Goal: Task Accomplishment & Management: Use online tool/utility

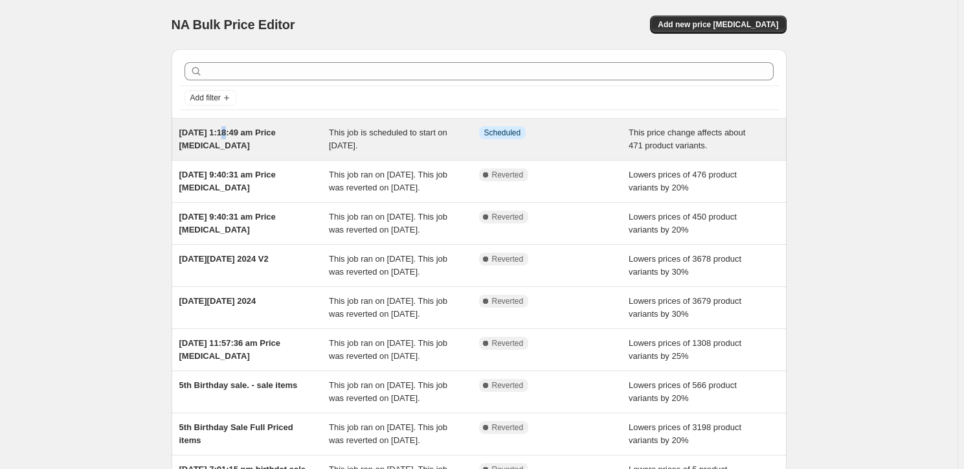
click at [231, 130] on span "[DATE] 1:18:49 am Price [MEDICAL_DATA]" at bounding box center [227, 139] width 96 height 23
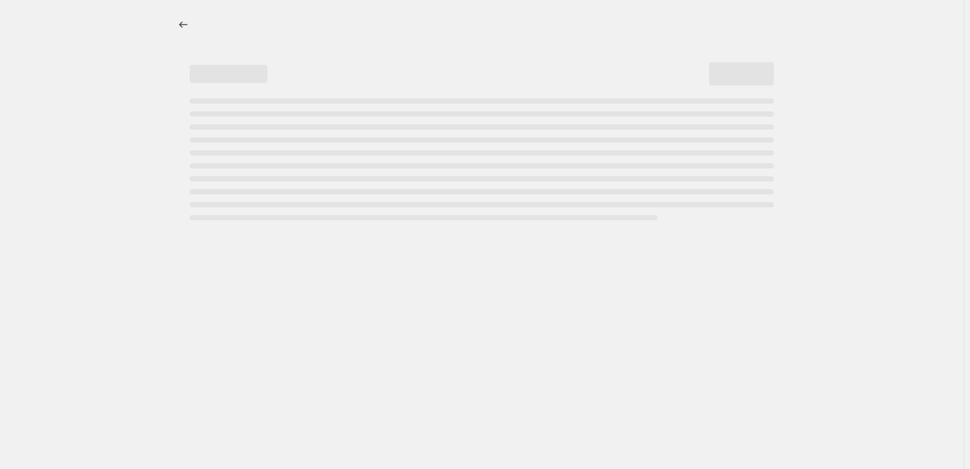
select select "pcap"
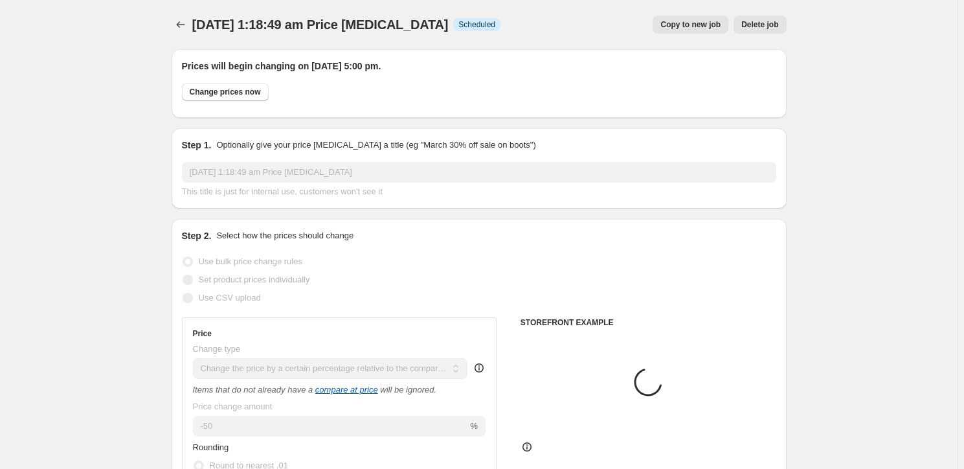
select select "collection"
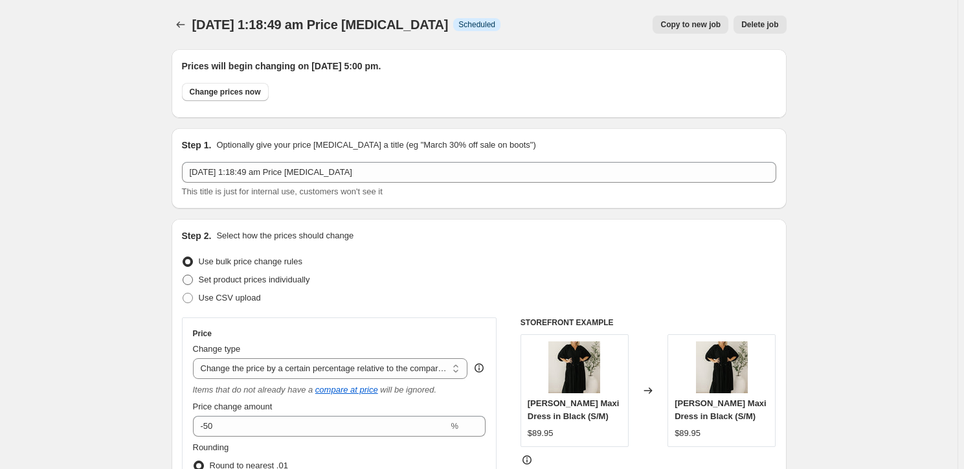
click at [273, 281] on span "Set product prices individually" at bounding box center [254, 280] width 111 height 10
click at [183, 275] on input "Set product prices individually" at bounding box center [183, 275] width 1 height 1
radio input "true"
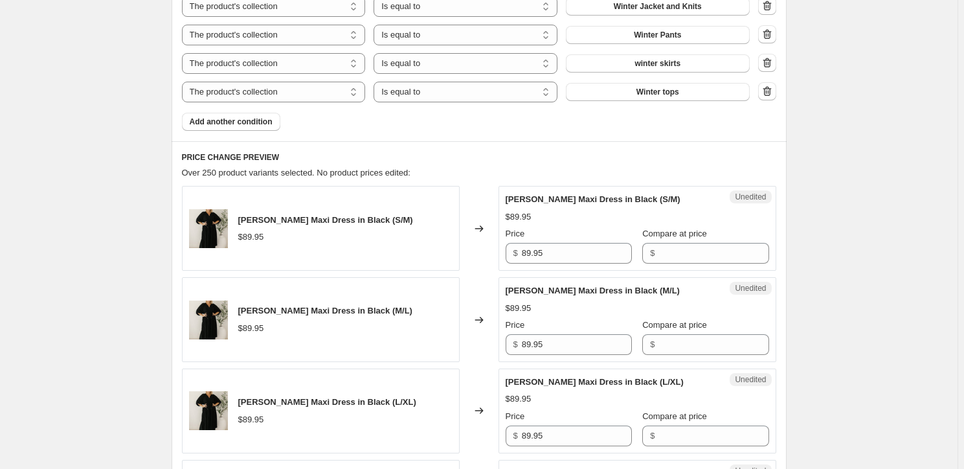
scroll to position [235, 0]
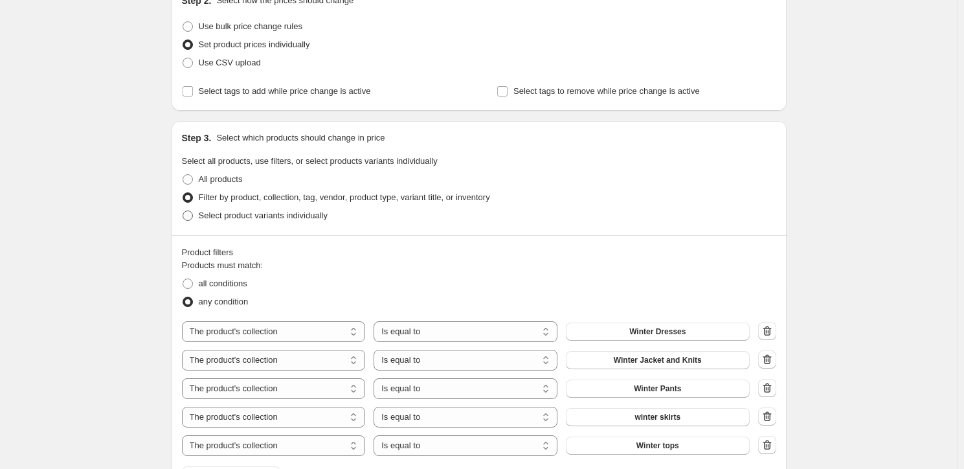
click at [246, 218] on span "Select product variants individually" at bounding box center [263, 215] width 129 height 10
click at [183, 211] on input "Select product variants individually" at bounding box center [183, 210] width 1 height 1
radio input "true"
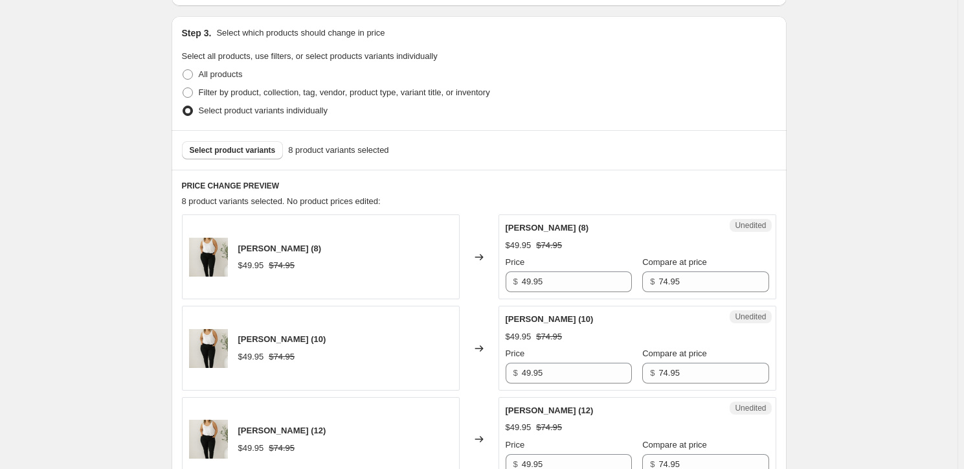
scroll to position [353, 0]
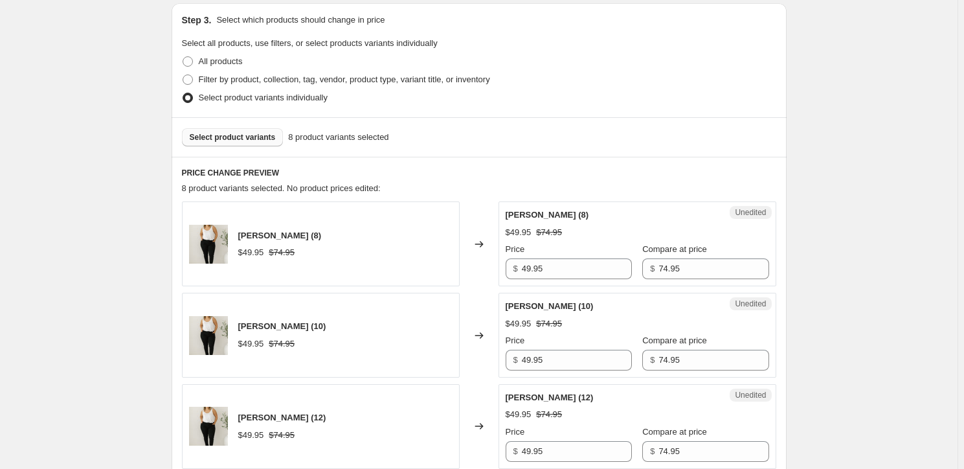
click at [259, 137] on span "Select product variants" at bounding box center [233, 137] width 86 height 10
click at [240, 80] on span "Filter by product, collection, tag, vendor, product type, variant title, or inv…" at bounding box center [344, 79] width 291 height 10
click at [183, 75] on input "Filter by product, collection, tag, vendor, product type, variant title, or inv…" at bounding box center [183, 74] width 1 height 1
radio input "true"
select select "collection"
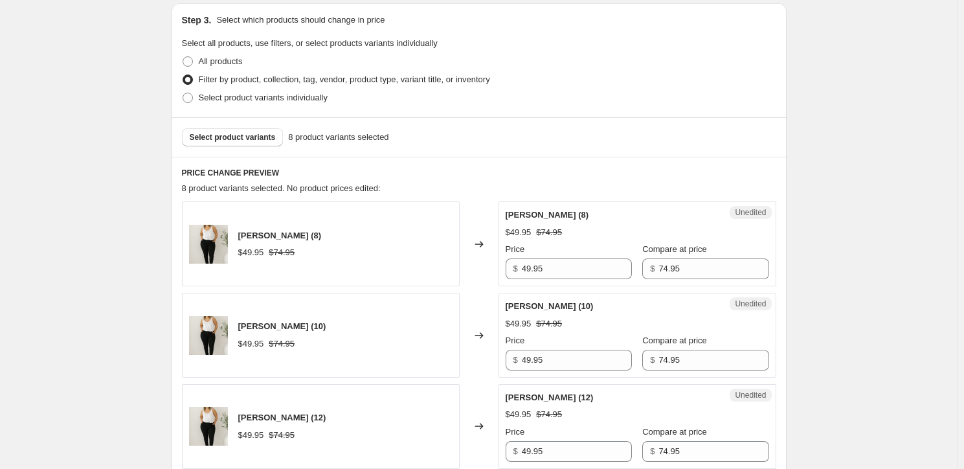
select select "collection"
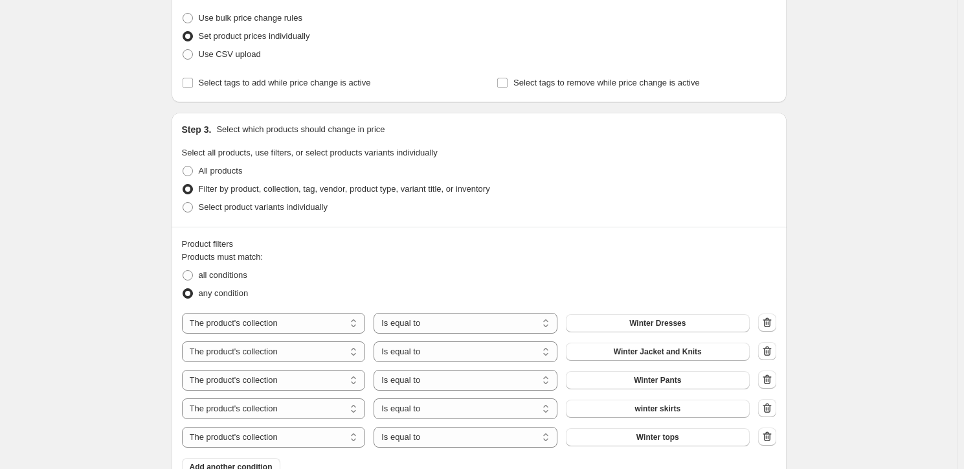
scroll to position [0, 0]
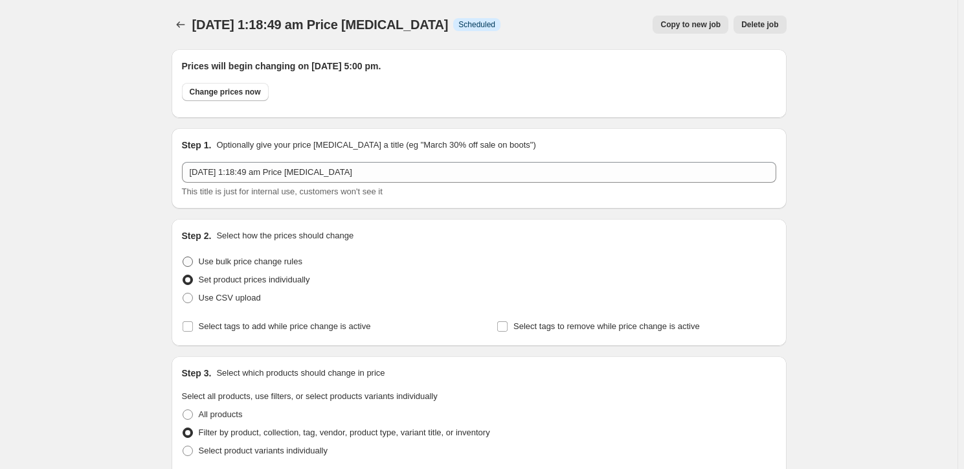
click at [302, 256] on span "Use bulk price change rules" at bounding box center [251, 261] width 104 height 10
click at [183, 256] on input "Use bulk price change rules" at bounding box center [183, 256] width 1 height 1
radio input "true"
select select "pcap"
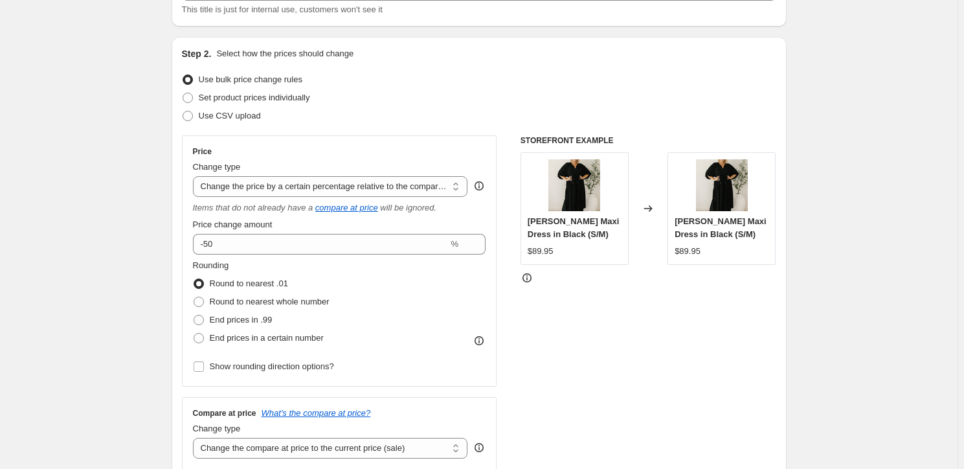
scroll to position [176, 0]
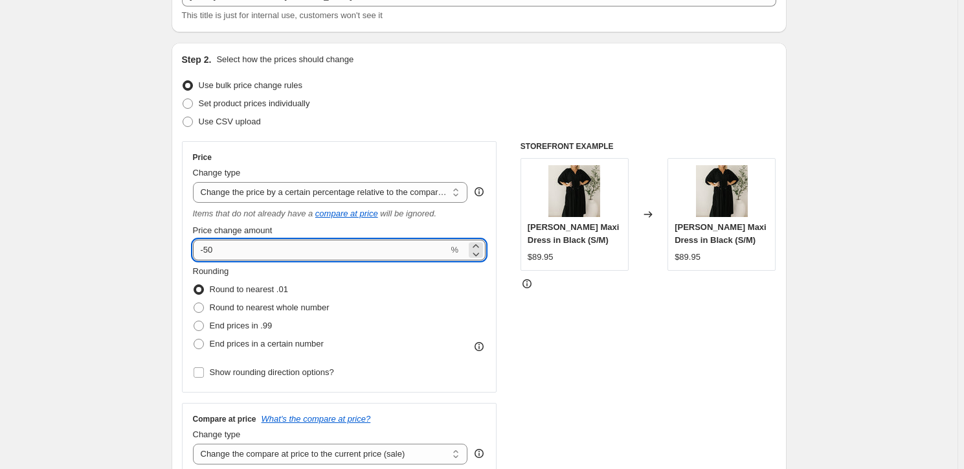
click at [297, 255] on input "-50" at bounding box center [321, 250] width 256 height 21
click at [317, 193] on select "Change the price to a certain amount Change the price by a certain amount Chang…" at bounding box center [330, 192] width 275 height 21
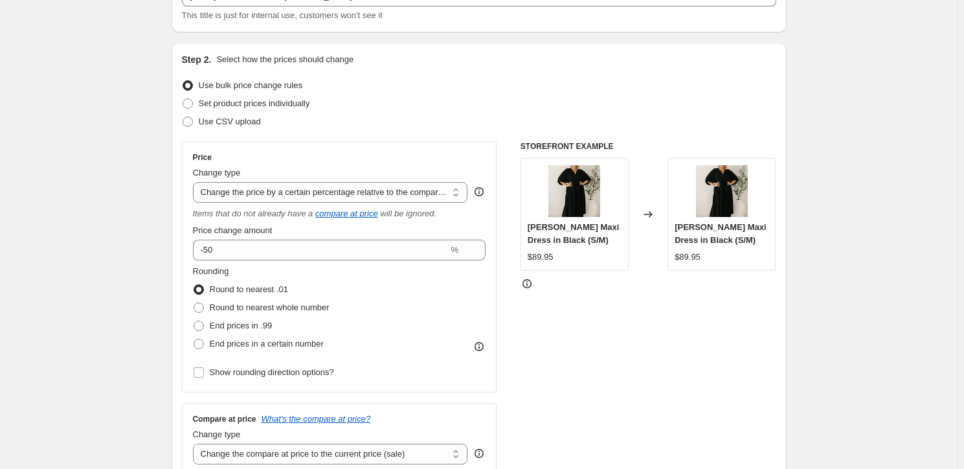
click at [195, 182] on select "Change the price to a certain amount Change the price by a certain amount Chang…" at bounding box center [330, 192] width 275 height 21
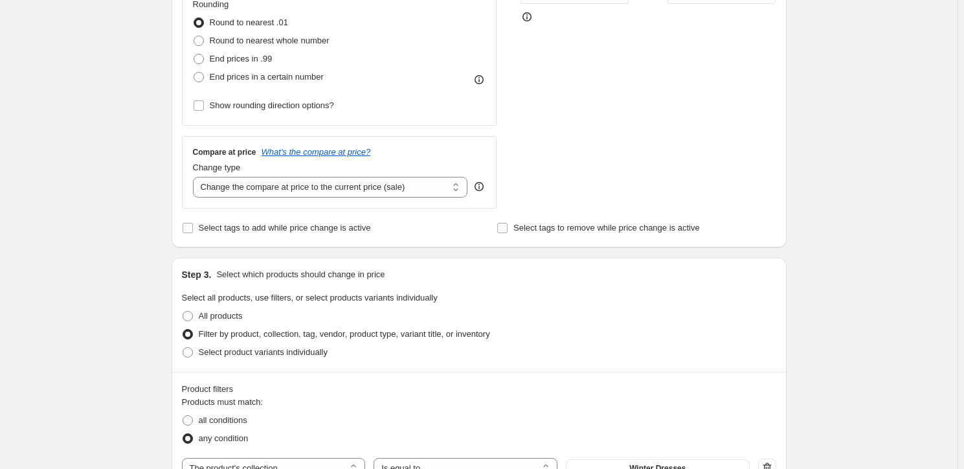
scroll to position [353, 0]
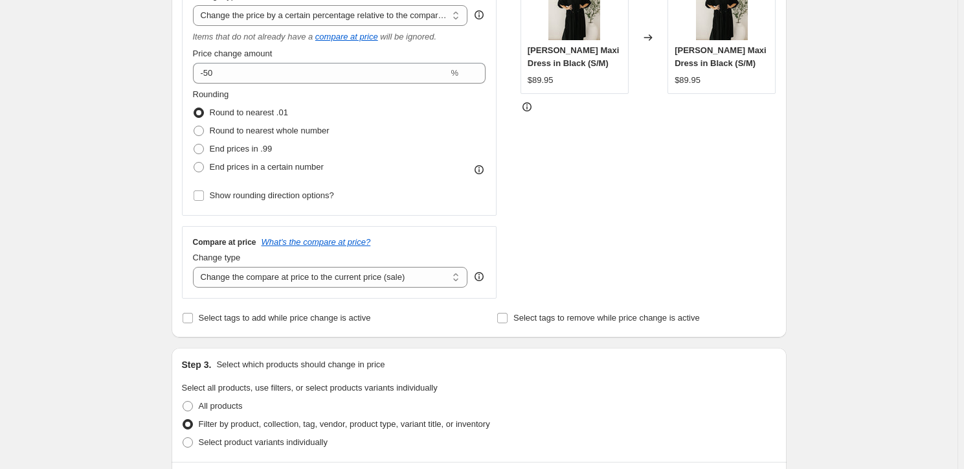
click at [605, 185] on div "STOREFRONT EXAMPLE [PERSON_NAME] Maxi Dress in Black (S/M) $89.95 Changed to [P…" at bounding box center [649, 131] width 256 height 334
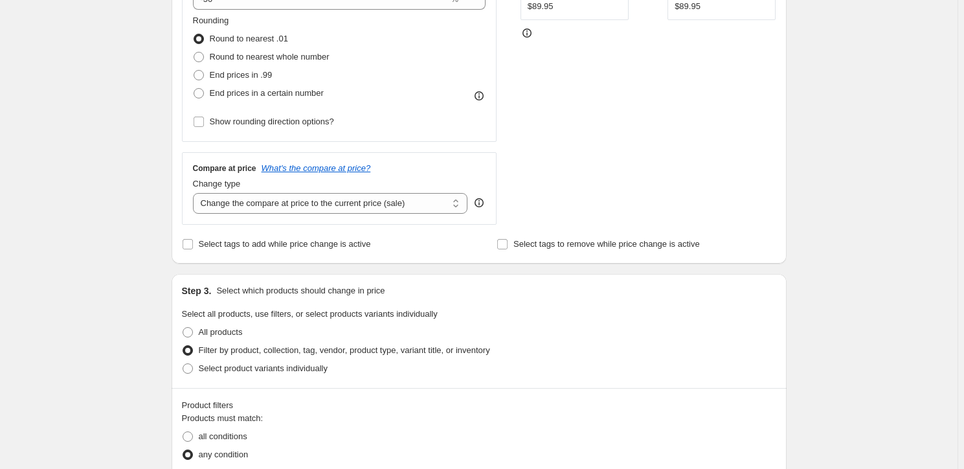
scroll to position [589, 0]
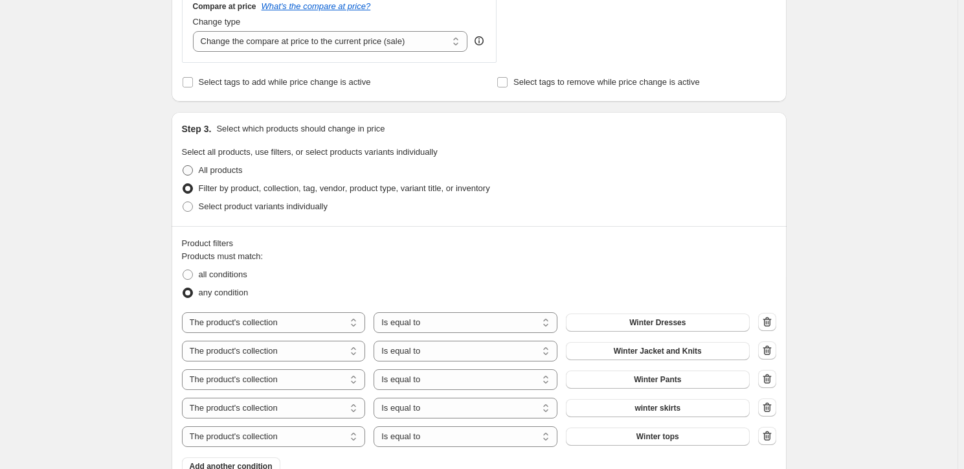
click at [216, 168] on span "All products" at bounding box center [221, 170] width 44 height 10
click at [183, 166] on input "All products" at bounding box center [183, 165] width 1 height 1
radio input "true"
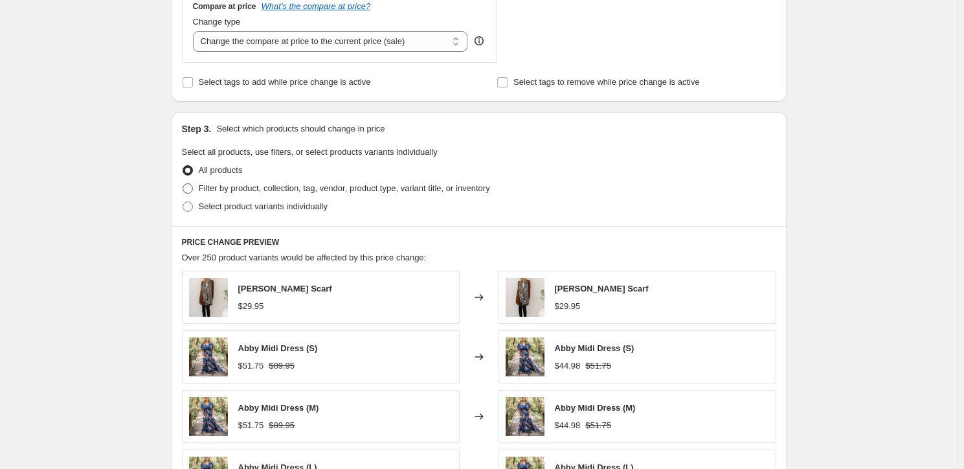
click at [220, 185] on span "Filter by product, collection, tag, vendor, product type, variant title, or inv…" at bounding box center [344, 188] width 291 height 10
click at [183, 184] on input "Filter by product, collection, tag, vendor, product type, variant title, or inv…" at bounding box center [183, 183] width 1 height 1
radio input "true"
select select "collection"
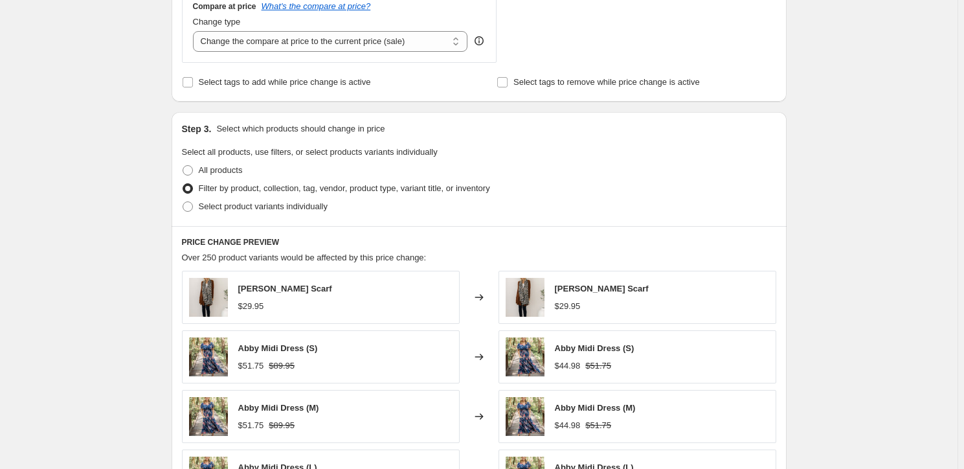
select select "collection"
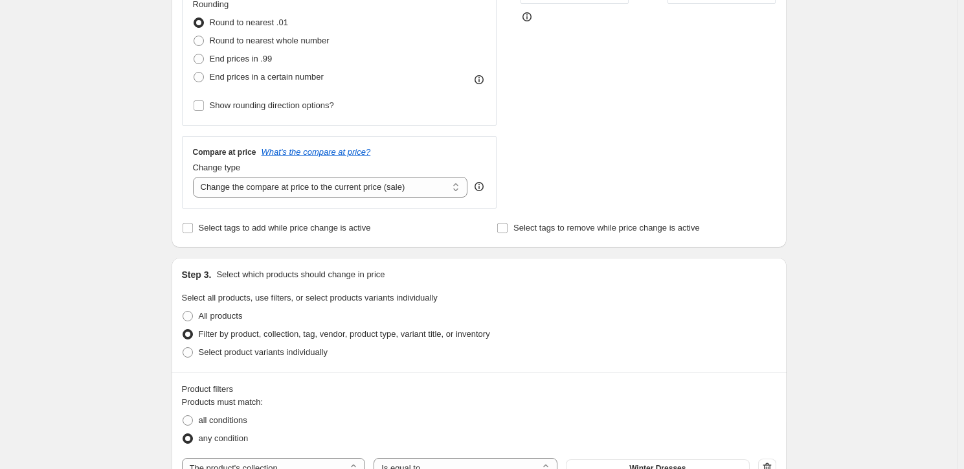
scroll to position [294, 0]
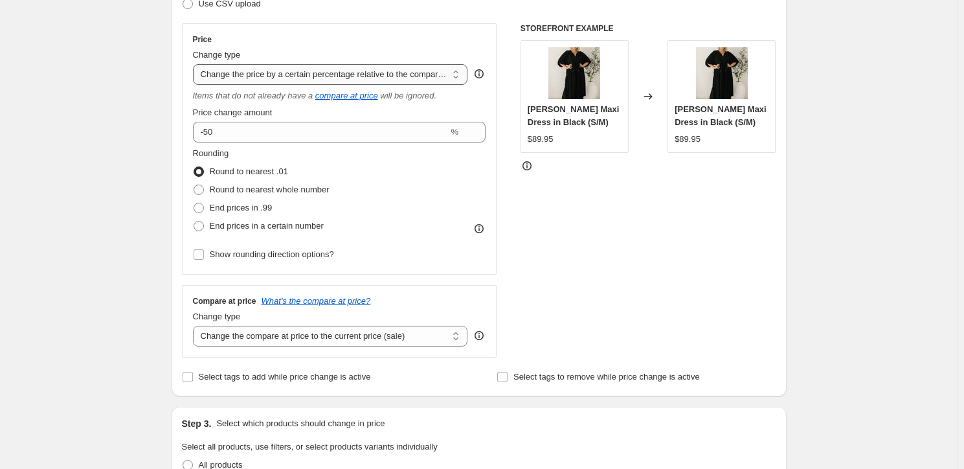
click at [324, 76] on select "Change the price to a certain amount Change the price by a certain amount Chang…" at bounding box center [330, 74] width 275 height 21
click at [661, 260] on div "STOREFRONT EXAMPLE [PERSON_NAME] Maxi Dress in Black (S/M) $89.95 Changed to [P…" at bounding box center [649, 190] width 256 height 334
click at [280, 333] on select "Change the compare at price to the current price (sale) Change the compare at p…" at bounding box center [330, 336] width 275 height 21
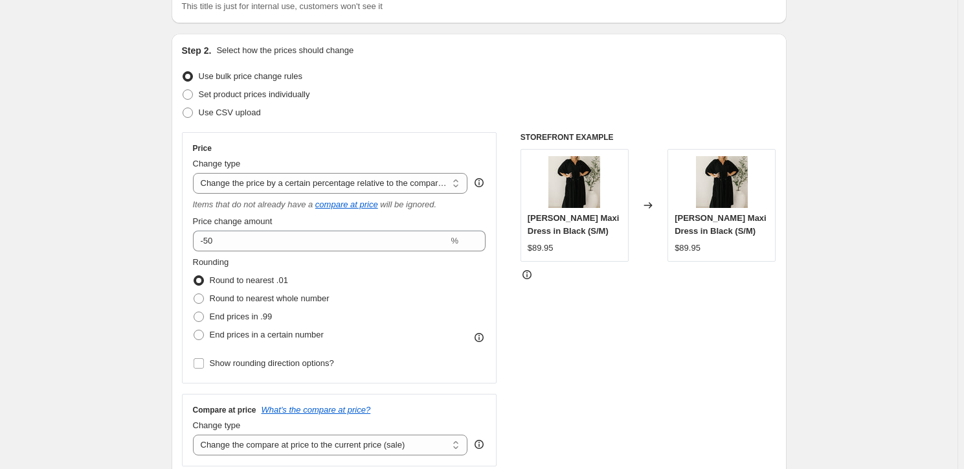
scroll to position [353, 0]
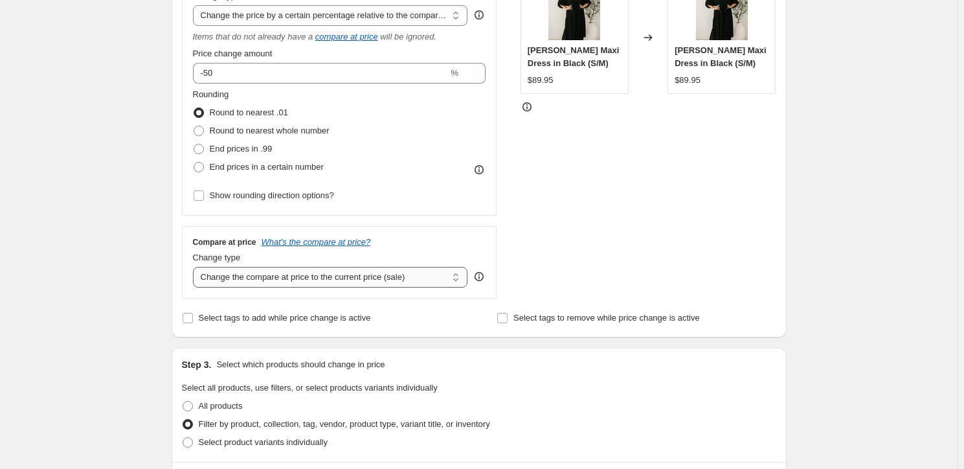
click at [385, 275] on select "Change the compare at price to the current price (sale) Change the compare at p…" at bounding box center [330, 277] width 275 height 21
click at [315, 18] on select "Change the price to a certain amount Change the price by a certain amount Chang…" at bounding box center [330, 15] width 275 height 21
select select "percentage"
click at [195, 5] on select "Change the price to a certain amount Change the price by a certain amount Chang…" at bounding box center [330, 15] width 275 height 21
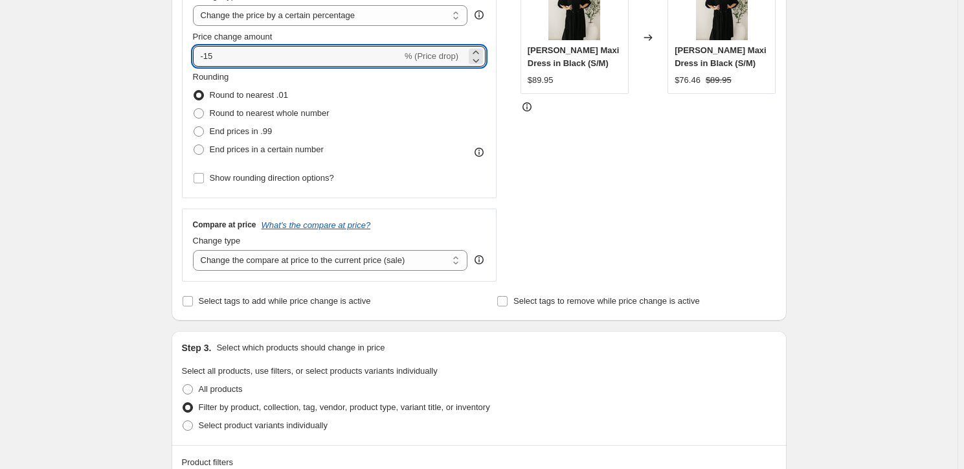
drag, startPoint x: 244, startPoint y: 53, endPoint x: 141, endPoint y: 57, distance: 102.4
click at [635, 175] on div "STOREFRONT EXAMPLE [PERSON_NAME] Maxi Dress in Black (S/M) $89.95 Changed to [P…" at bounding box center [649, 122] width 256 height 317
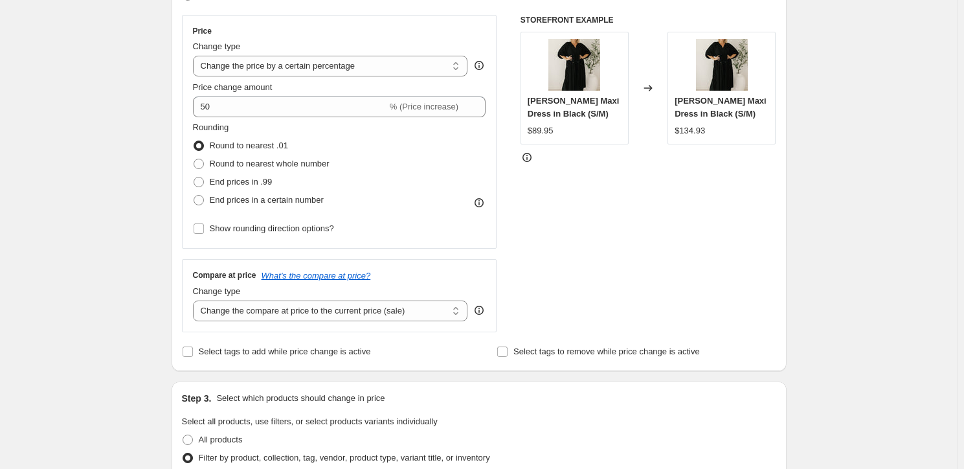
scroll to position [294, 0]
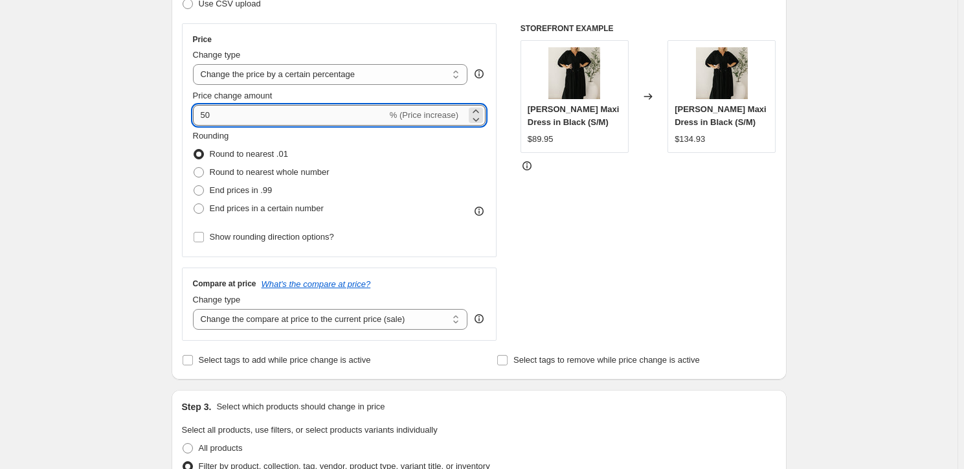
click at [201, 119] on input "50" at bounding box center [290, 115] width 194 height 21
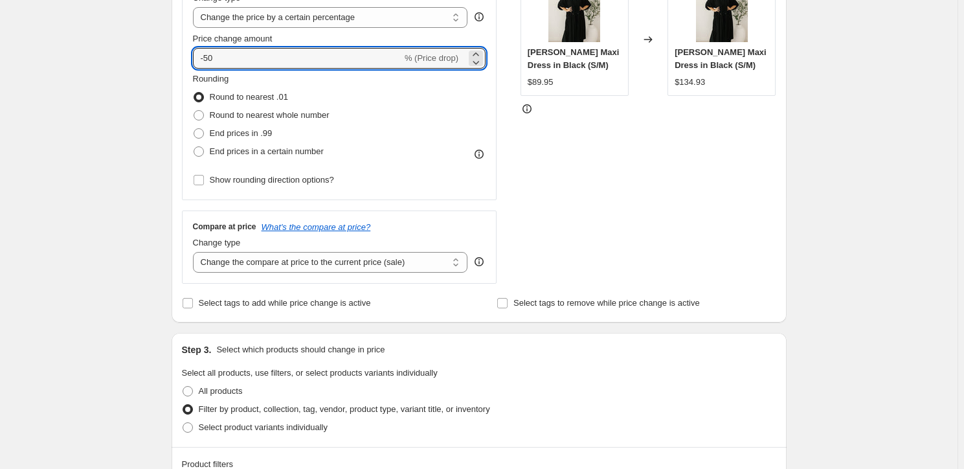
scroll to position [176, 0]
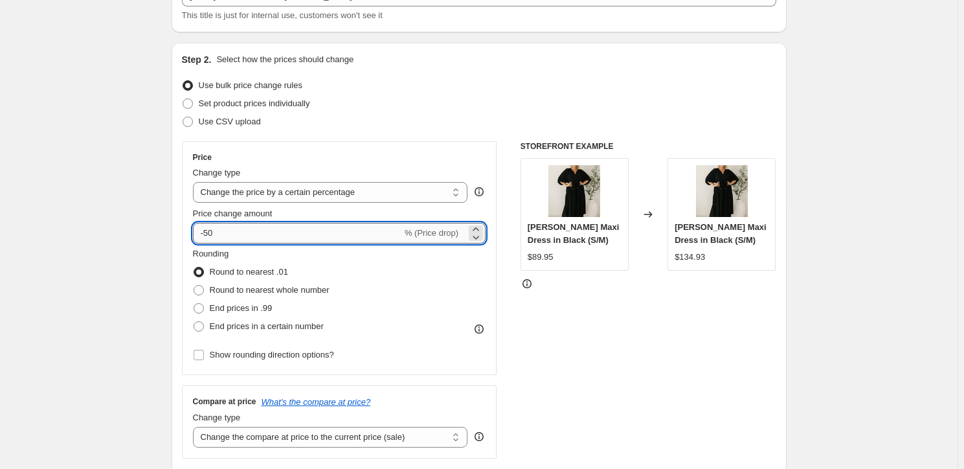
click at [292, 223] on input "-50" at bounding box center [297, 233] width 209 height 21
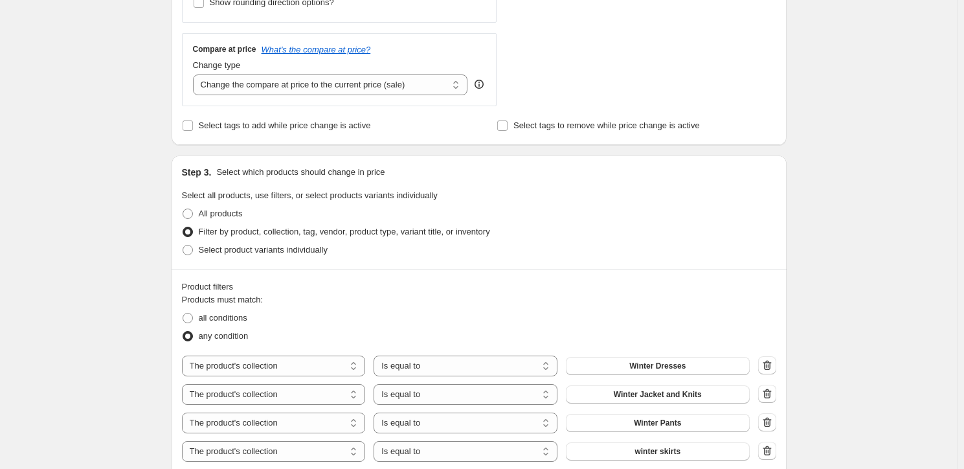
scroll to position [412, 0]
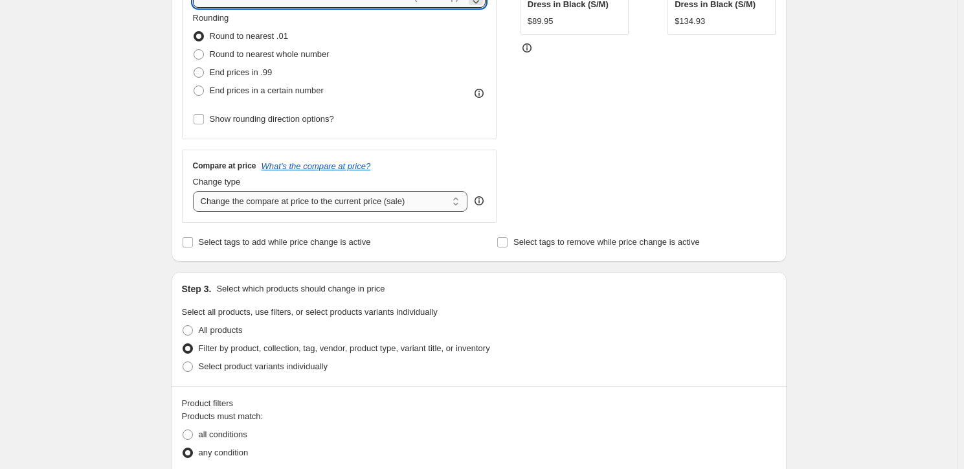
type input "-50"
click at [301, 204] on select "Change the compare at price to the current price (sale) Change the compare at p…" at bounding box center [330, 201] width 275 height 21
select select "no_change"
click at [195, 191] on select "Change the compare at price to the current price (sale) Change the compare at p…" at bounding box center [330, 201] width 275 height 21
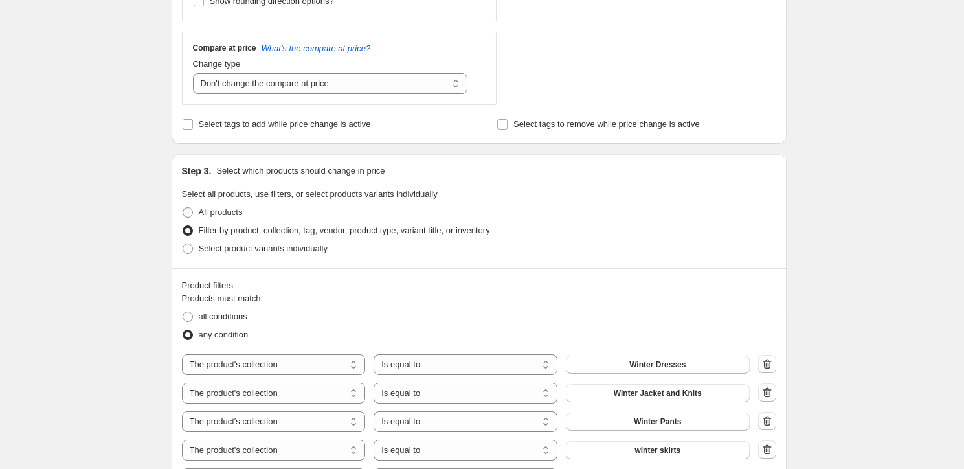
scroll to position [117, 0]
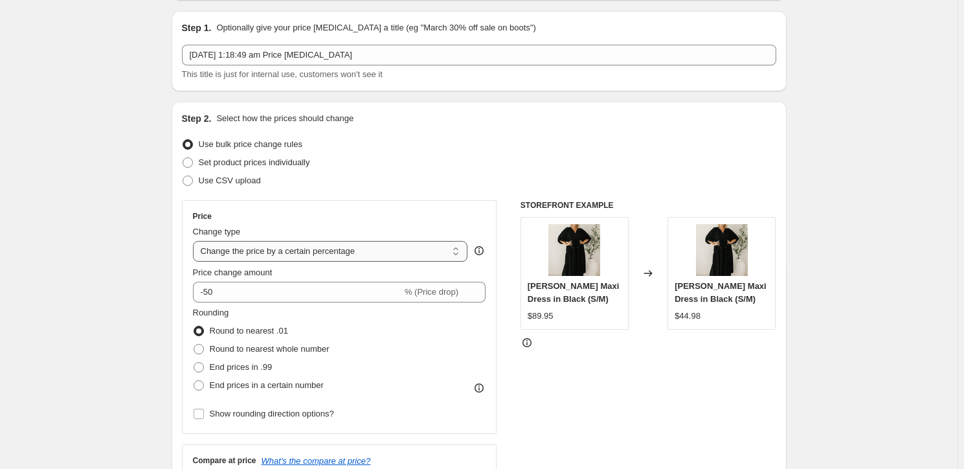
click at [357, 256] on select "Change the price to a certain amount Change the price by a certain amount Chang…" at bounding box center [330, 251] width 275 height 21
select select "pcap"
click at [195, 241] on select "Change the price to a certain amount Change the price by a certain amount Chang…" at bounding box center [330, 251] width 275 height 21
type input "-20"
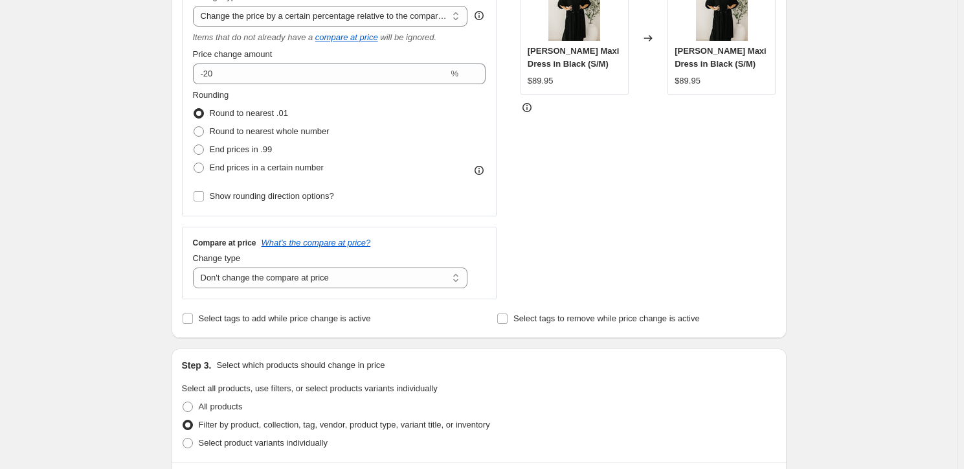
scroll to position [353, 0]
click at [281, 6] on select "Change the price to a certain amount Change the price by a certain amount Chang…" at bounding box center [330, 15] width 275 height 21
select select "to"
click at [195, 5] on select "Change the price to a certain amount Change the price by a certain amount Chang…" at bounding box center [330, 15] width 275 height 21
type input "80.00"
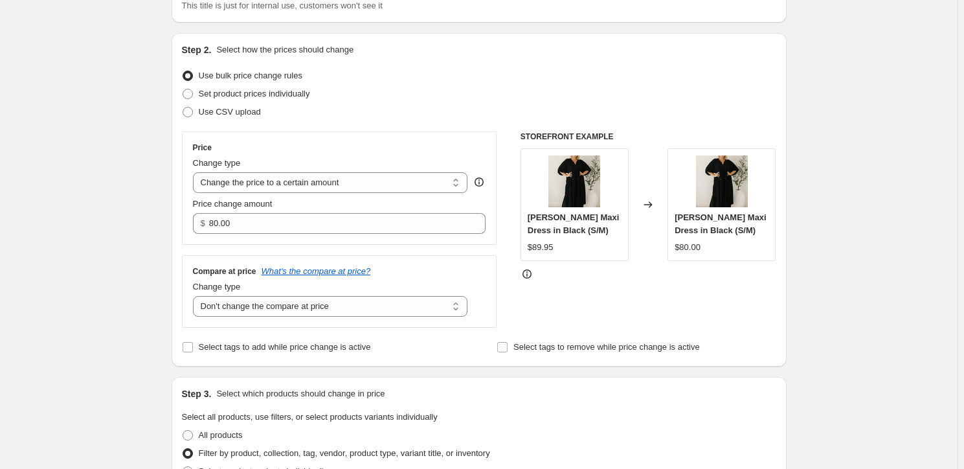
scroll to position [176, 0]
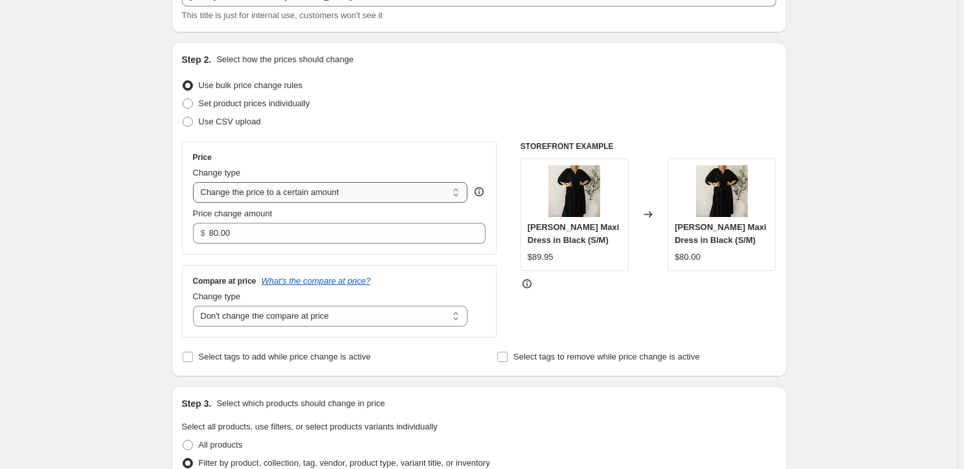
click at [339, 190] on select "Change the price to a certain amount Change the price by a certain amount Chang…" at bounding box center [330, 192] width 275 height 21
select select "by"
click at [195, 182] on select "Change the price to a certain amount Change the price by a certain amount Chang…" at bounding box center [330, 192] width 275 height 21
type input "-10.00"
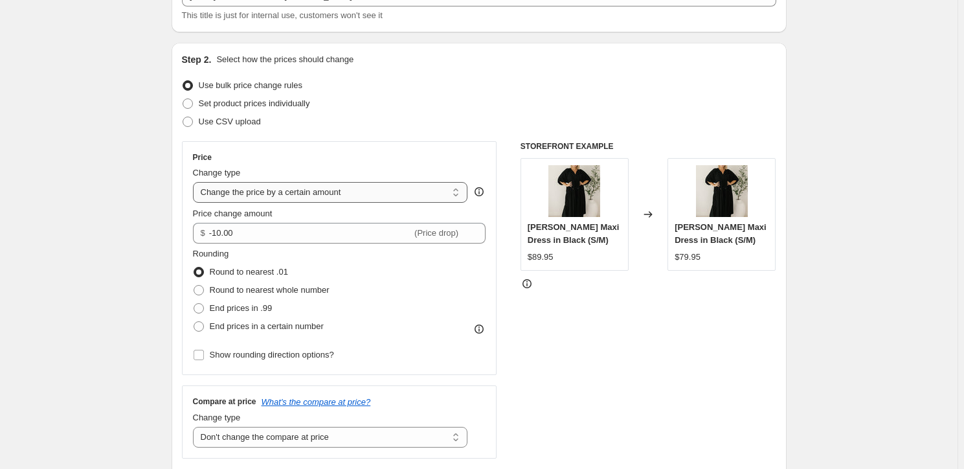
click at [340, 187] on select "Change the price to a certain amount Change the price by a certain amount Chang…" at bounding box center [330, 192] width 275 height 21
select select "ecap"
click at [195, 182] on select "Change the price to a certain amount Change the price by a certain amount Chang…" at bounding box center [330, 192] width 275 height 21
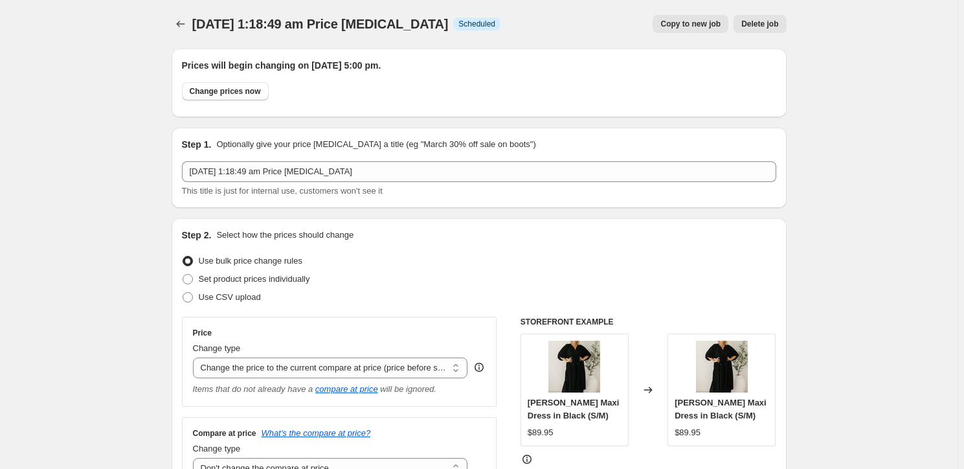
scroll to position [0, 0]
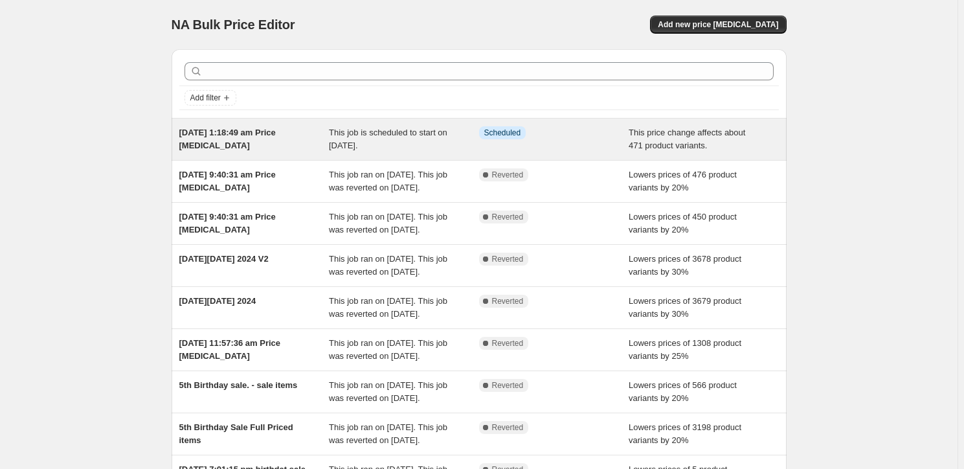
click at [379, 133] on span "This job is scheduled to start on [DATE]." at bounding box center [388, 139] width 119 height 23
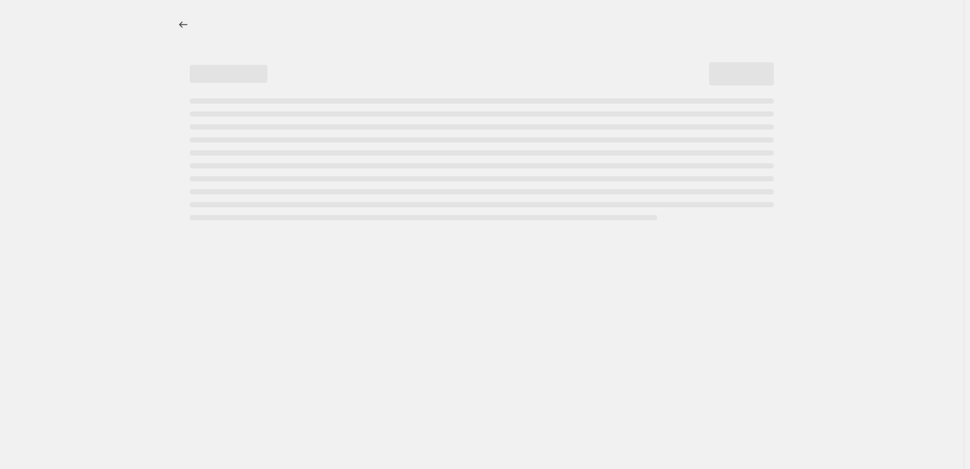
select select "pcap"
select select "collection"
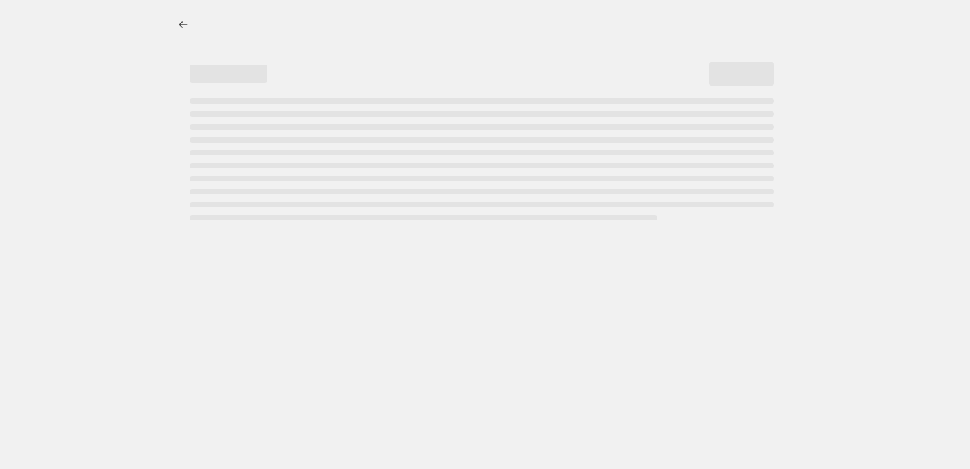
select select "collection"
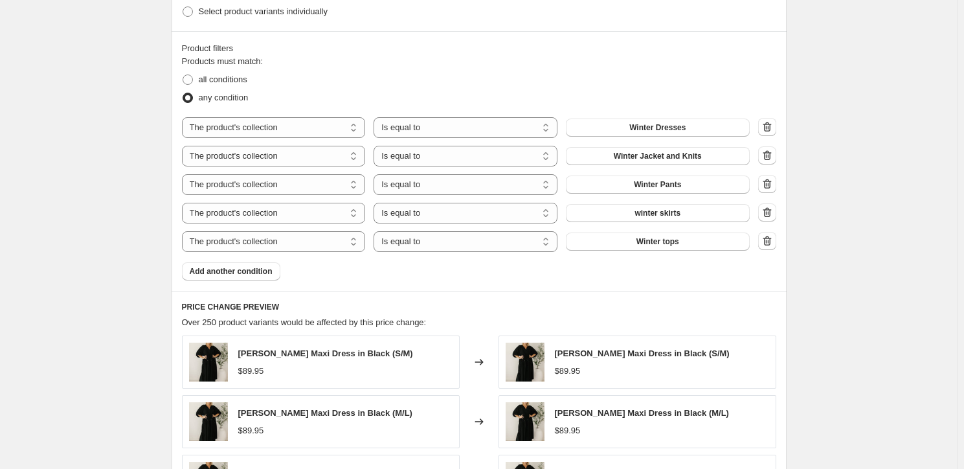
scroll to position [883, 0]
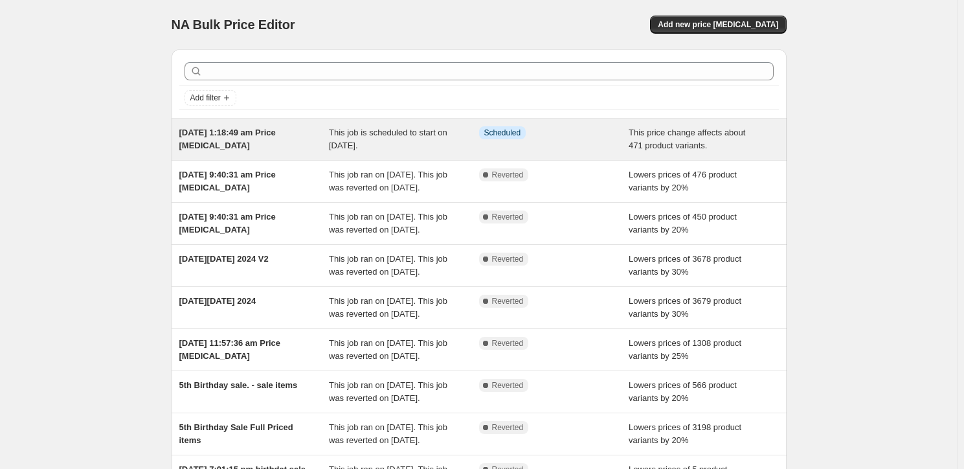
click at [527, 135] on span "Info Scheduled" at bounding box center [502, 132] width 47 height 13
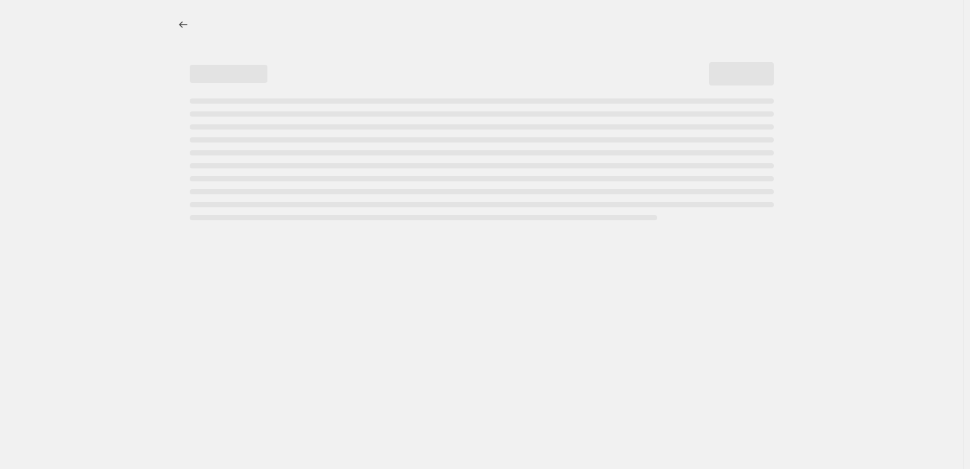
select select "pcap"
select select "collection"
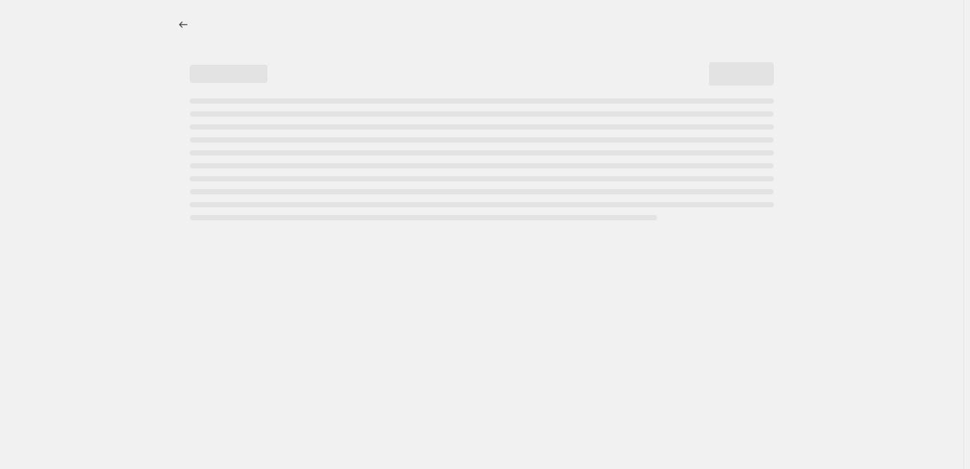
select select "collection"
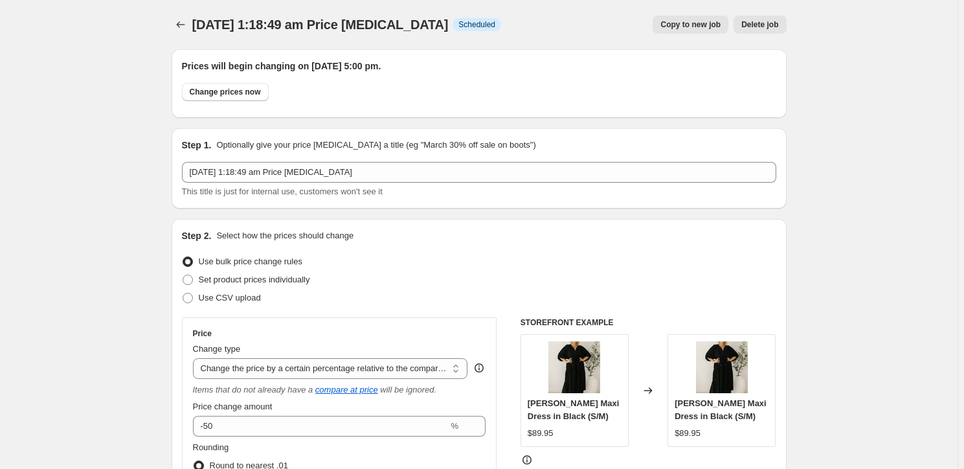
click at [765, 19] on button "Delete job" at bounding box center [760, 25] width 52 height 18
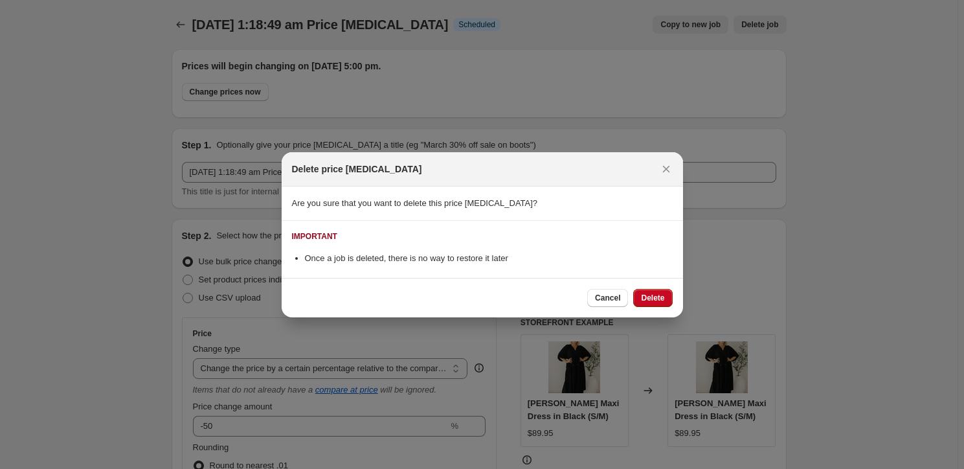
click at [671, 291] on button "Delete" at bounding box center [652, 298] width 39 height 18
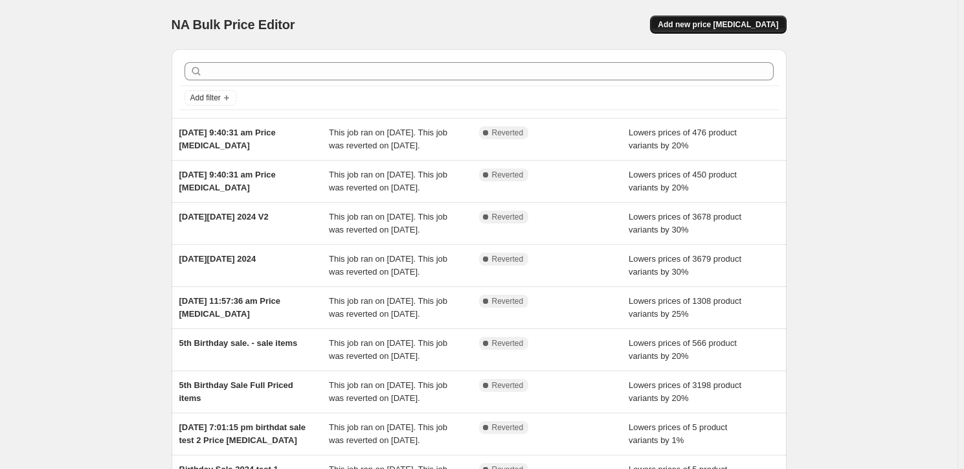
click at [707, 21] on span "Add new price [MEDICAL_DATA]" at bounding box center [718, 24] width 120 height 10
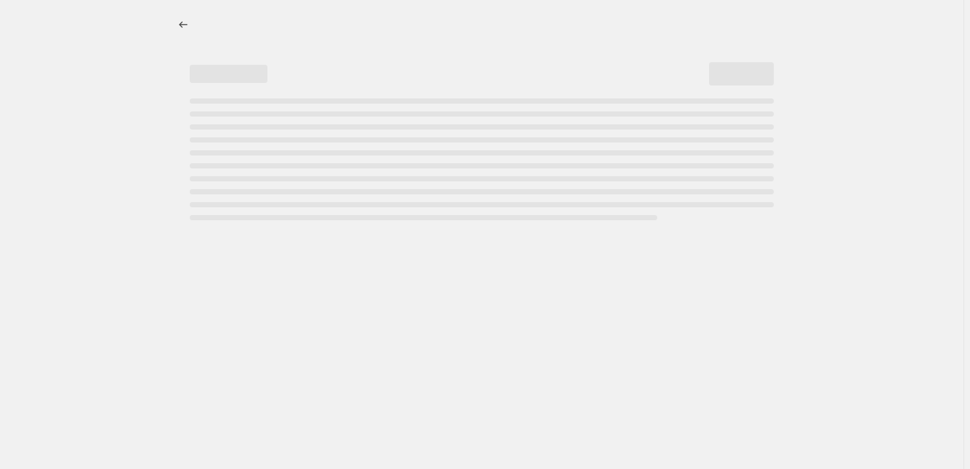
select select "percentage"
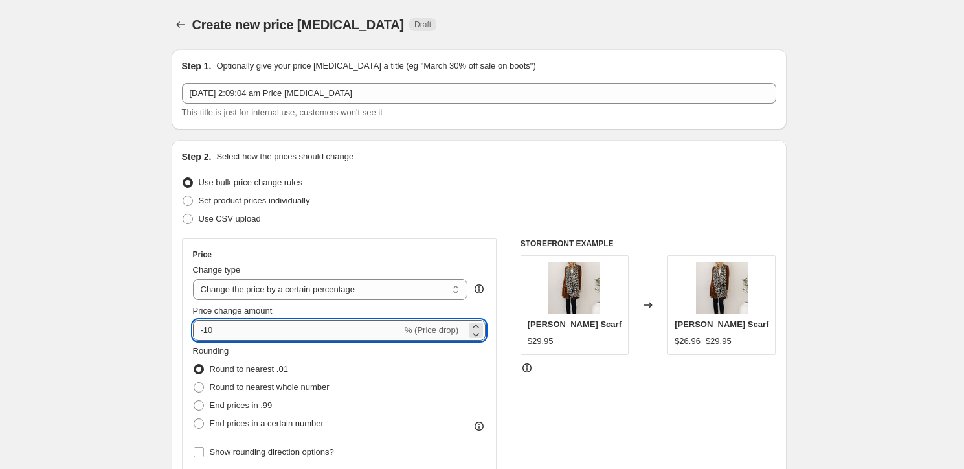
drag, startPoint x: 250, startPoint y: 331, endPoint x: 207, endPoint y: 332, distance: 42.7
click at [207, 332] on input "-10" at bounding box center [297, 330] width 209 height 21
type input "-50"
click at [490, 198] on div "Set product prices individually" at bounding box center [479, 201] width 595 height 18
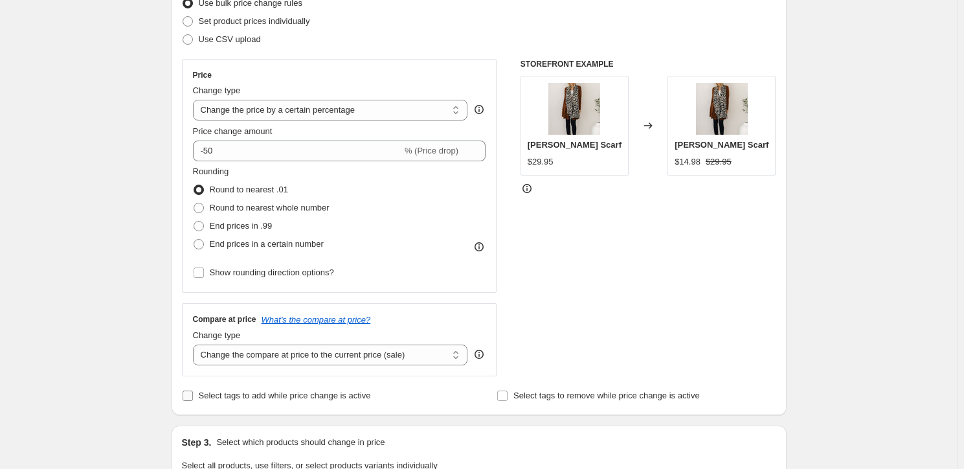
scroll to position [176, 0]
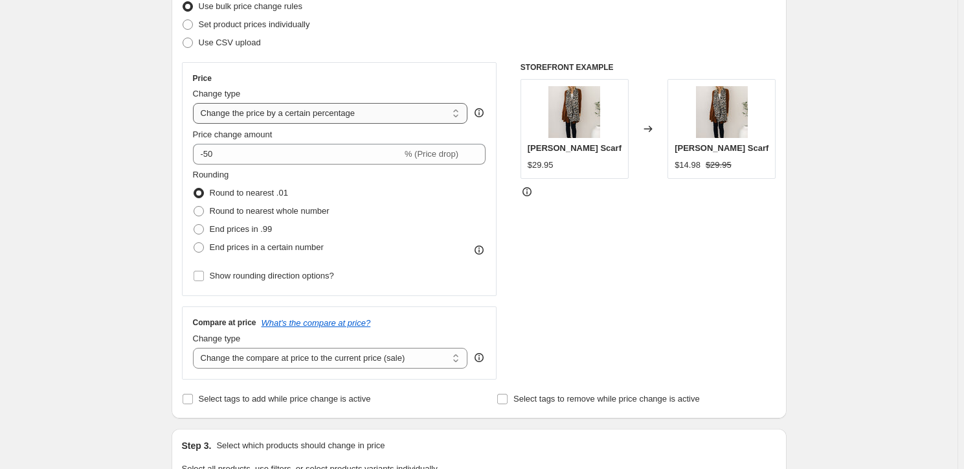
click at [346, 115] on select "Change the price to a certain amount Change the price by a certain amount Chang…" at bounding box center [330, 113] width 275 height 21
click at [195, 103] on select "Change the price to a certain amount Change the price by a certain amount Chang…" at bounding box center [330, 113] width 275 height 21
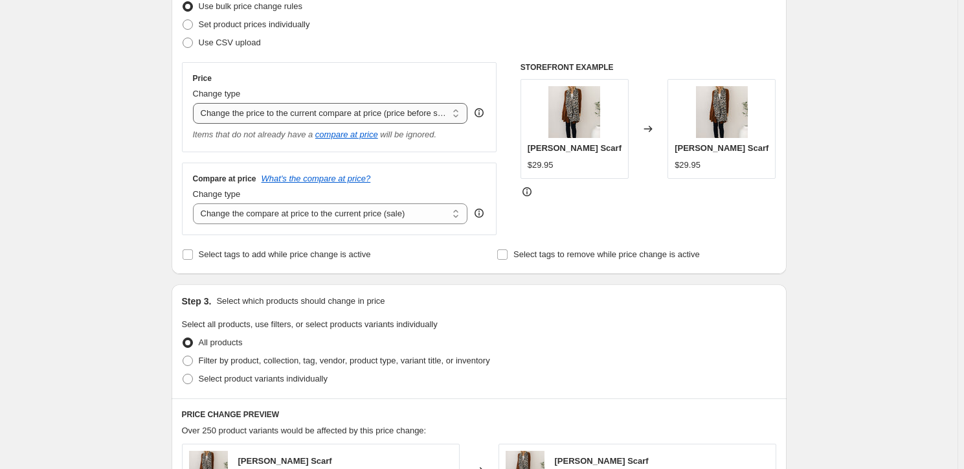
click at [389, 109] on select "Change the price to a certain amount Change the price by a certain amount Chang…" at bounding box center [330, 113] width 275 height 21
select select "pcap"
click at [195, 103] on select "Change the price to a certain amount Change the price by a certain amount Chang…" at bounding box center [330, 113] width 275 height 21
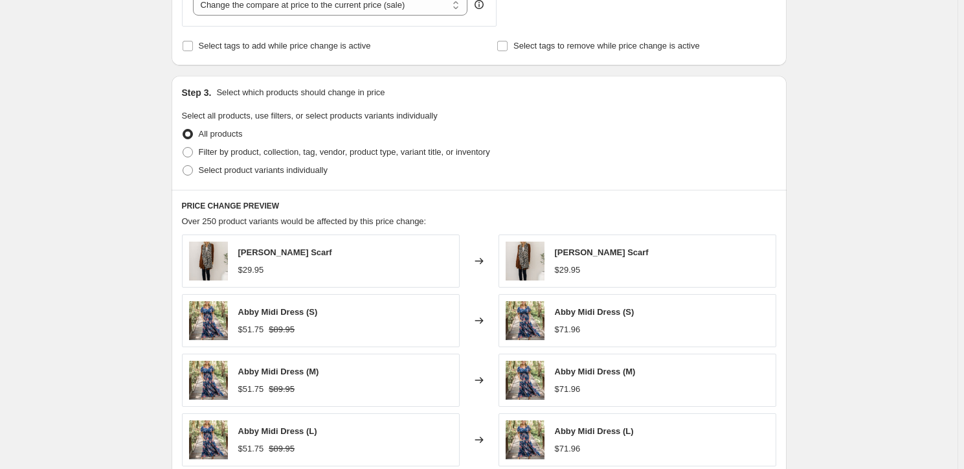
scroll to position [530, 0]
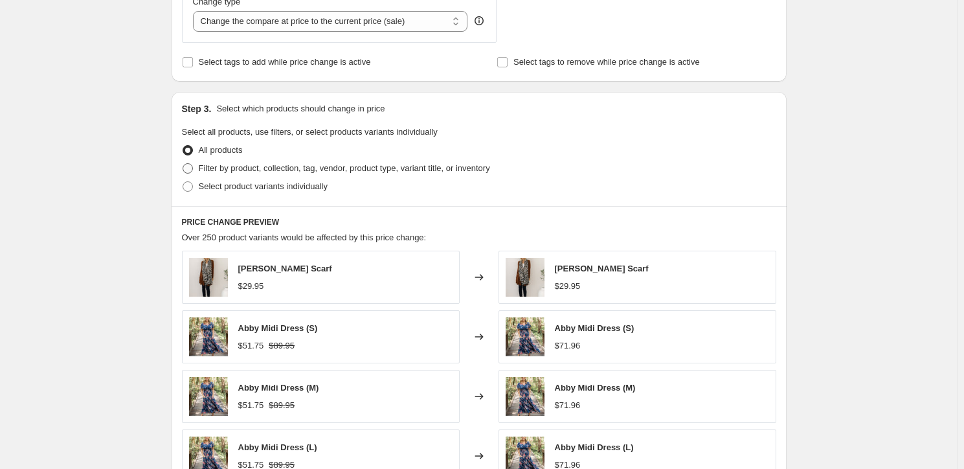
click at [381, 166] on span "Filter by product, collection, tag, vendor, product type, variant title, or inv…" at bounding box center [344, 168] width 291 height 10
click at [183, 164] on input "Filter by product, collection, tag, vendor, product type, variant title, or inv…" at bounding box center [183, 163] width 1 height 1
radio input "true"
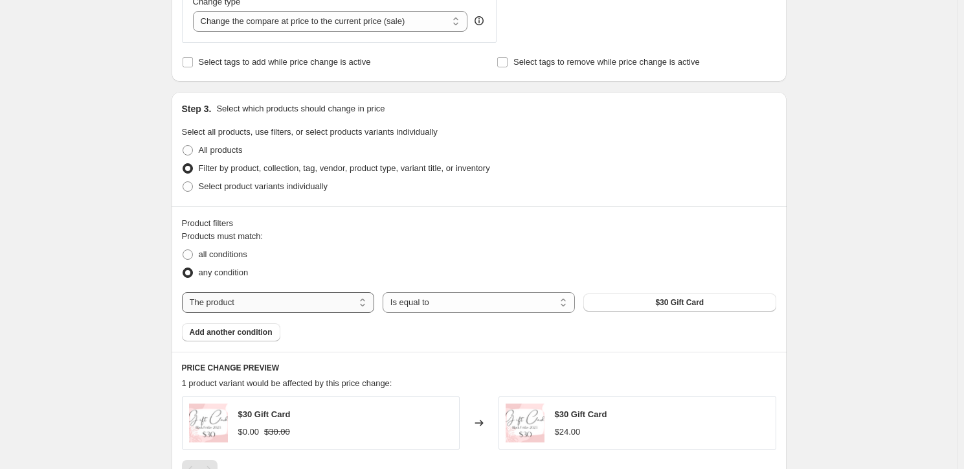
click at [277, 299] on select "The product The product's collection The product's tag The product's vendor The…" at bounding box center [278, 302] width 192 height 21
select select "collection"
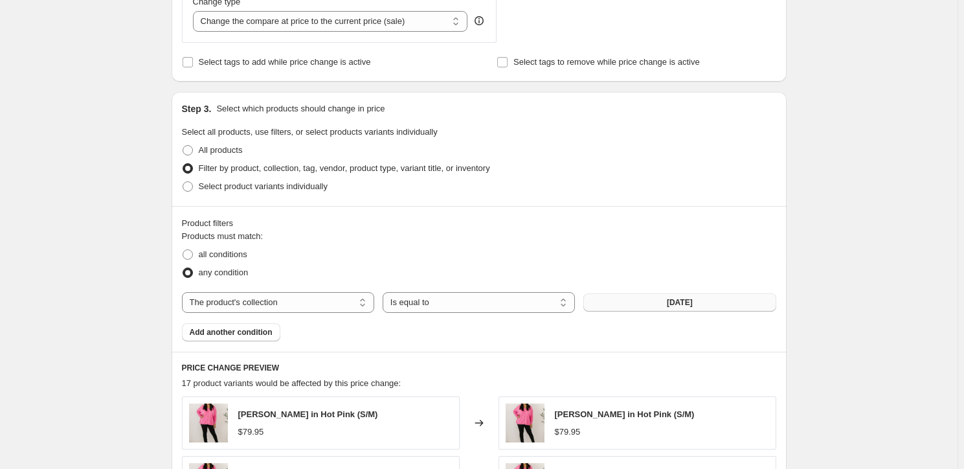
click at [670, 298] on span "[DATE]" at bounding box center [680, 302] width 26 height 10
click at [236, 330] on span "Add another condition" at bounding box center [231, 332] width 83 height 10
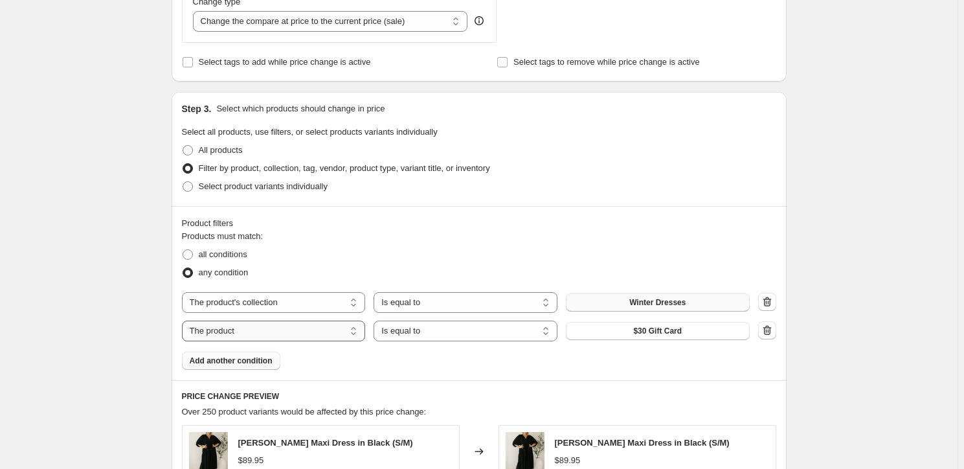
click at [308, 328] on select "The product The product's collection The product's tag The product's vendor The…" at bounding box center [274, 331] width 184 height 21
select select "collection"
click at [695, 330] on button "[DATE]" at bounding box center [658, 331] width 184 height 18
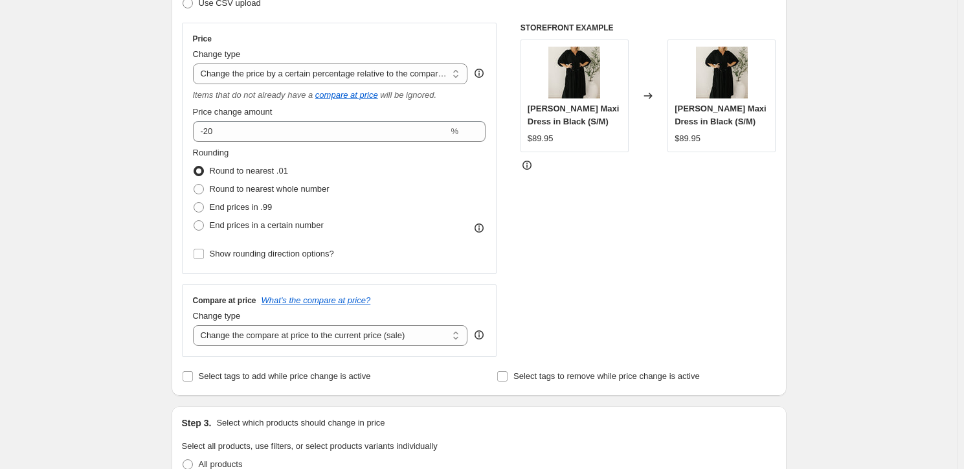
scroll to position [117, 0]
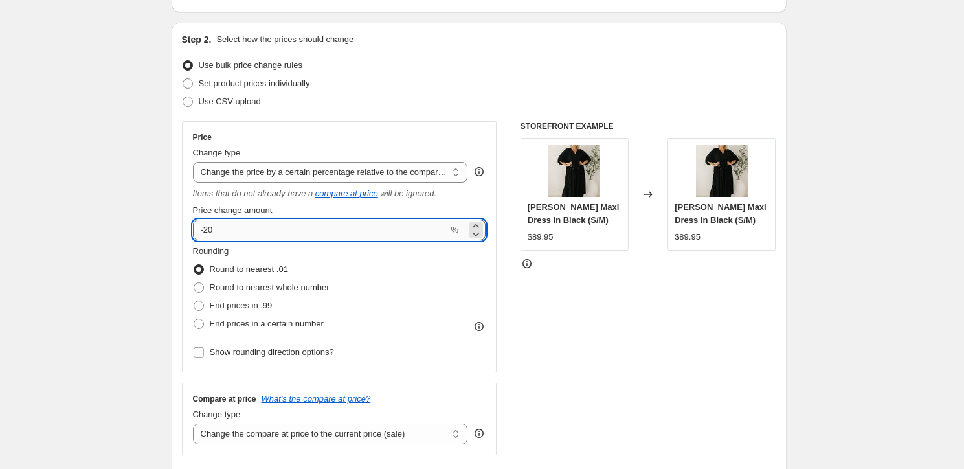
drag, startPoint x: 229, startPoint y: 233, endPoint x: 209, endPoint y: 232, distance: 20.1
click at [209, 232] on input "-20" at bounding box center [321, 230] width 256 height 21
type input "-50"
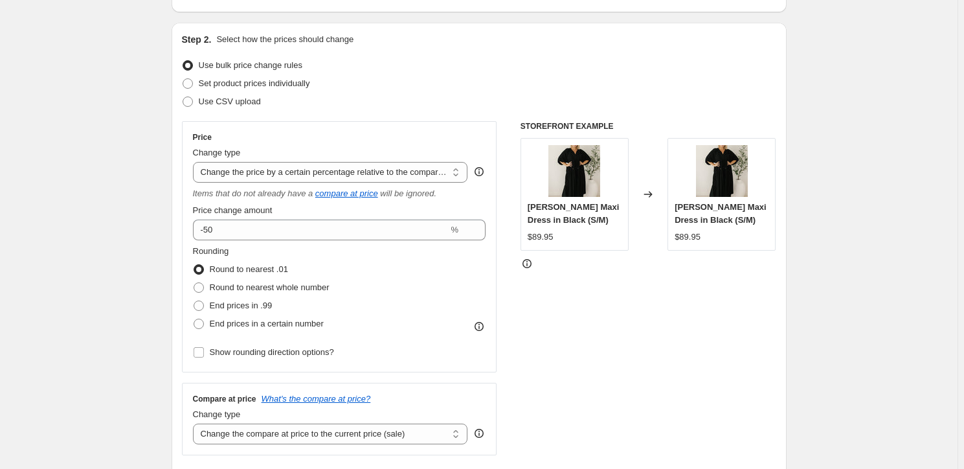
click at [504, 81] on div "Set product prices individually" at bounding box center [479, 83] width 595 height 18
click at [188, 87] on span at bounding box center [188, 83] width 10 height 10
click at [183, 79] on input "Set product prices individually" at bounding box center [183, 78] width 1 height 1
radio input "true"
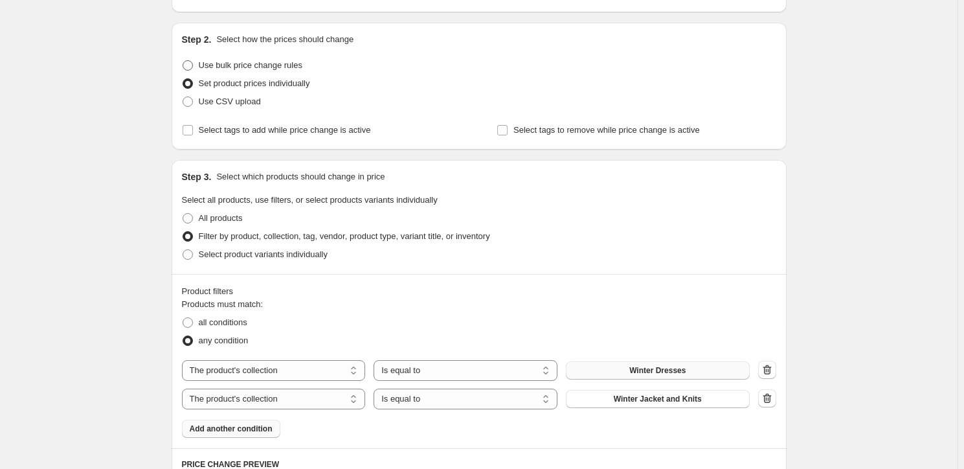
click at [298, 60] on span "Use bulk price change rules" at bounding box center [251, 65] width 104 height 10
click at [183, 60] on input "Use bulk price change rules" at bounding box center [183, 60] width 1 height 1
radio input "true"
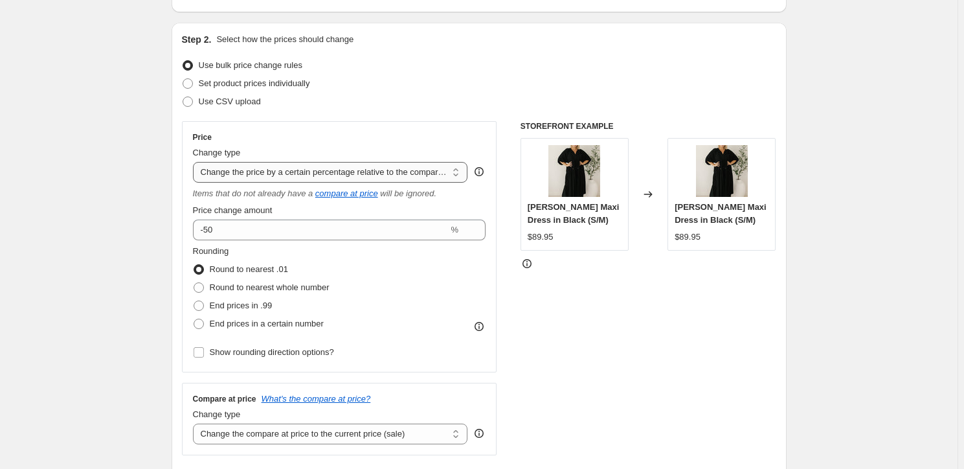
click at [369, 168] on select "Change the price to a certain amount Change the price by a certain amount Chang…" at bounding box center [330, 172] width 275 height 21
select select "bcap"
click at [195, 162] on select "Change the price to a certain amount Change the price by a certain amount Chang…" at bounding box center [330, 172] width 275 height 21
type input "-12.00"
click at [357, 190] on icon "compare at price" at bounding box center [346, 193] width 63 height 10
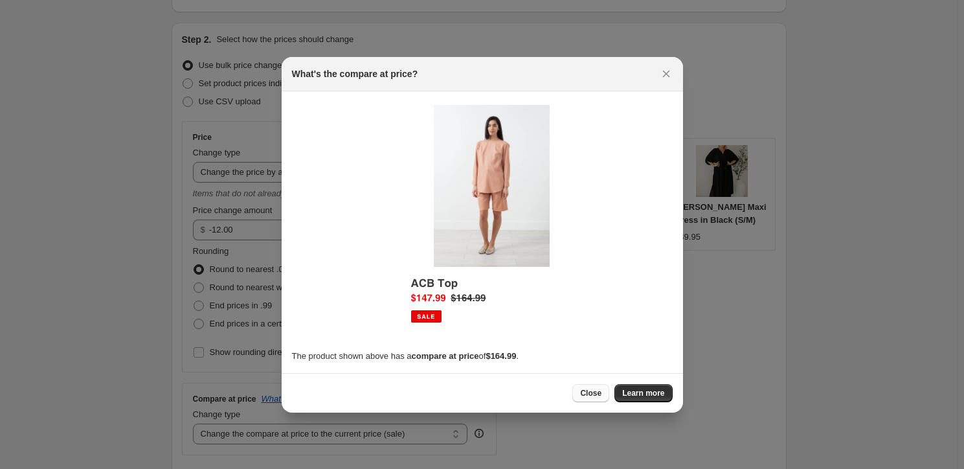
click at [594, 385] on button "Close" at bounding box center [591, 393] width 37 height 18
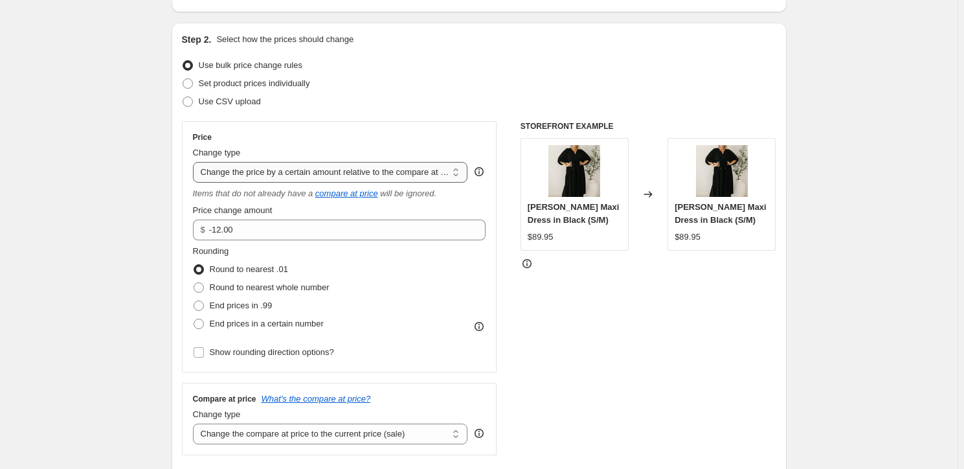
click at [324, 166] on select "Change the price to a certain amount Change the price by a certain amount Chang…" at bounding box center [330, 172] width 275 height 21
select select "percentage"
click at [195, 162] on select "Change the price to a certain amount Change the price by a certain amount Chang…" at bounding box center [330, 172] width 275 height 21
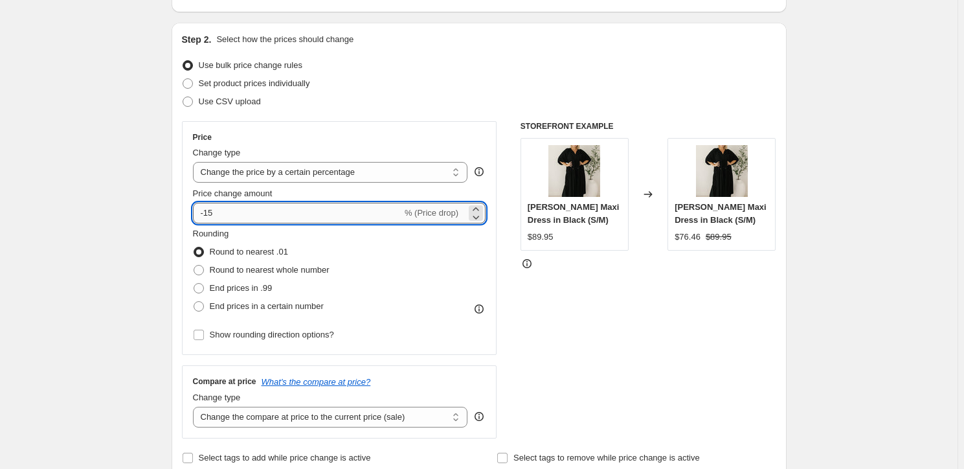
click at [251, 214] on input "-15" at bounding box center [297, 213] width 209 height 21
type input "-1"
type input "-50"
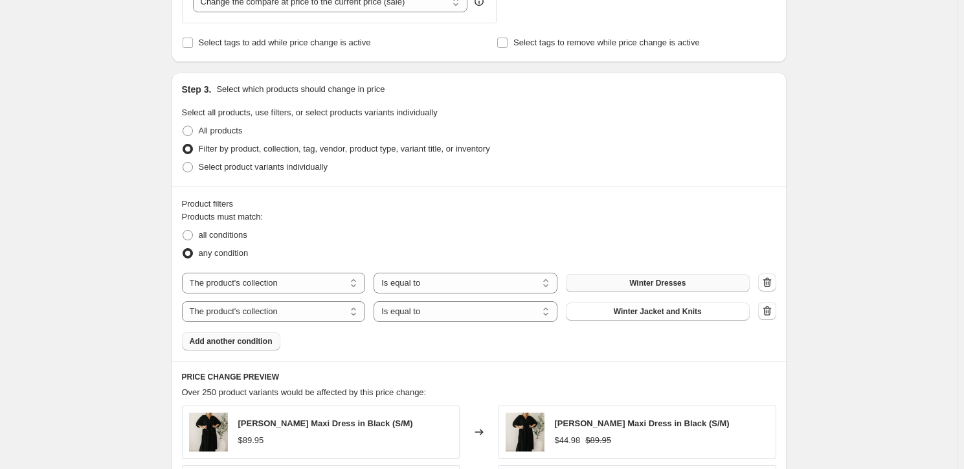
scroll to position [589, 0]
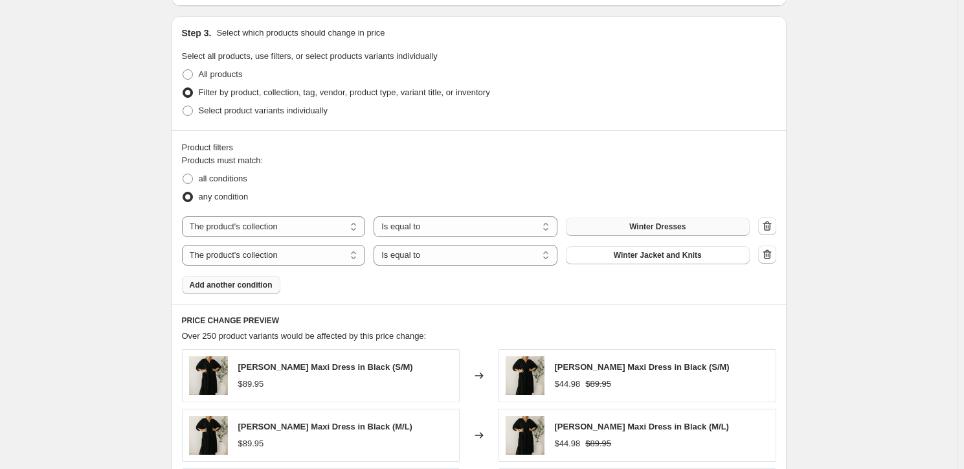
click at [259, 289] on span "Add another condition" at bounding box center [231, 285] width 83 height 10
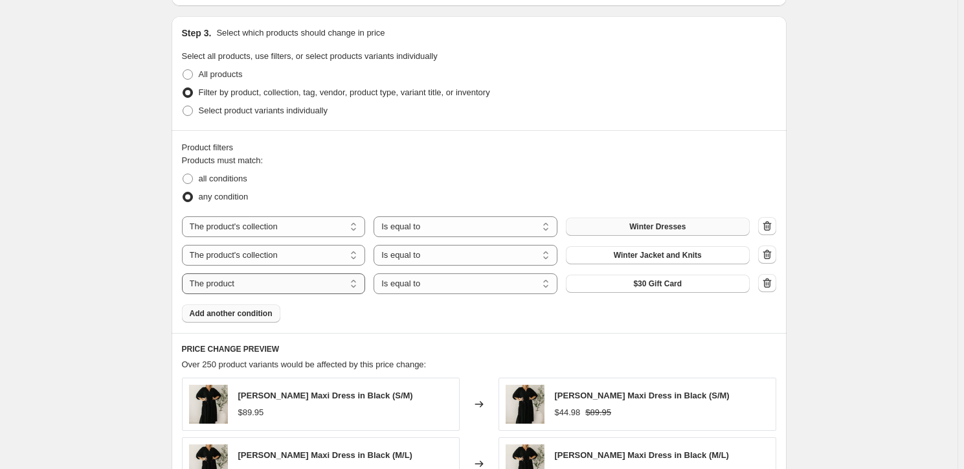
click at [262, 285] on select "The product The product's collection The product's tag The product's vendor The…" at bounding box center [274, 283] width 184 height 21
select select "collection"
click at [435, 284] on select "Is equal to Is not equal to" at bounding box center [466, 283] width 184 height 21
click at [648, 276] on button "[DATE]" at bounding box center [658, 284] width 184 height 18
click at [240, 315] on span "Add another condition" at bounding box center [231, 313] width 83 height 10
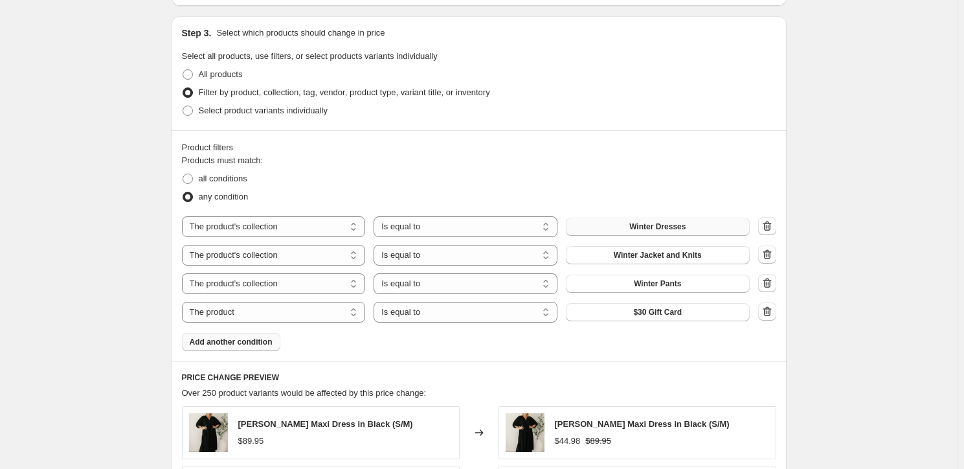
click at [249, 341] on span "Add another condition" at bounding box center [231, 342] width 83 height 10
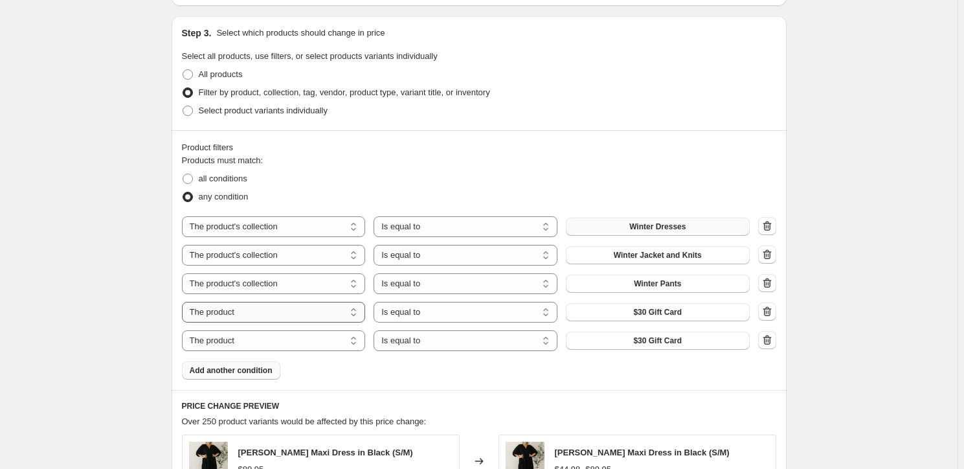
click at [262, 314] on select "The product The product's collection The product's tag The product's vendor The…" at bounding box center [274, 312] width 184 height 21
click at [435, 308] on select "Is equal to Is not equal to" at bounding box center [466, 312] width 184 height 21
click at [625, 310] on button "[DATE]" at bounding box center [658, 312] width 184 height 18
click at [769, 310] on icon "button" at bounding box center [767, 311] width 13 height 13
select select "product"
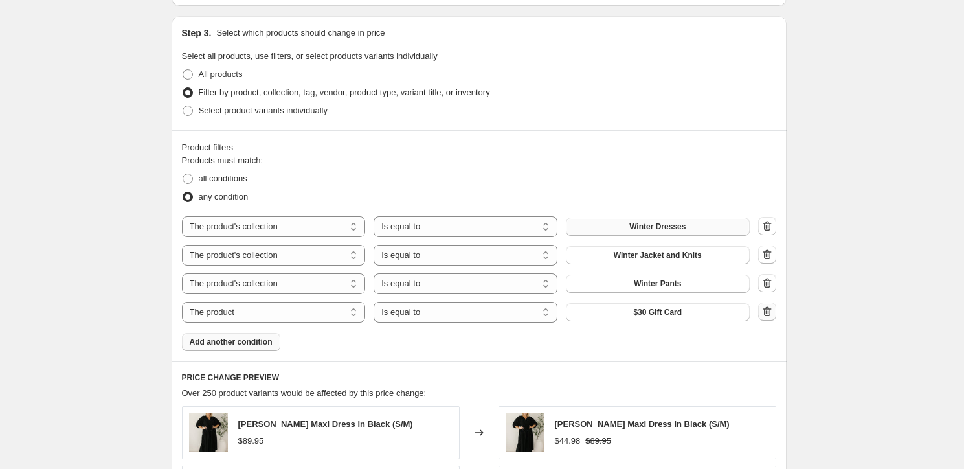
click at [771, 316] on icon "button" at bounding box center [767, 311] width 13 height 13
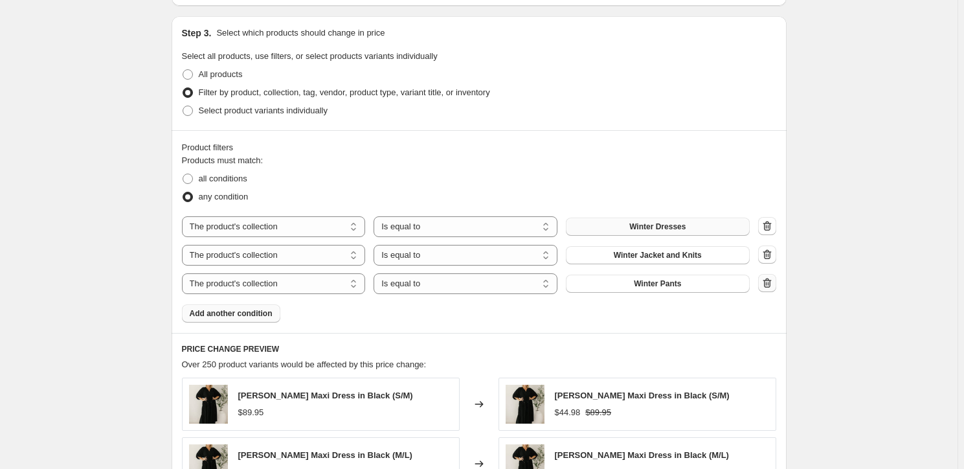
click at [769, 284] on icon "button" at bounding box center [767, 284] width 1 height 4
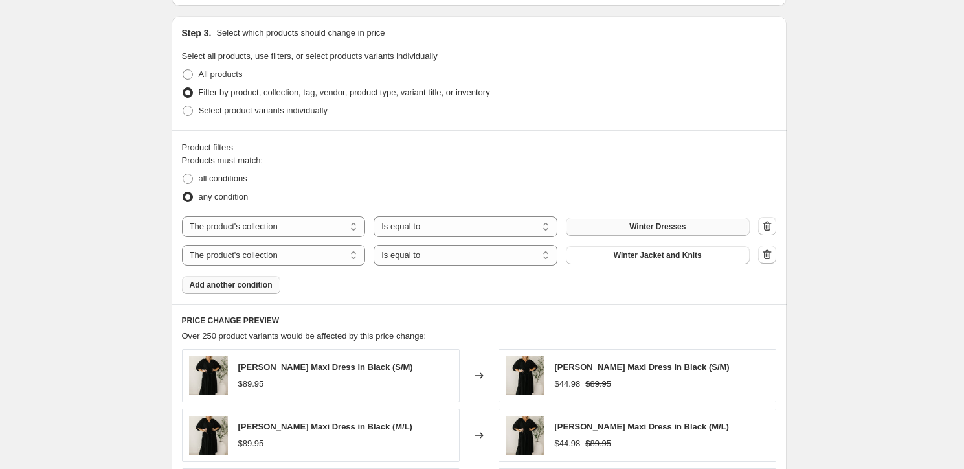
click at [770, 259] on icon "button" at bounding box center [767, 254] width 13 height 13
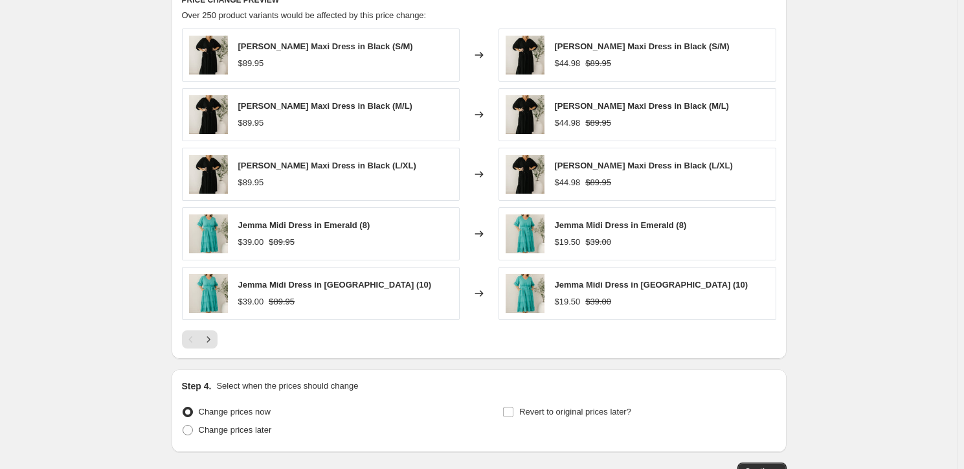
scroll to position [970, 0]
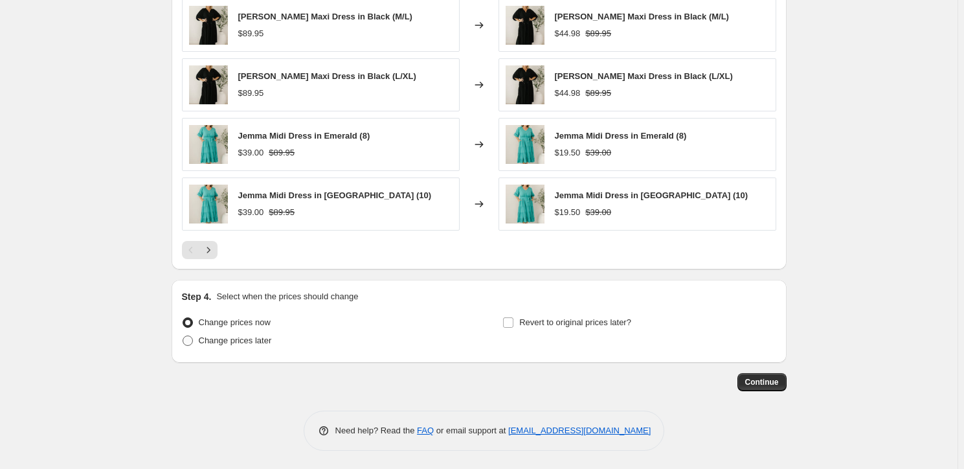
click at [227, 337] on span "Change prices later" at bounding box center [235, 340] width 73 height 10
click at [183, 336] on input "Change prices later" at bounding box center [183, 335] width 1 height 1
radio input "true"
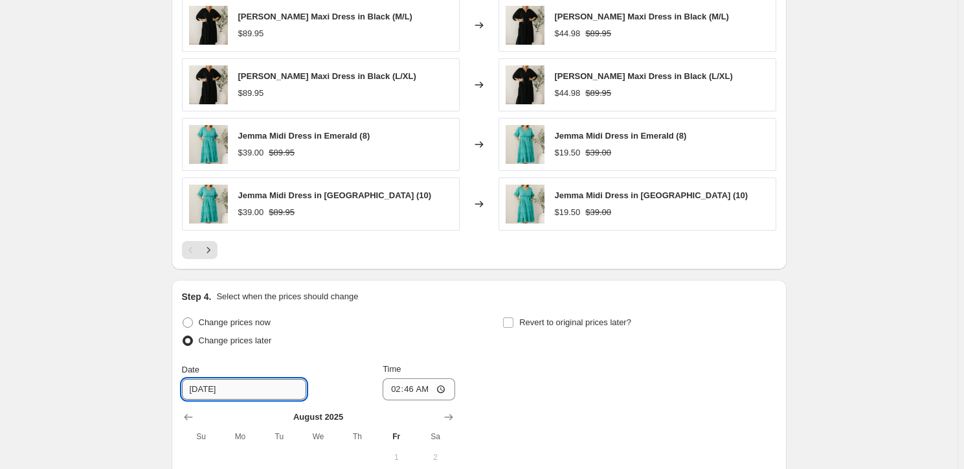
click at [212, 389] on input "[DATE]" at bounding box center [244, 389] width 124 height 21
type input "[DATE]"
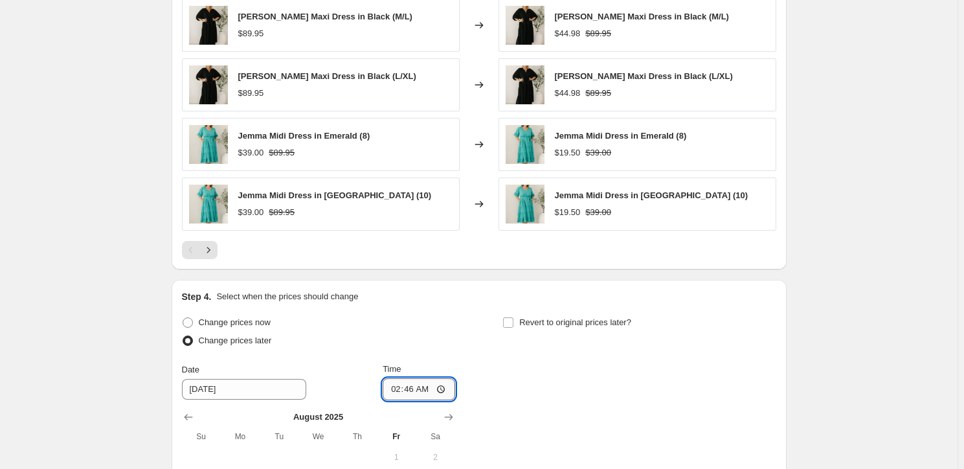
click at [409, 386] on input "02:46" at bounding box center [419, 389] width 73 height 22
click at [400, 385] on input "02:46" at bounding box center [419, 389] width 73 height 22
click at [396, 386] on input "02:46" at bounding box center [419, 389] width 73 height 22
type input "17:00"
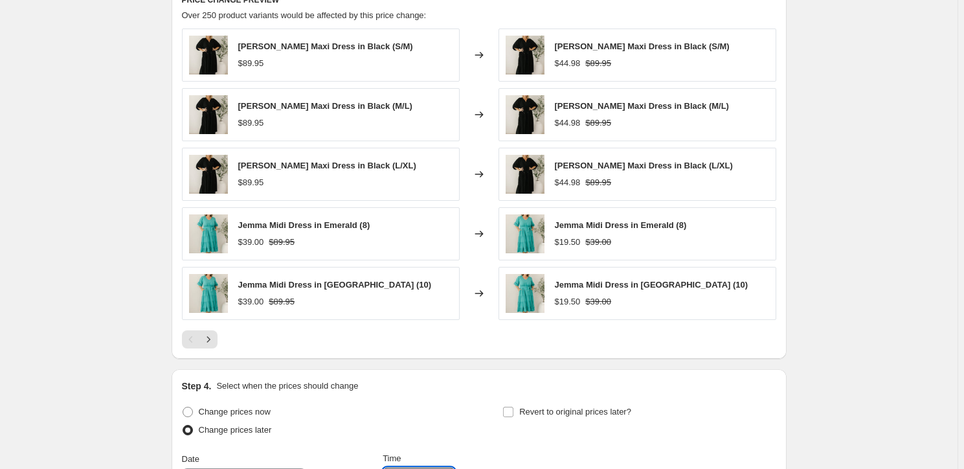
scroll to position [675, 0]
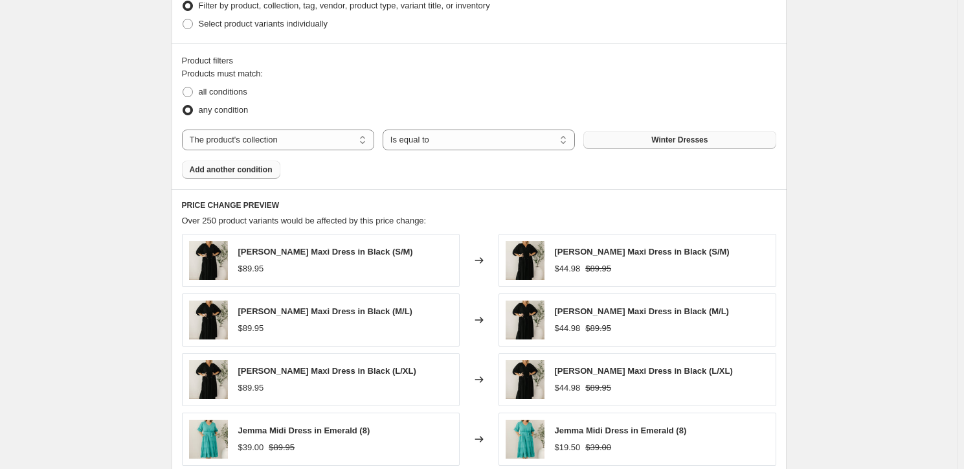
click at [387, 83] on div "all conditions" at bounding box center [479, 92] width 595 height 18
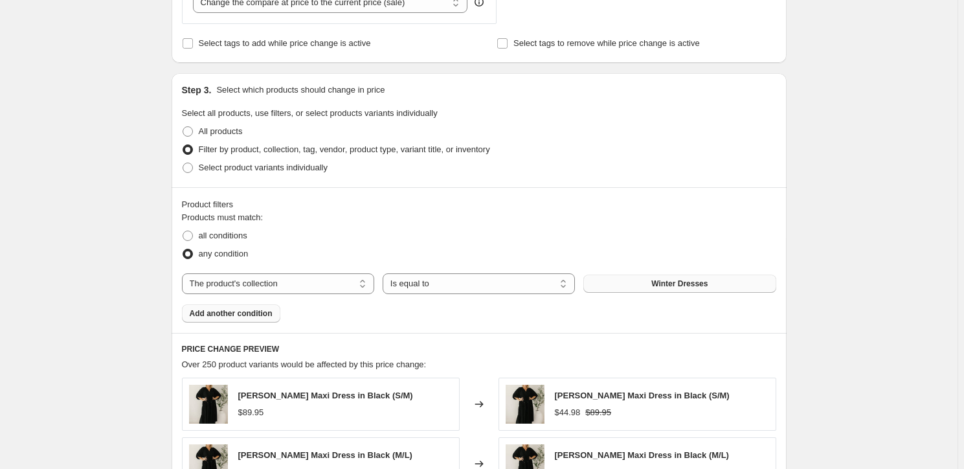
scroll to position [589, 0]
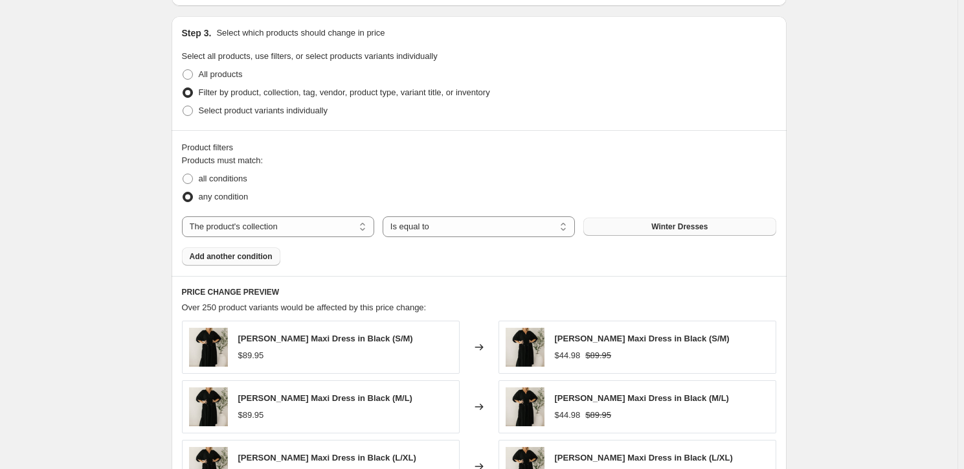
click at [672, 228] on span "Winter Dresses" at bounding box center [680, 226] width 56 height 10
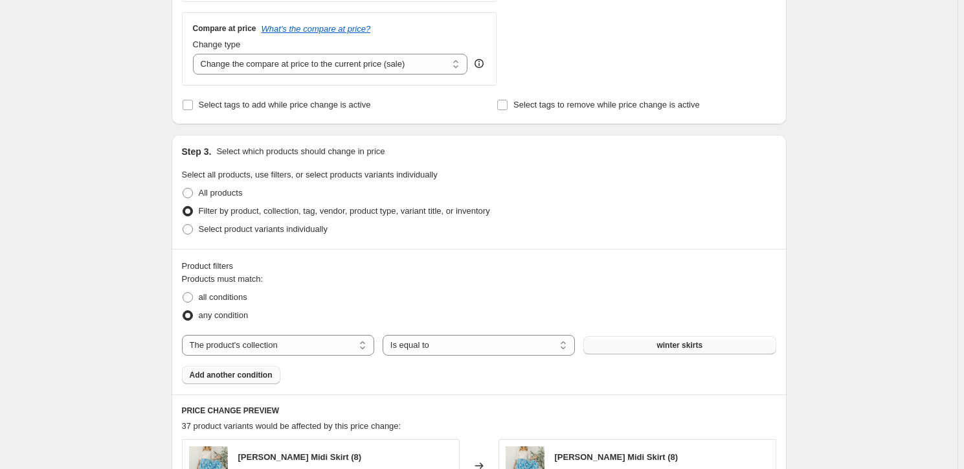
scroll to position [294, 0]
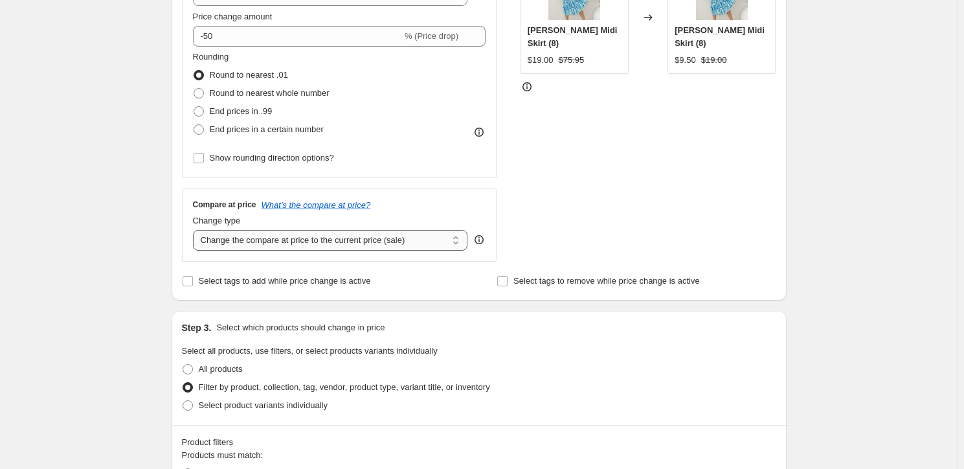
click at [269, 232] on select "Change the compare at price to the current price (sale) Change the compare at p…" at bounding box center [330, 240] width 275 height 21
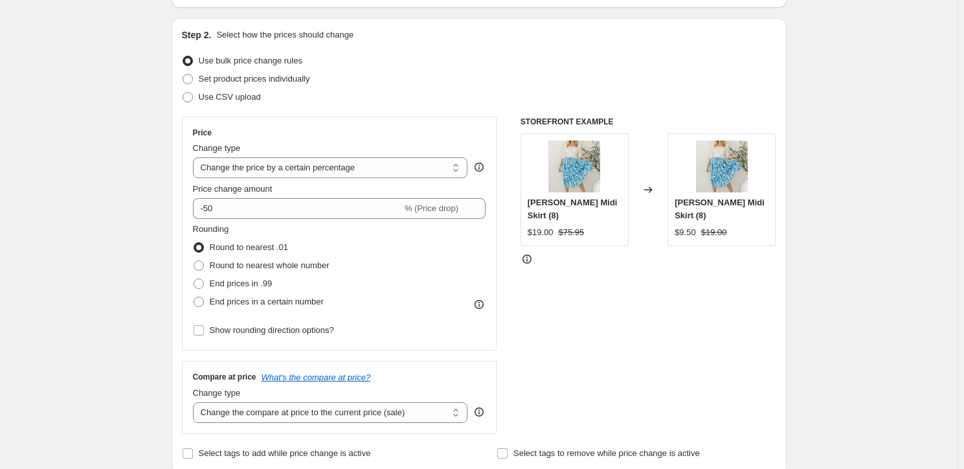
scroll to position [117, 0]
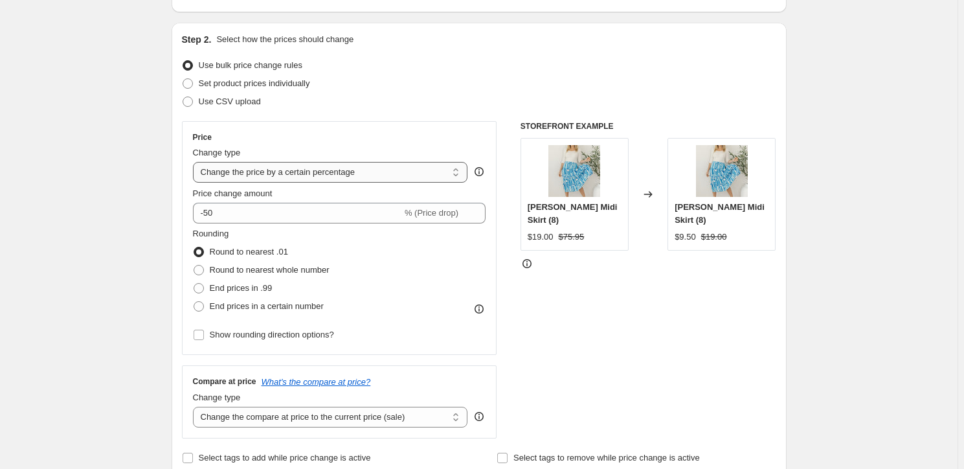
click at [304, 169] on select "Change the price to a certain amount Change the price by a certain amount Chang…" at bounding box center [330, 172] width 275 height 21
click at [255, 80] on span "Set product prices individually" at bounding box center [254, 83] width 111 height 10
click at [183, 79] on input "Set product prices individually" at bounding box center [183, 78] width 1 height 1
radio input "true"
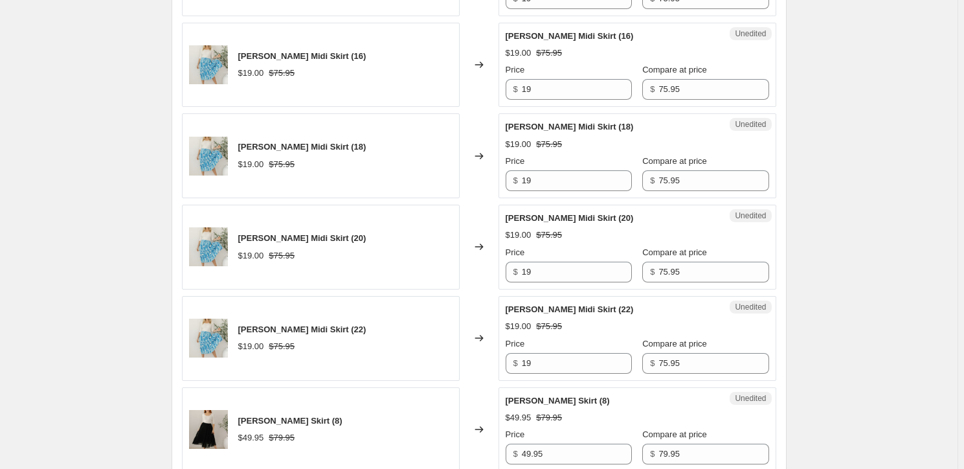
scroll to position [1060, 0]
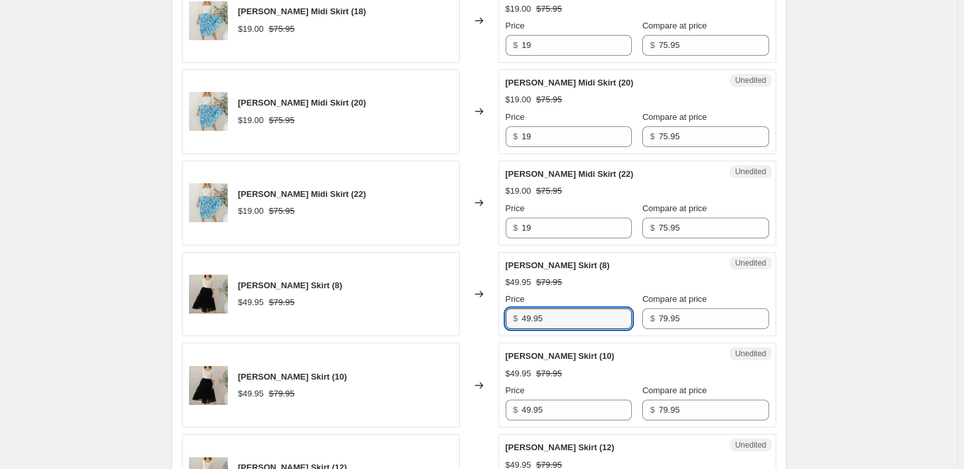
drag, startPoint x: 555, startPoint y: 316, endPoint x: 487, endPoint y: 320, distance: 68.1
click at [487, 320] on div "[PERSON_NAME] Skirt (8) $49.95 $79.95 Changed to Unedited [PERSON_NAME] Skirt (…" at bounding box center [479, 294] width 595 height 85
drag, startPoint x: 555, startPoint y: 316, endPoint x: 512, endPoint y: 324, distance: 44.2
click at [512, 324] on div "$ 39.95" at bounding box center [569, 318] width 126 height 21
type input "39.95"
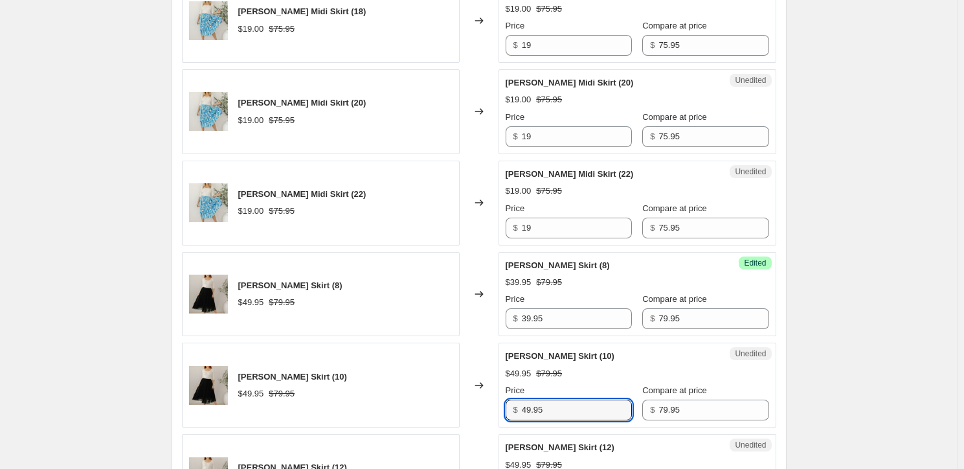
drag, startPoint x: 574, startPoint y: 404, endPoint x: 525, endPoint y: 415, distance: 50.4
click at [525, 415] on div "$ 49.95" at bounding box center [569, 410] width 126 height 21
paste input "3"
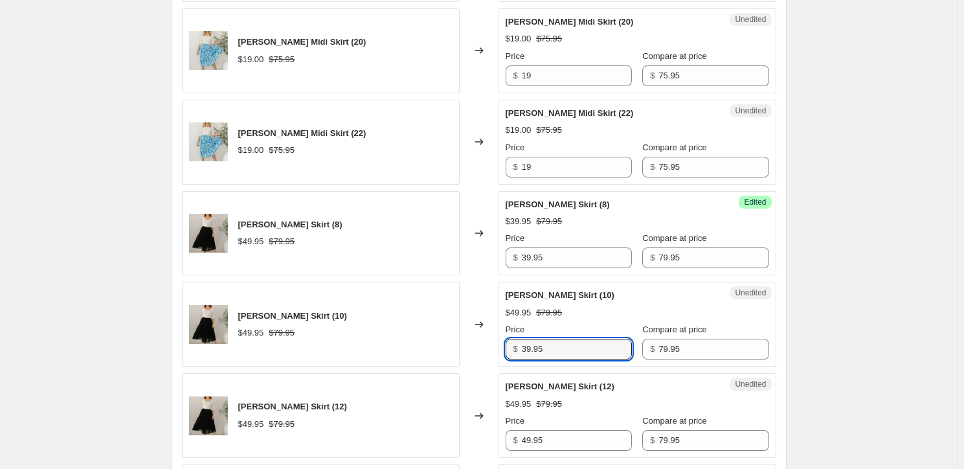
scroll to position [1177, 0]
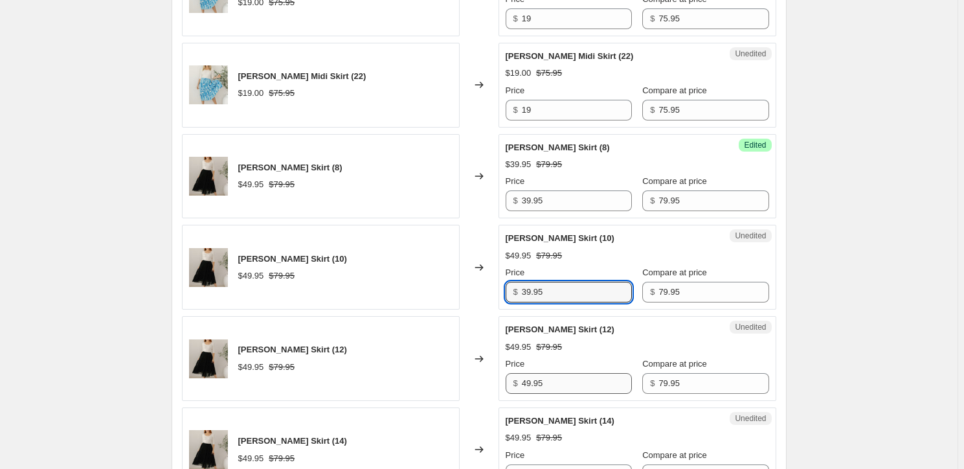
type input "39.95"
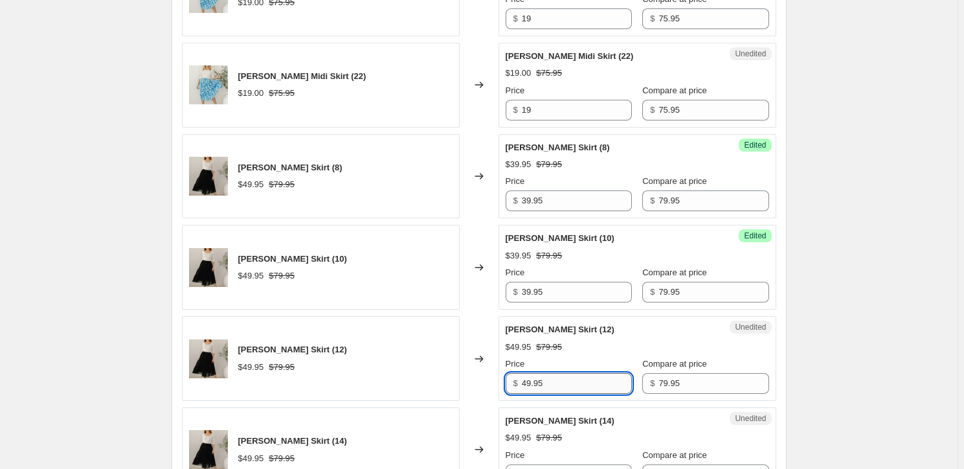
drag, startPoint x: 565, startPoint y: 381, endPoint x: 525, endPoint y: 388, distance: 40.8
click at [525, 389] on input "49.95" at bounding box center [577, 383] width 110 height 21
paste input "3"
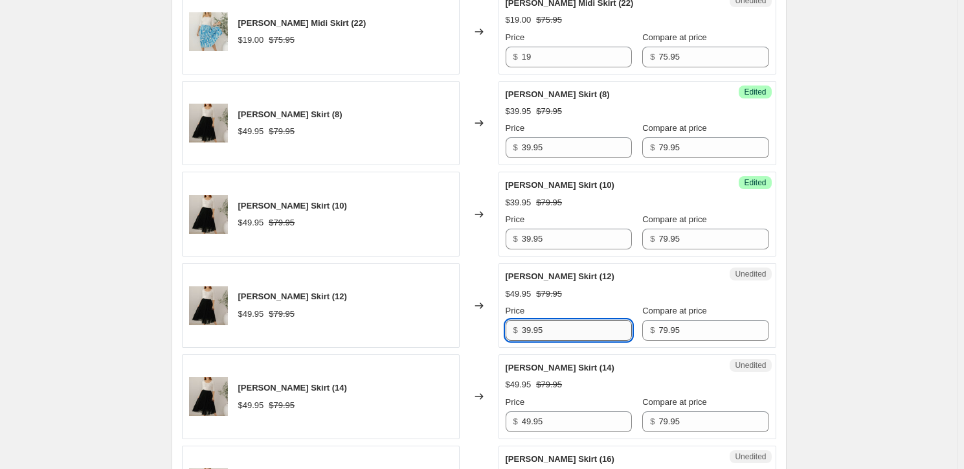
scroll to position [1295, 0]
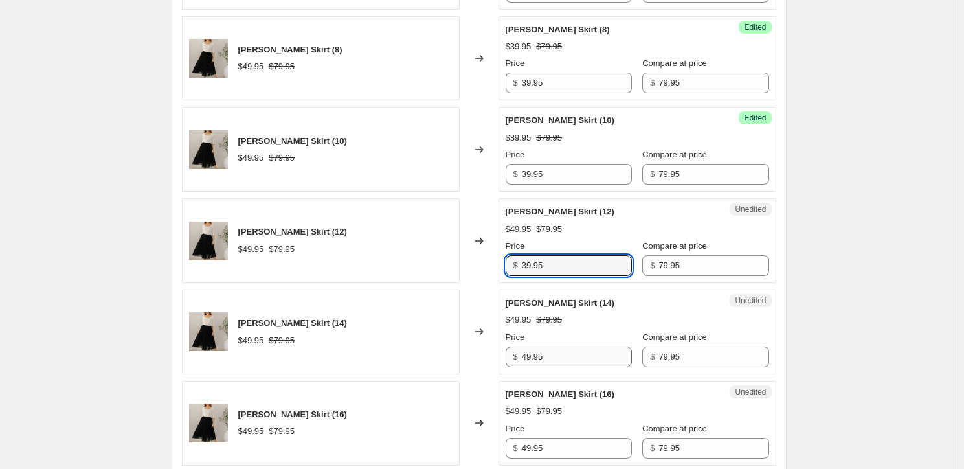
type input "39.95"
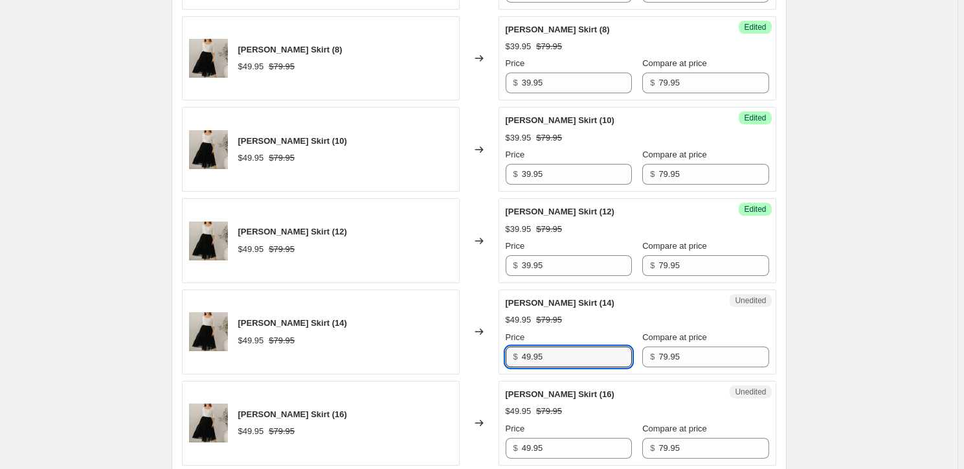
drag, startPoint x: 558, startPoint y: 359, endPoint x: 524, endPoint y: 365, distance: 34.2
click at [524, 365] on div "$ 49.95" at bounding box center [569, 356] width 126 height 21
paste input "3"
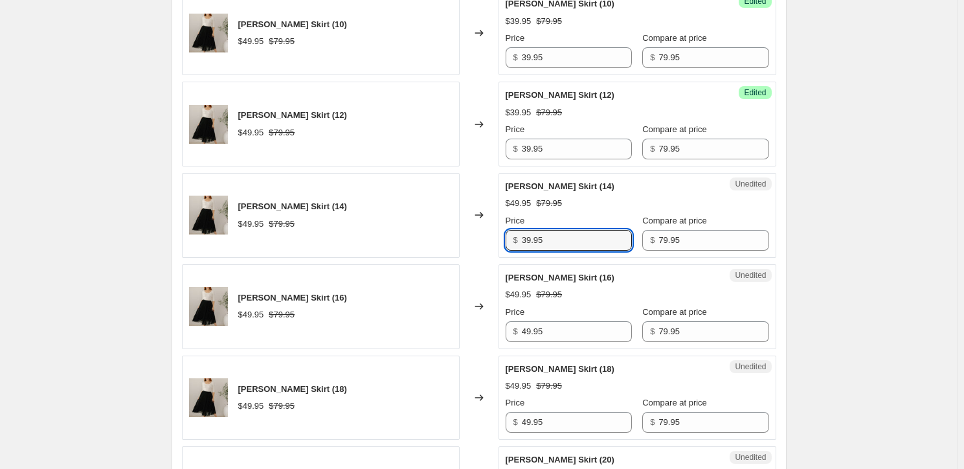
scroll to position [1412, 0]
type input "39.95"
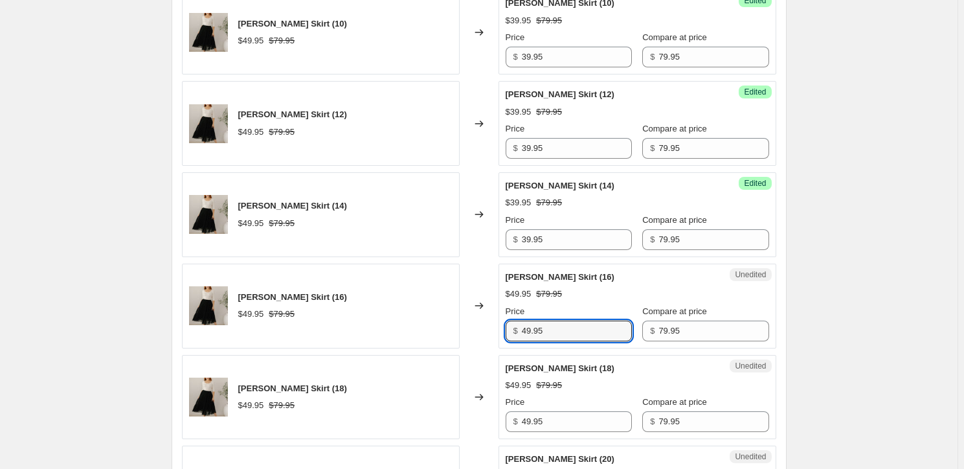
drag, startPoint x: 558, startPoint y: 328, endPoint x: 518, endPoint y: 338, distance: 41.3
click at [518, 338] on div "Unedited [PERSON_NAME] Skirt (16) $49.95 $79.95 Price $ 49.95 Compare at price …" at bounding box center [638, 306] width 278 height 85
paste input "3"
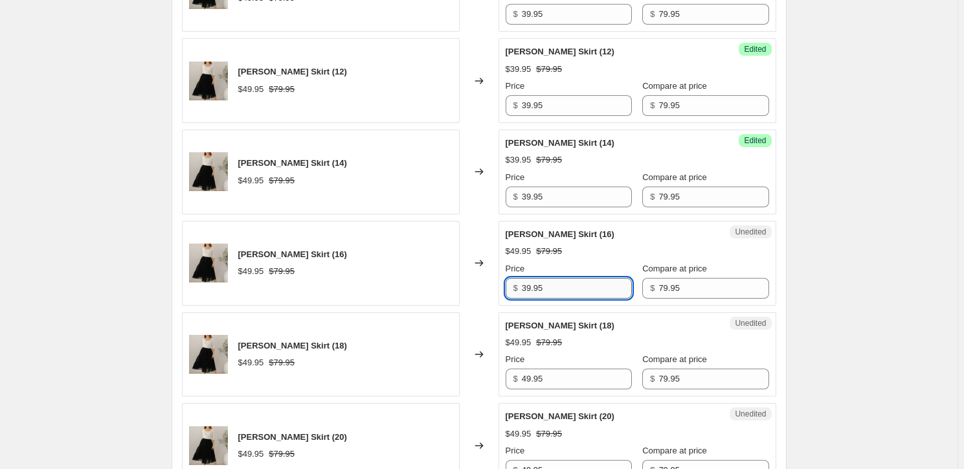
scroll to position [1530, 0]
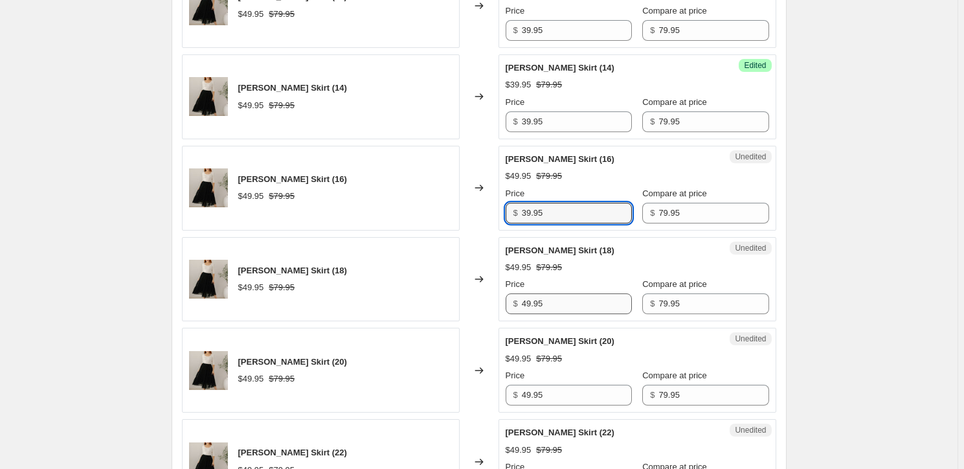
type input "39.95"
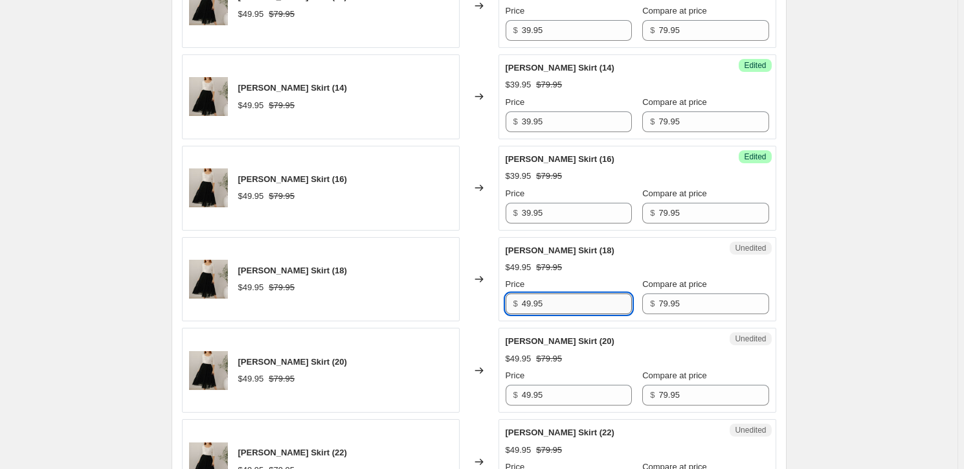
drag, startPoint x: 567, startPoint y: 306, endPoint x: 526, endPoint y: 306, distance: 40.8
click at [526, 306] on input "49.95" at bounding box center [577, 303] width 110 height 21
paste input "3"
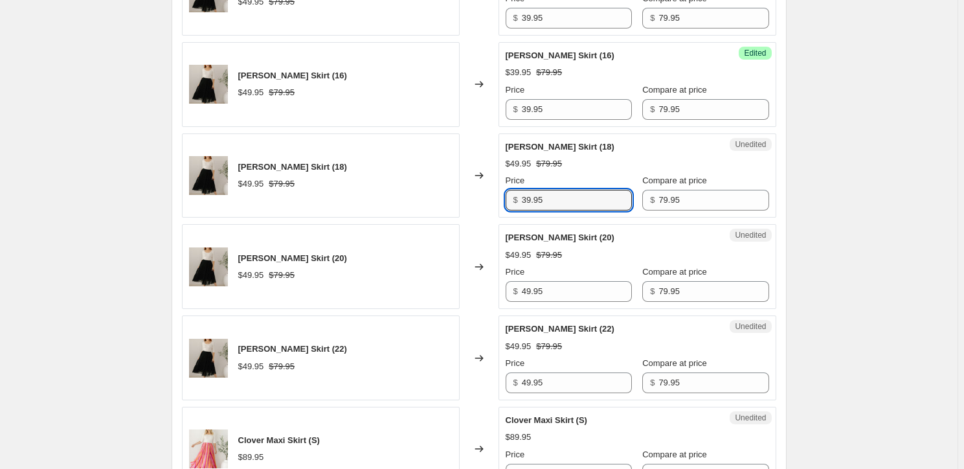
scroll to position [1648, 0]
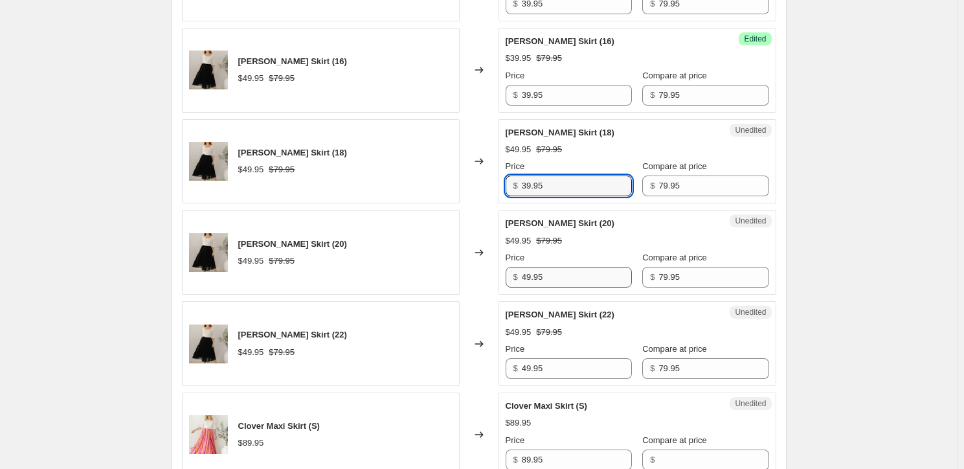
type input "39.95"
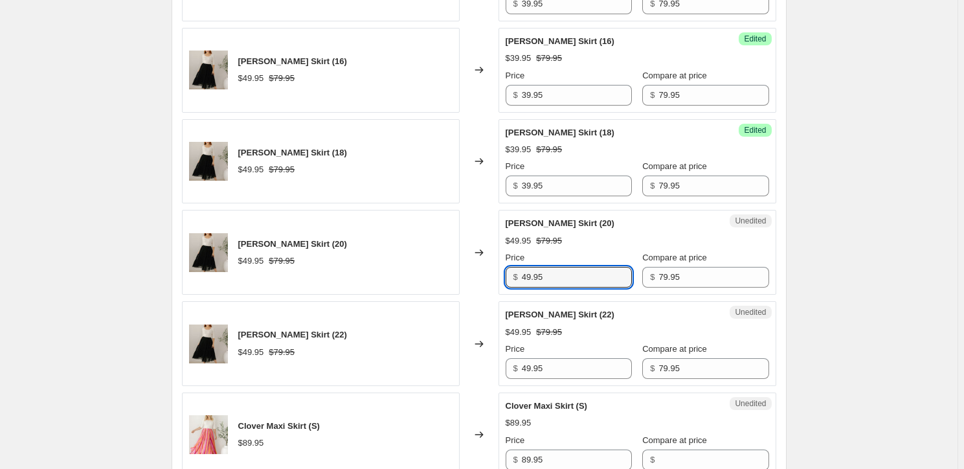
drag, startPoint x: 561, startPoint y: 276, endPoint x: 526, endPoint y: 290, distance: 37.8
click at [527, 291] on div "Unedited [PERSON_NAME] Skirt (20) $49.95 $79.95 Price $ 49.95 Compare at price …" at bounding box center [638, 252] width 278 height 85
paste input "3"
type input "39.95"
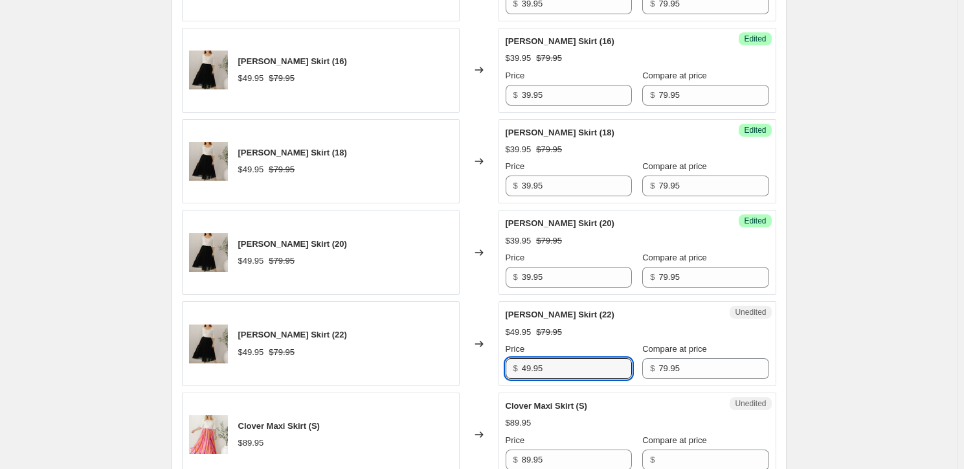
drag, startPoint x: 556, startPoint y: 363, endPoint x: 523, endPoint y: 369, distance: 33.7
click at [523, 369] on div "$ 49.95" at bounding box center [569, 368] width 126 height 21
paste input "3"
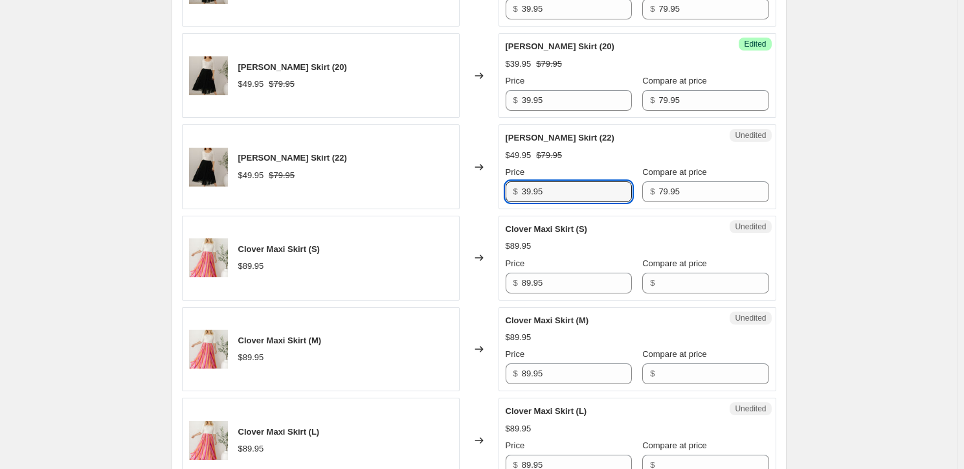
scroll to position [1884, 0]
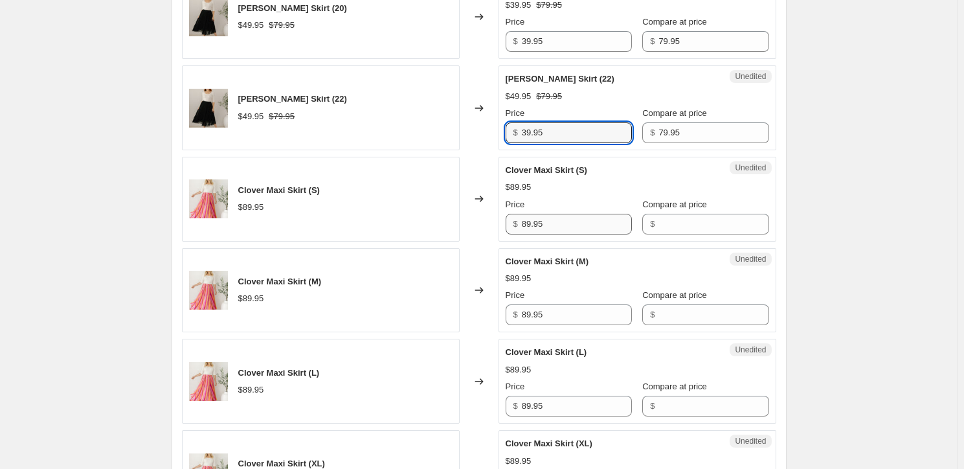
type input "39.95"
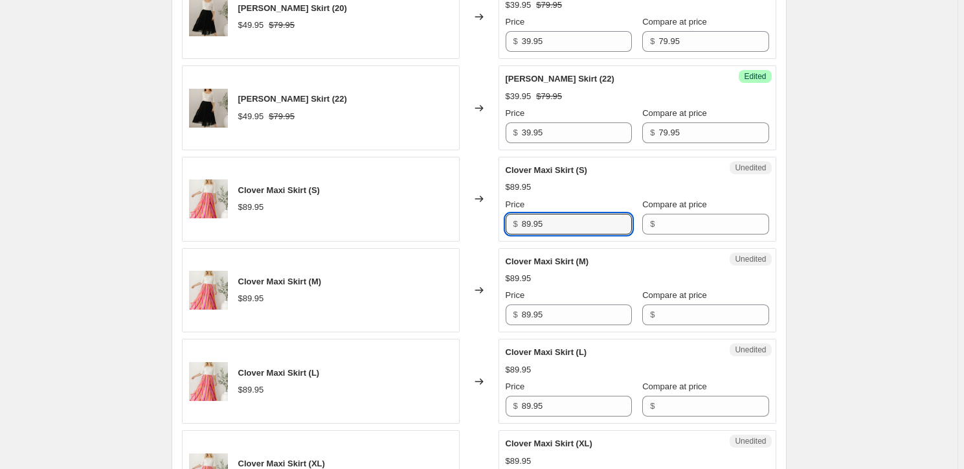
drag, startPoint x: 561, startPoint y: 223, endPoint x: 493, endPoint y: 217, distance: 68.3
click at [493, 217] on div "Clover Maxi Skirt (S) $89.95 Changed to Unedited Clover Maxi Skirt (S) $89.95 P…" at bounding box center [479, 199] width 595 height 85
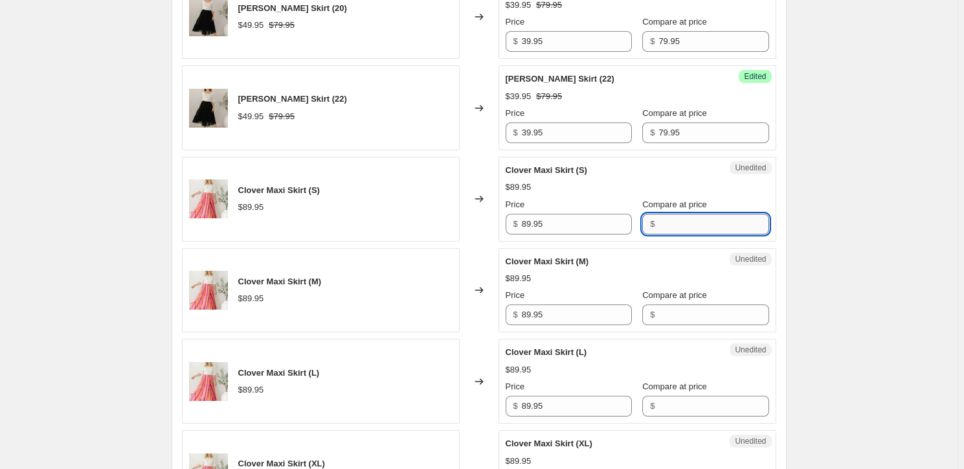
click at [716, 215] on input "Compare at price" at bounding box center [714, 224] width 110 height 21
paste input "89.95"
type input "89.95"
click at [697, 304] on input "Compare at price" at bounding box center [714, 314] width 110 height 21
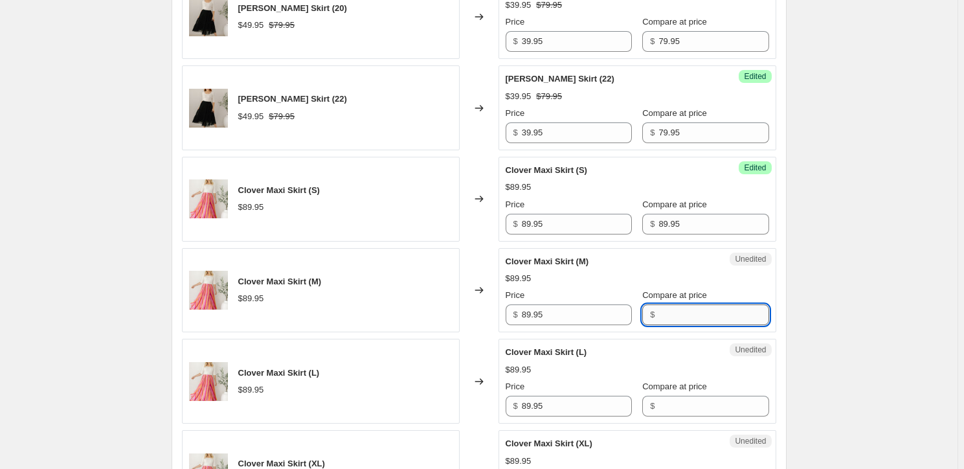
paste input "89.95"
type input "89.95"
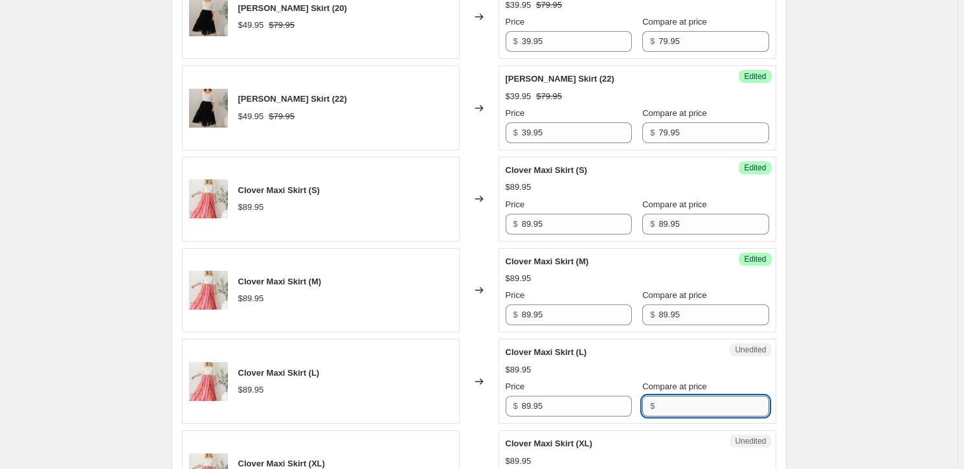
click at [677, 411] on input "Compare at price" at bounding box center [714, 406] width 110 height 21
paste input "89.95"
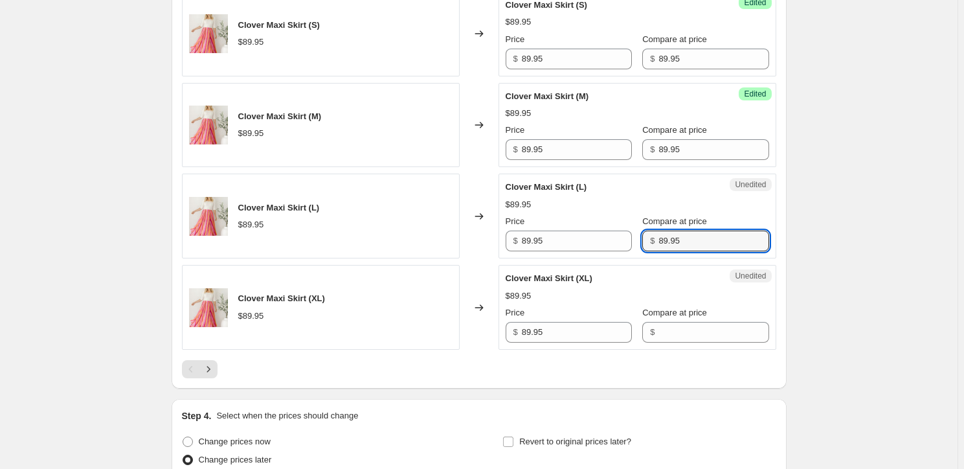
scroll to position [2060, 0]
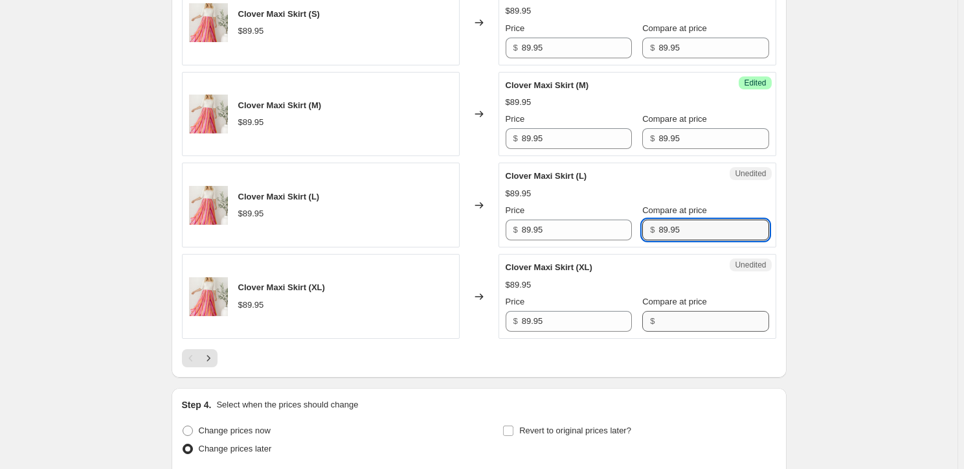
type input "89.95"
click at [683, 319] on input "Compare at price" at bounding box center [714, 321] width 110 height 21
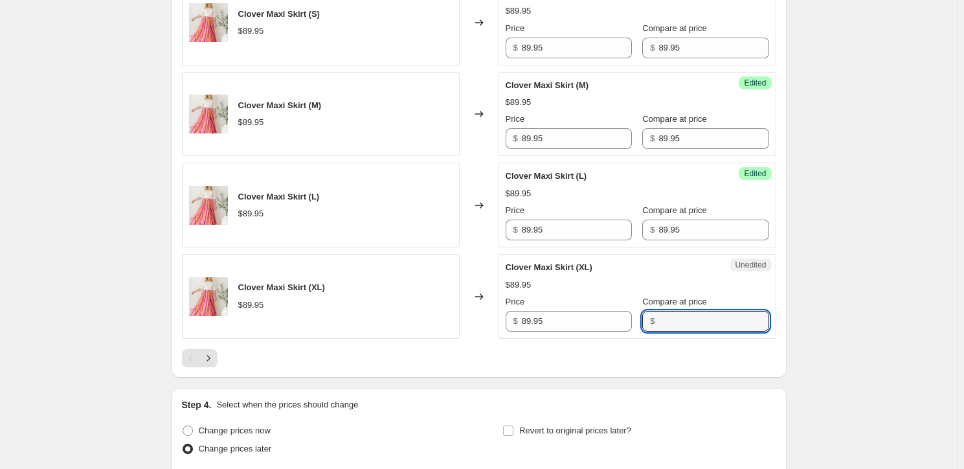
paste input "89.95"
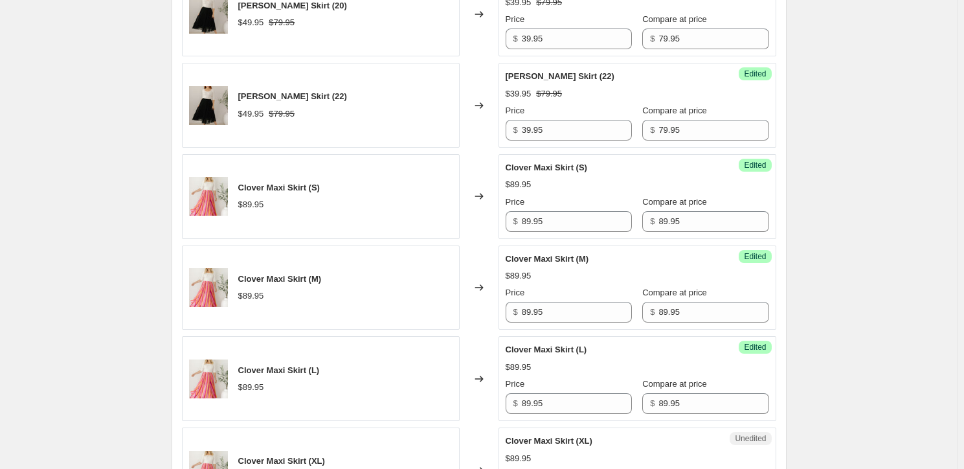
scroll to position [1884, 0]
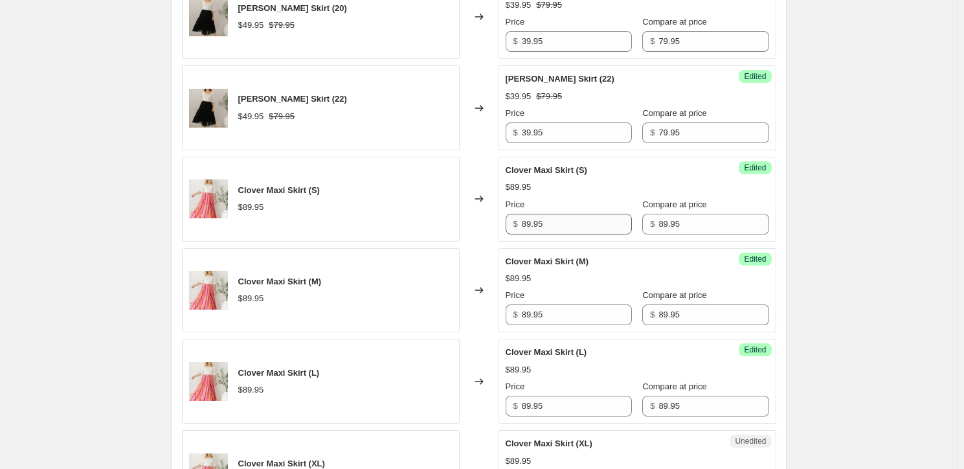
type input "89.95"
click at [542, 221] on input "89.95" at bounding box center [577, 224] width 110 height 21
drag, startPoint x: 556, startPoint y: 220, endPoint x: 521, endPoint y: 227, distance: 36.3
click at [522, 228] on div "$ 89.95" at bounding box center [569, 224] width 126 height 21
type input "44.97"
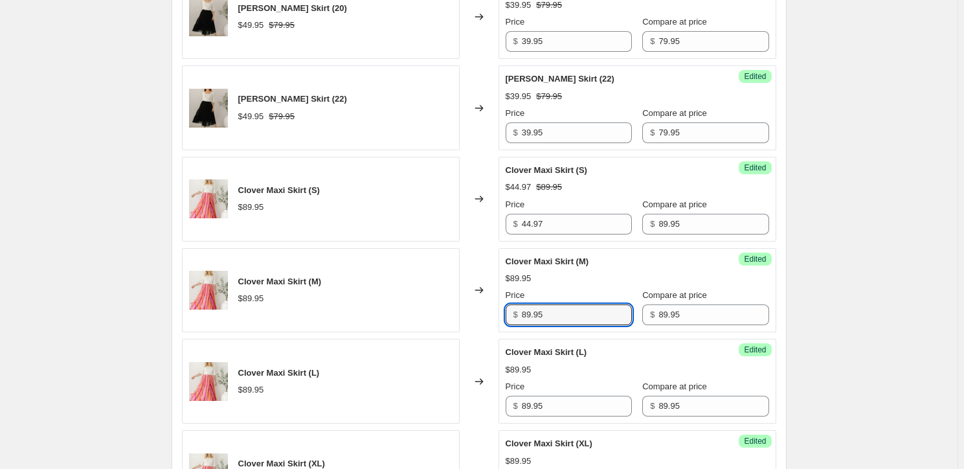
drag, startPoint x: 557, startPoint y: 316, endPoint x: 457, endPoint y: 312, distance: 100.5
click at [457, 312] on div "Clover Maxi Skirt (M) $89.95 Changed to Success Edited Clover Maxi Skirt (M) $8…" at bounding box center [479, 290] width 595 height 85
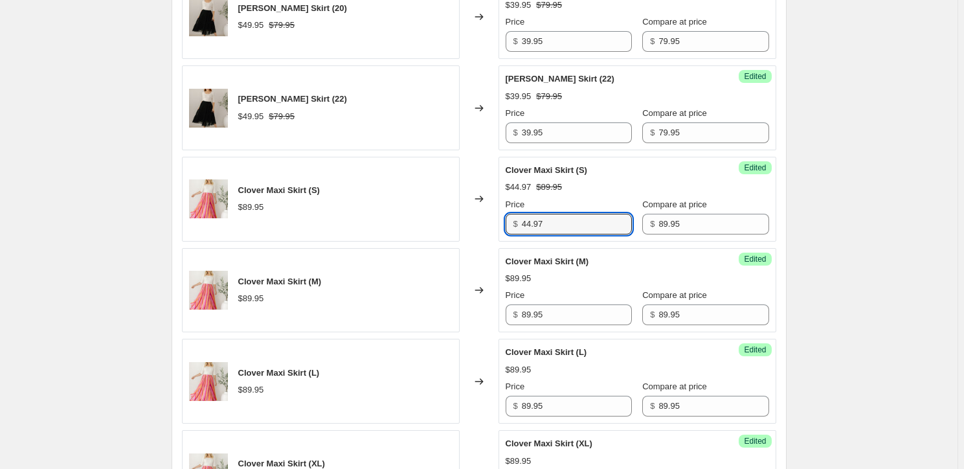
drag, startPoint x: 564, startPoint y: 221, endPoint x: 525, endPoint y: 233, distance: 41.2
click at [525, 233] on div "Success Edited Clover Maxi Skirt (S) $44.97 $89.95 Price $ 44.97 Compare at pri…" at bounding box center [638, 199] width 278 height 85
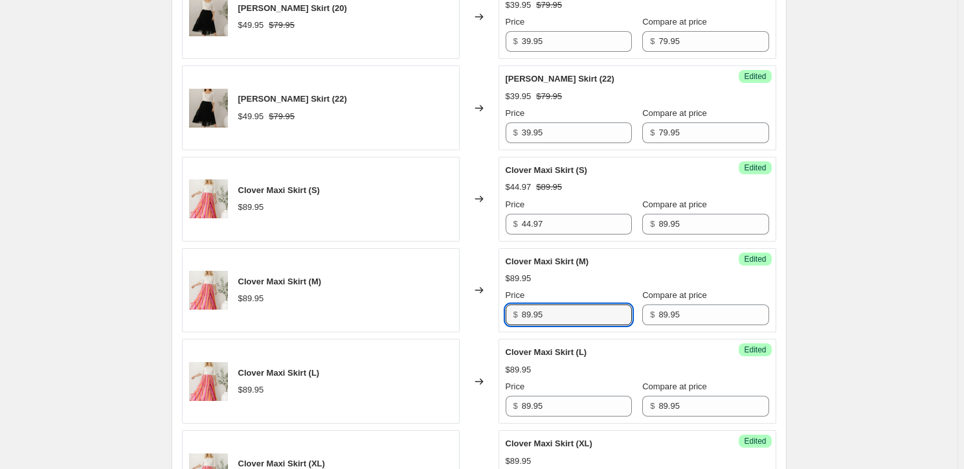
drag, startPoint x: 560, startPoint y: 315, endPoint x: 516, endPoint y: 319, distance: 43.5
click at [516, 319] on div "$ 89.95" at bounding box center [569, 314] width 126 height 21
paste input "44.97"
type input "44.97"
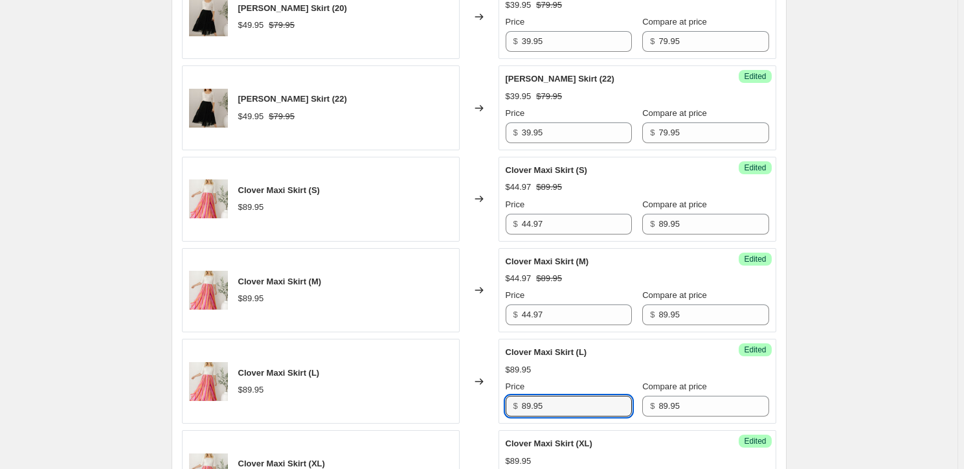
drag, startPoint x: 551, startPoint y: 402, endPoint x: 519, endPoint y: 403, distance: 31.8
click at [519, 403] on div "$ 89.95" at bounding box center [569, 406] width 126 height 21
paste input "44.97"
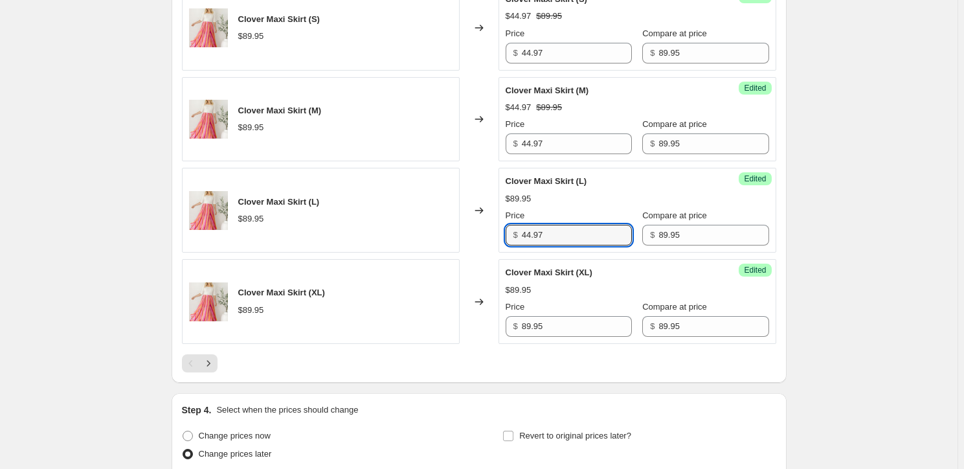
scroll to position [2060, 0]
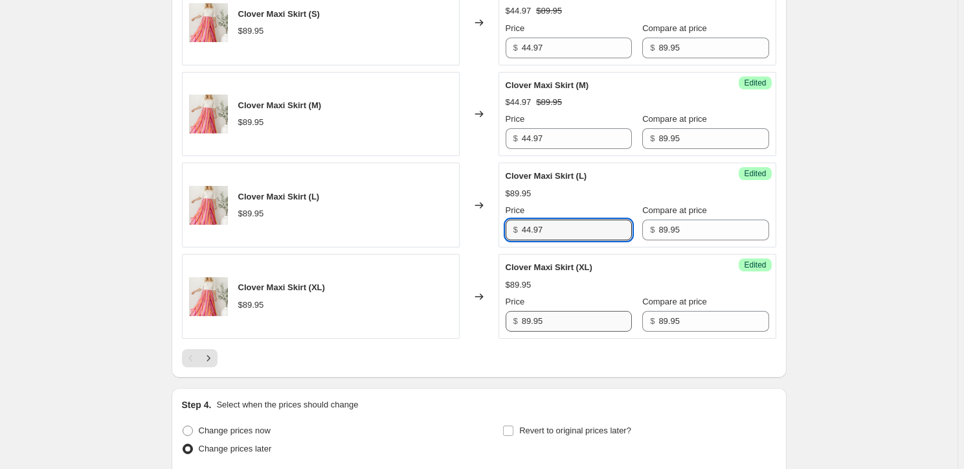
type input "44.97"
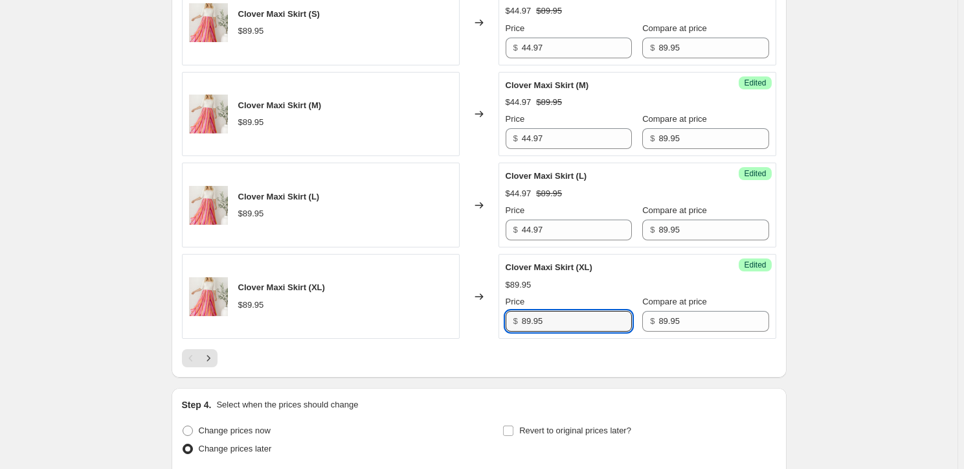
drag, startPoint x: 556, startPoint y: 317, endPoint x: 527, endPoint y: 332, distance: 33.6
click at [527, 332] on div "Success Edited Clover Maxi Skirt (XL) $89.95 Price $ 89.95 Compare at price $ 8…" at bounding box center [638, 296] width 278 height 85
paste input "44.97"
type input "44.97"
click at [218, 356] on button "Next" at bounding box center [208, 358] width 18 height 18
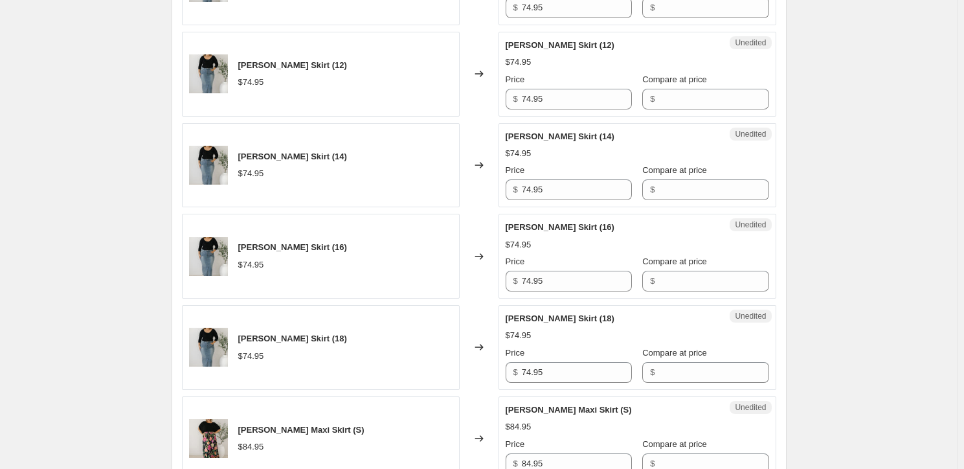
scroll to position [530, 0]
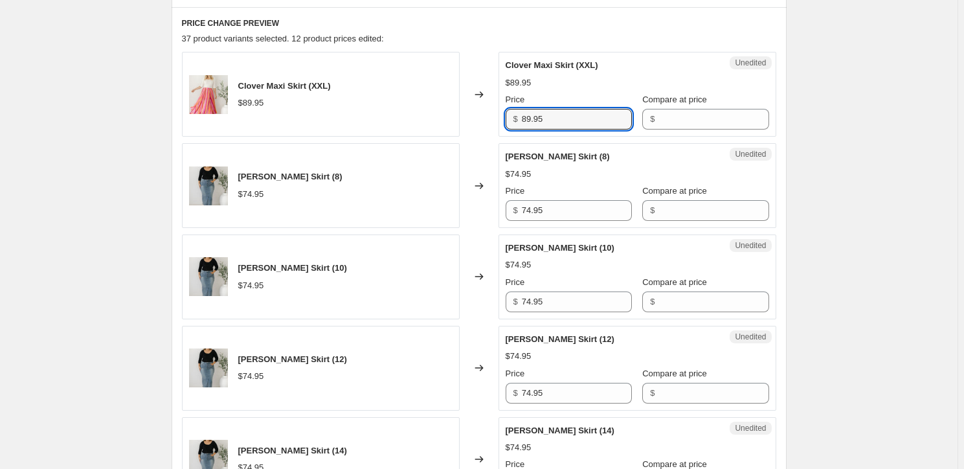
drag, startPoint x: 562, startPoint y: 120, endPoint x: 505, endPoint y: 122, distance: 57.0
click at [506, 123] on div "Unedited Clover Maxi Skirt (XXL) $89.95 Price $ 89.95 Compare at price $" at bounding box center [638, 94] width 278 height 85
paste input "44.97"
type input "44.97"
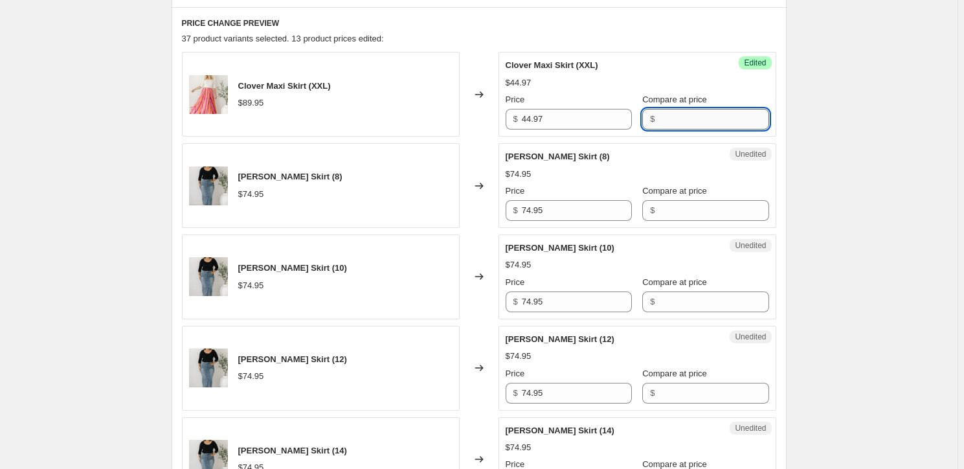
click at [680, 120] on input "Compare at price" at bounding box center [714, 119] width 110 height 21
type input "89.95"
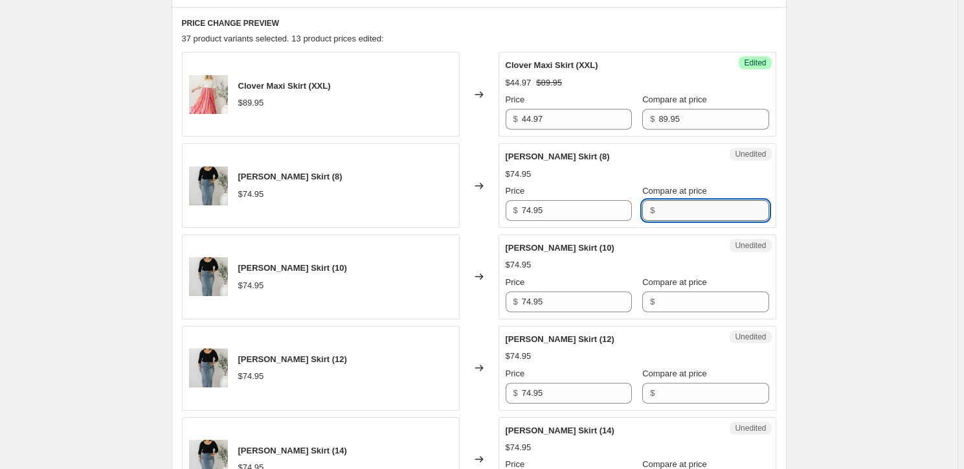
click at [667, 211] on input "Compare at price" at bounding box center [714, 210] width 110 height 21
type input "74.95"
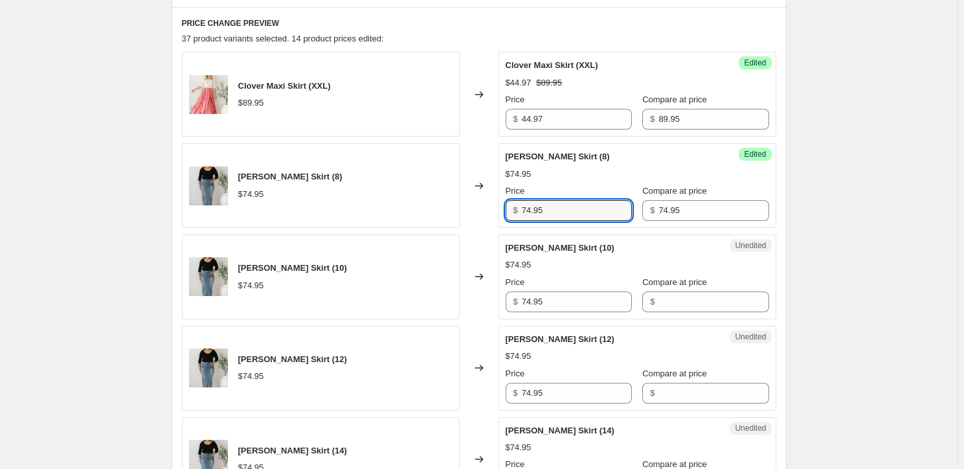
drag, startPoint x: 557, startPoint y: 211, endPoint x: 519, endPoint y: 214, distance: 38.3
click at [519, 214] on div "$ 74.95" at bounding box center [569, 210] width 126 height 21
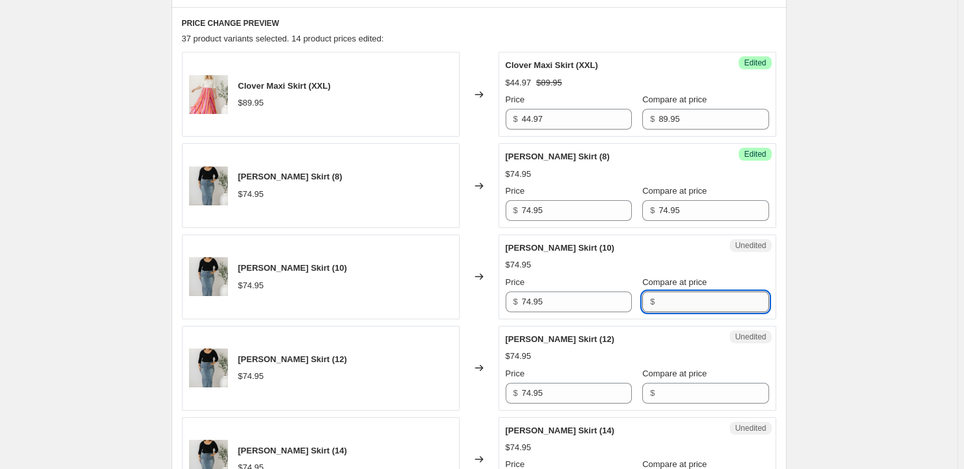
click at [713, 302] on input "Compare at price" at bounding box center [714, 301] width 110 height 21
paste input "74.95"
type input "74.95"
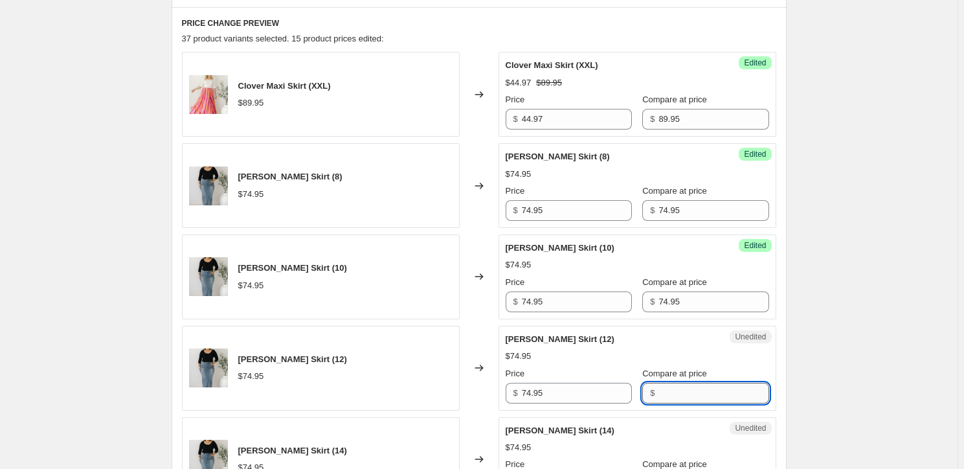
click at [714, 392] on input "Compare at price" at bounding box center [714, 393] width 110 height 21
paste input "74.95"
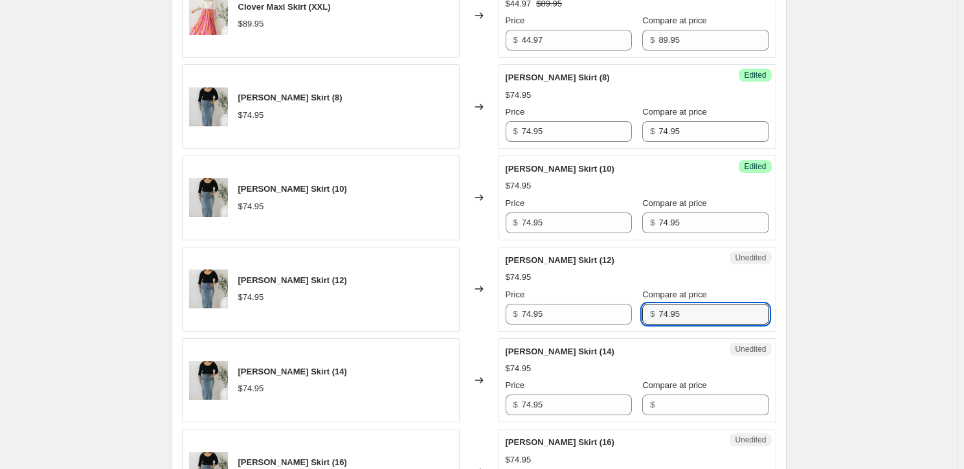
scroll to position [648, 0]
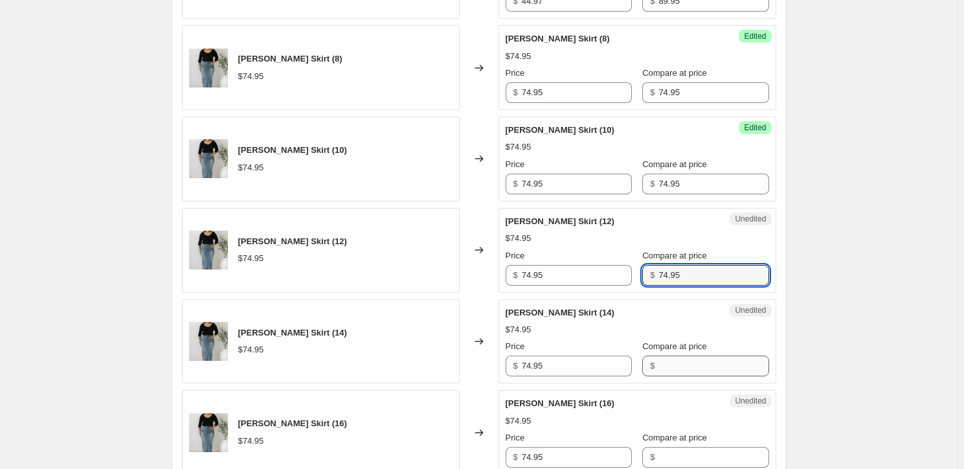
type input "74.95"
click at [694, 365] on input "Compare at price" at bounding box center [714, 366] width 110 height 21
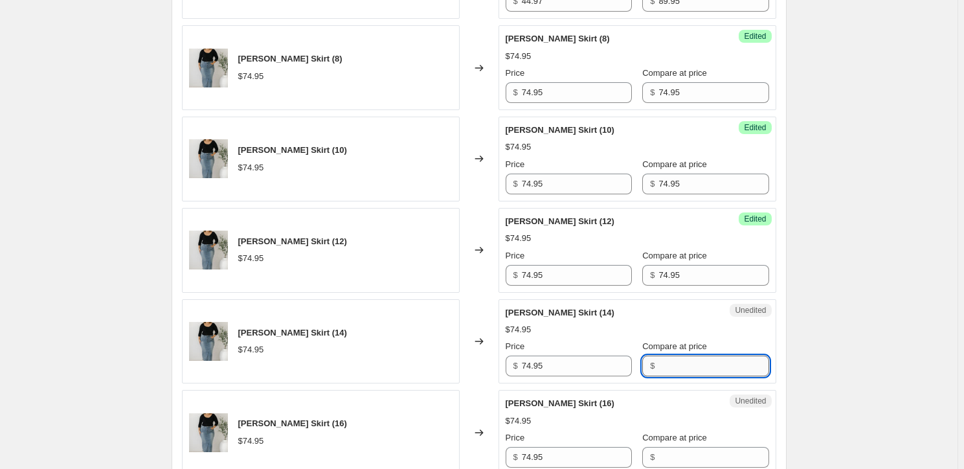
paste input "74.95"
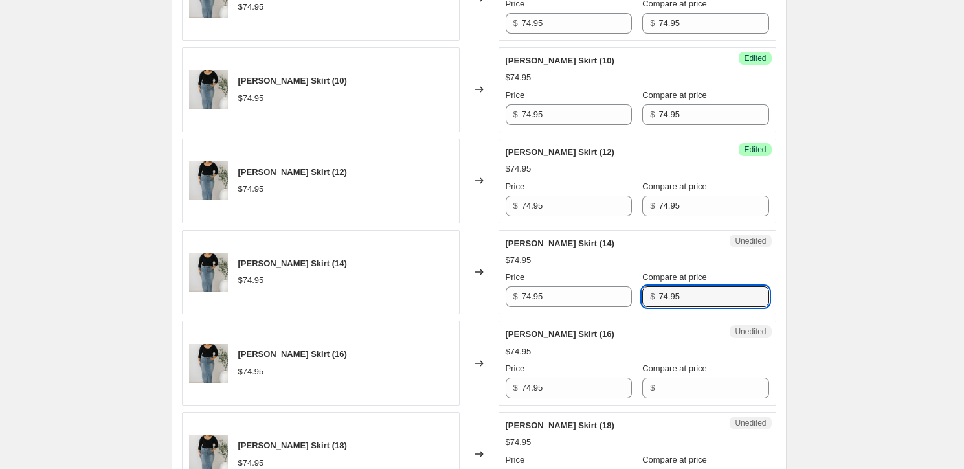
scroll to position [765, 0]
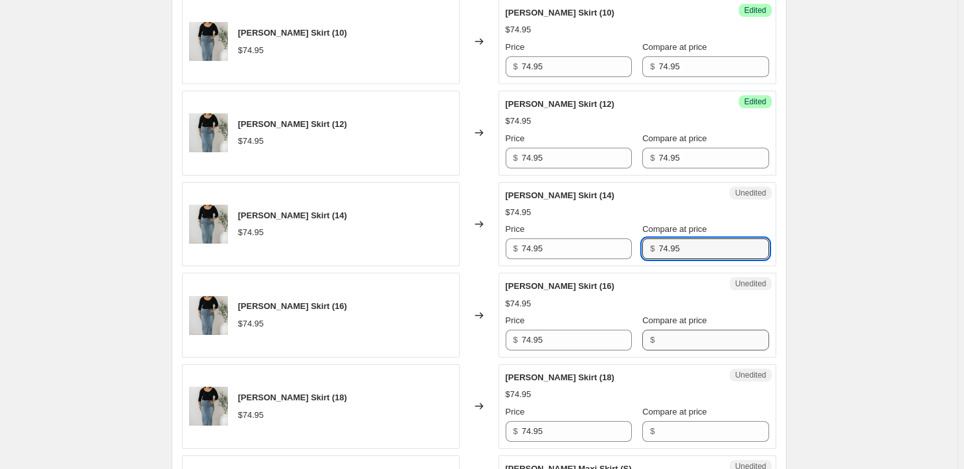
type input "74.95"
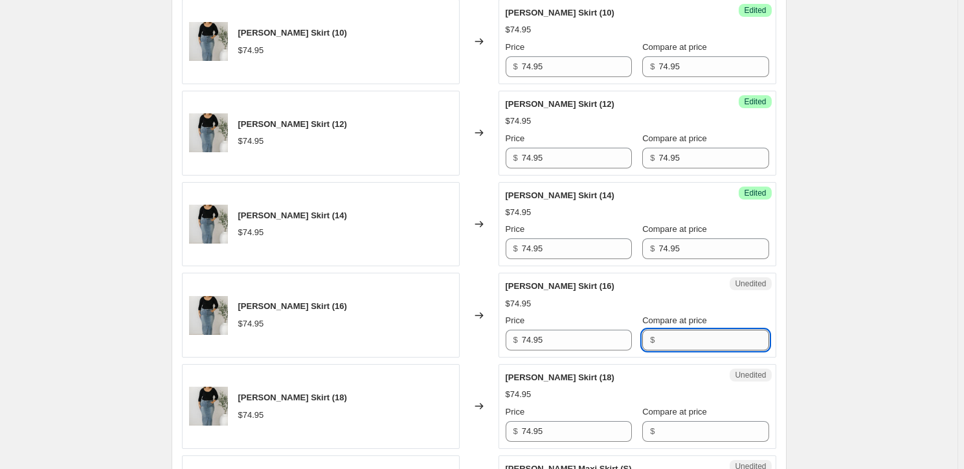
click at [702, 339] on input "Compare at price" at bounding box center [714, 340] width 110 height 21
paste input "74.95"
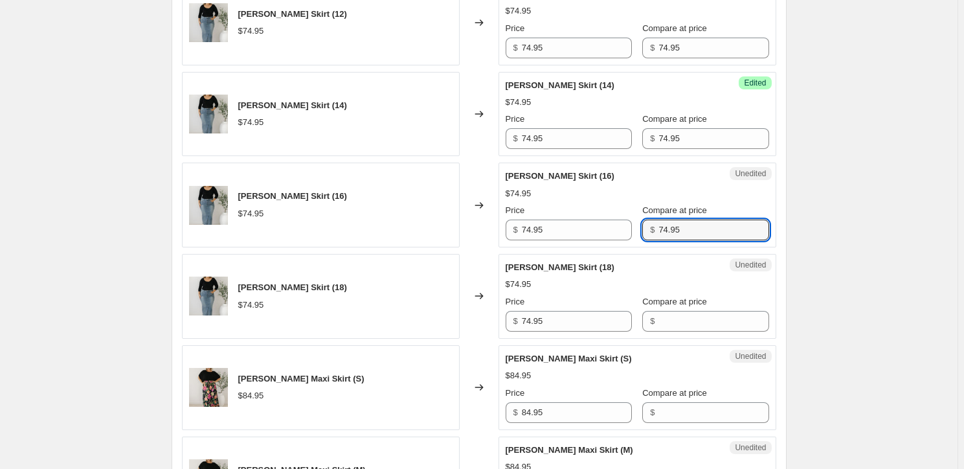
scroll to position [883, 0]
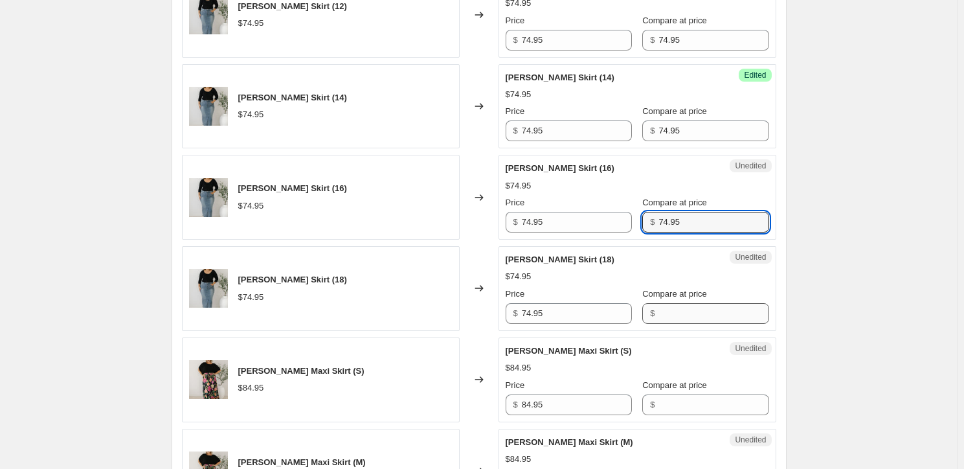
type input "74.95"
click at [710, 315] on input "Compare at price" at bounding box center [714, 313] width 110 height 21
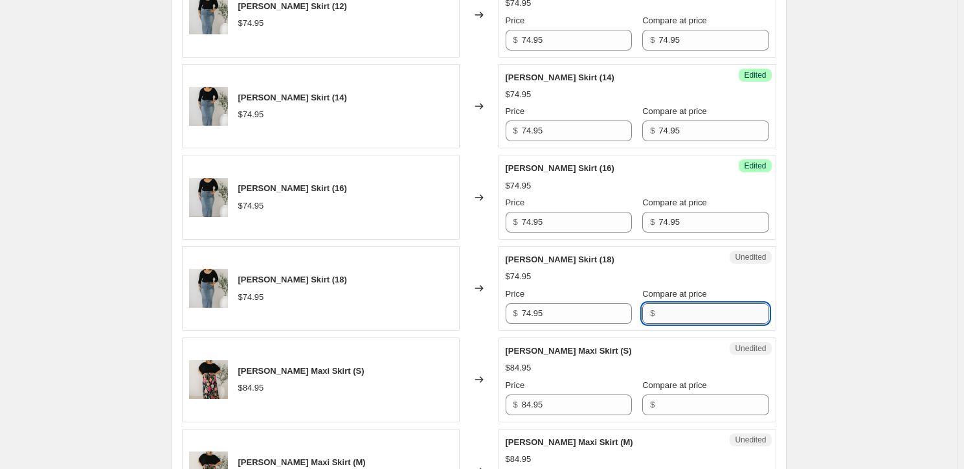
paste input "74.95"
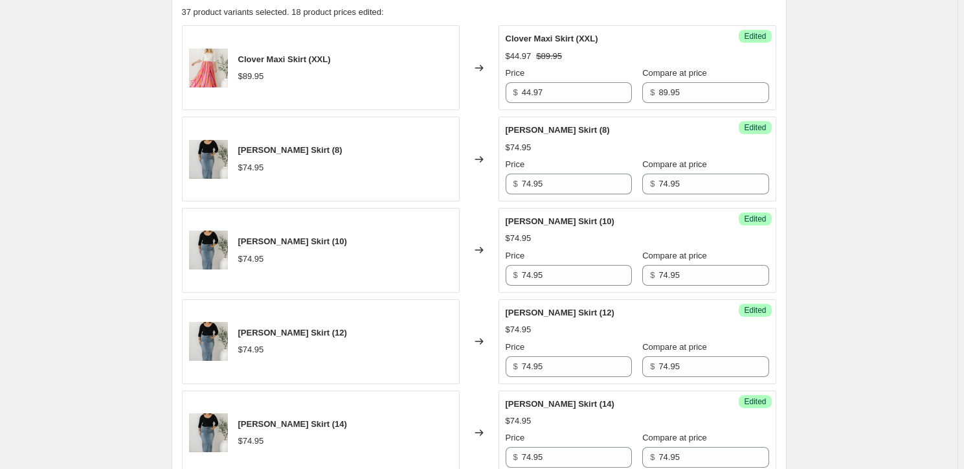
scroll to position [471, 0]
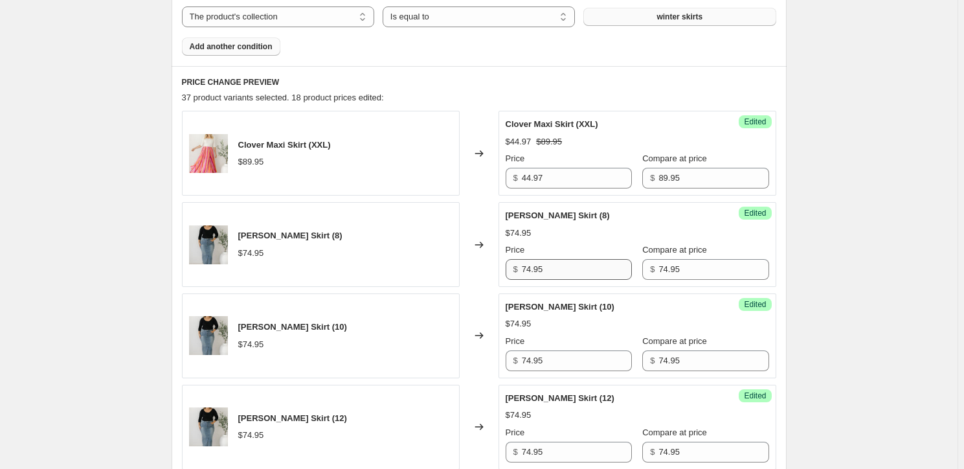
type input "74.95"
drag, startPoint x: 566, startPoint y: 272, endPoint x: 491, endPoint y: 273, distance: 75.1
click at [491, 273] on div "[PERSON_NAME] Skirt (8) $74.95 Changed to Success Edited [PERSON_NAME] Skirt (8…" at bounding box center [479, 244] width 595 height 85
drag, startPoint x: 564, startPoint y: 271, endPoint x: 525, endPoint y: 273, distance: 39.6
click at [525, 273] on div "$ 37.47" at bounding box center [569, 269] width 126 height 21
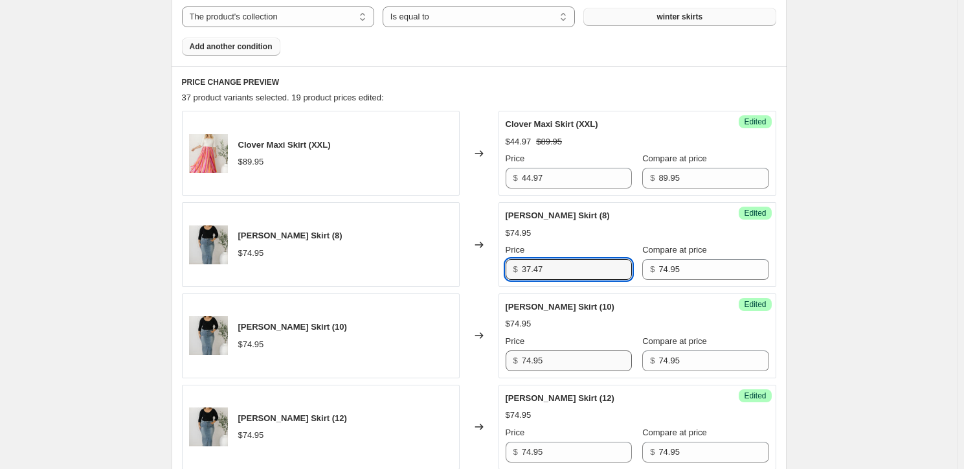
type input "37.47"
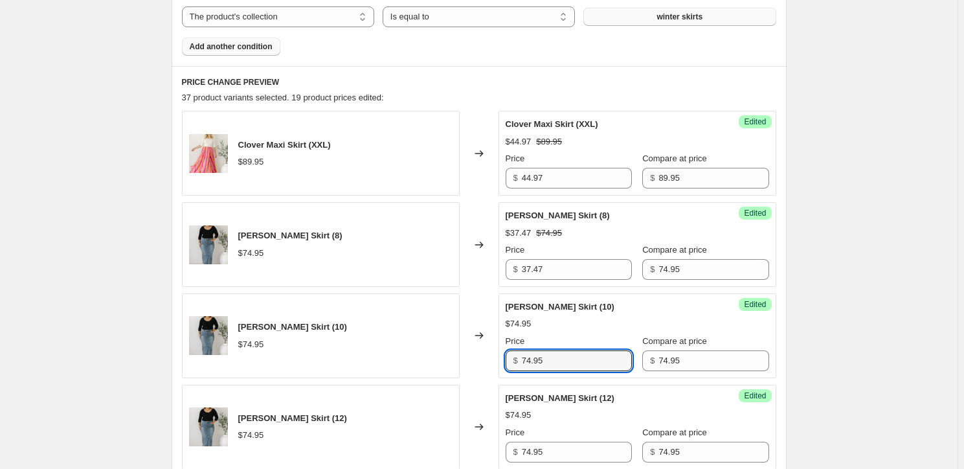
drag, startPoint x: 563, startPoint y: 359, endPoint x: 508, endPoint y: 367, distance: 55.0
click at [508, 367] on div "$ 74.95" at bounding box center [569, 360] width 126 height 21
paste input "37.47"
type input "37.47"
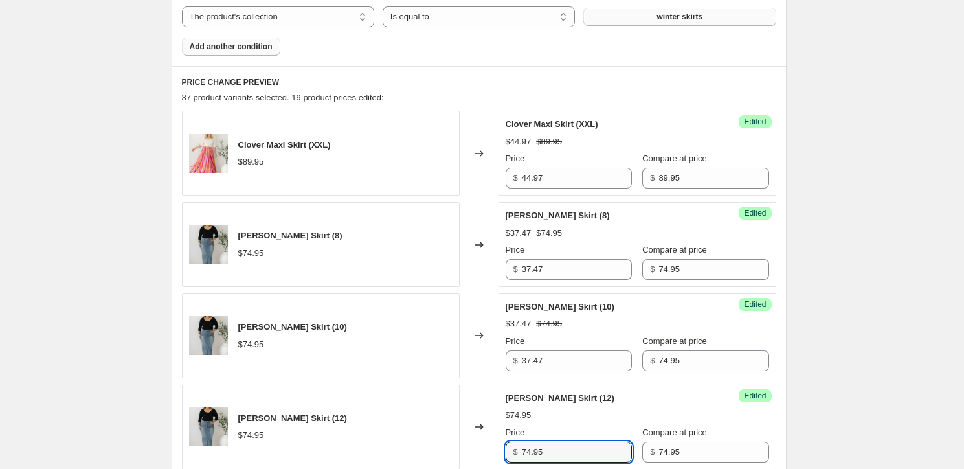
drag, startPoint x: 555, startPoint y: 446, endPoint x: 490, endPoint y: 449, distance: 64.8
click at [491, 449] on div "[PERSON_NAME] Skirt (12) $74.95 Changed to Success Edited [PERSON_NAME] Skirt (…" at bounding box center [479, 427] width 595 height 85
paste input "37.47"
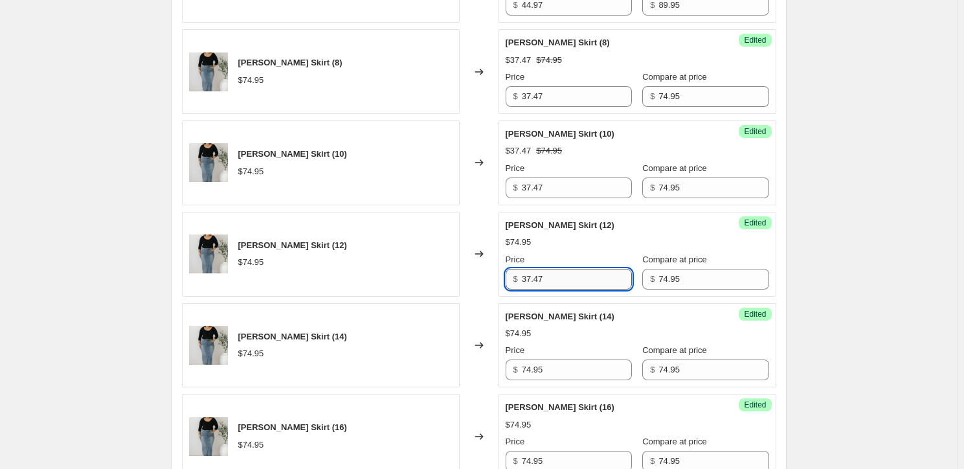
scroll to position [648, 0]
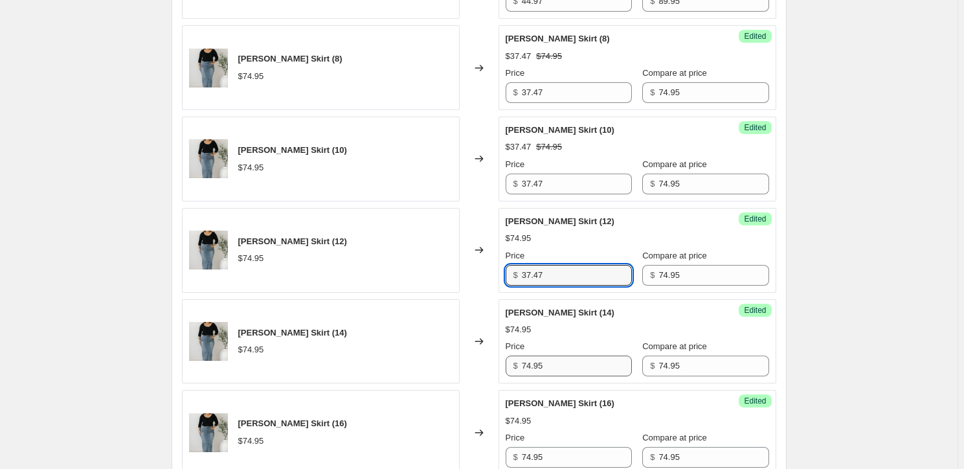
type input "37.47"
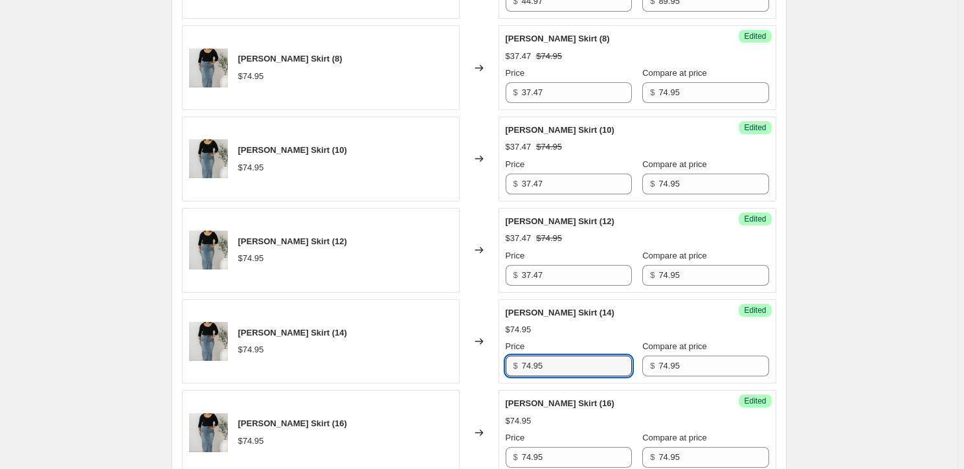
drag, startPoint x: 557, startPoint y: 363, endPoint x: 470, endPoint y: 357, distance: 86.9
click at [470, 357] on div "[PERSON_NAME] Skirt (14) $74.95 Changed to Success Edited [PERSON_NAME] Skirt (…" at bounding box center [479, 341] width 595 height 85
paste input "37.47"
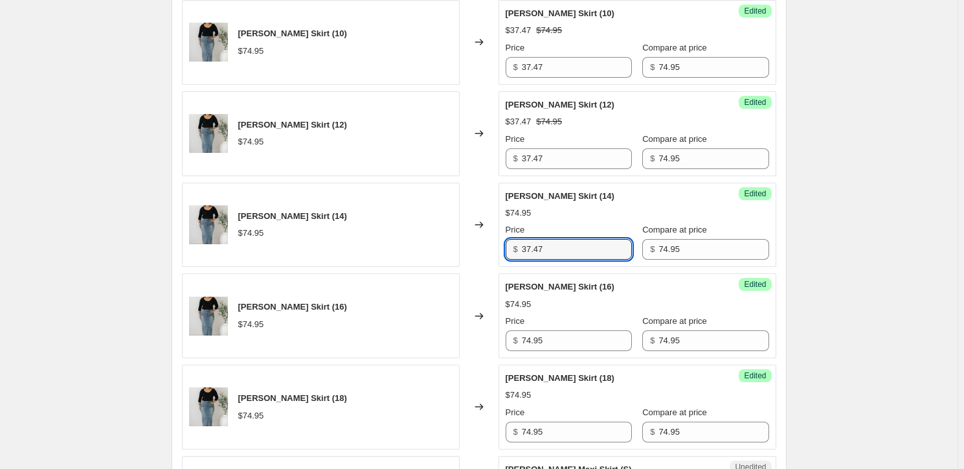
scroll to position [765, 0]
type input "37.47"
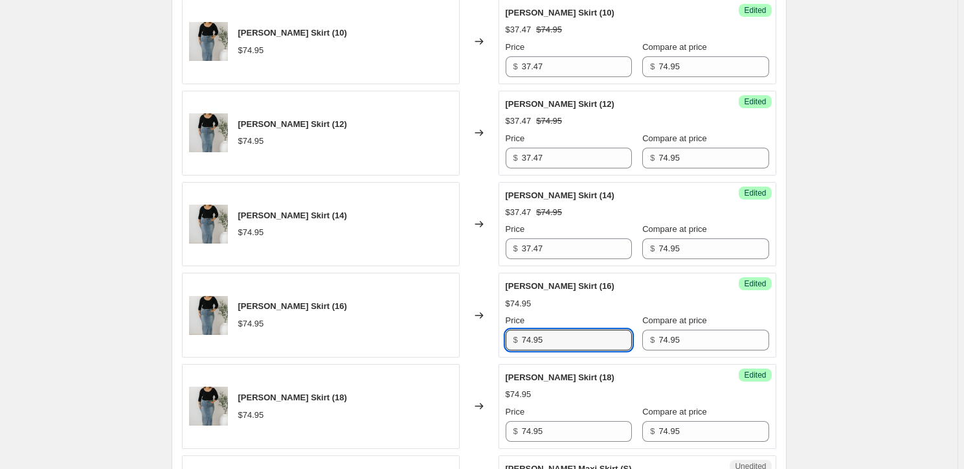
drag, startPoint x: 551, startPoint y: 342, endPoint x: 497, endPoint y: 343, distance: 54.4
click at [497, 343] on div "[PERSON_NAME] Skirt (16) $74.95 Changed to Success Edited [PERSON_NAME] Skirt (…" at bounding box center [479, 315] width 595 height 85
paste input "37.47"
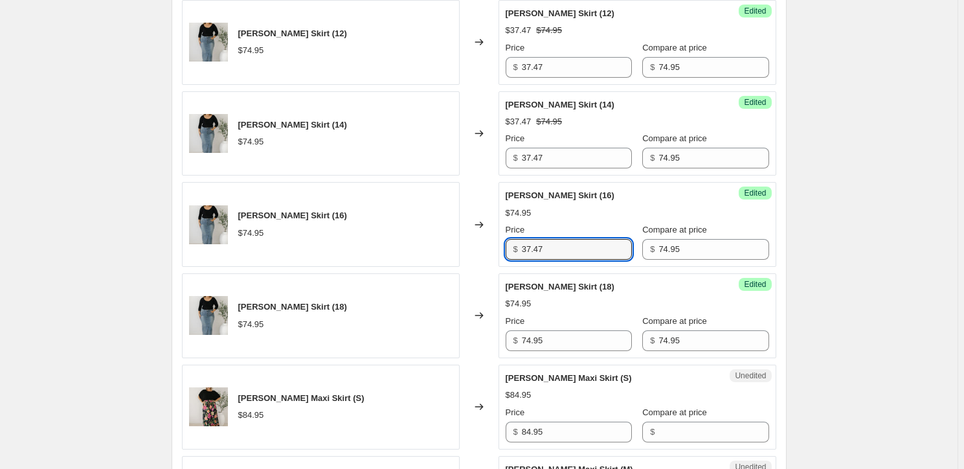
scroll to position [883, 0]
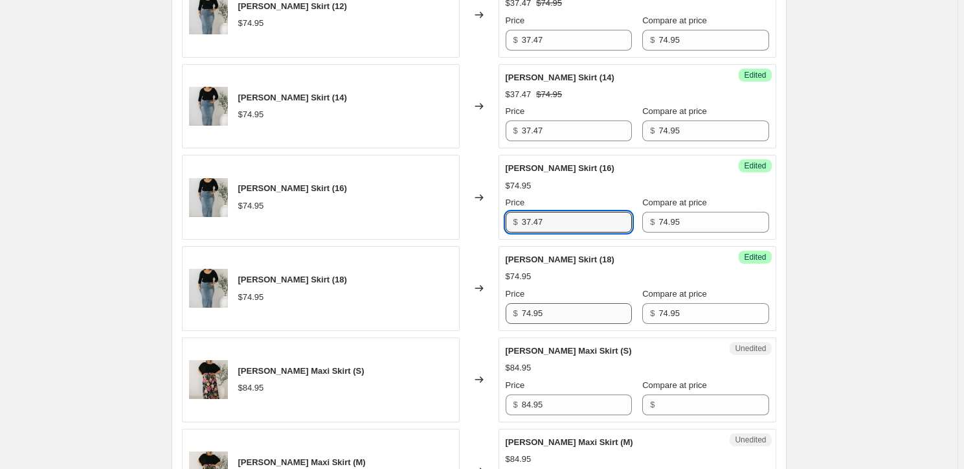
type input "37.47"
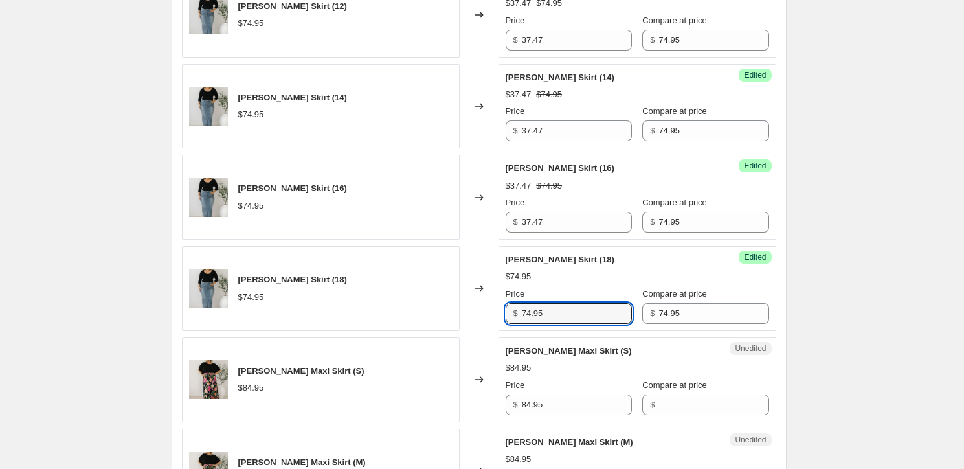
drag, startPoint x: 561, startPoint y: 310, endPoint x: 486, endPoint y: 325, distance: 76.6
click at [486, 323] on div "[PERSON_NAME] Skirt (18) $74.95 Changed to Success Edited [PERSON_NAME] Skirt (…" at bounding box center [479, 288] width 595 height 85
paste input "37.47"
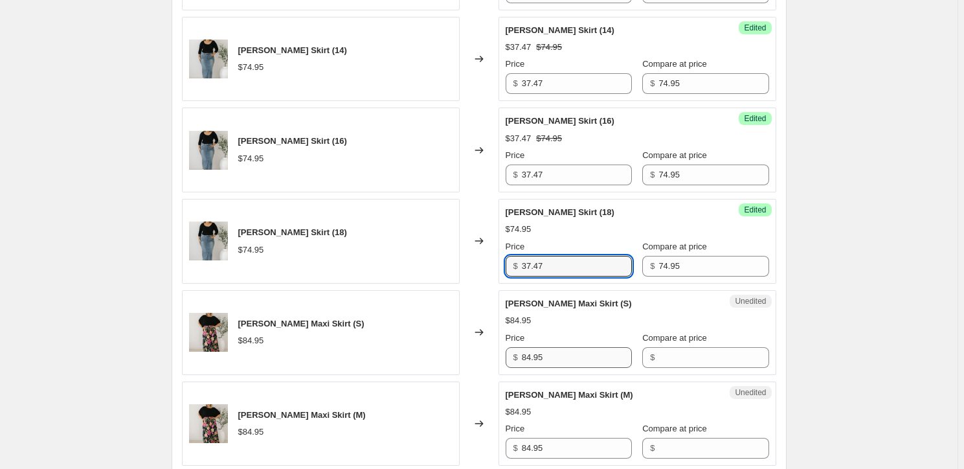
scroll to position [942, 0]
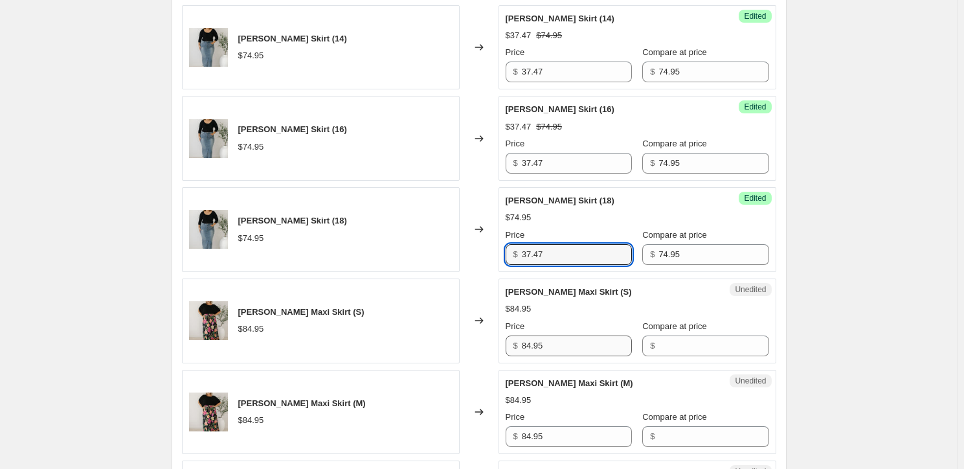
type input "37.47"
drag, startPoint x: 571, startPoint y: 342, endPoint x: 525, endPoint y: 343, distance: 45.4
click at [525, 343] on input "84.95" at bounding box center [577, 345] width 110 height 21
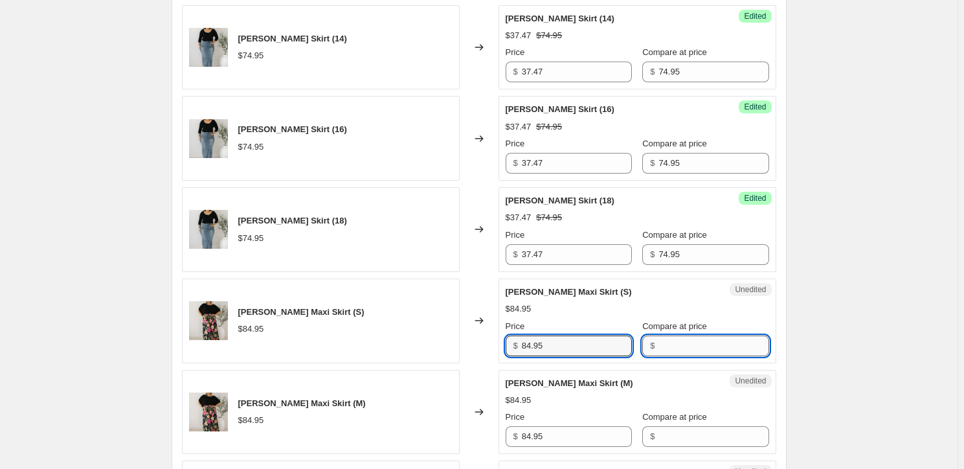
click at [685, 339] on input "Compare at price" at bounding box center [714, 345] width 110 height 21
paste input "84.95"
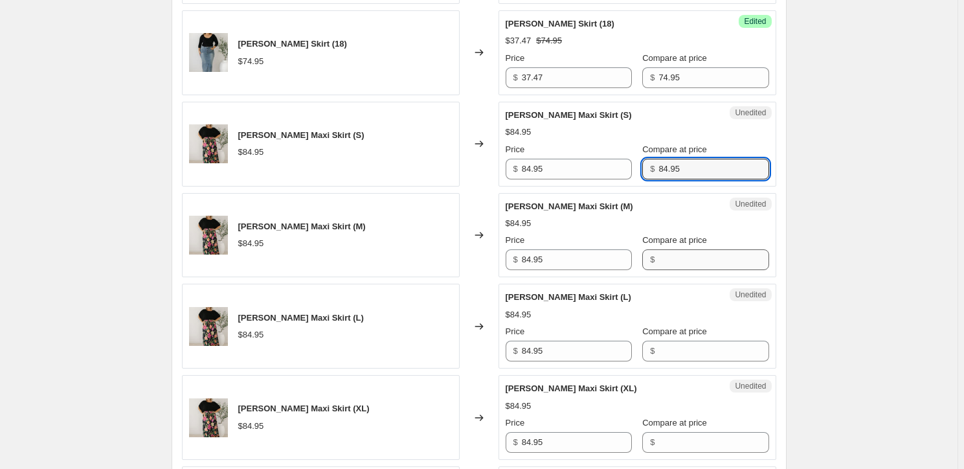
type input "84.95"
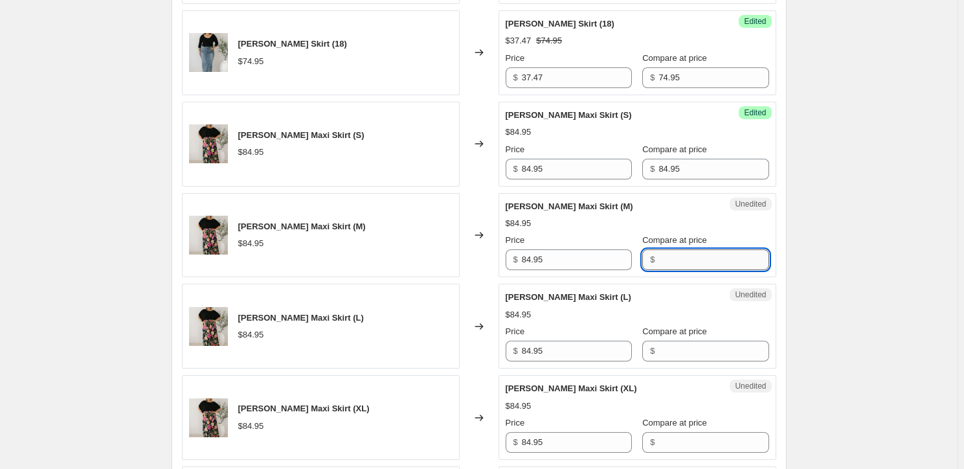
click at [685, 255] on input "Compare at price" at bounding box center [714, 259] width 110 height 21
paste input "84.95"
type input "84.95"
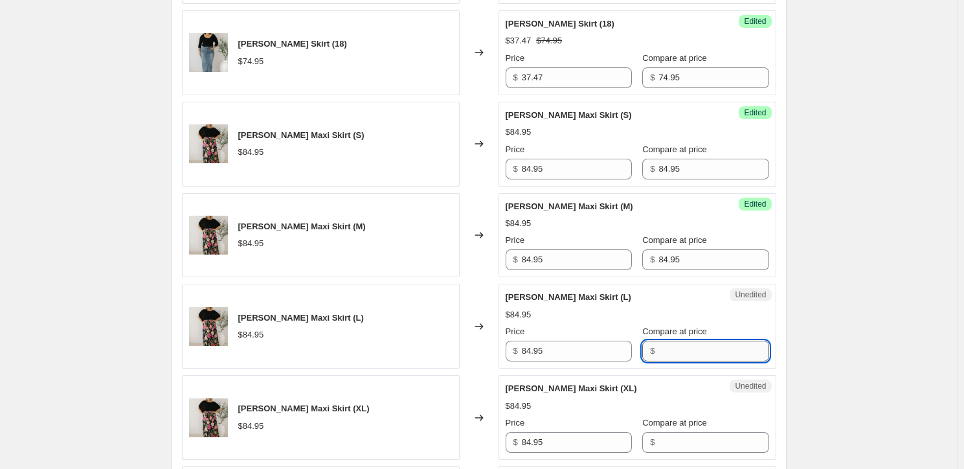
click at [691, 341] on input "Compare at price" at bounding box center [714, 351] width 110 height 21
paste input "84.95"
type input "84.95"
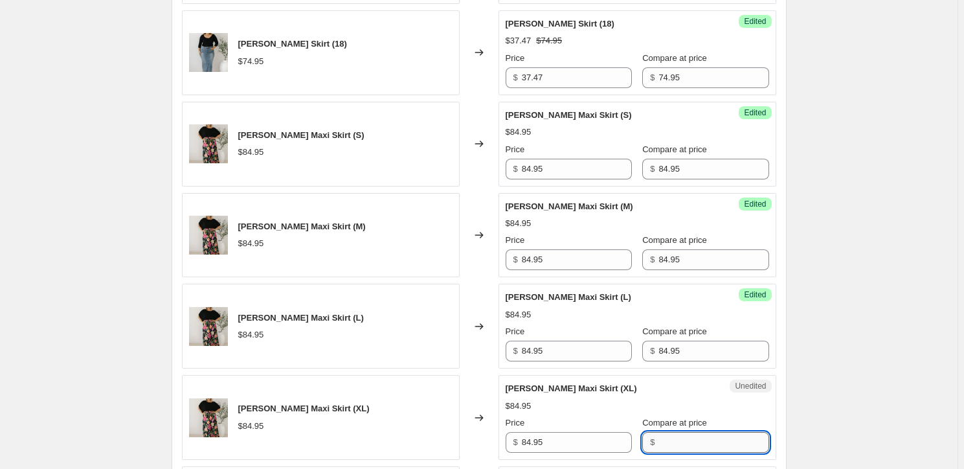
click at [686, 439] on input "Compare at price" at bounding box center [714, 442] width 110 height 21
paste input "84.95"
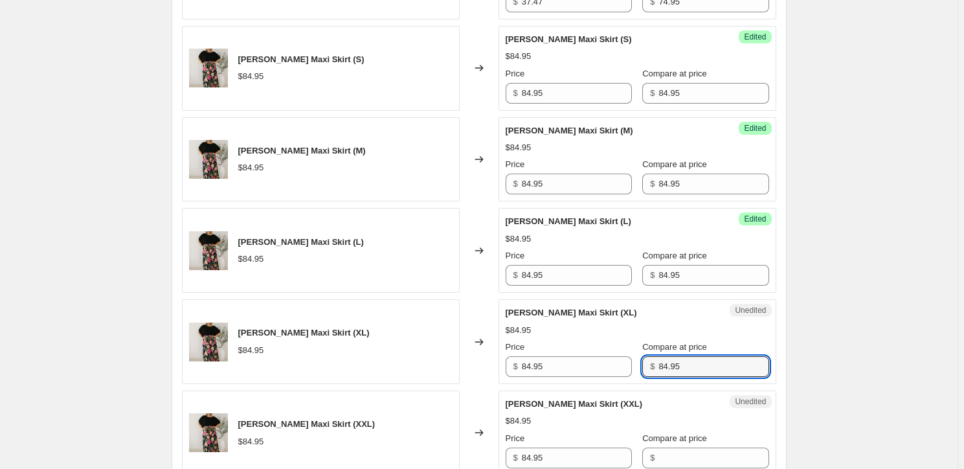
scroll to position [1295, 0]
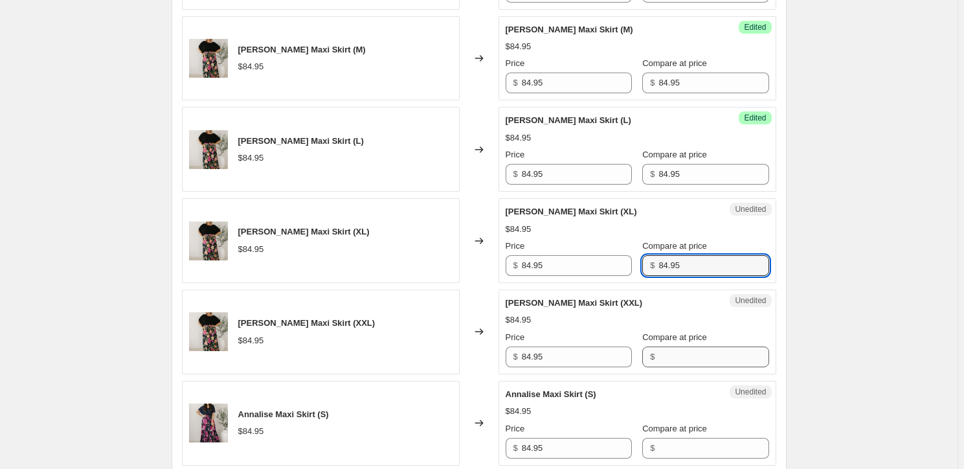
type input "84.95"
click at [668, 360] on input "Compare at price" at bounding box center [714, 356] width 110 height 21
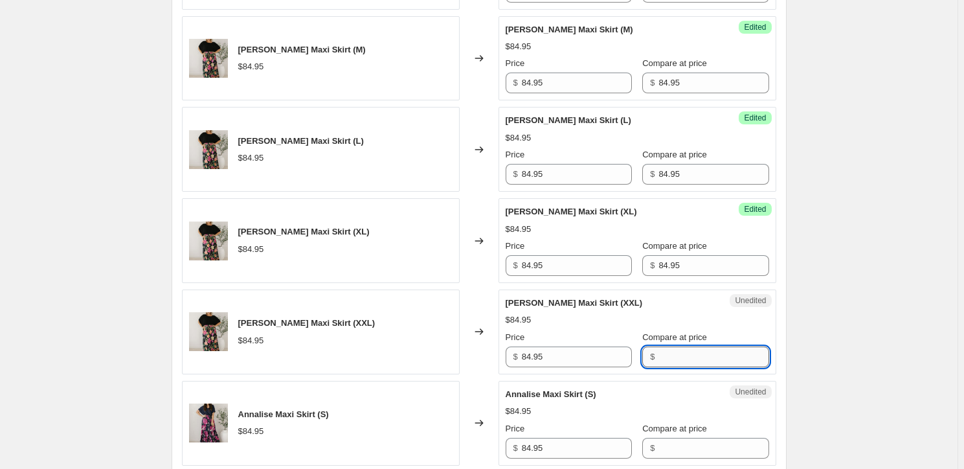
paste input "84.95"
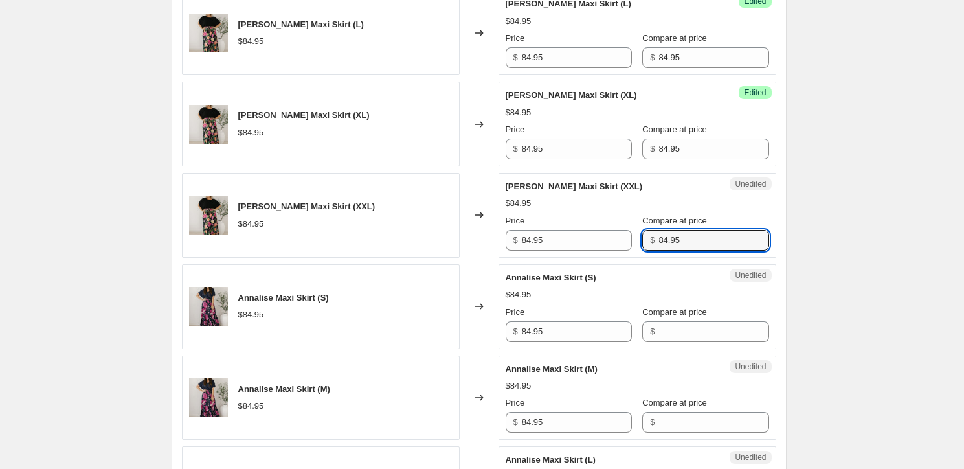
scroll to position [1412, 0]
type input "84.95"
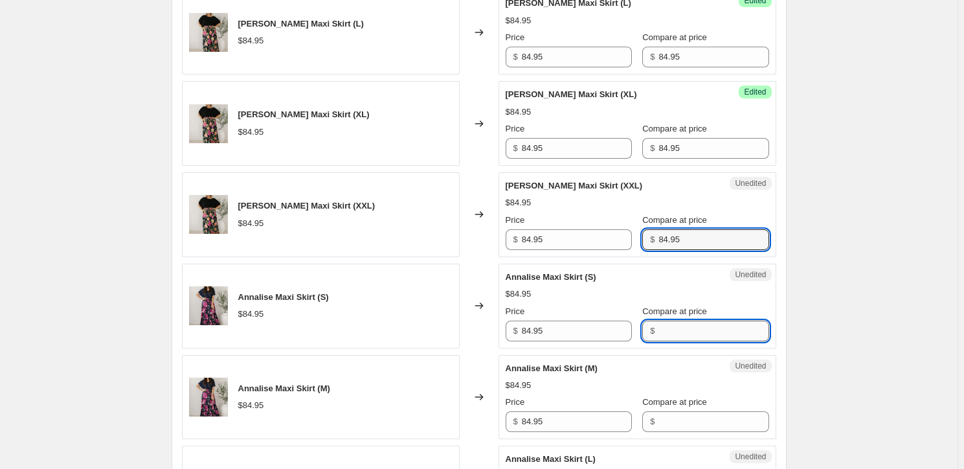
click at [683, 332] on input "Compare at price" at bounding box center [714, 331] width 110 height 21
paste input "84.95"
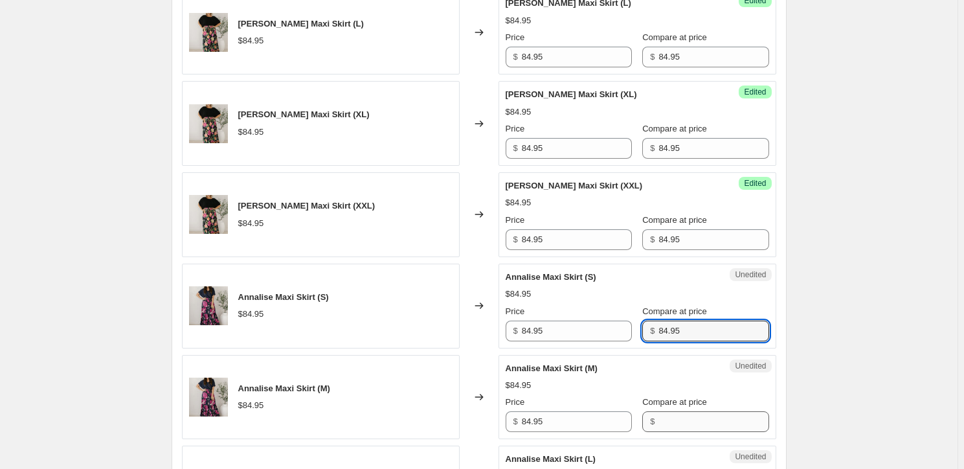
type input "84.95"
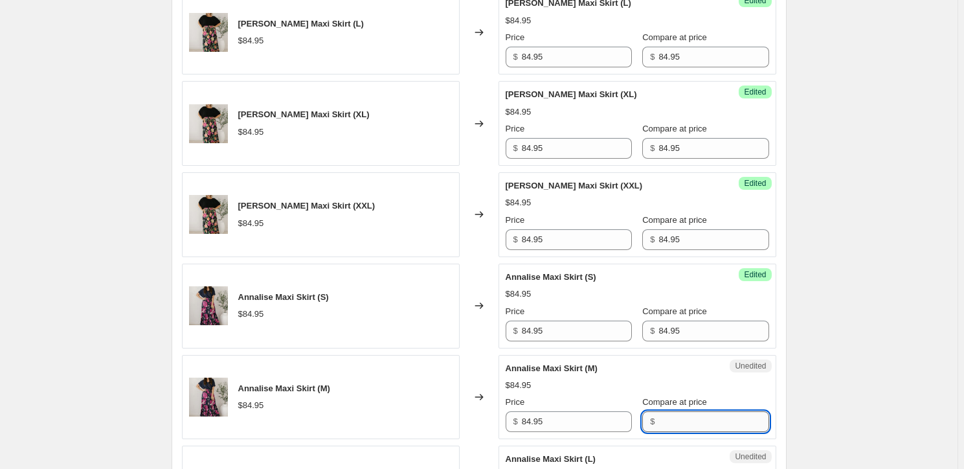
click at [692, 420] on input "Compare at price" at bounding box center [714, 421] width 110 height 21
paste input "84.95"
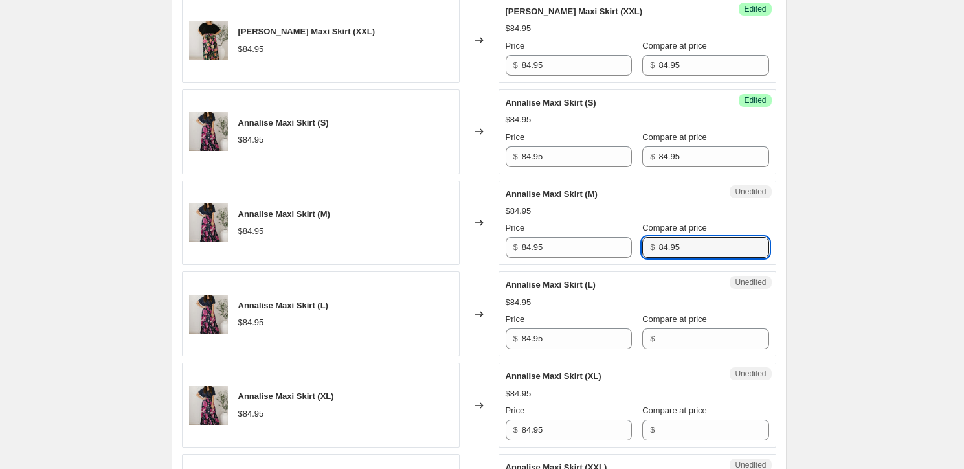
scroll to position [1589, 0]
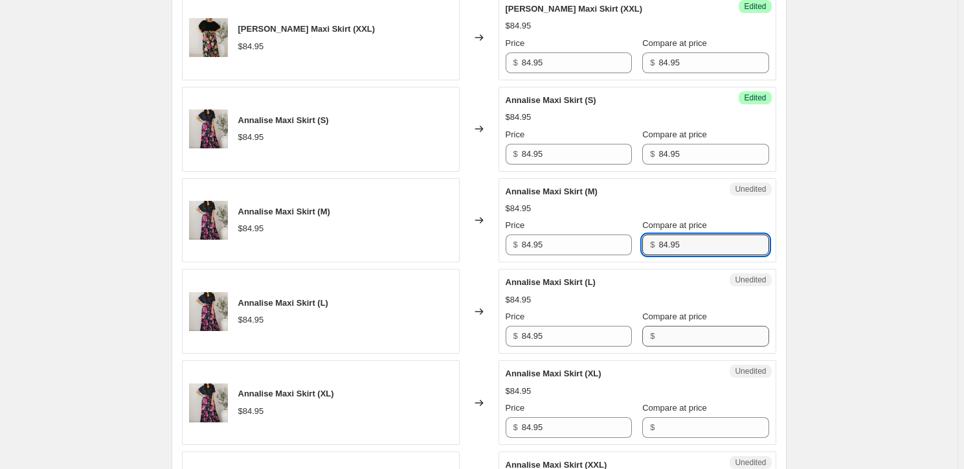
type input "84.95"
click at [686, 334] on input "Compare at price" at bounding box center [714, 336] width 110 height 21
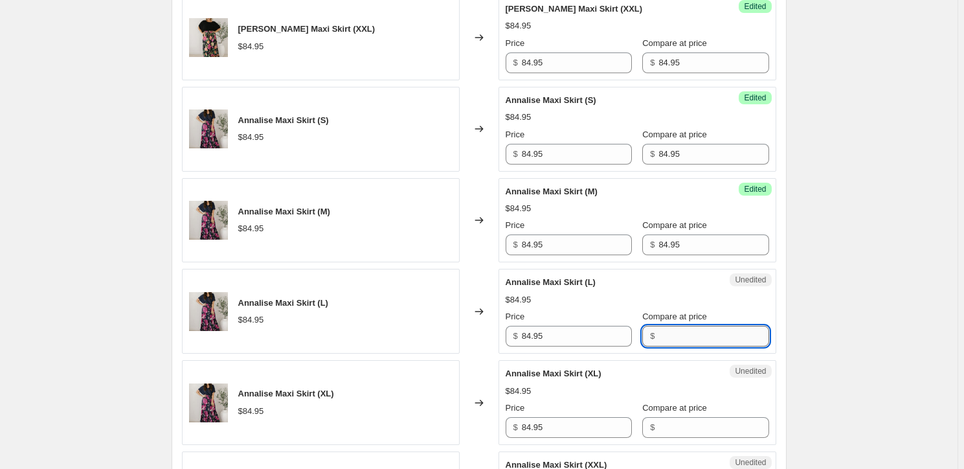
paste input "84.95"
type input "84.95"
click at [685, 423] on input "Compare at price" at bounding box center [714, 427] width 110 height 21
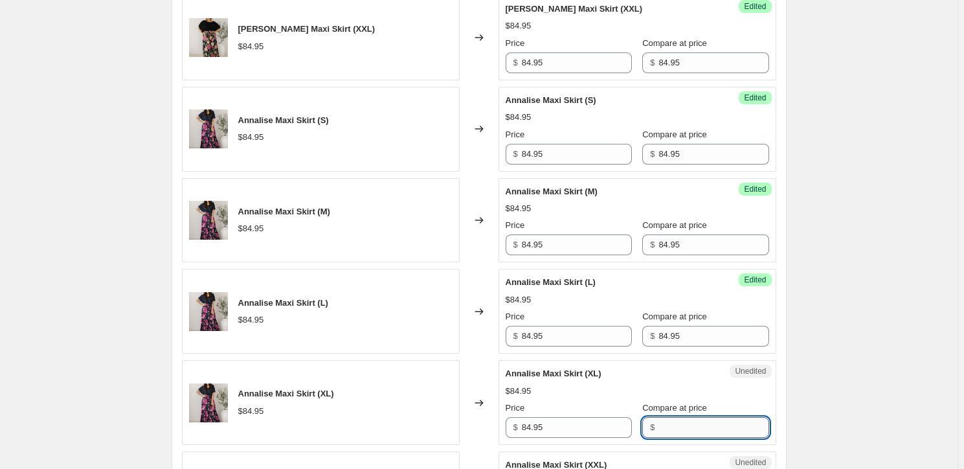
paste input "84.95"
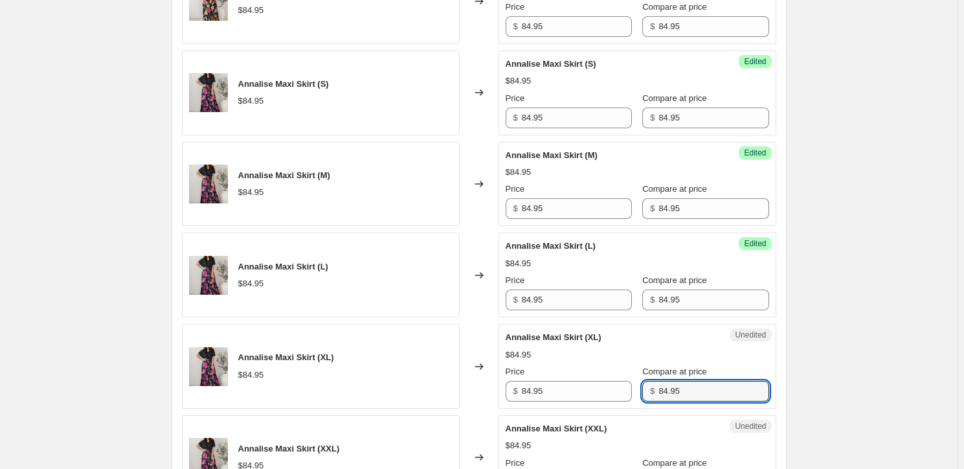
scroll to position [1707, 0]
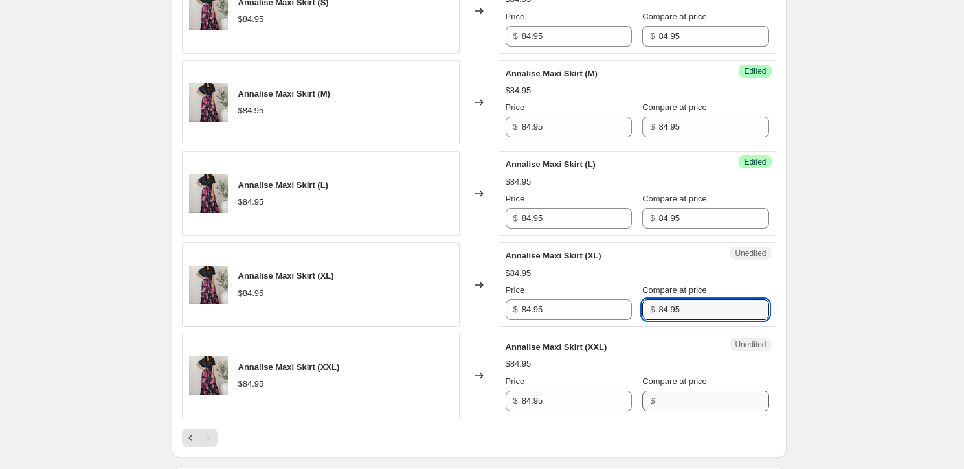
type input "84.95"
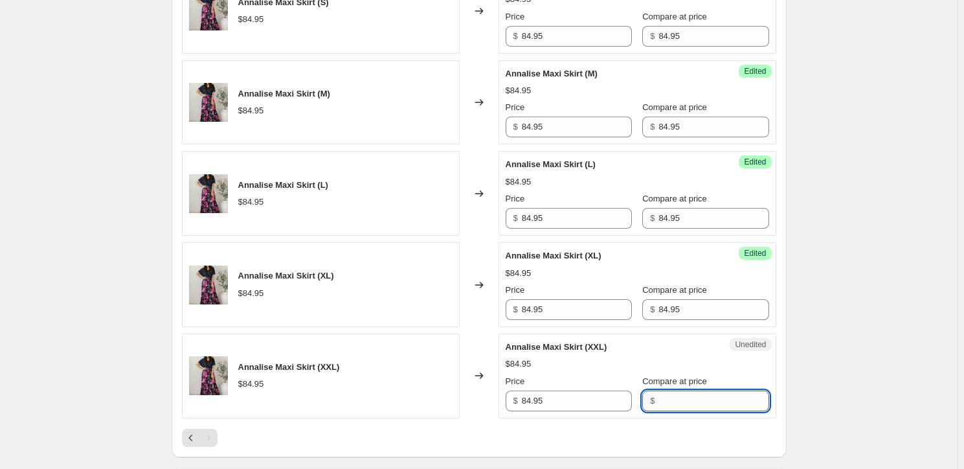
click at [674, 400] on input "Compare at price" at bounding box center [714, 401] width 110 height 21
paste input "84.95"
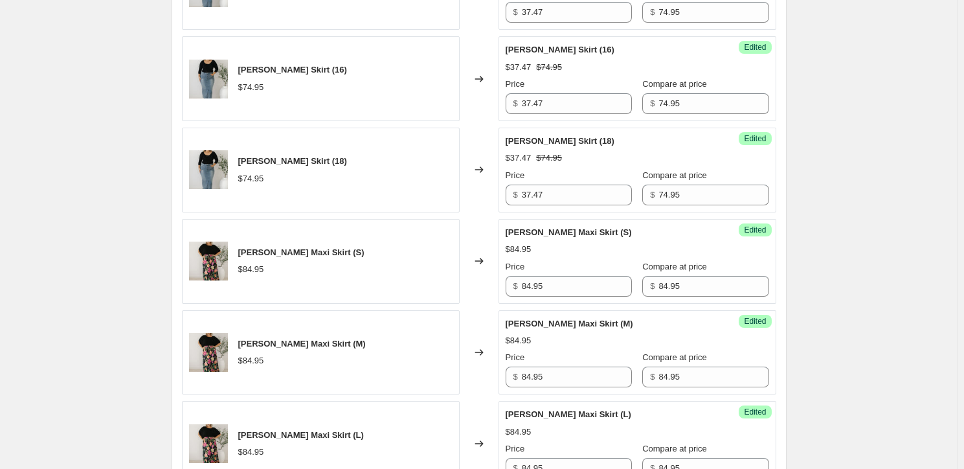
scroll to position [1001, 0]
type input "84.95"
drag, startPoint x: 570, startPoint y: 288, endPoint x: 491, endPoint y: 280, distance: 79.3
click at [491, 280] on div "[PERSON_NAME] Maxi Skirt (S) $84.95 Changed to Success Edited [PERSON_NAME] Max…" at bounding box center [479, 262] width 595 height 85
drag, startPoint x: 560, startPoint y: 284, endPoint x: 528, endPoint y: 285, distance: 31.7
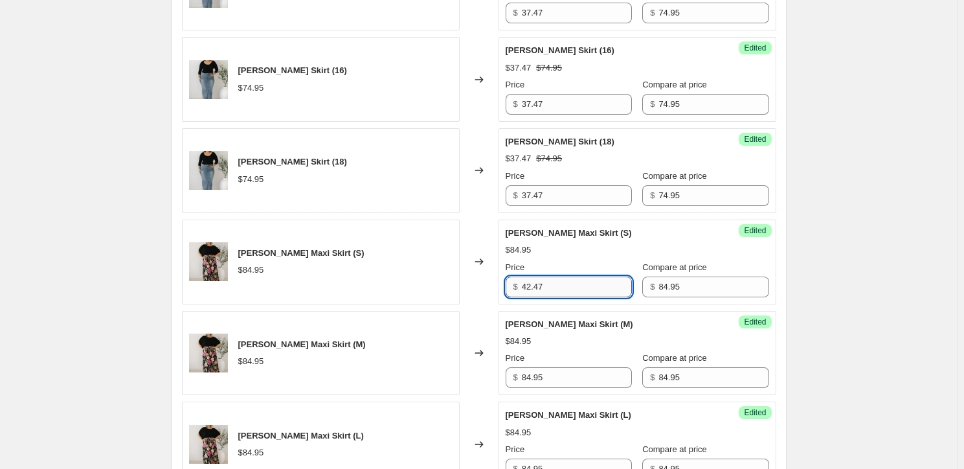
click at [528, 285] on input "42.47" at bounding box center [577, 287] width 110 height 21
type input "42.47"
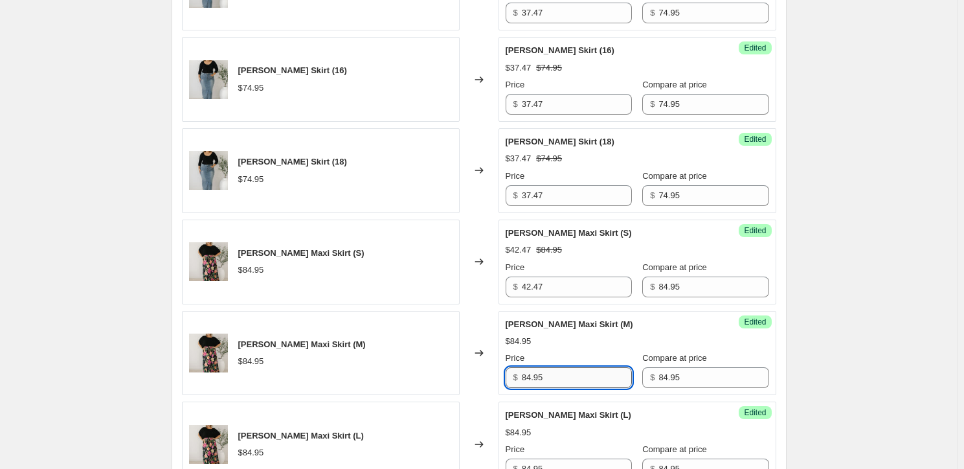
drag, startPoint x: 555, startPoint y: 378, endPoint x: 526, endPoint y: 378, distance: 29.1
click at [526, 378] on input "84.95" at bounding box center [577, 377] width 110 height 21
paste input "42.47"
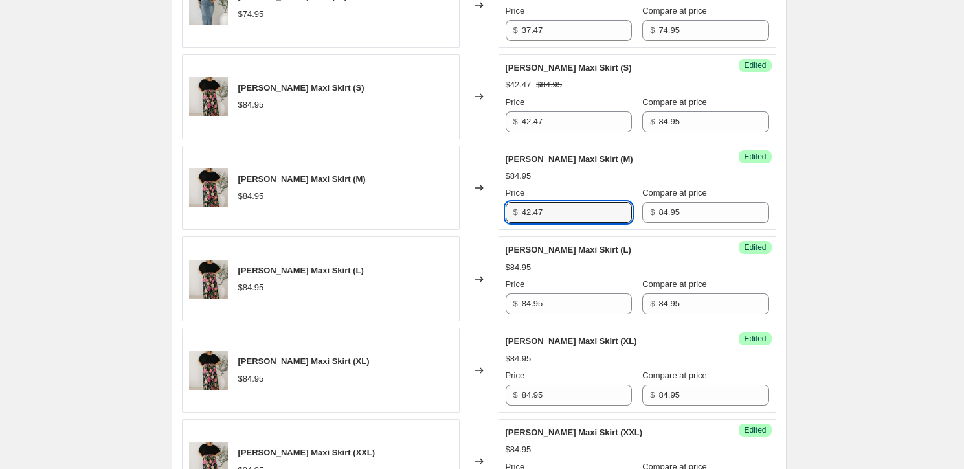
scroll to position [1177, 0]
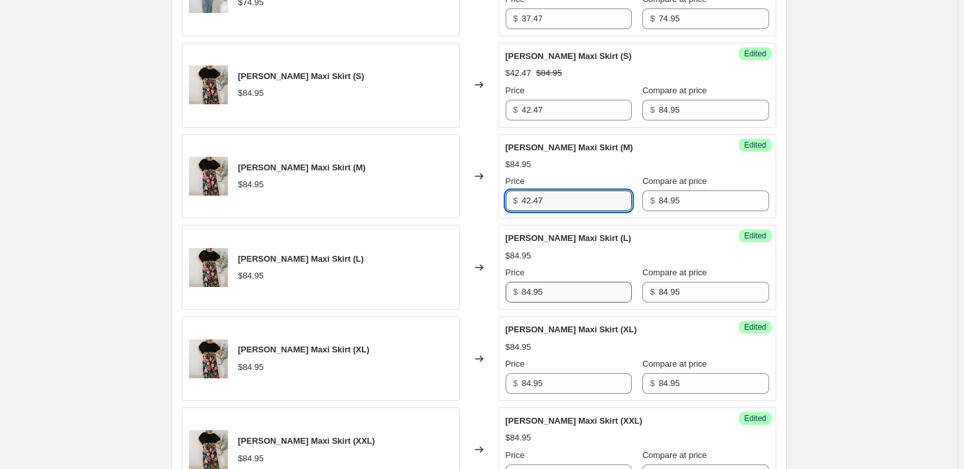
type input "42.47"
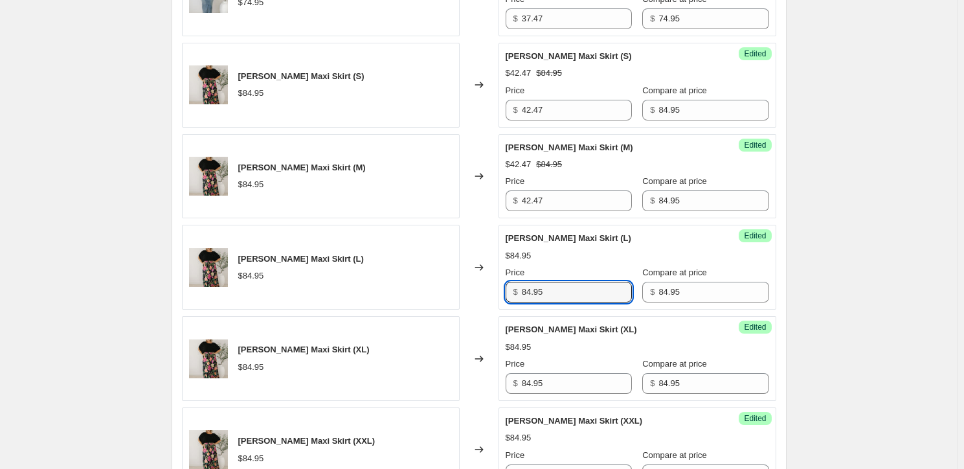
drag, startPoint x: 558, startPoint y: 296, endPoint x: 525, endPoint y: 303, distance: 33.2
click at [525, 303] on div "Success Edited [PERSON_NAME] Maxi Skirt (L) $84.95 Price $ 84.95 Compare at pri…" at bounding box center [638, 267] width 278 height 85
paste input "42.47"
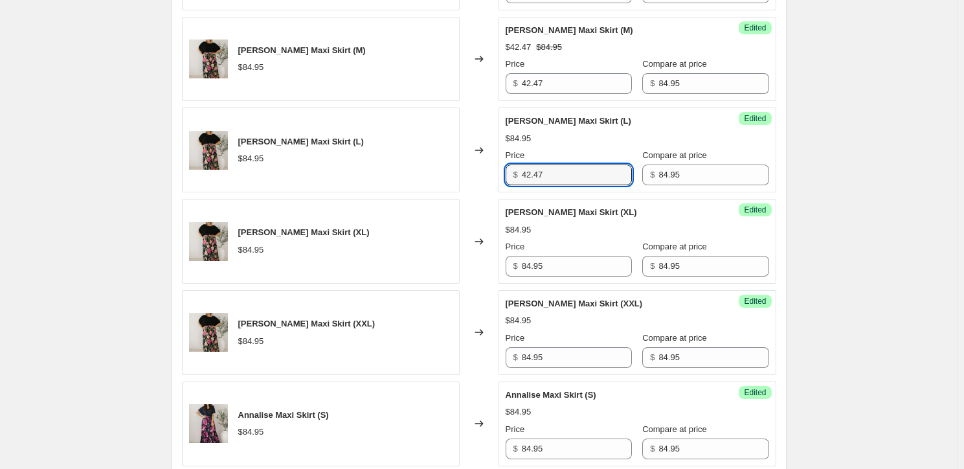
scroll to position [1295, 0]
type input "42.47"
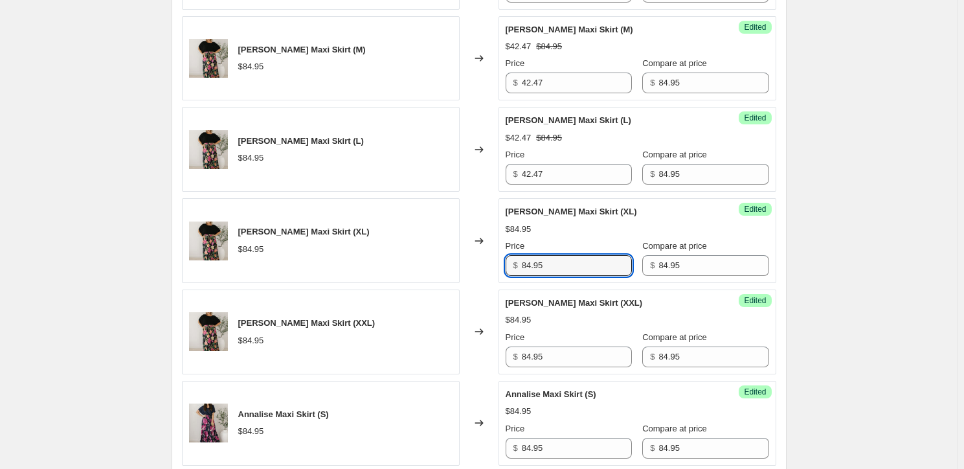
drag, startPoint x: 563, startPoint y: 268, endPoint x: 525, endPoint y: 272, distance: 38.4
click at [525, 272] on div "$ 84.95" at bounding box center [569, 265] width 126 height 21
paste input "42.47"
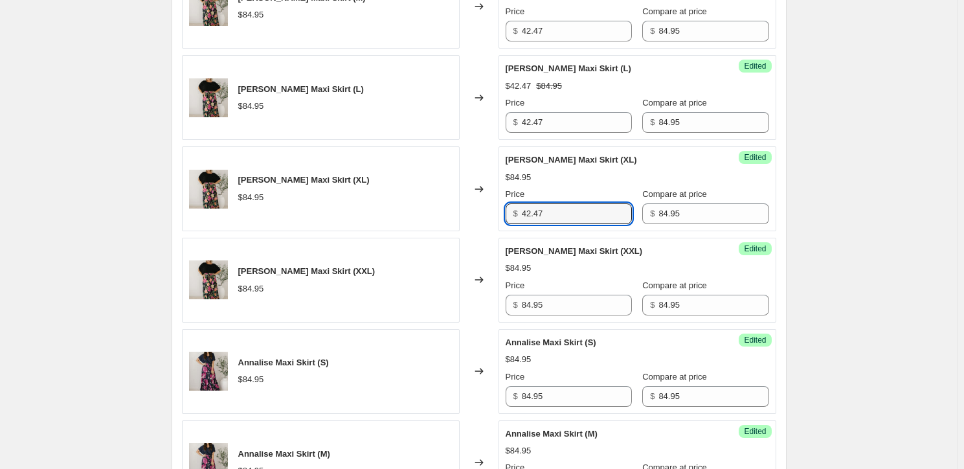
scroll to position [1412, 0]
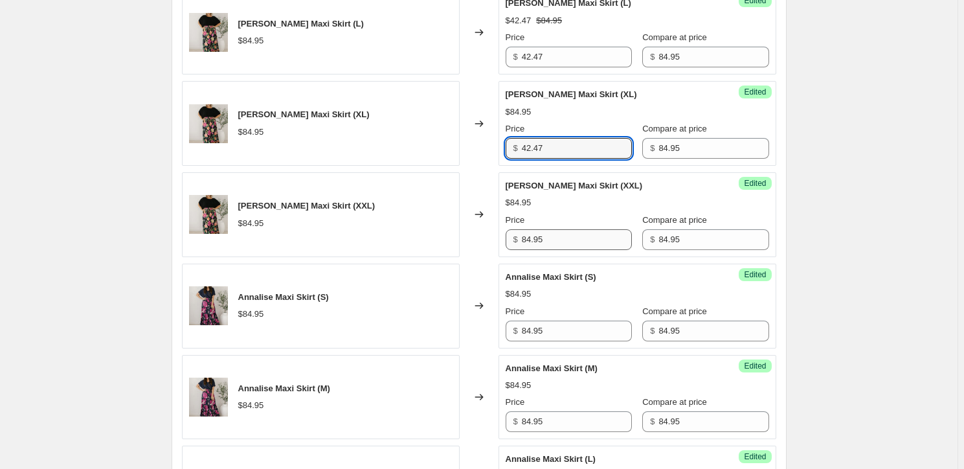
type input "42.47"
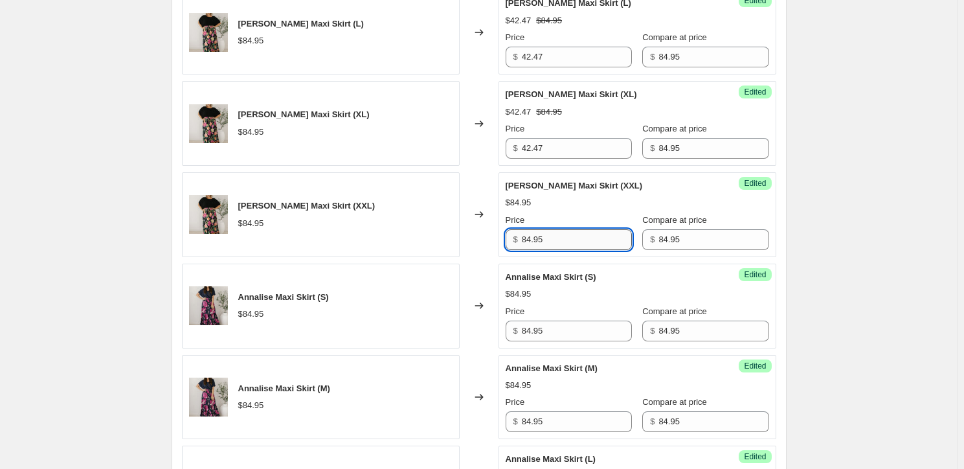
drag, startPoint x: 553, startPoint y: 237, endPoint x: 527, endPoint y: 246, distance: 27.4
click at [527, 246] on input "84.95" at bounding box center [577, 239] width 110 height 21
paste input "42.47"
type input "42.47"
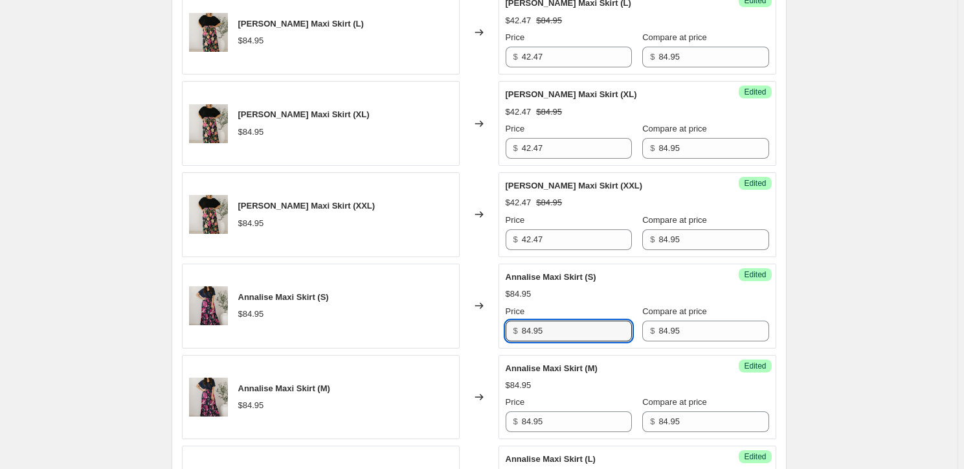
drag, startPoint x: 558, startPoint y: 325, endPoint x: 523, endPoint y: 328, distance: 35.1
click at [523, 328] on div "$ 84.95" at bounding box center [569, 331] width 126 height 21
paste input "42.47"
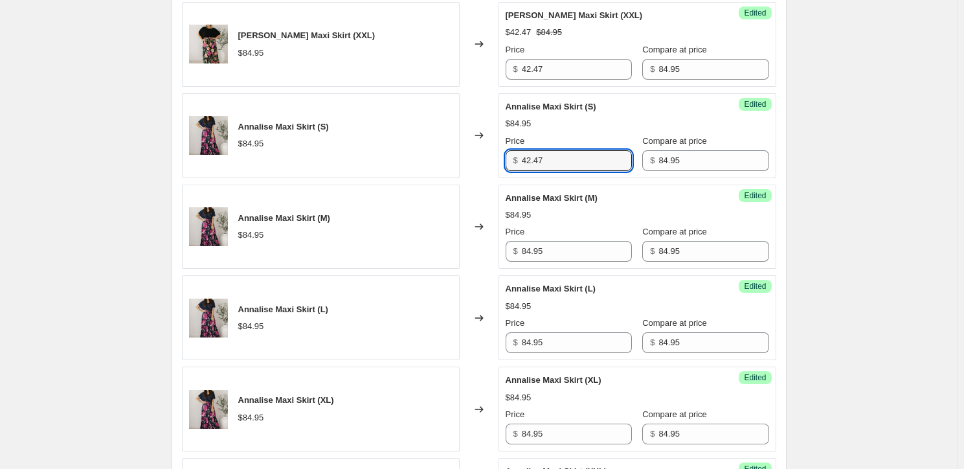
scroll to position [1589, 0]
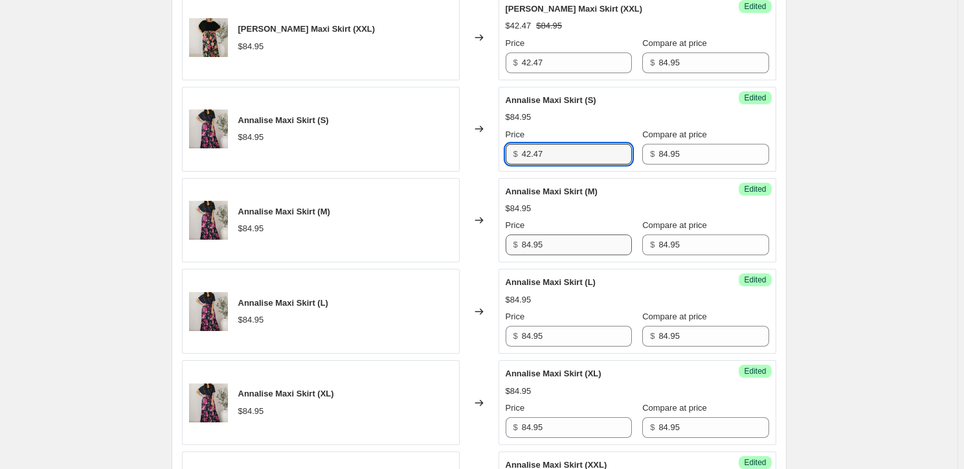
type input "42.47"
drag, startPoint x: 560, startPoint y: 244, endPoint x: 520, endPoint y: 256, distance: 41.8
click at [520, 256] on div "Success Edited [PERSON_NAME] (M) $84.95 Price $ 84.95 Compare at price $ 84.95" at bounding box center [638, 220] width 278 height 85
paste input "42.47"
type input "42.47"
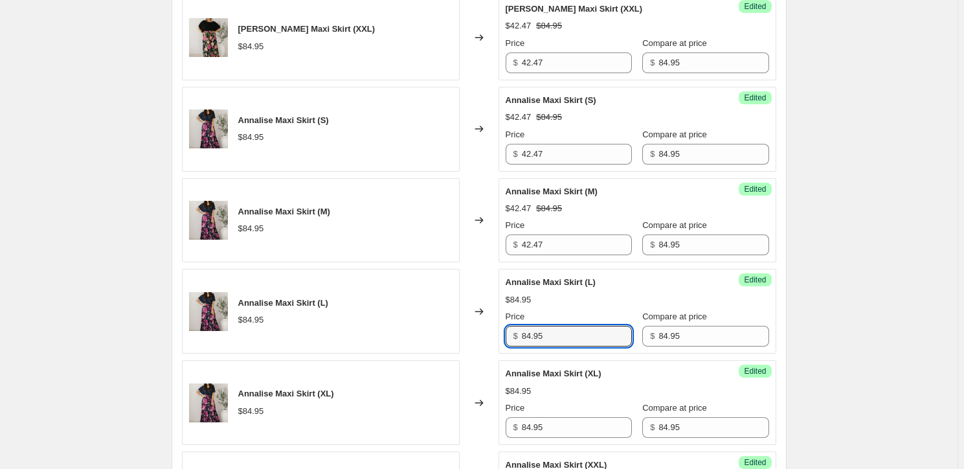
drag, startPoint x: 555, startPoint y: 329, endPoint x: 520, endPoint y: 337, distance: 36.0
click at [520, 337] on div "$ 84.95" at bounding box center [569, 336] width 126 height 21
paste input "42.47"
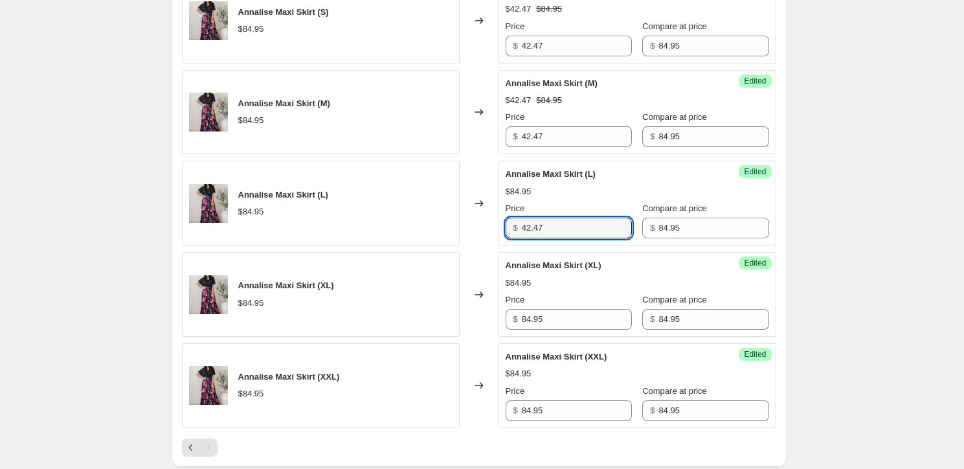
scroll to position [1707, 0]
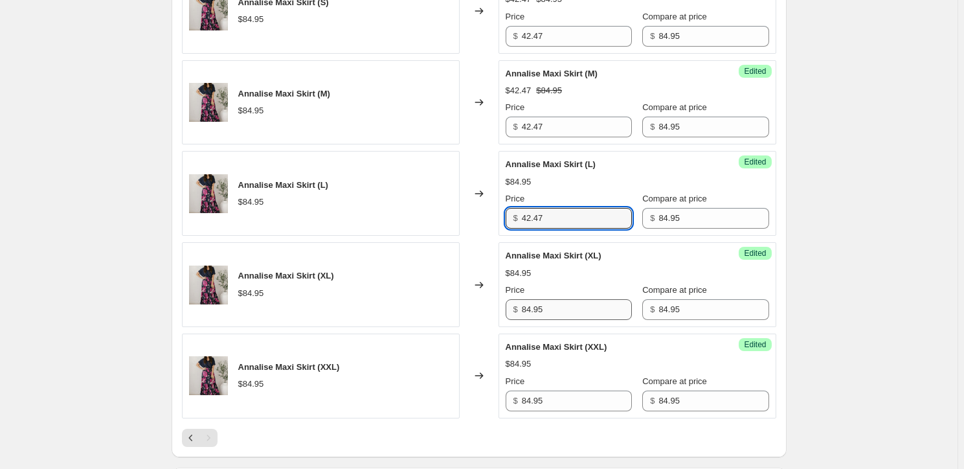
type input "42.47"
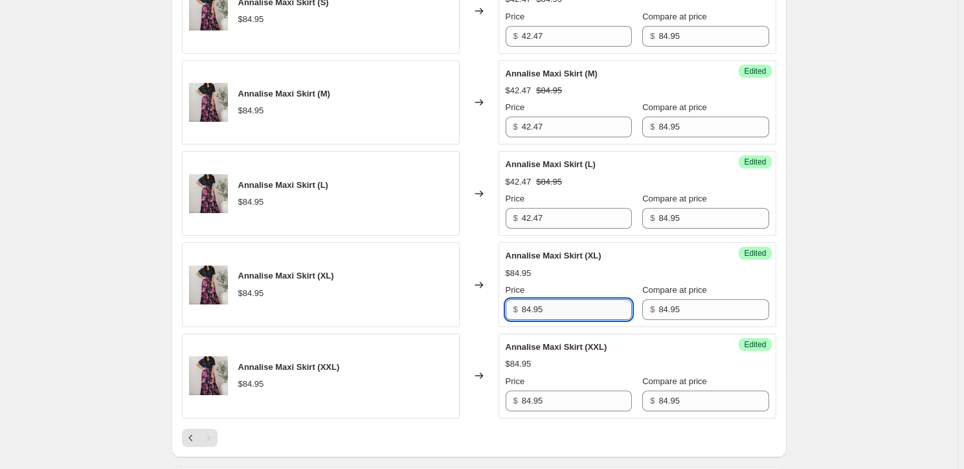
drag, startPoint x: 552, startPoint y: 311, endPoint x: 525, endPoint y: 311, distance: 27.8
click at [525, 311] on input "84.95" at bounding box center [577, 309] width 110 height 21
paste input "42.47"
type input "42.47"
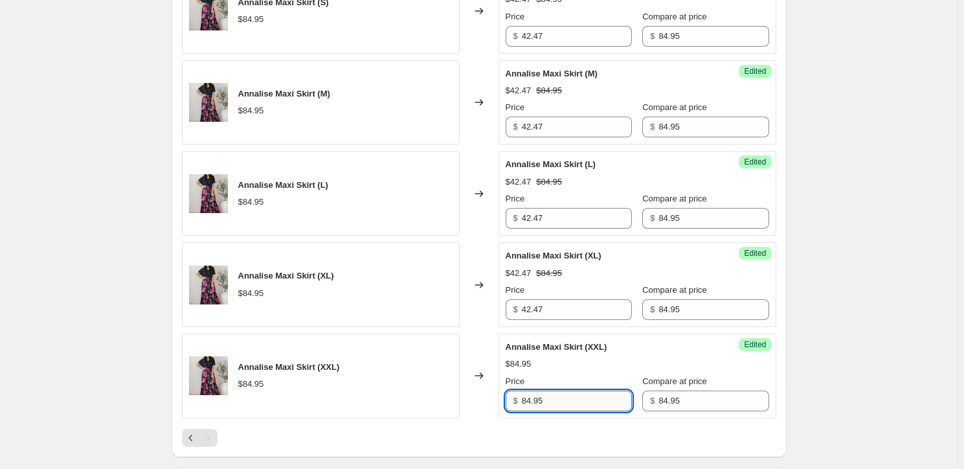
drag, startPoint x: 555, startPoint y: 399, endPoint x: 526, endPoint y: 405, distance: 29.9
click at [526, 405] on input "84.95" at bounding box center [577, 401] width 110 height 21
paste input "42.47"
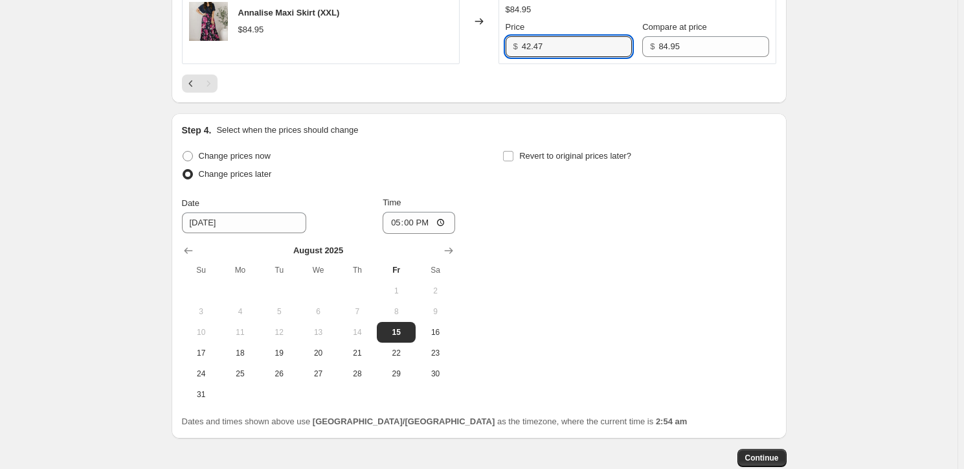
scroll to position [2136, 0]
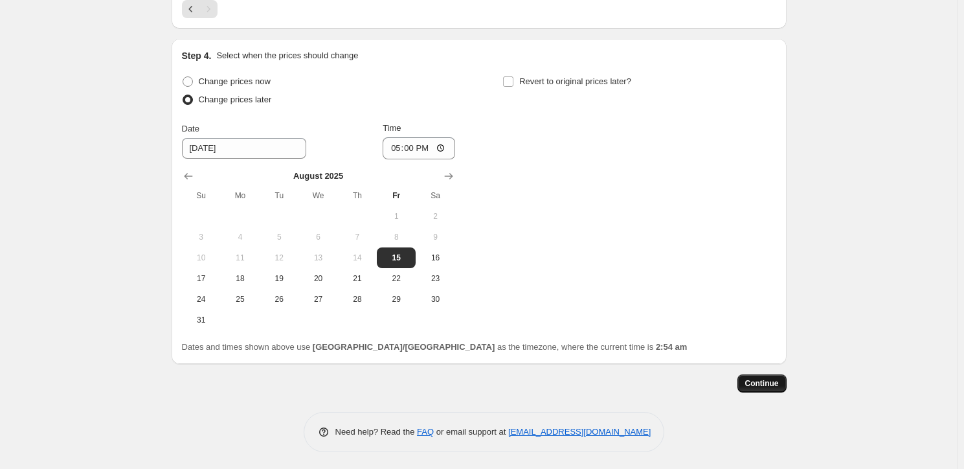
type input "42.47"
click at [769, 378] on span "Continue" at bounding box center [762, 383] width 34 height 10
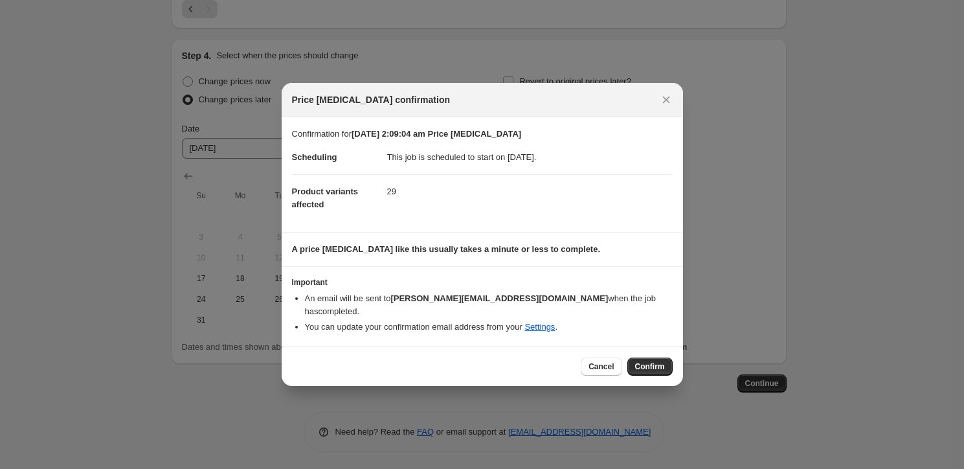
drag, startPoint x: 656, startPoint y: 363, endPoint x: 821, endPoint y: 203, distance: 229.5
click at [861, 468] on div "Price [MEDICAL_DATA] confirmation Confirmation for [DATE] 2:09:04 am Price [MED…" at bounding box center [482, 471] width 964 height 0
click at [666, 106] on icon "Close" at bounding box center [666, 99] width 13 height 13
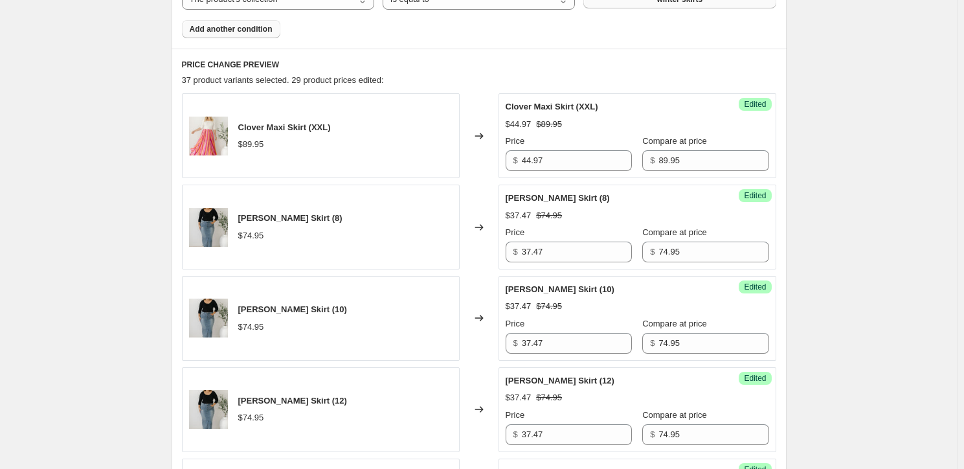
scroll to position [0, 0]
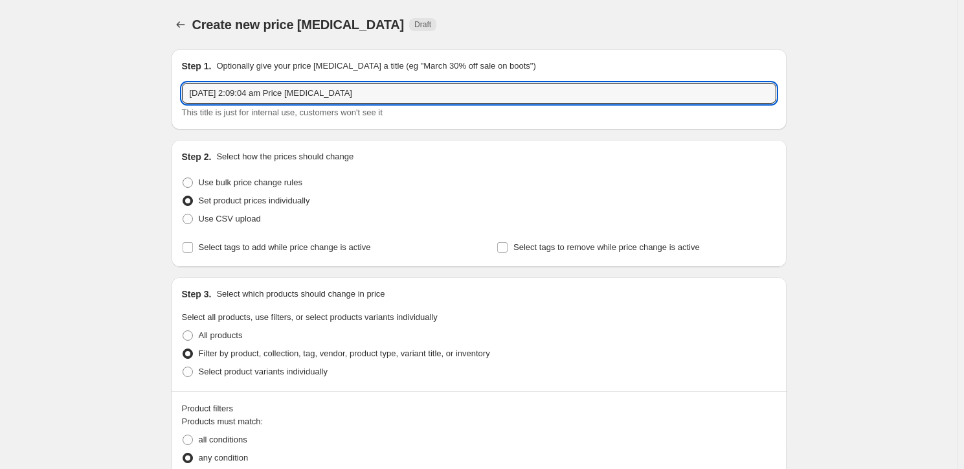
drag, startPoint x: 389, startPoint y: 96, endPoint x: 34, endPoint y: 63, distance: 356.4
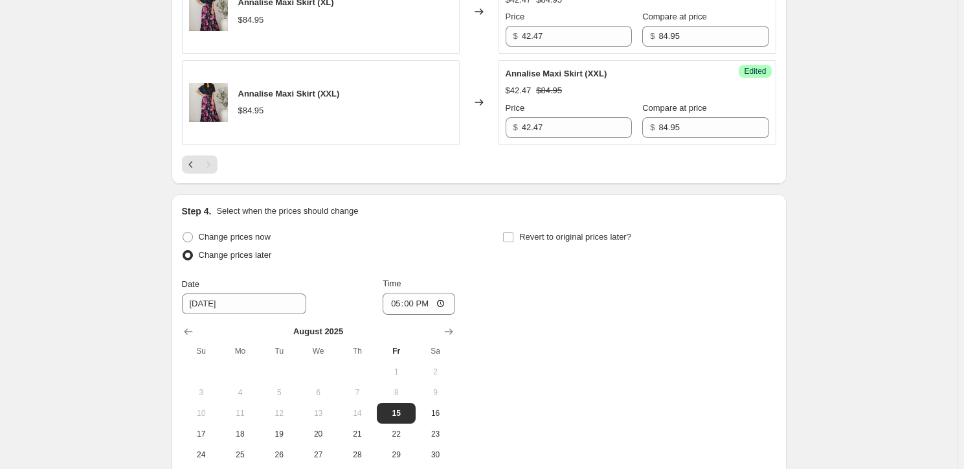
scroll to position [2136, 0]
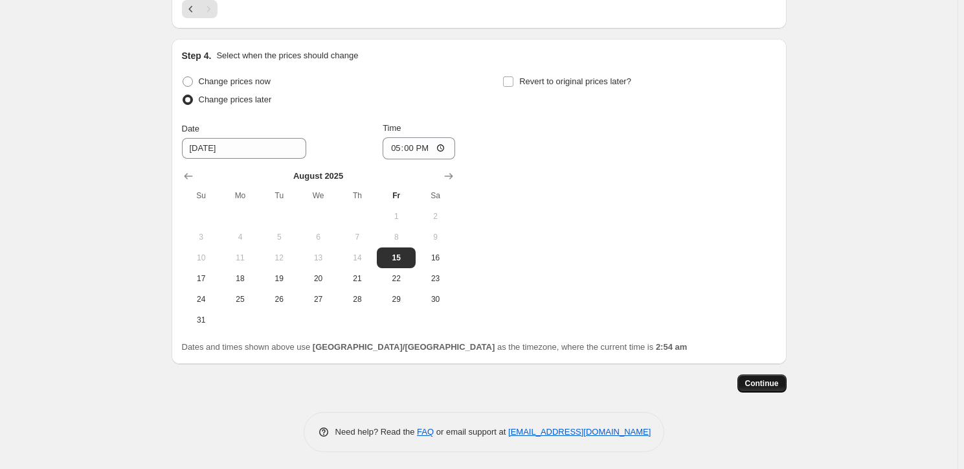
click at [770, 380] on span "Continue" at bounding box center [762, 383] width 34 height 10
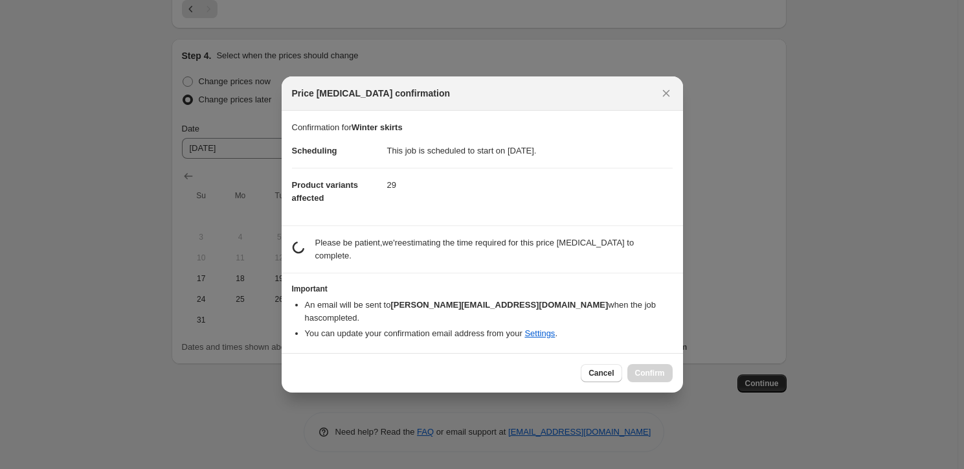
scroll to position [0, 0]
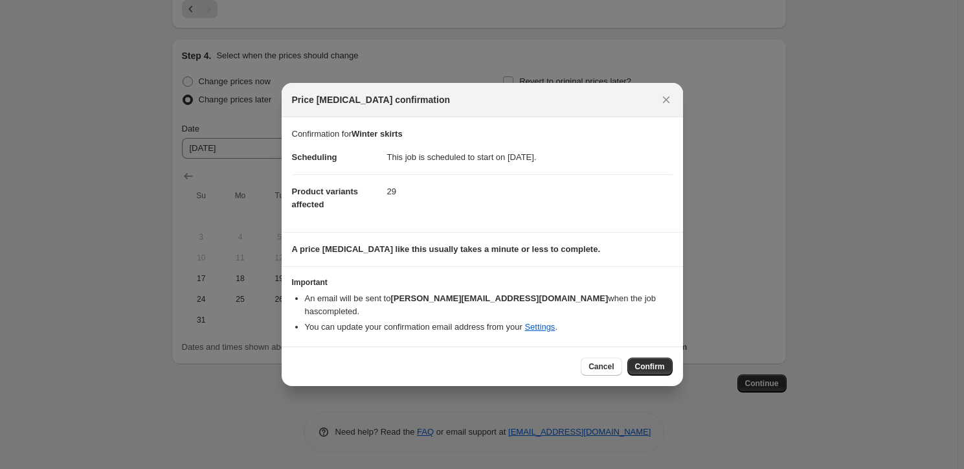
click at [649, 361] on span "Confirm" at bounding box center [650, 366] width 30 height 10
type input "Winter skirts"
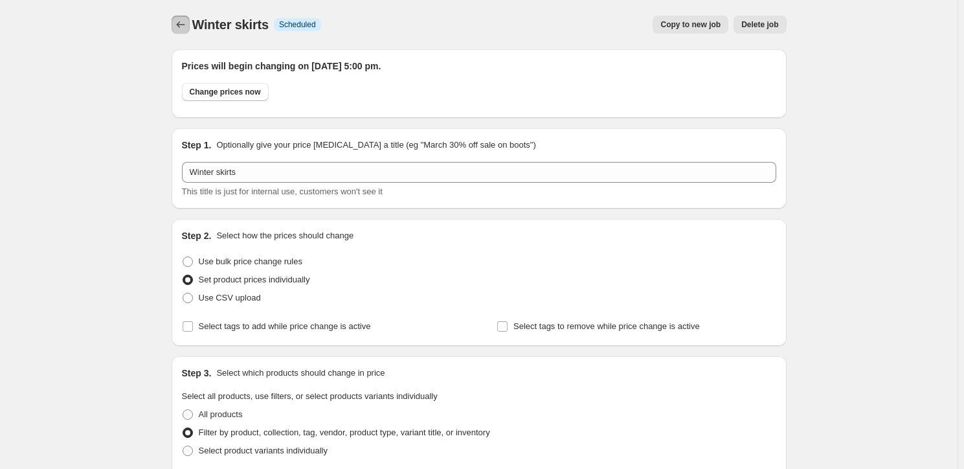
click at [185, 20] on icon "Price change jobs" at bounding box center [180, 24] width 13 height 13
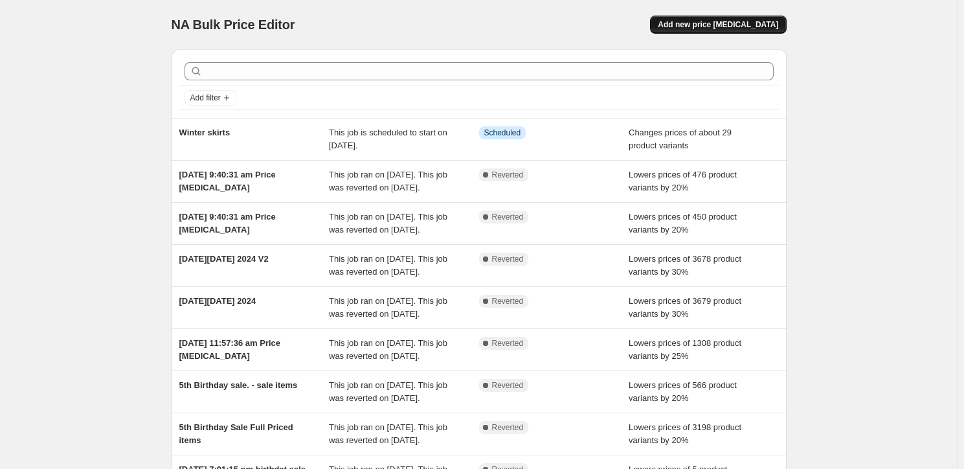
click at [758, 26] on span "Add new price [MEDICAL_DATA]" at bounding box center [718, 24] width 120 height 10
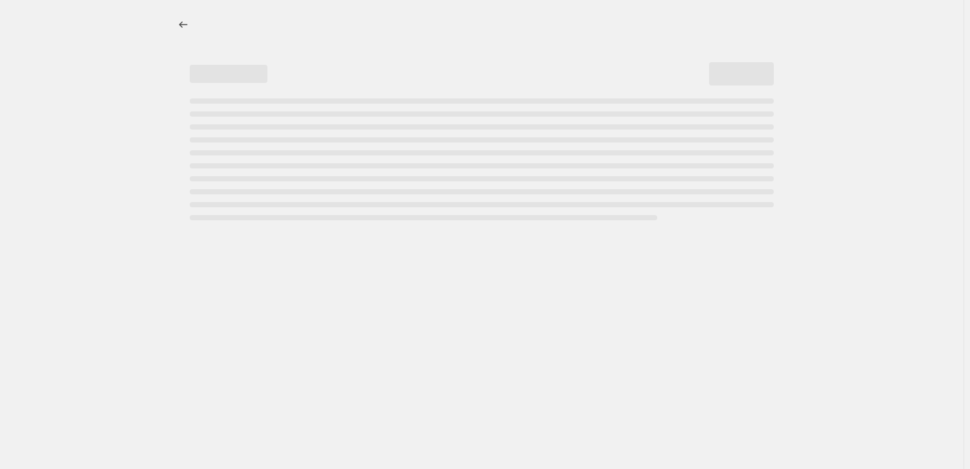
select select "percentage"
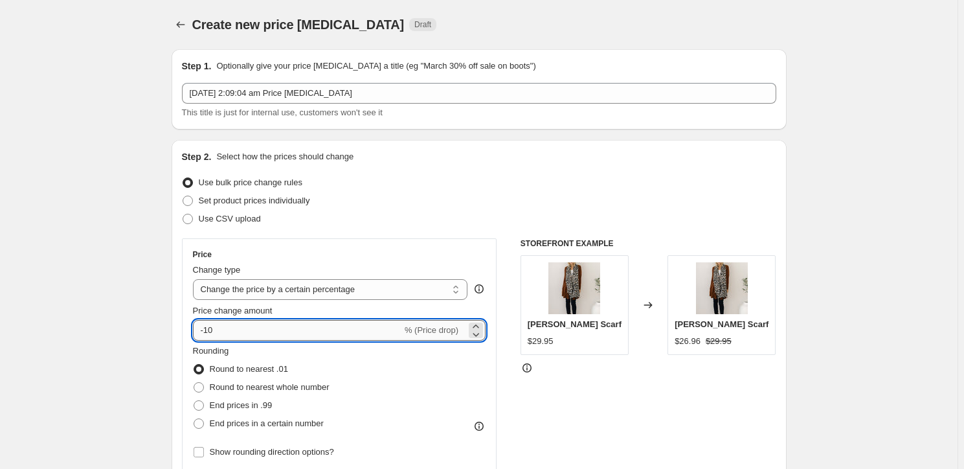
click at [255, 332] on input "-10" at bounding box center [297, 330] width 209 height 21
type input "-1"
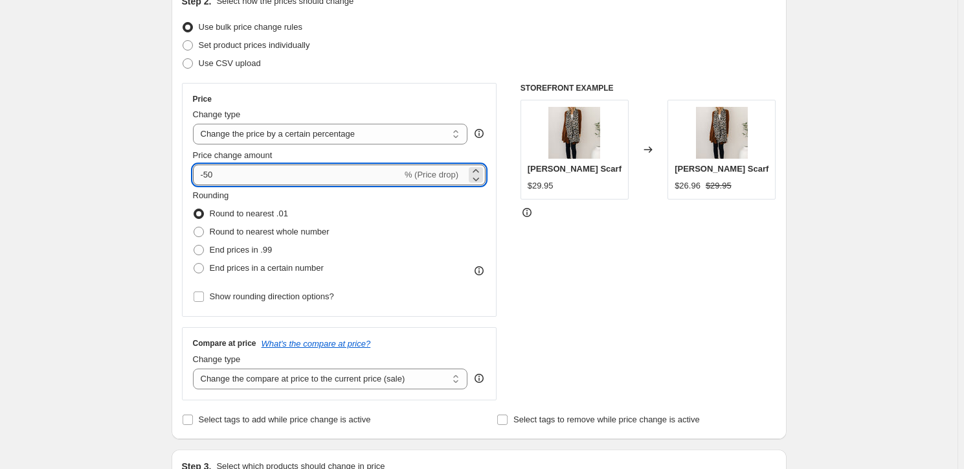
scroll to position [176, 0]
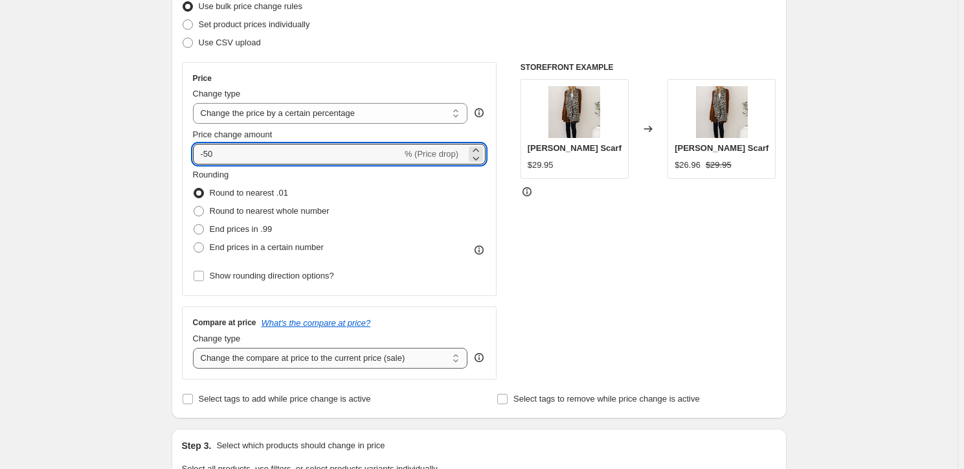
type input "-50"
click at [316, 361] on select "Change the compare at price to the current price (sale) Change the compare at p…" at bounding box center [330, 358] width 275 height 21
click at [195, 348] on select "Change the compare at price to the current price (sale) Change the compare at p…" at bounding box center [330, 358] width 275 height 21
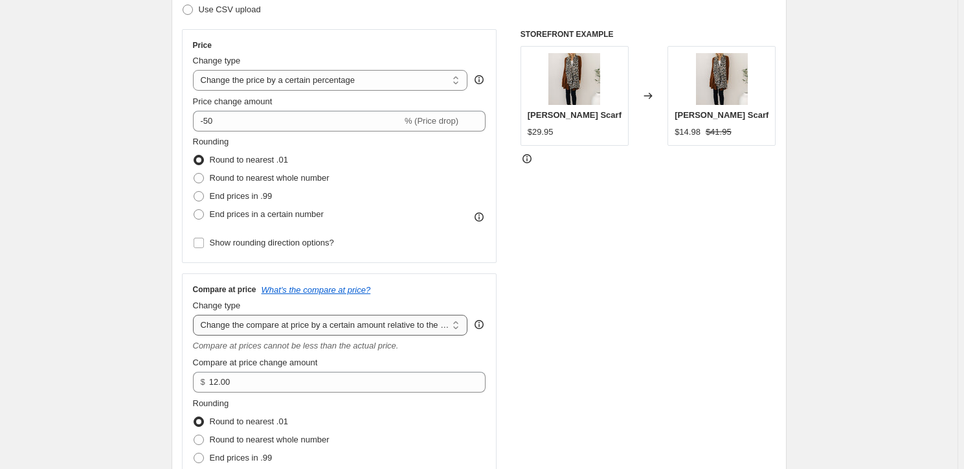
scroll to position [235, 0]
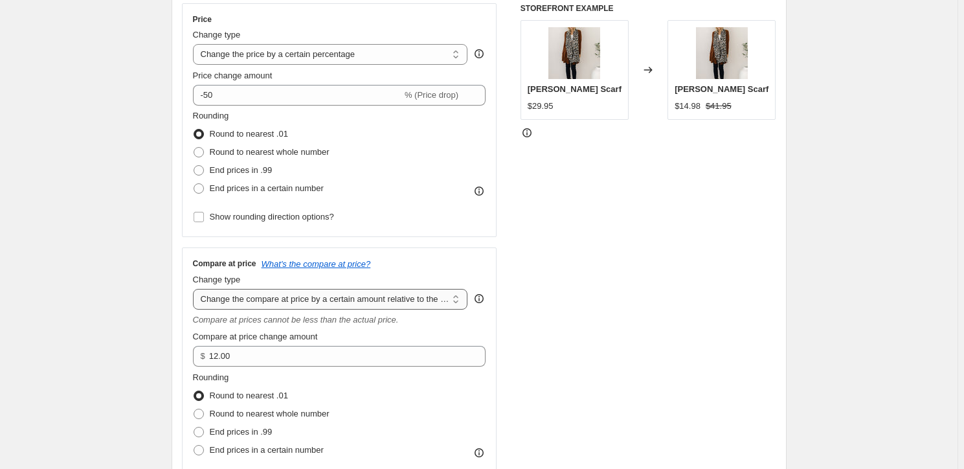
click at [343, 298] on select "Change the compare at price to the current price (sale) Change the compare at p…" at bounding box center [330, 299] width 275 height 21
select select "no_change"
click at [195, 289] on select "Change the compare at price to the current price (sale) Change the compare at p…" at bounding box center [330, 299] width 275 height 21
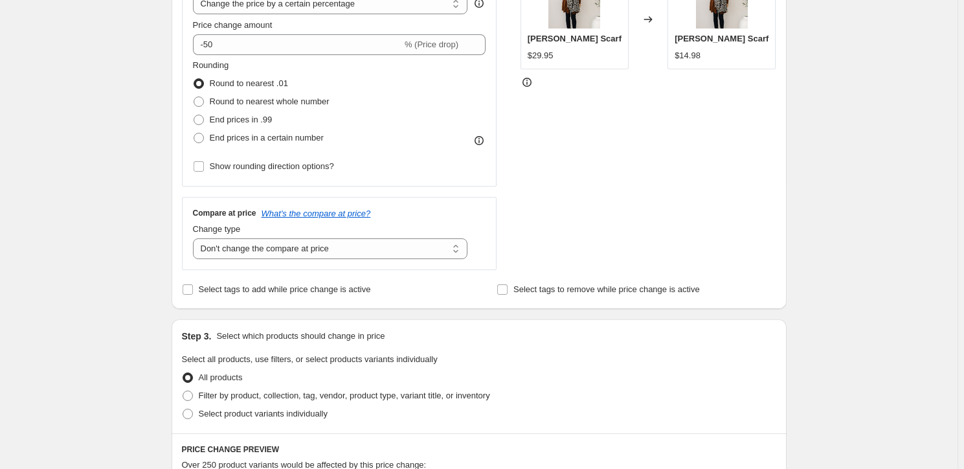
scroll to position [353, 0]
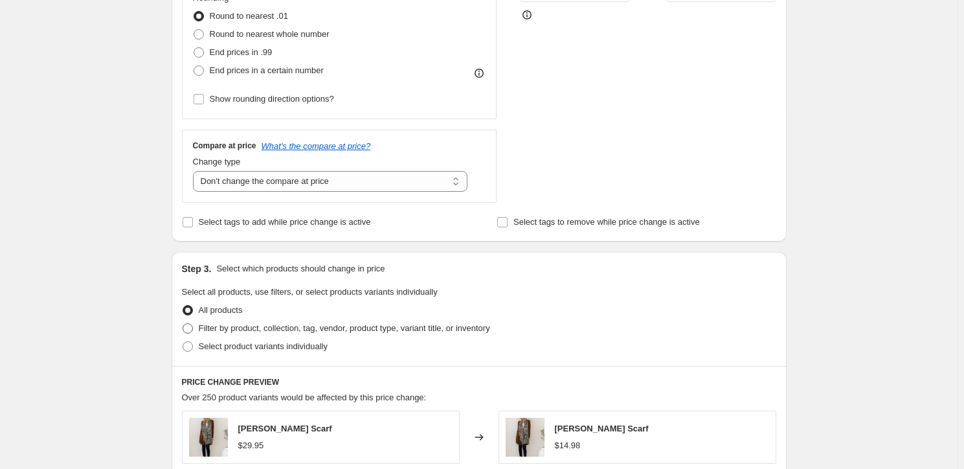
click at [196, 323] on label "Filter by product, collection, tag, vendor, product type, variant title, or inv…" at bounding box center [336, 328] width 308 height 18
click at [183, 323] on input "Filter by product, collection, tag, vendor, product type, variant title, or inv…" at bounding box center [183, 323] width 1 height 1
radio input "true"
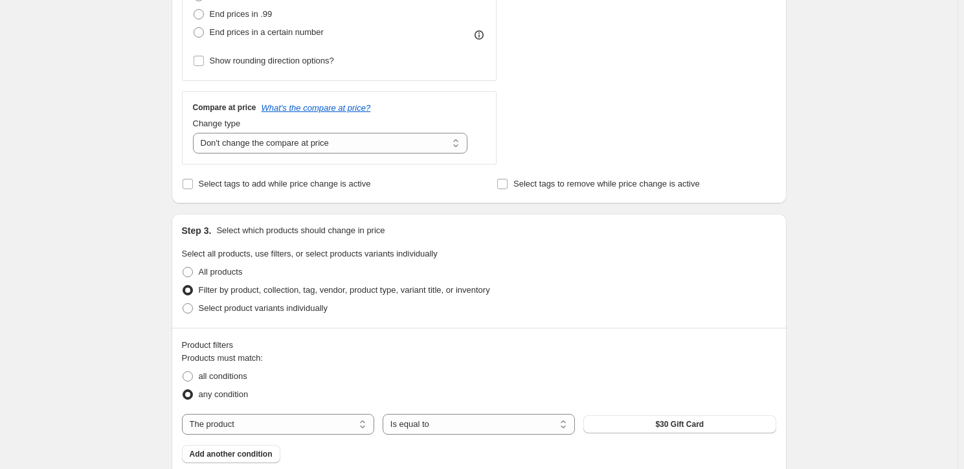
scroll to position [412, 0]
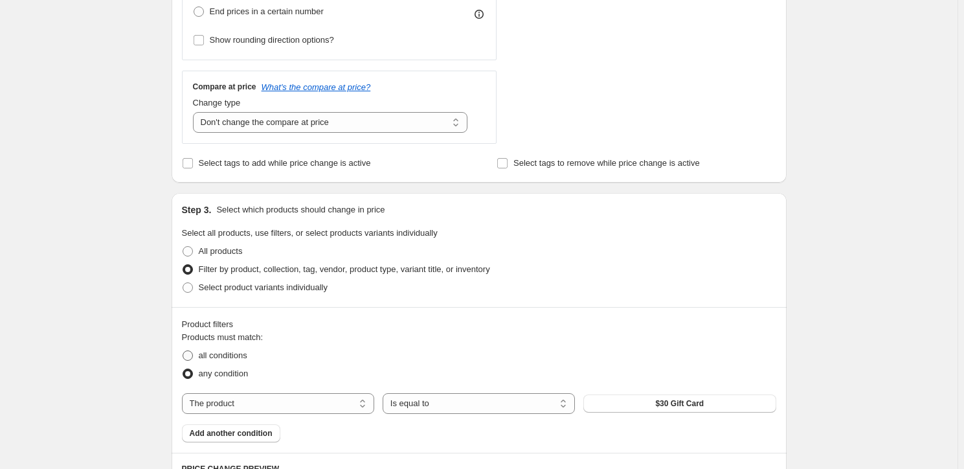
click at [194, 350] on span at bounding box center [188, 356] width 12 height 12
click at [183, 350] on input "all conditions" at bounding box center [183, 350] width 1 height 1
radio input "true"
click at [300, 402] on select "The product The product's collection The product's tag The product's vendor The…" at bounding box center [278, 403] width 192 height 21
select select "collection"
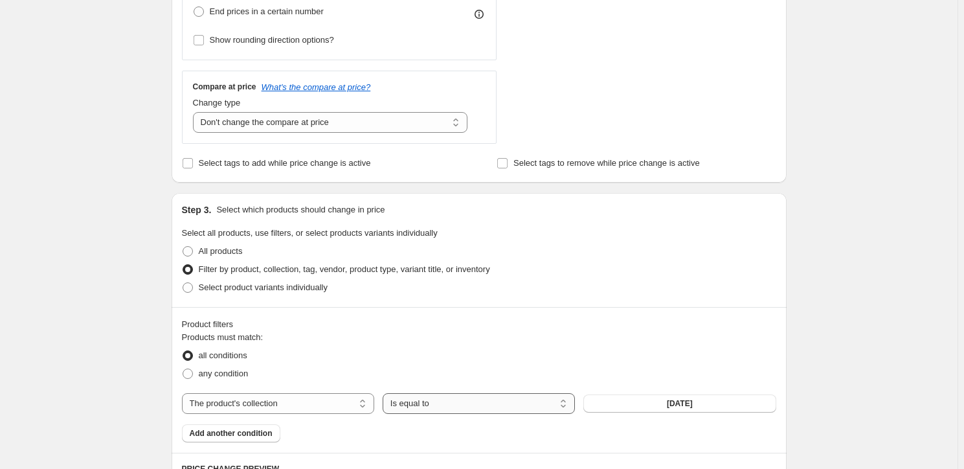
click at [490, 400] on select "Is equal to Is not equal to" at bounding box center [479, 403] width 192 height 21
click at [690, 398] on span "[DATE]" at bounding box center [680, 403] width 26 height 10
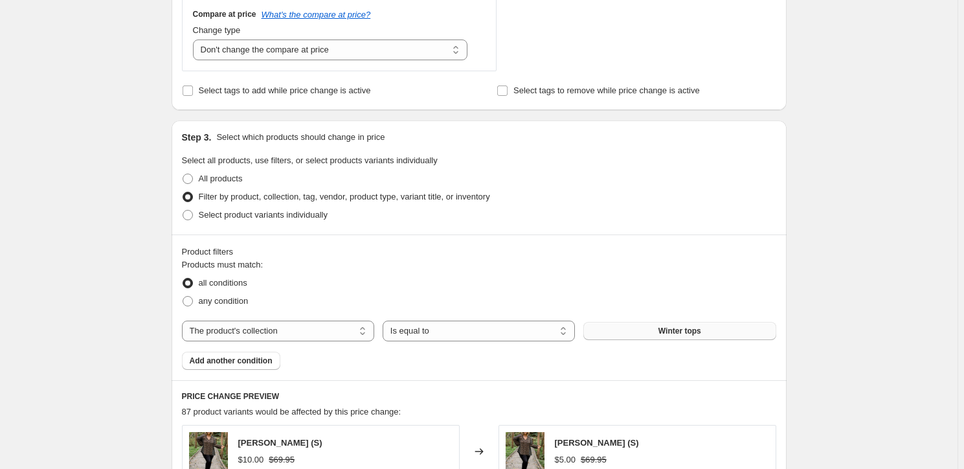
scroll to position [648, 0]
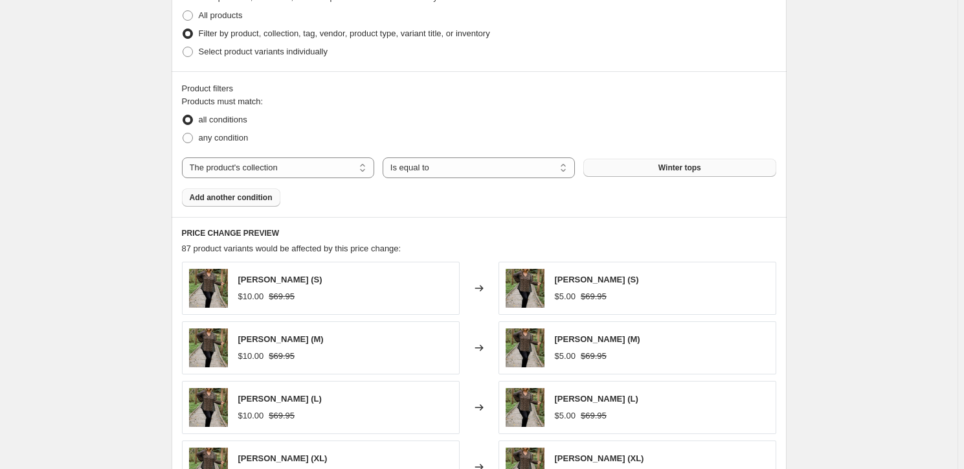
click at [265, 194] on span "Add another condition" at bounding box center [231, 197] width 83 height 10
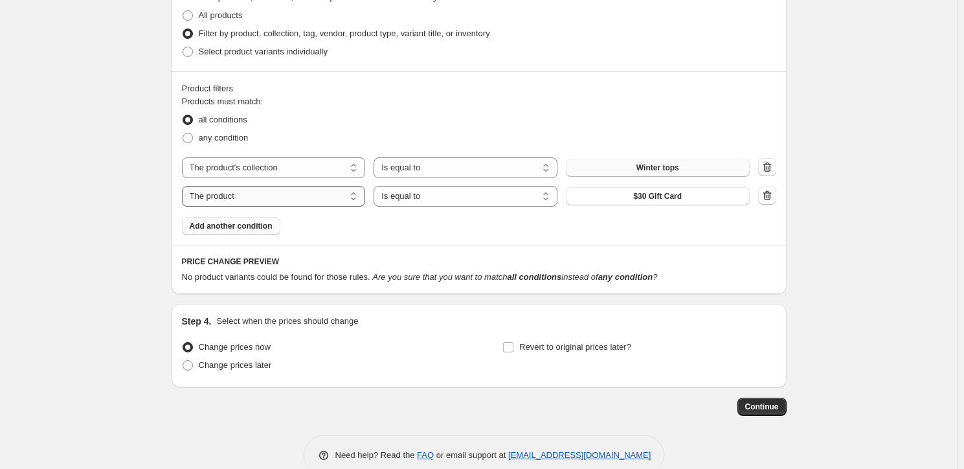
click at [265, 194] on select "The product The product's collection The product's tag The product's vendor The…" at bounding box center [274, 196] width 184 height 21
select select "collection"
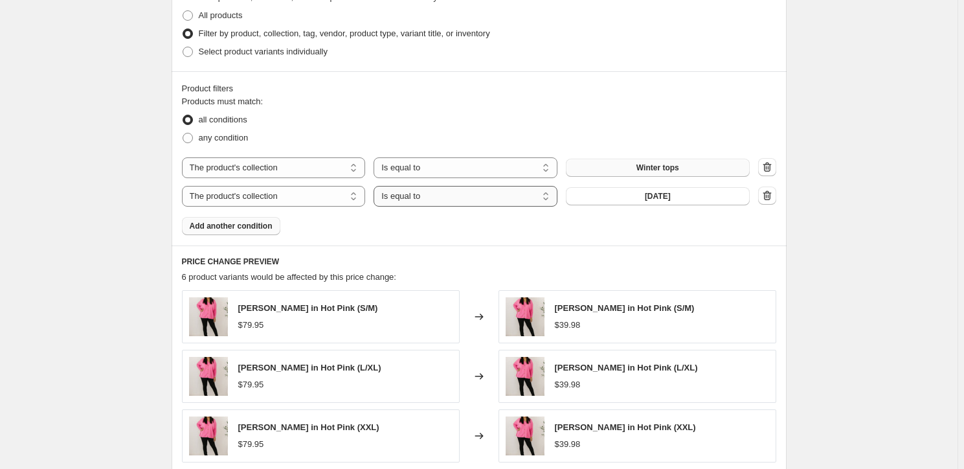
click at [427, 194] on select "Is equal to Is not equal to" at bounding box center [466, 196] width 184 height 21
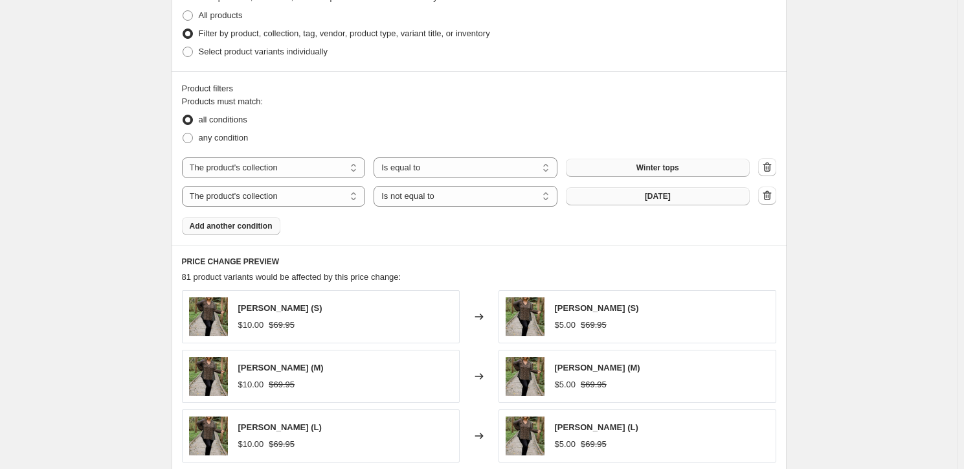
click at [624, 198] on button "[DATE]" at bounding box center [658, 196] width 184 height 18
click at [600, 198] on button "[DATE]" at bounding box center [658, 196] width 184 height 18
click at [442, 195] on select "Is equal to Is not equal to" at bounding box center [466, 196] width 184 height 21
select select "equal"
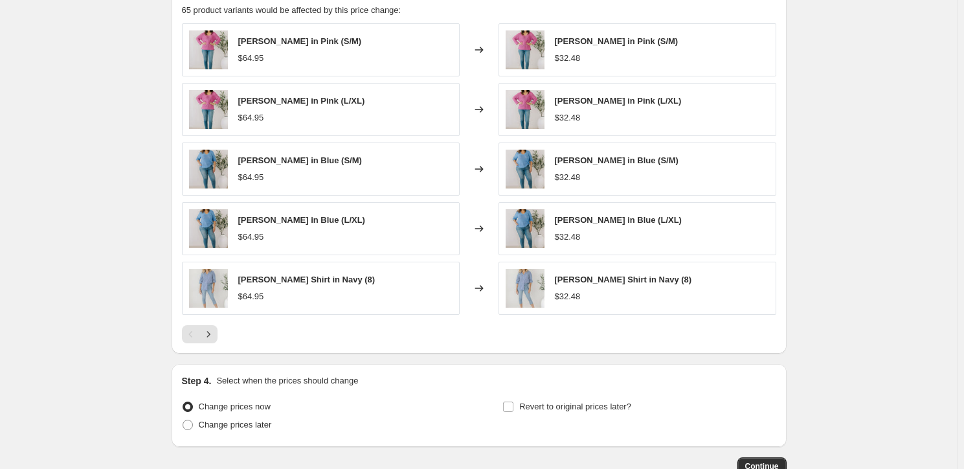
scroll to position [998, 0]
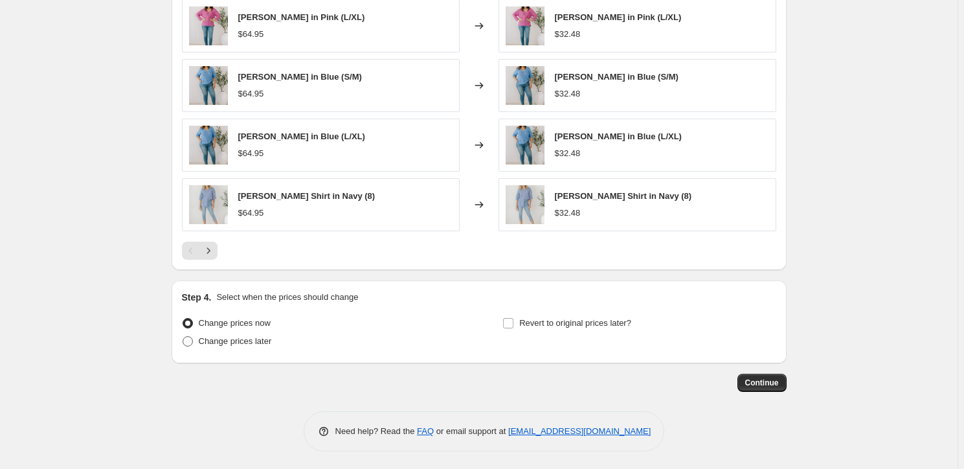
click at [192, 339] on span at bounding box center [188, 341] width 10 height 10
click at [183, 337] on input "Change prices later" at bounding box center [183, 336] width 1 height 1
radio input "true"
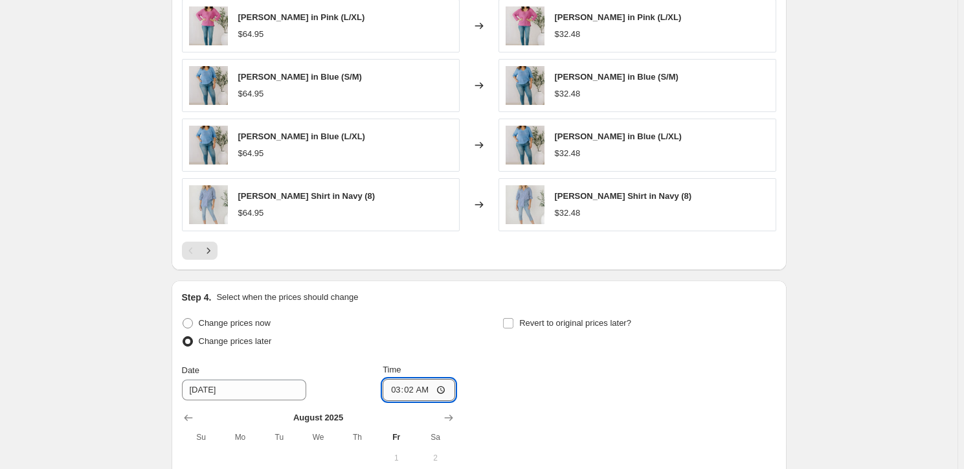
click at [414, 386] on input "03:02" at bounding box center [419, 390] width 73 height 22
click at [398, 387] on input "03:02" at bounding box center [419, 390] width 73 height 22
click at [211, 387] on input "[DATE]" at bounding box center [244, 390] width 124 height 21
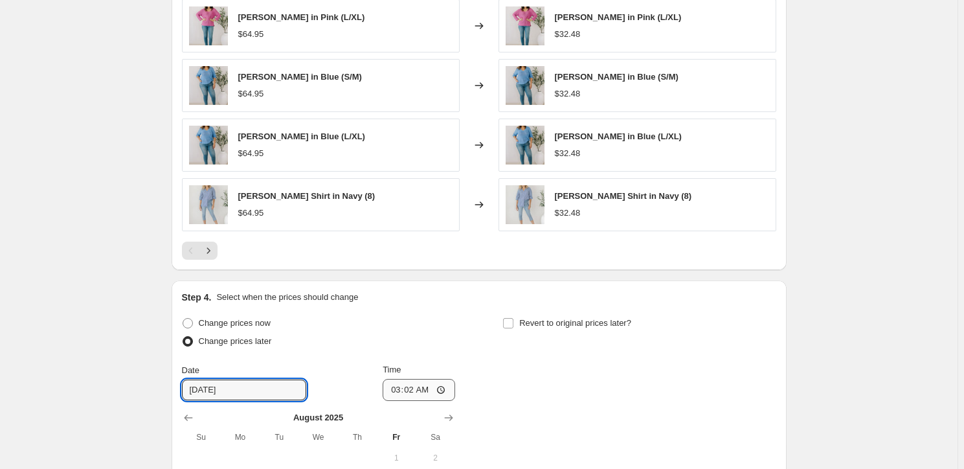
type input "[DATE]"
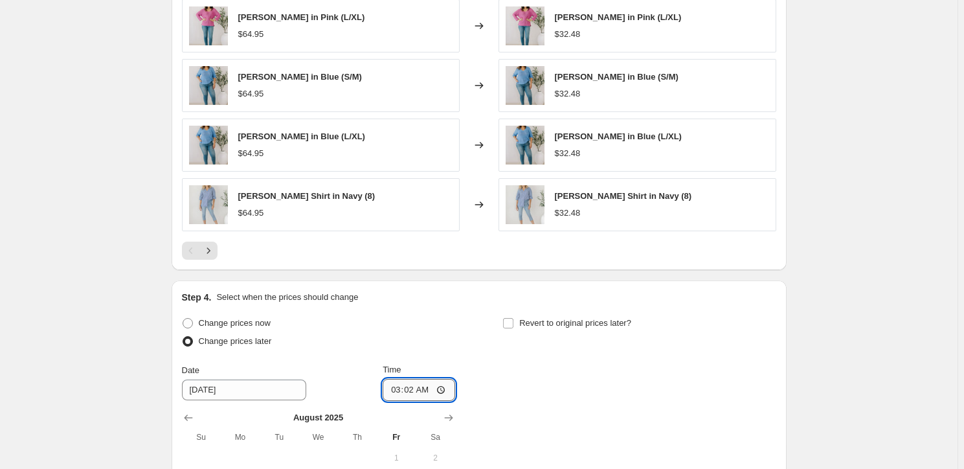
click at [407, 387] on input "03:02" at bounding box center [419, 390] width 73 height 22
click at [395, 388] on input "Time" at bounding box center [419, 390] width 73 height 22
type input "17:00"
click at [689, 340] on div "Revert to original prices later?" at bounding box center [639, 333] width 273 height 39
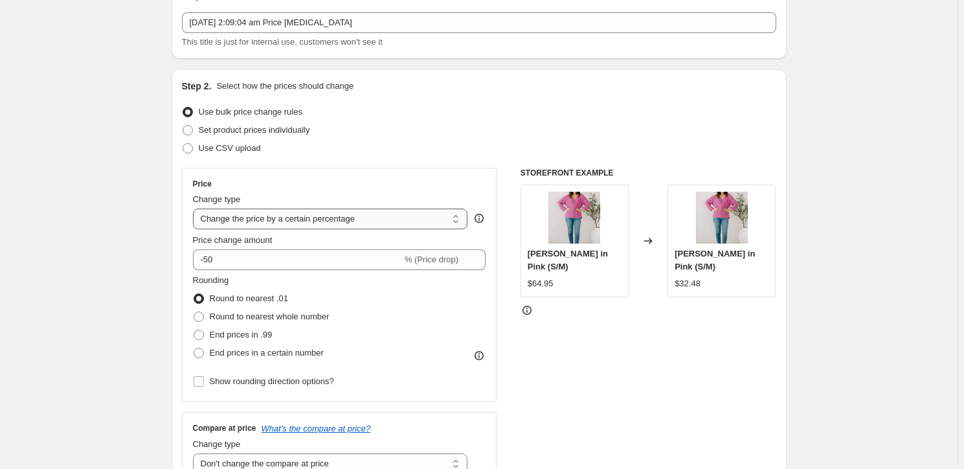
scroll to position [0, 0]
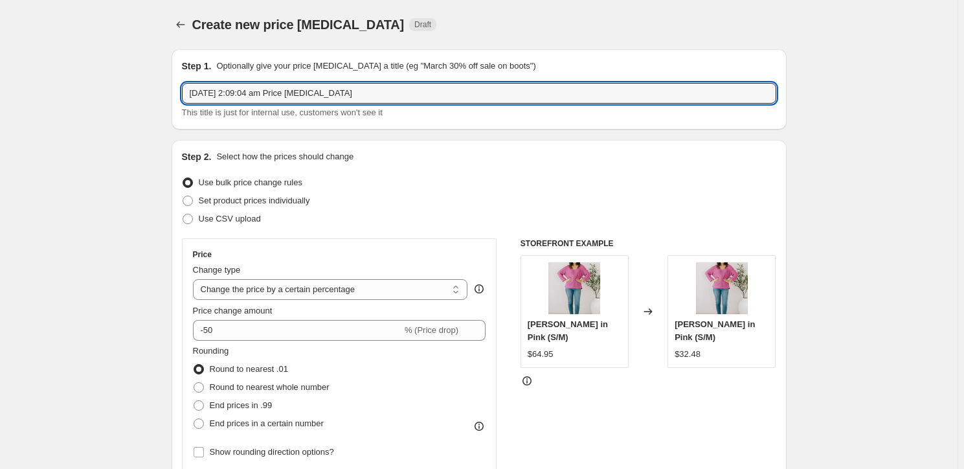
drag, startPoint x: 385, startPoint y: 92, endPoint x: 149, endPoint y: 114, distance: 236.8
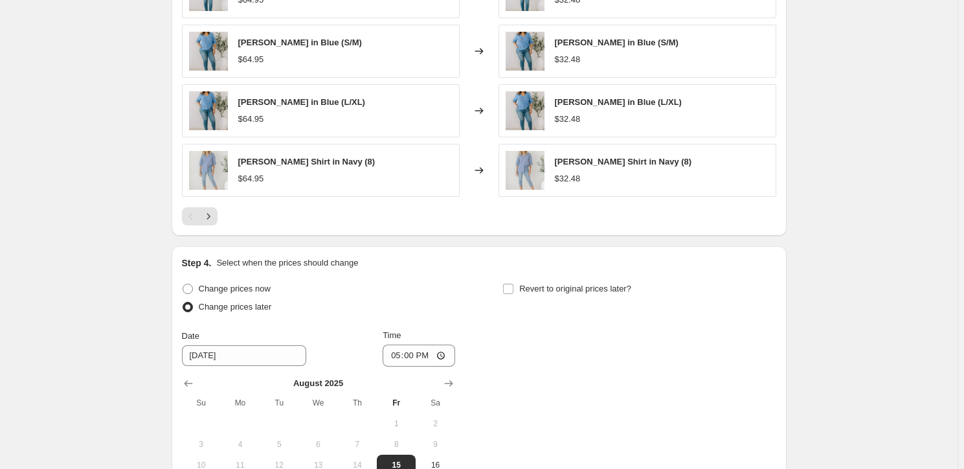
scroll to position [1241, 0]
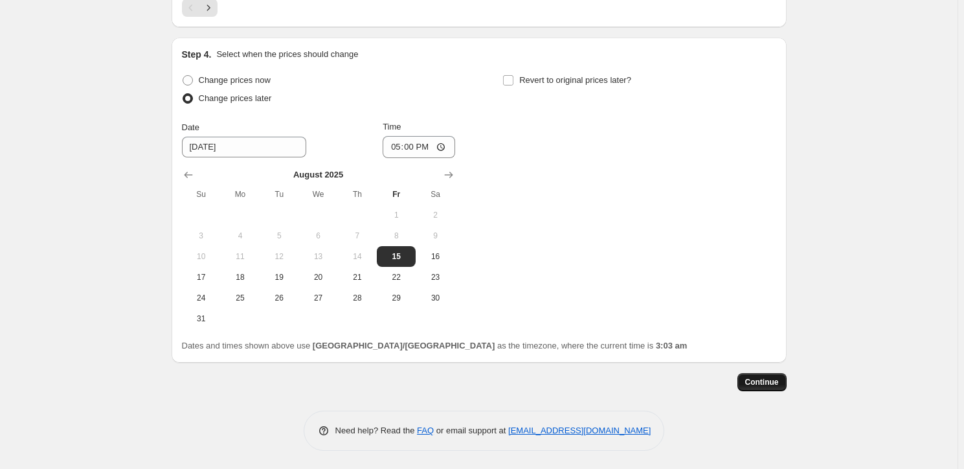
type input "Full price wintter tops"
click at [765, 377] on span "Continue" at bounding box center [762, 382] width 34 height 10
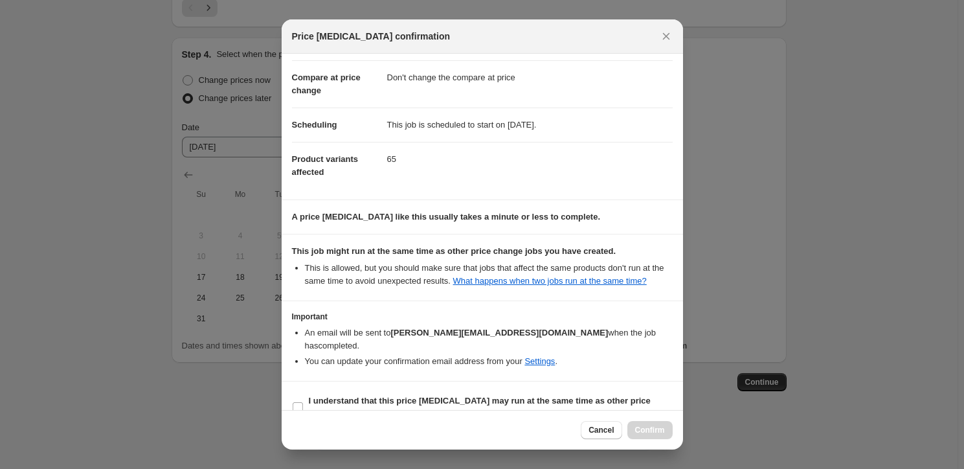
scroll to position [73, 0]
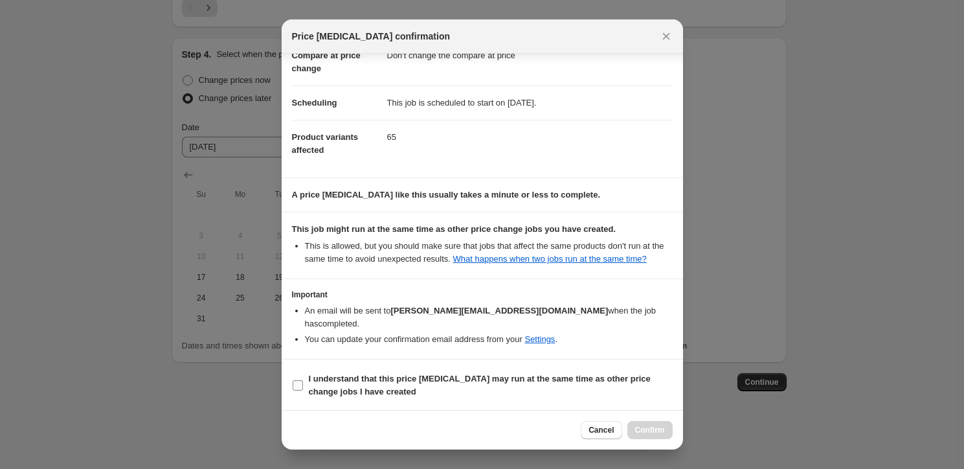
click at [298, 381] on input "I understand that this price [MEDICAL_DATA] may run at the same time as other p…" at bounding box center [298, 385] width 10 height 10
checkbox input "true"
click at [644, 427] on span "Confirm" at bounding box center [650, 430] width 30 height 10
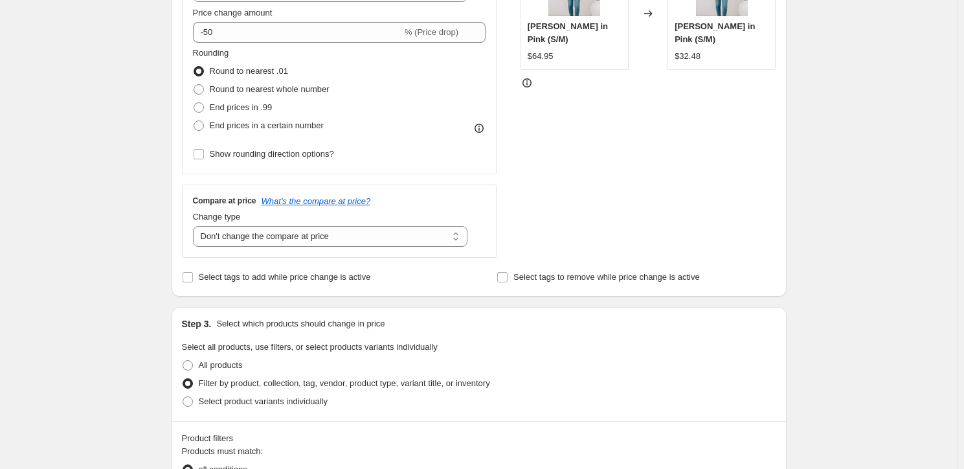
scroll to position [378, 0]
click at [321, 236] on select "Change the compare at price to the current price (sale) Change the compare at p…" at bounding box center [330, 235] width 275 height 21
select select "ep"
click at [195, 225] on select "Change the compare at price to the current price (sale) Change the compare at p…" at bounding box center [330, 235] width 275 height 21
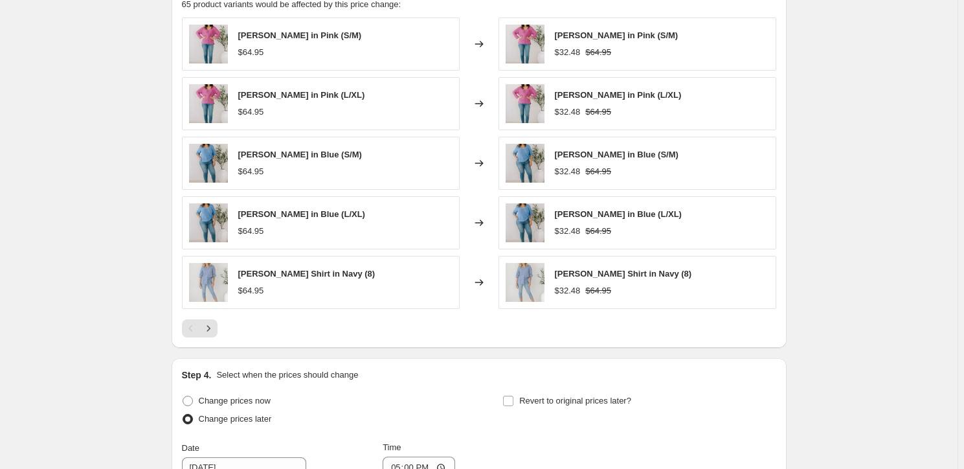
scroll to position [1320, 0]
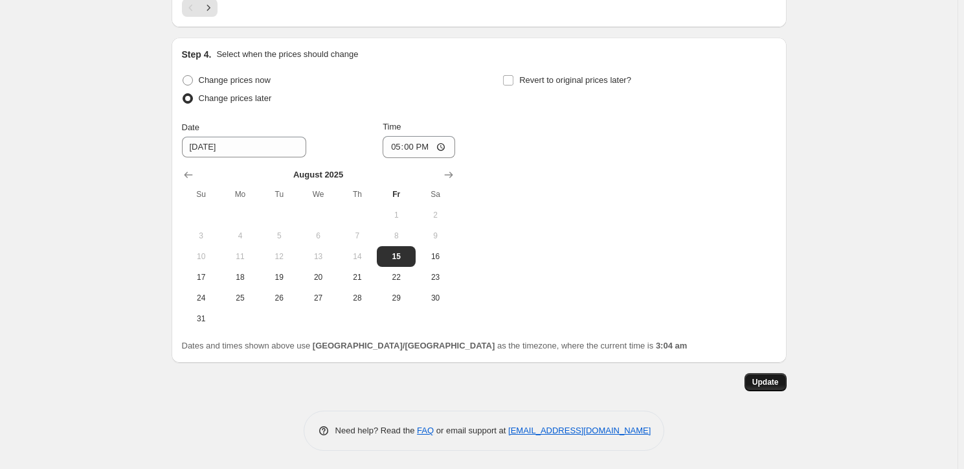
click at [777, 379] on span "Update" at bounding box center [766, 382] width 27 height 10
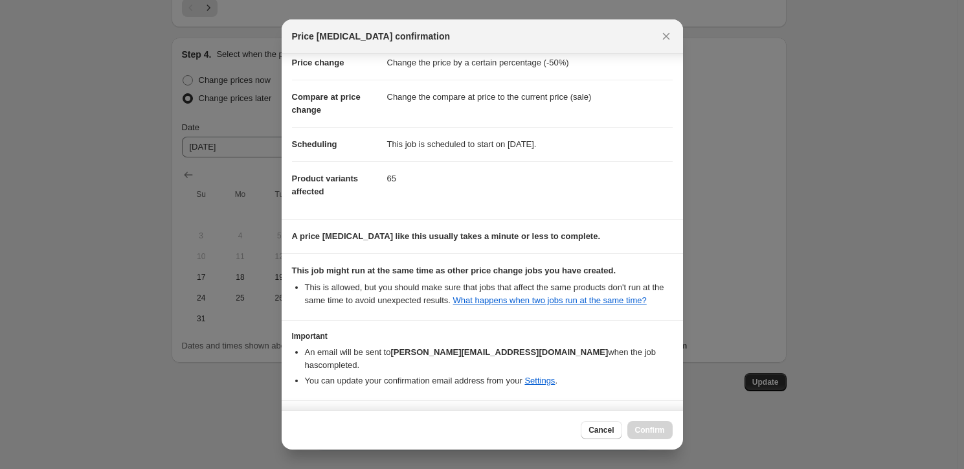
scroll to position [73, 0]
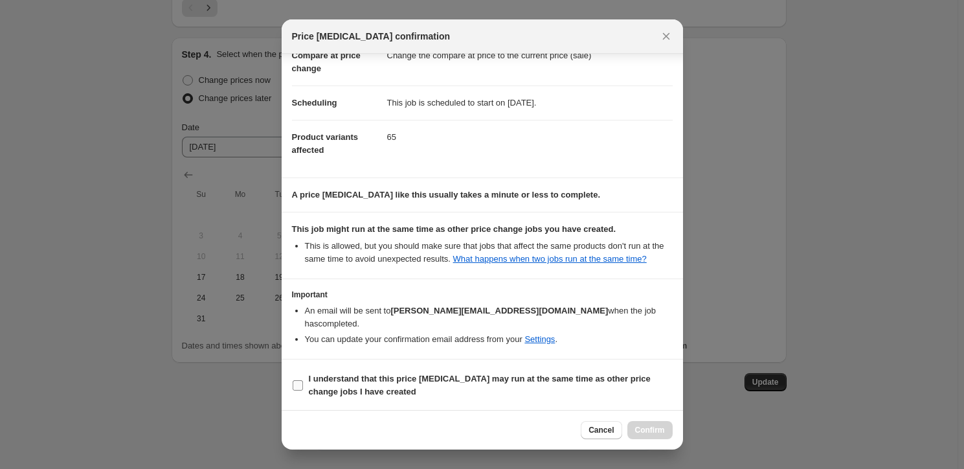
click at [303, 382] on span ":rvj:" at bounding box center [298, 386] width 12 height 12
click at [303, 382] on input "I understand that this price [MEDICAL_DATA] may run at the same time as other p…" at bounding box center [298, 385] width 10 height 10
checkbox input "true"
click at [659, 427] on span "Confirm" at bounding box center [650, 430] width 30 height 10
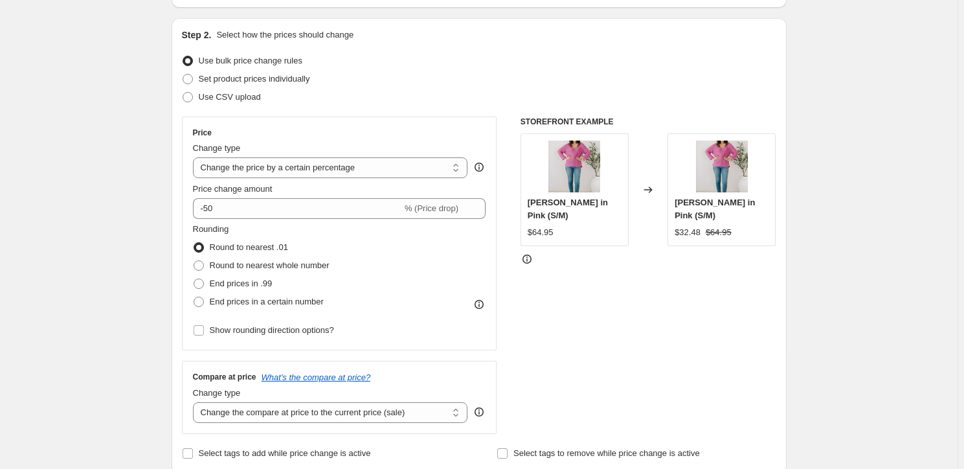
scroll to position [0, 0]
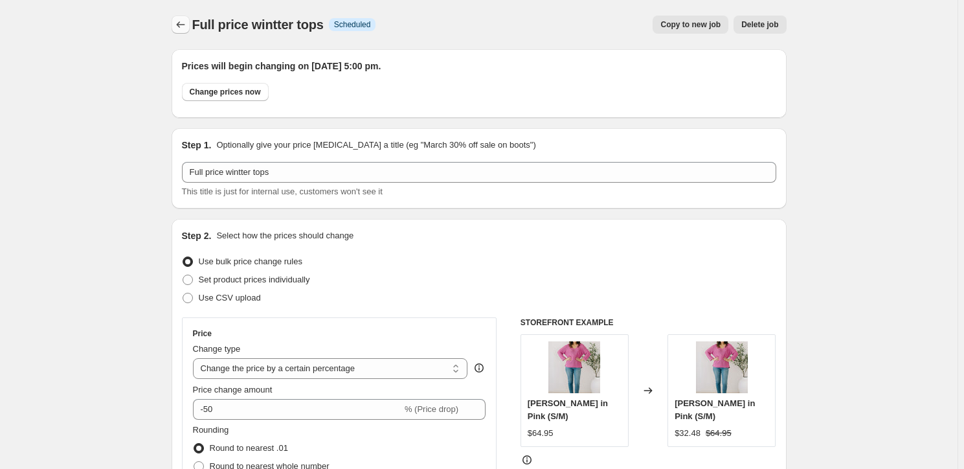
click at [182, 26] on icon "Price change jobs" at bounding box center [180, 24] width 13 height 13
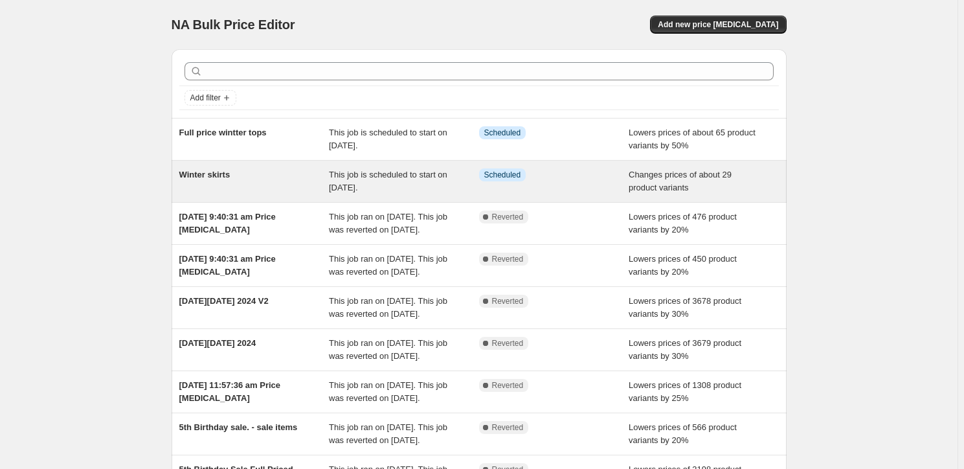
click at [204, 175] on span "Winter skirts" at bounding box center [204, 175] width 51 height 10
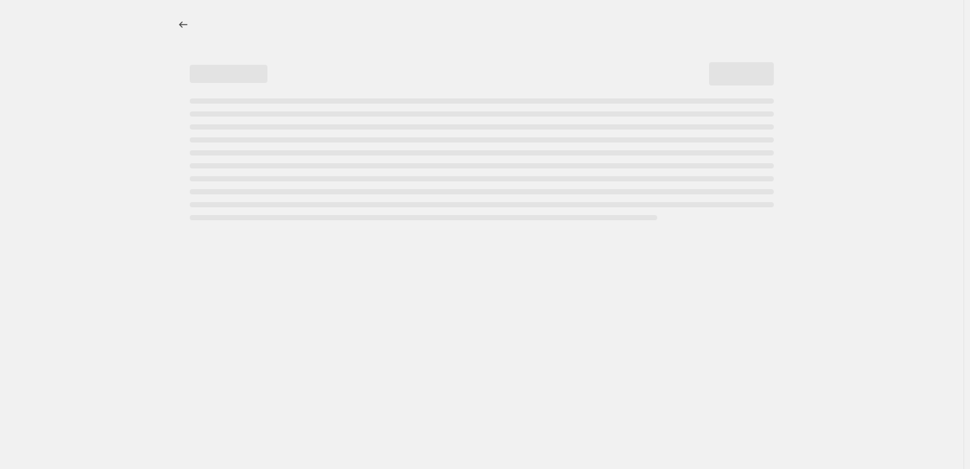
select select "collection"
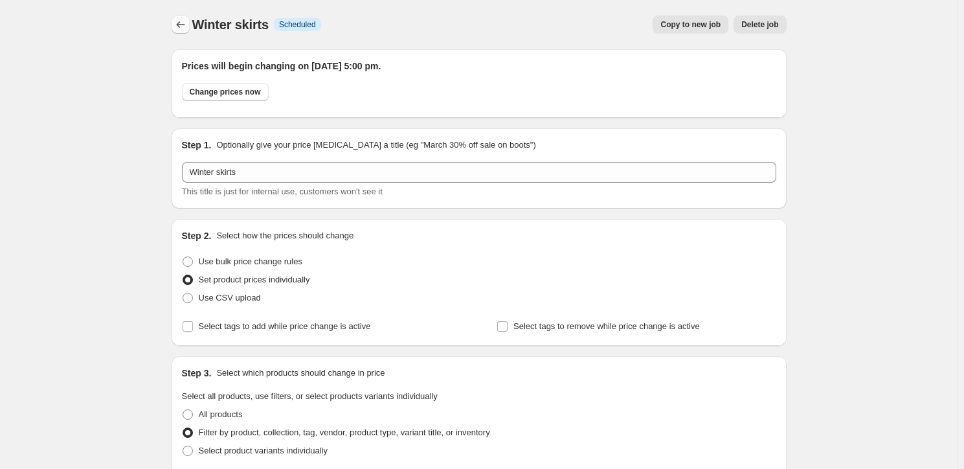
click at [181, 19] on icon "Price change jobs" at bounding box center [180, 24] width 13 height 13
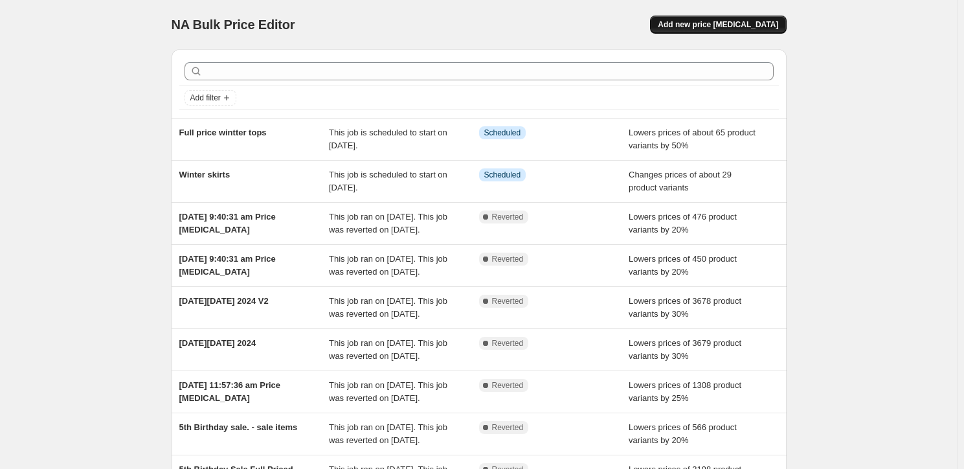
click at [738, 25] on span "Add new price [MEDICAL_DATA]" at bounding box center [718, 24] width 120 height 10
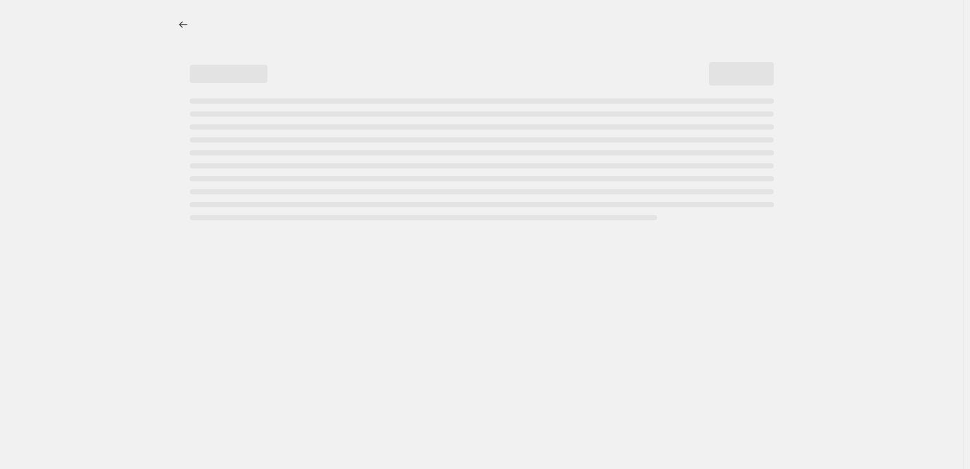
select select "percentage"
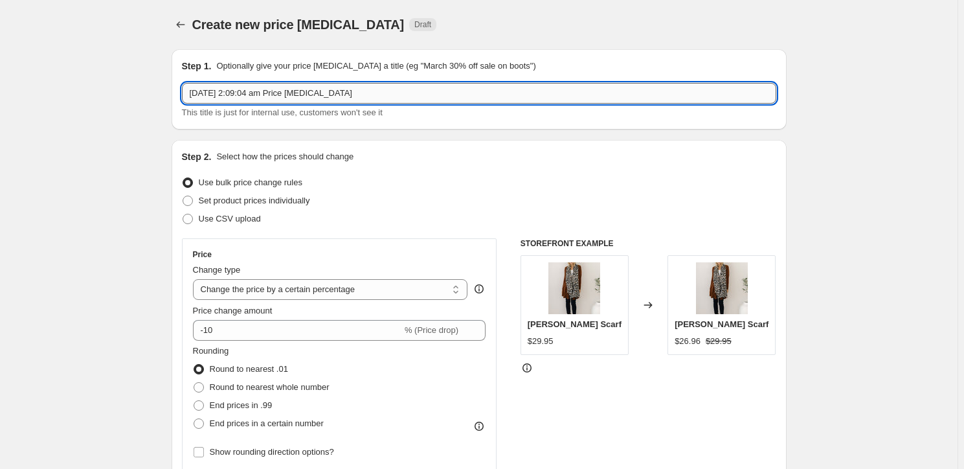
drag, startPoint x: 339, startPoint y: 96, endPoint x: 346, endPoint y: 94, distance: 7.4
click at [343, 95] on input "[DATE] 2:09:04 am Price [MEDICAL_DATA]" at bounding box center [479, 93] width 595 height 21
drag, startPoint x: 370, startPoint y: 88, endPoint x: -2, endPoint y: 54, distance: 374.0
click at [0, 54] on html "Home Settings Plans Skip to content Create new price [MEDICAL_DATA]. This page …" at bounding box center [482, 234] width 964 height 469
type input "winter tops on sale"
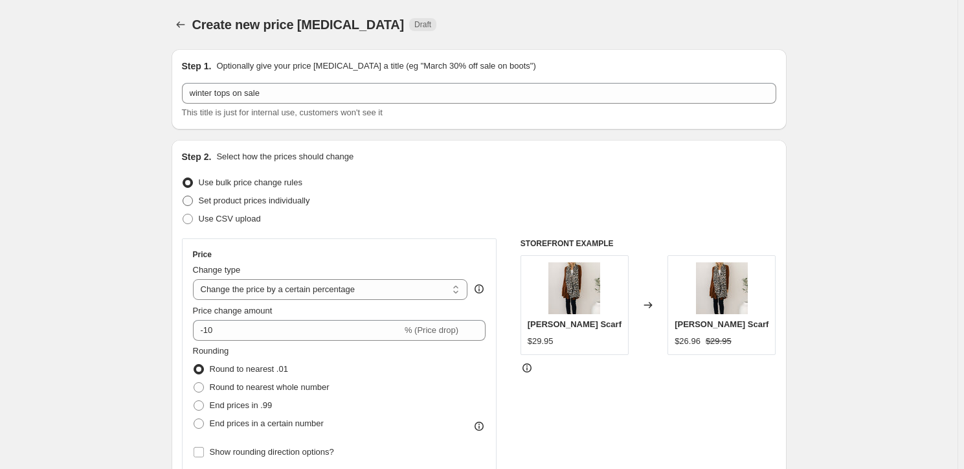
click at [215, 205] on span "Set product prices individually" at bounding box center [254, 201] width 111 height 10
click at [183, 196] on input "Set product prices individually" at bounding box center [183, 196] width 1 height 1
radio input "true"
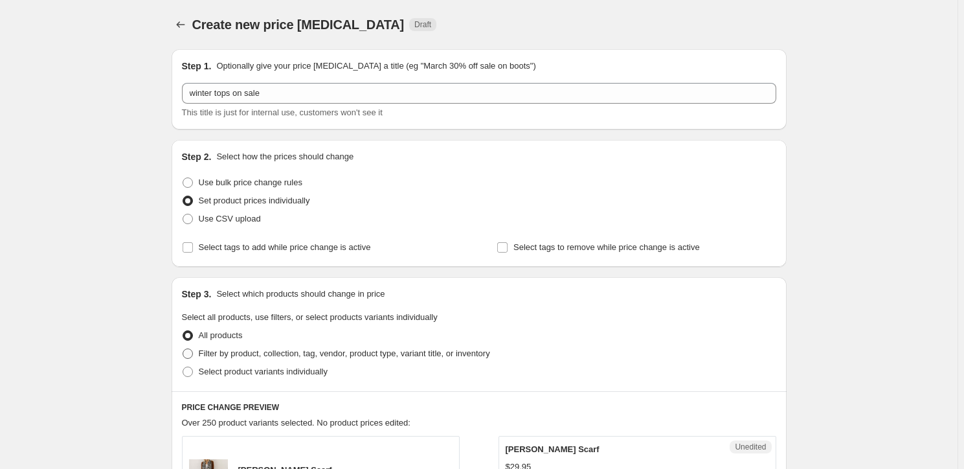
click at [323, 354] on span "Filter by product, collection, tag, vendor, product type, variant title, or inv…" at bounding box center [344, 353] width 291 height 10
click at [183, 349] on input "Filter by product, collection, tag, vendor, product type, variant title, or inv…" at bounding box center [183, 348] width 1 height 1
radio input "true"
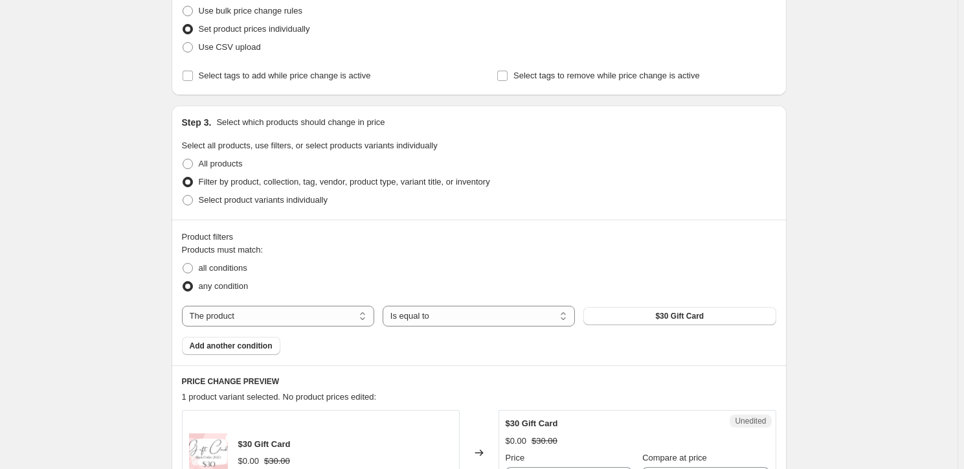
scroll to position [176, 0]
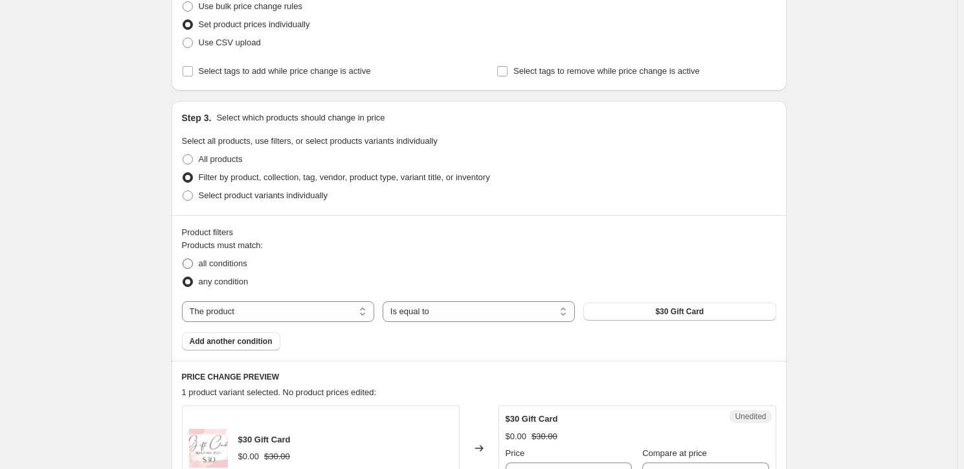
click at [201, 264] on label "all conditions" at bounding box center [214, 264] width 65 height 18
click at [183, 259] on input "all conditions" at bounding box center [183, 258] width 1 height 1
radio input "true"
click at [293, 310] on select "The product The product's collection The product's tag The product's vendor The…" at bounding box center [278, 311] width 192 height 21
select select "collection"
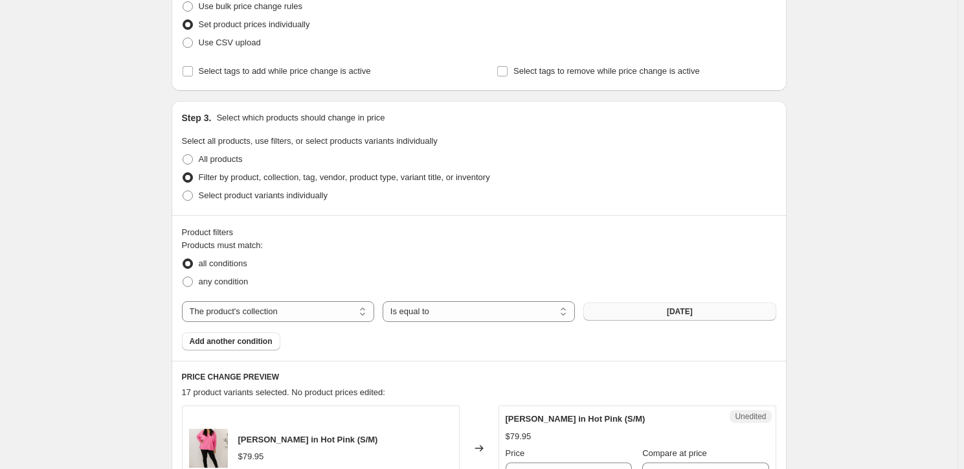
click at [685, 305] on button "[DATE]" at bounding box center [680, 311] width 192 height 18
click at [213, 343] on span "Add another condition" at bounding box center [231, 341] width 83 height 10
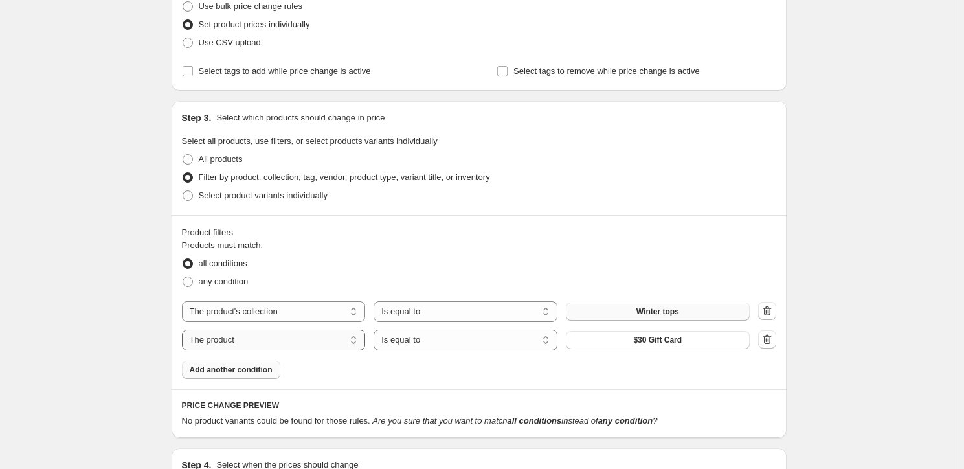
click at [240, 341] on select "The product The product's collection The product's tag The product's vendor The…" at bounding box center [274, 340] width 184 height 21
click at [249, 342] on select "The product The product's collection The product's tag The product's vendor The…" at bounding box center [274, 340] width 184 height 21
select select "collection"
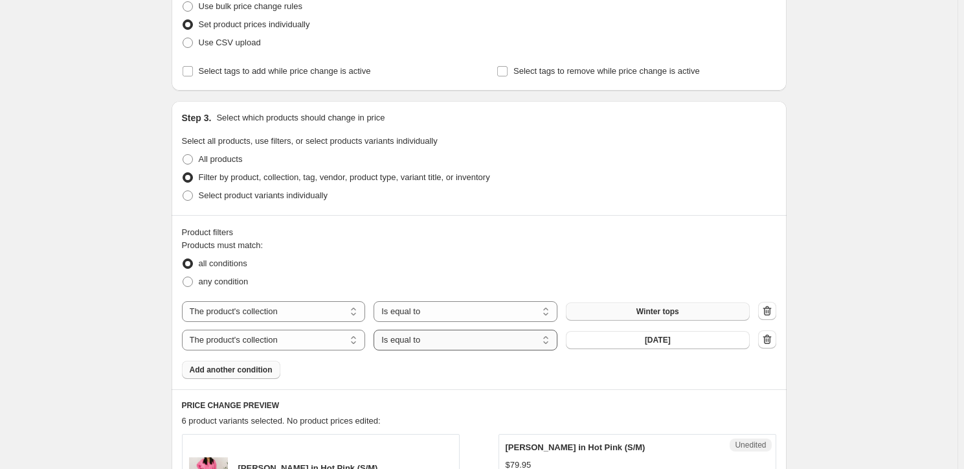
click at [402, 338] on select "Is equal to Is not equal to" at bounding box center [466, 340] width 184 height 21
select select "not_equal"
click at [663, 342] on span "[DATE]" at bounding box center [658, 340] width 26 height 10
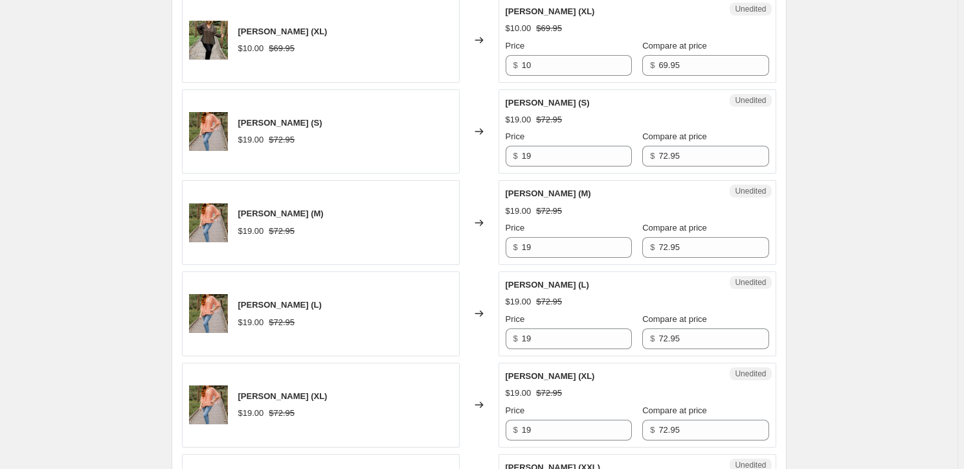
scroll to position [1060, 0]
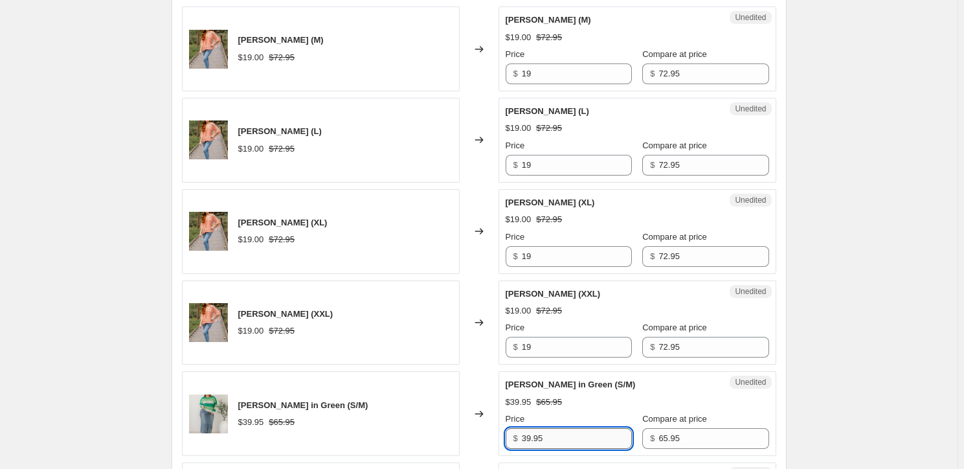
click at [556, 432] on input "39.95" at bounding box center [577, 438] width 110 height 21
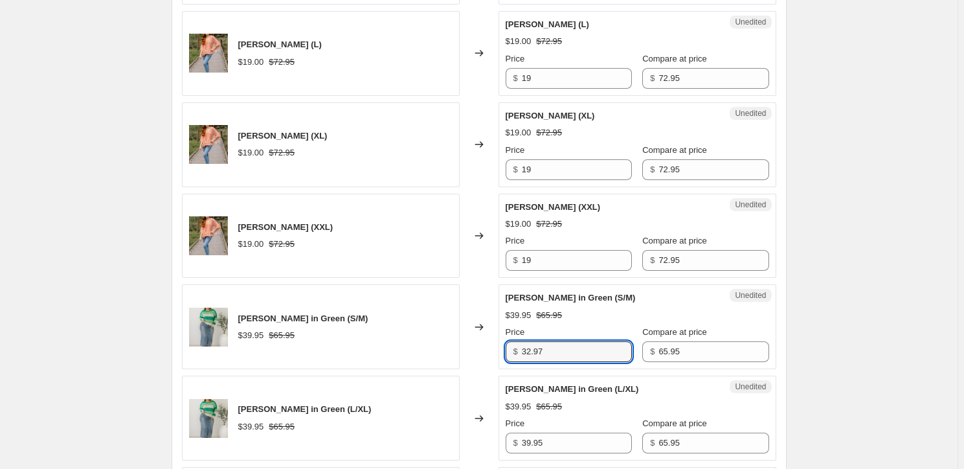
scroll to position [1177, 0]
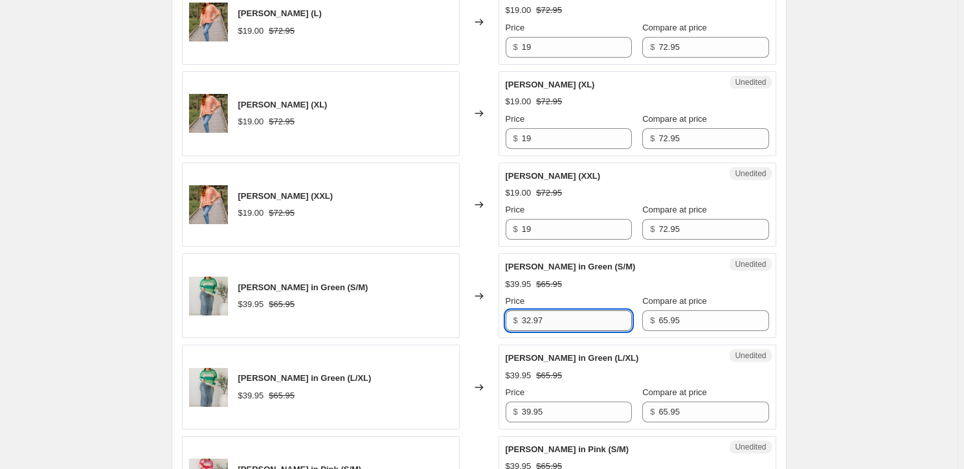
drag, startPoint x: 558, startPoint y: 318, endPoint x: 525, endPoint y: 317, distance: 33.7
click at [525, 317] on input "32.97" at bounding box center [577, 320] width 110 height 21
type input "32.97"
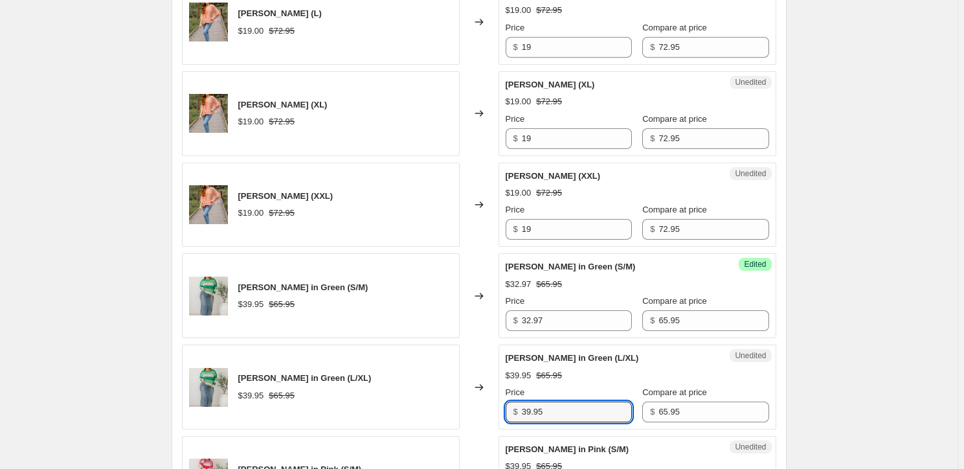
drag, startPoint x: 564, startPoint y: 405, endPoint x: 514, endPoint y: 414, distance: 50.6
click at [514, 414] on div "$ 39.95" at bounding box center [569, 412] width 126 height 21
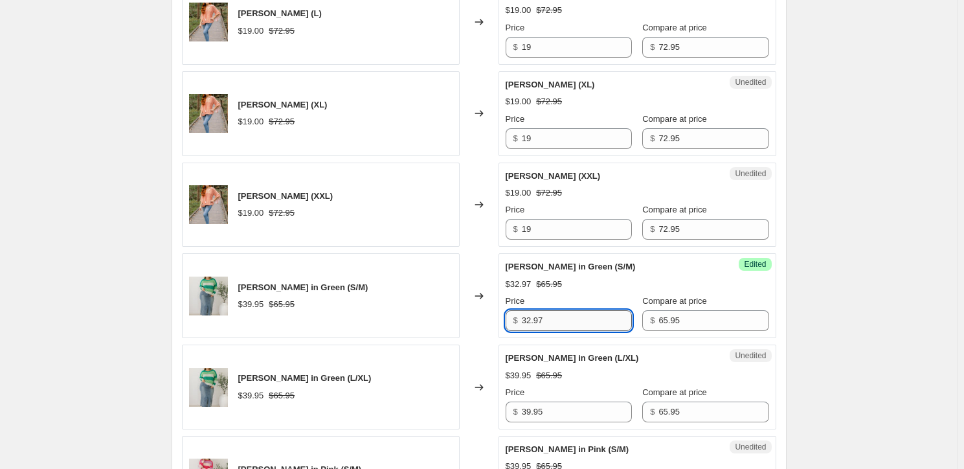
drag, startPoint x: 560, startPoint y: 319, endPoint x: 528, endPoint y: 319, distance: 32.4
click at [528, 319] on input "32.97" at bounding box center [577, 320] width 110 height 21
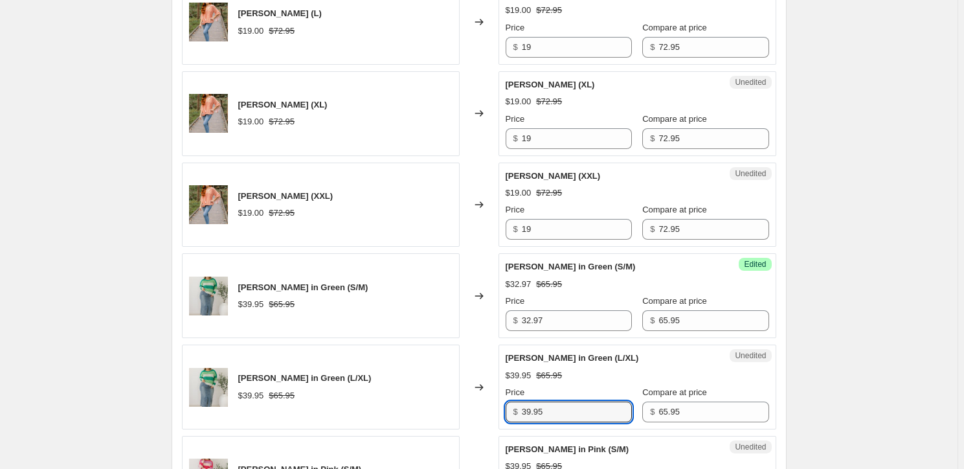
drag, startPoint x: 582, startPoint y: 413, endPoint x: 522, endPoint y: 398, distance: 61.6
click at [522, 398] on div "Price $ 39.95" at bounding box center [569, 404] width 126 height 36
paste input "2.97"
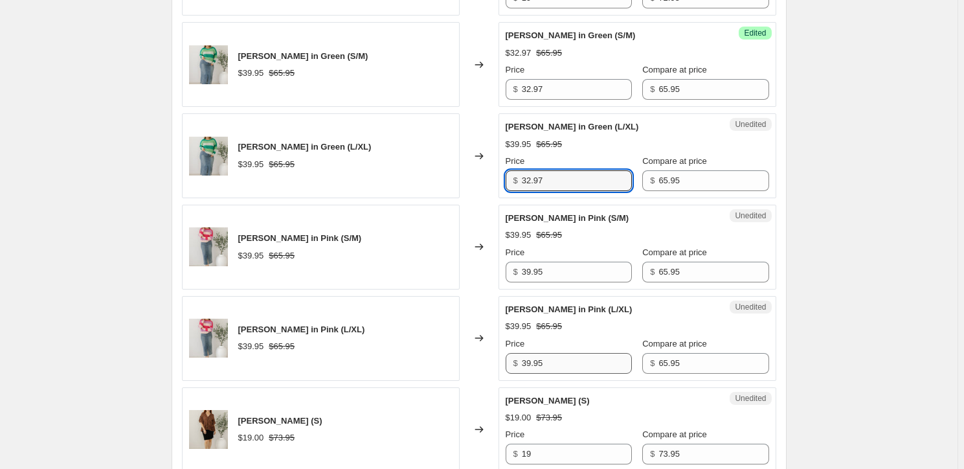
scroll to position [1412, 0]
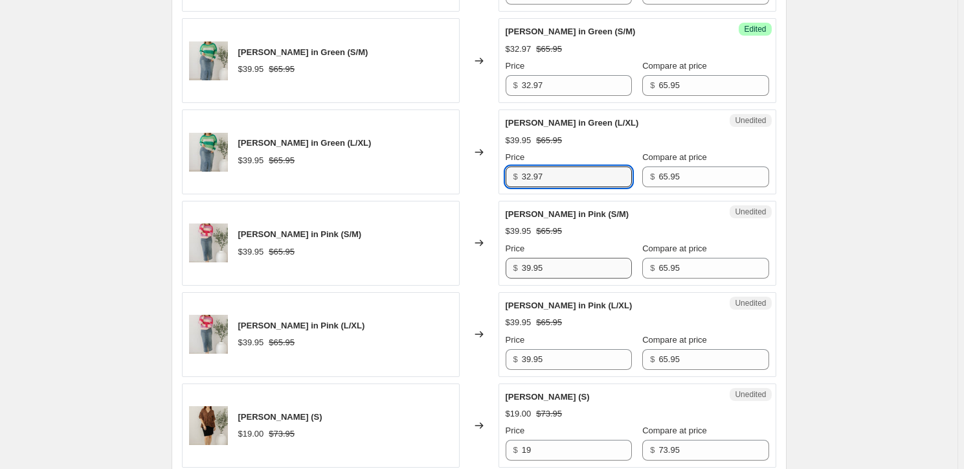
type input "32.97"
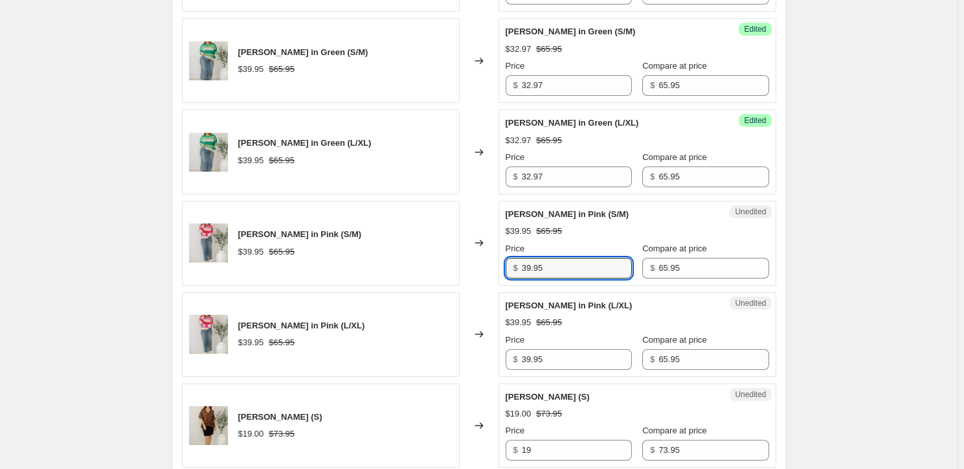
drag, startPoint x: 534, startPoint y: 266, endPoint x: 518, endPoint y: 265, distance: 15.6
click at [518, 265] on div "$ 39.95" at bounding box center [569, 268] width 126 height 21
paste input "2.97"
type input "32.97"
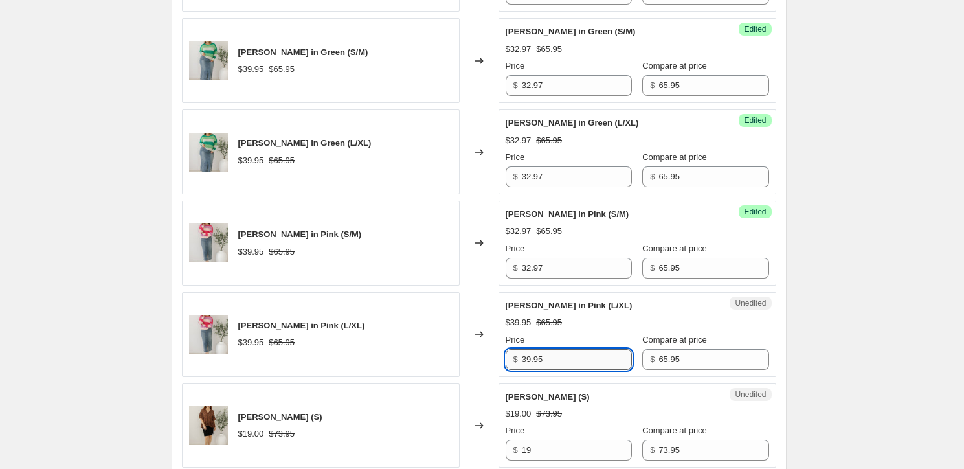
drag, startPoint x: 559, startPoint y: 359, endPoint x: 525, endPoint y: 361, distance: 33.7
click at [525, 361] on input "39.95" at bounding box center [577, 359] width 110 height 21
paste input "2.97"
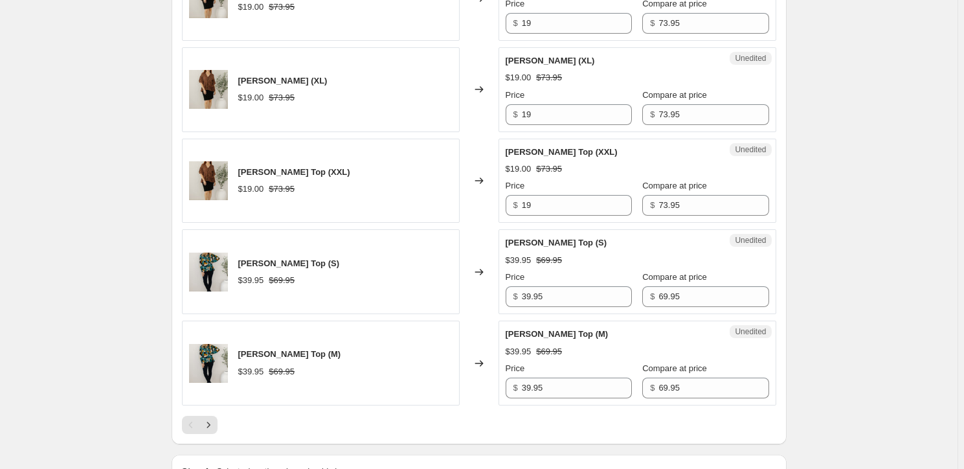
scroll to position [2119, 0]
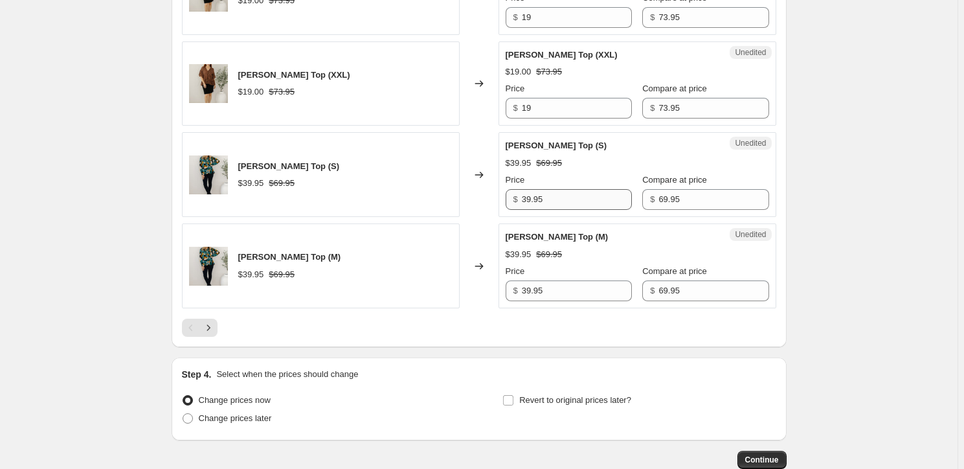
type input "32.97"
click at [554, 198] on input "39.95" at bounding box center [577, 199] width 110 height 21
drag, startPoint x: 556, startPoint y: 198, endPoint x: 525, endPoint y: 198, distance: 31.1
click at [525, 198] on input "34.97" at bounding box center [577, 199] width 110 height 21
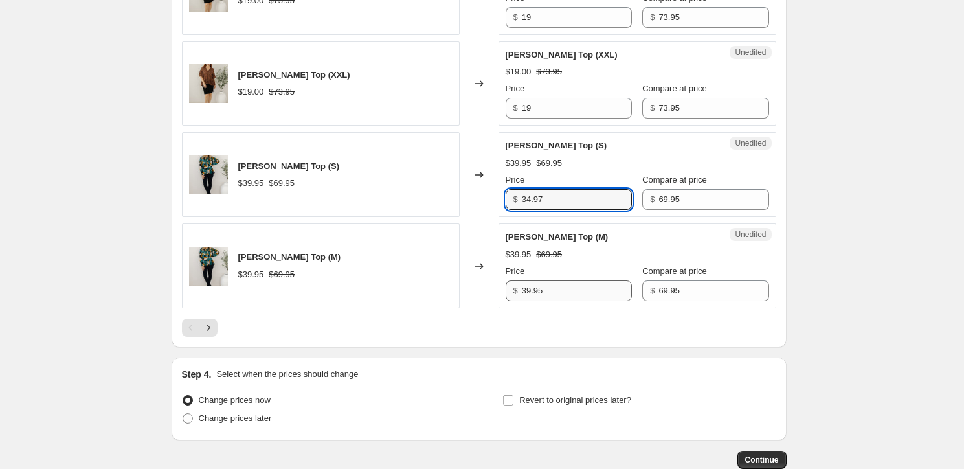
type input "34.97"
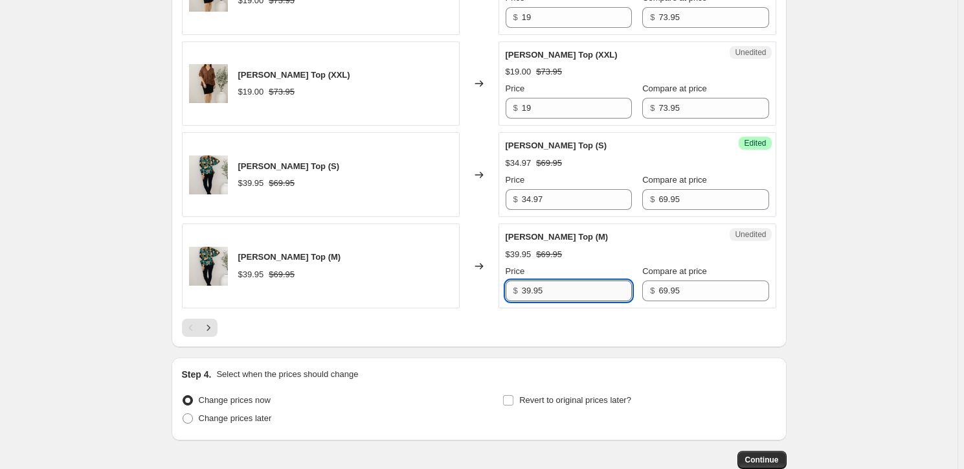
drag, startPoint x: 564, startPoint y: 289, endPoint x: 527, endPoint y: 291, distance: 37.0
click at [527, 292] on input "39.95" at bounding box center [577, 290] width 110 height 21
paste input "4.97"
type input "34.97"
click at [212, 323] on icon "Next" at bounding box center [208, 327] width 13 height 13
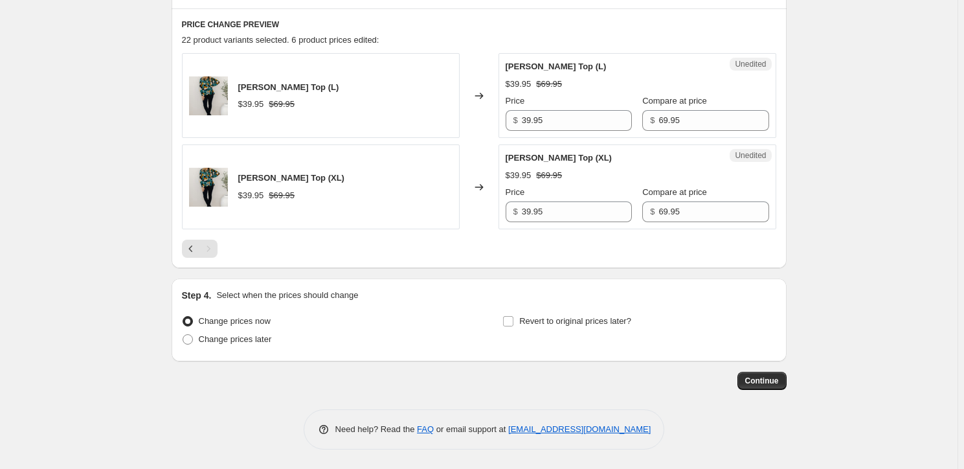
scroll to position [556, 0]
drag, startPoint x: 556, startPoint y: 118, endPoint x: 508, endPoint y: 115, distance: 47.3
click at [512, 115] on div "$ 39.95" at bounding box center [569, 121] width 126 height 21
paste input "4.97"
type input "34.97"
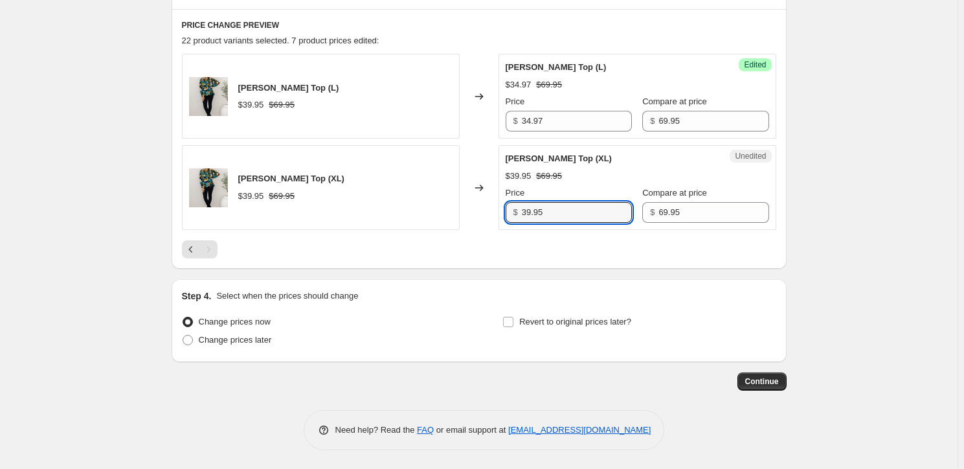
drag, startPoint x: 561, startPoint y: 211, endPoint x: 525, endPoint y: 215, distance: 36.5
click at [525, 215] on div "$ 39.95" at bounding box center [569, 212] width 126 height 21
paste input "4.97"
type input "34.97"
click at [198, 339] on label "Change prices later" at bounding box center [227, 340] width 90 height 18
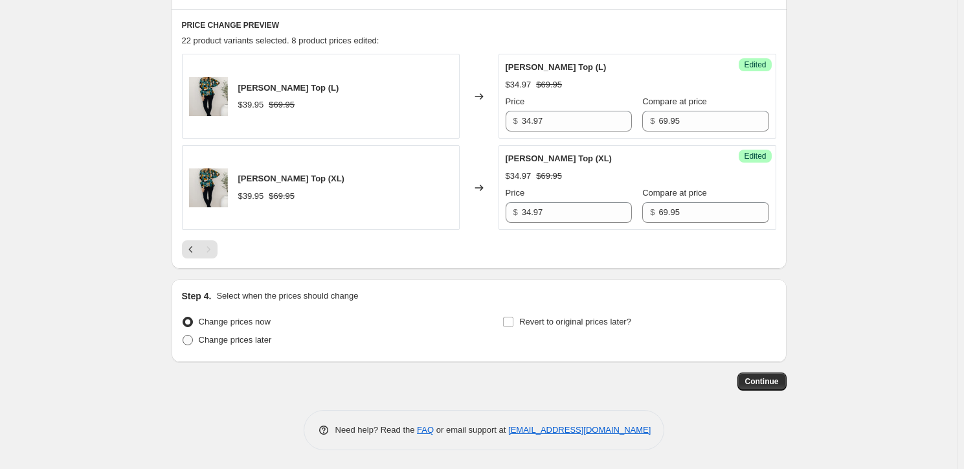
click at [183, 335] on input "Change prices later" at bounding box center [183, 335] width 1 height 1
radio input "true"
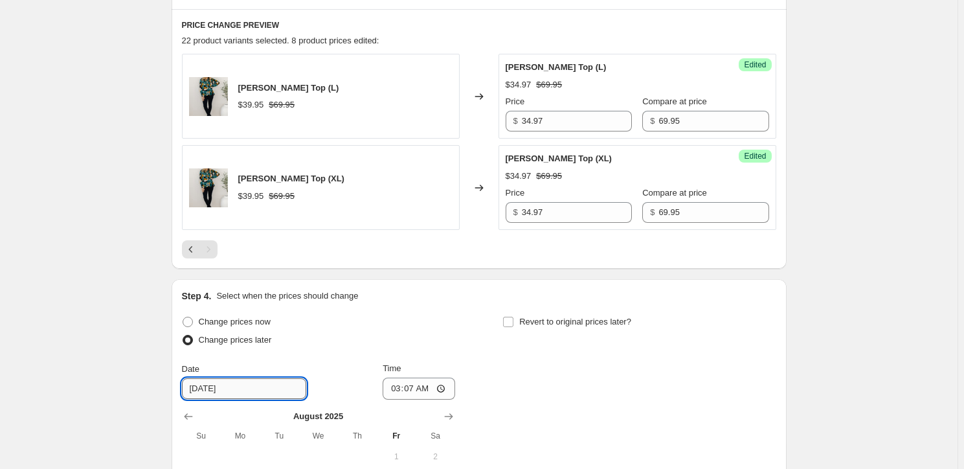
click at [210, 387] on input "[DATE]" at bounding box center [244, 388] width 124 height 21
type input "[DATE]"
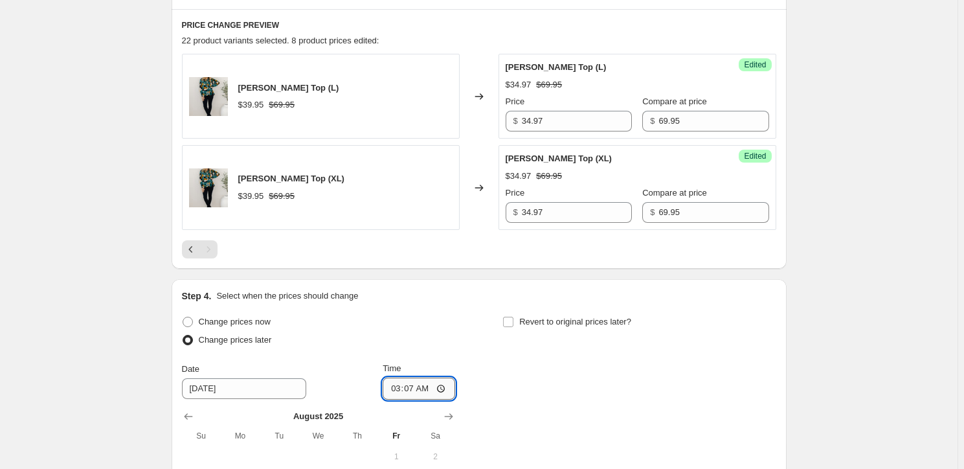
click at [399, 389] on input "03:07" at bounding box center [419, 389] width 73 height 22
click at [395, 391] on input "05:07" at bounding box center [419, 389] width 73 height 22
type input "16:45"
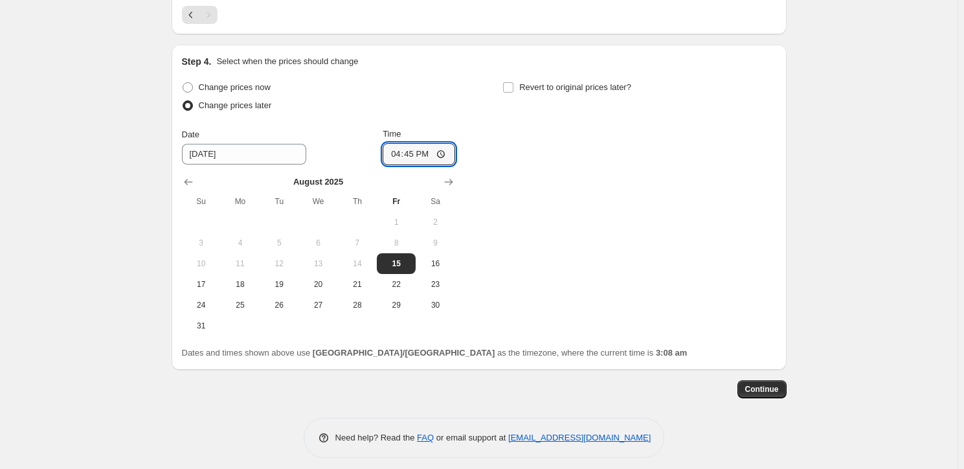
scroll to position [791, 0]
drag, startPoint x: 752, startPoint y: 387, endPoint x: 729, endPoint y: 302, distance: 87.4
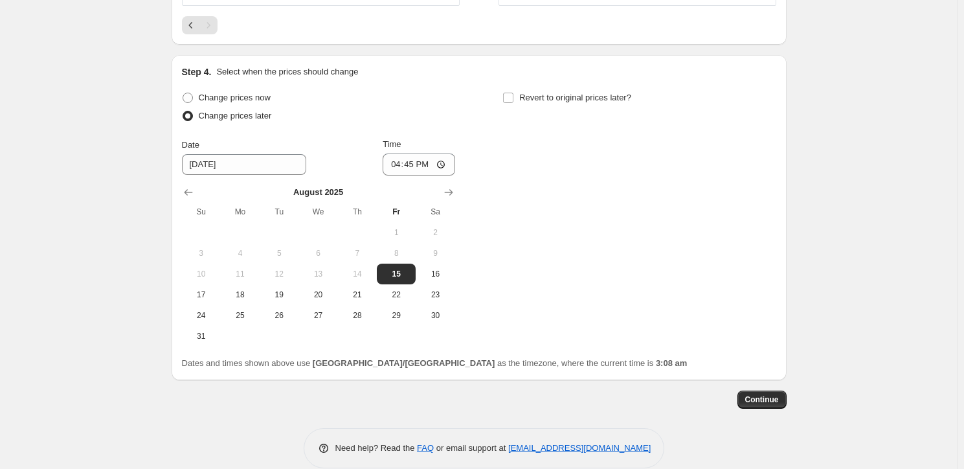
scroll to position [798, 0]
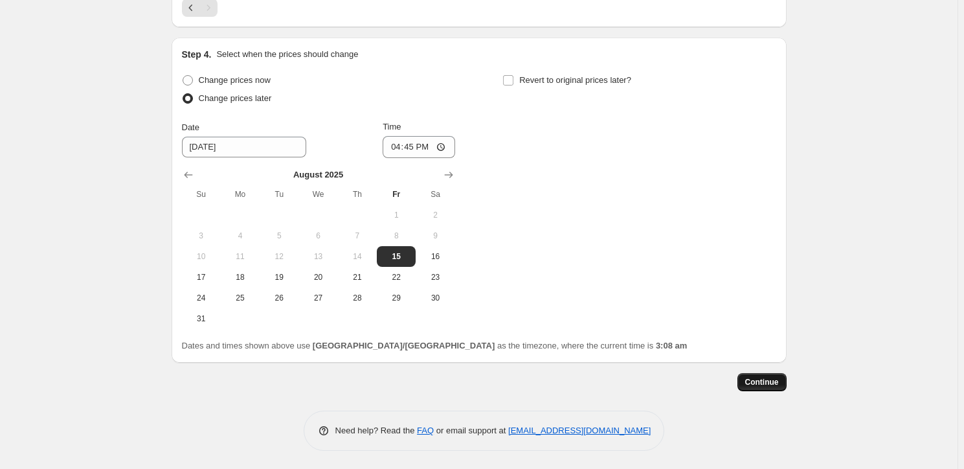
click at [760, 378] on span "Continue" at bounding box center [762, 382] width 34 height 10
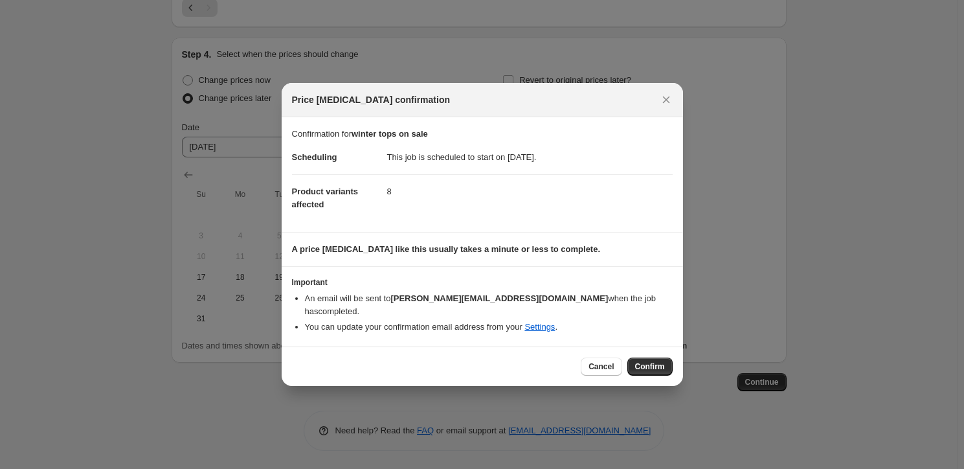
click at [644, 361] on span "Confirm" at bounding box center [650, 366] width 30 height 10
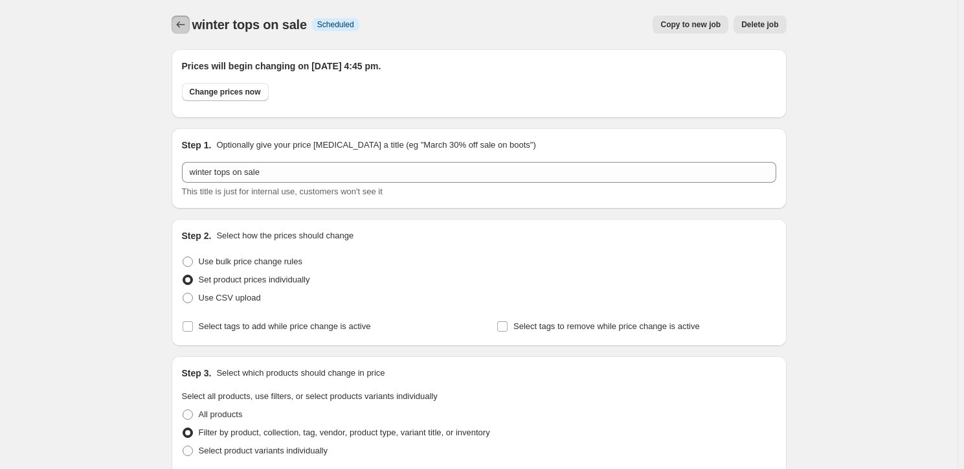
click at [181, 21] on icon "Price change jobs" at bounding box center [180, 24] width 13 height 13
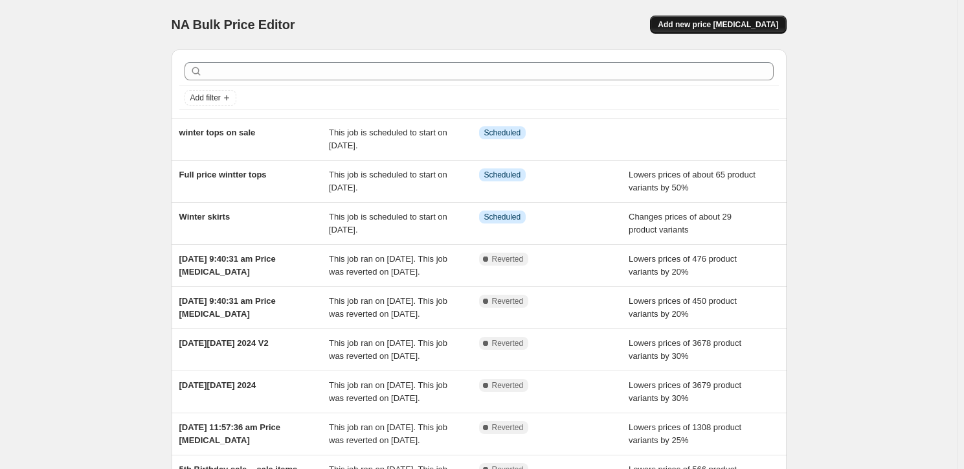
click at [729, 25] on span "Add new price [MEDICAL_DATA]" at bounding box center [718, 24] width 120 height 10
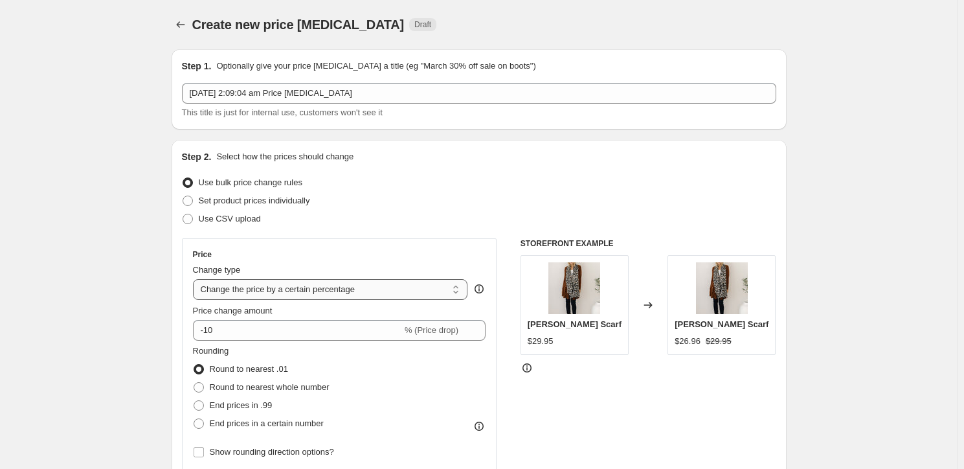
click at [262, 291] on select "Change the price to a certain amount Change the price by a certain amount Chang…" at bounding box center [330, 289] width 275 height 21
click at [195, 279] on select "Change the price to a certain amount Change the price by a certain amount Chang…" at bounding box center [330, 289] width 275 height 21
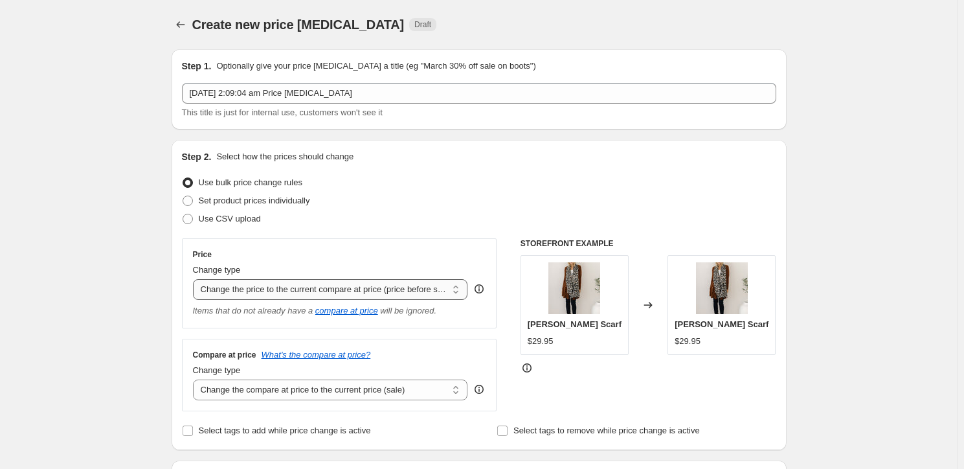
click at [341, 289] on select "Change the price to a certain amount Change the price by a certain amount Chang…" at bounding box center [330, 289] width 275 height 21
click at [195, 279] on select "Change the price to a certain amount Change the price by a certain amount Chang…" at bounding box center [330, 289] width 275 height 21
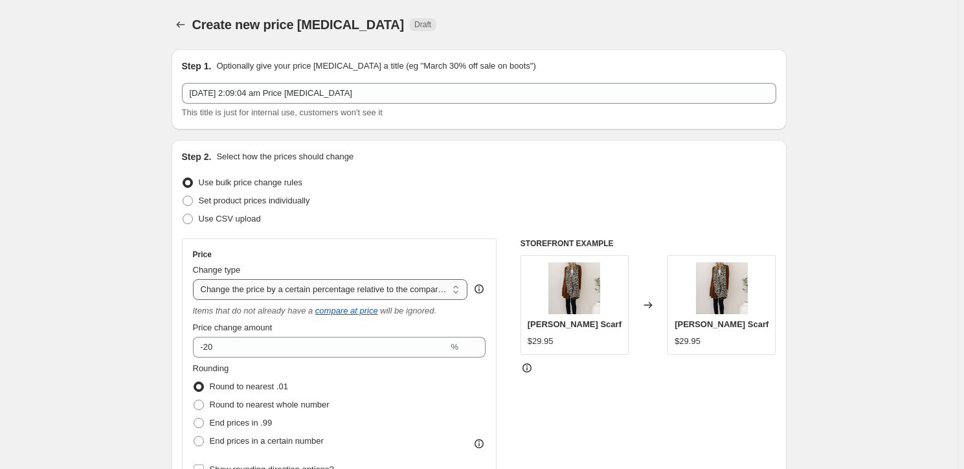
click at [364, 292] on select "Change the price to a certain amount Change the price by a certain amount Chang…" at bounding box center [330, 289] width 275 height 21
click at [195, 279] on select "Change the price to a certain amount Change the price by a certain amount Chang…" at bounding box center [330, 289] width 275 height 21
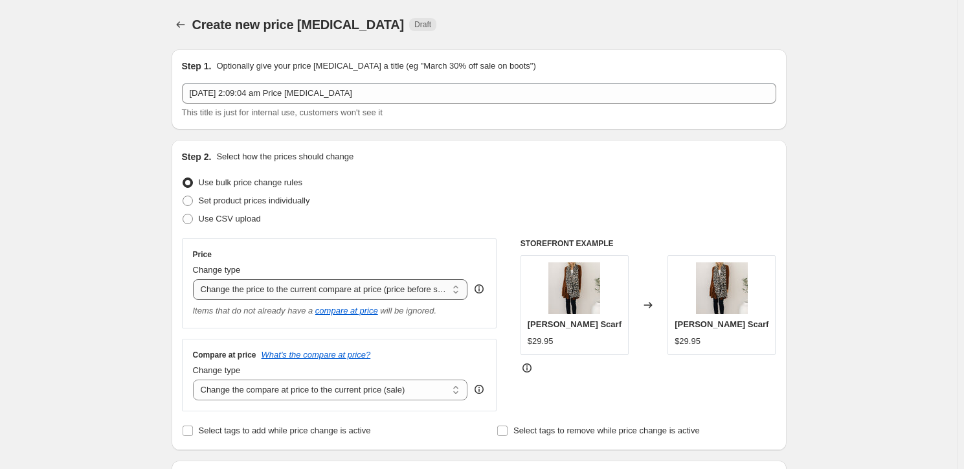
click at [373, 289] on select "Change the price to a certain amount Change the price by a certain amount Chang…" at bounding box center [330, 289] width 275 height 21
select select "percentage"
click at [195, 279] on select "Change the price to a certain amount Change the price by a certain amount Chang…" at bounding box center [330, 289] width 275 height 21
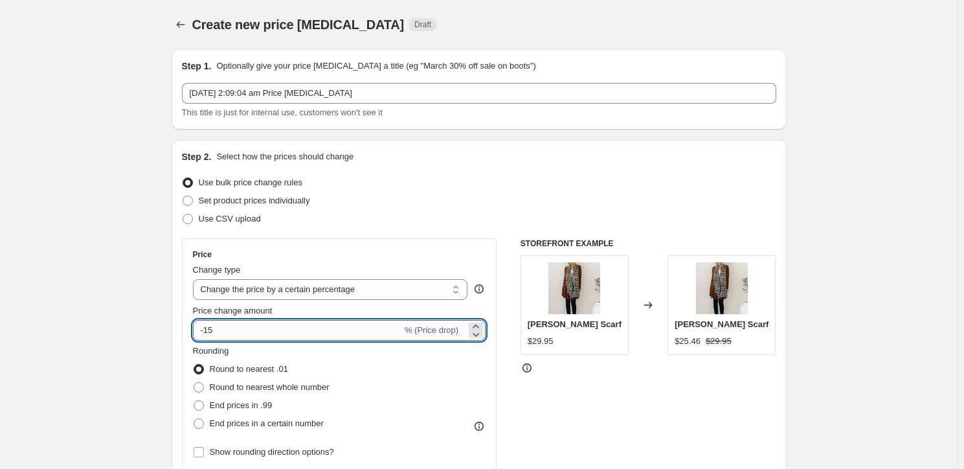
click at [255, 335] on input "-15" at bounding box center [297, 330] width 209 height 21
type input "-1"
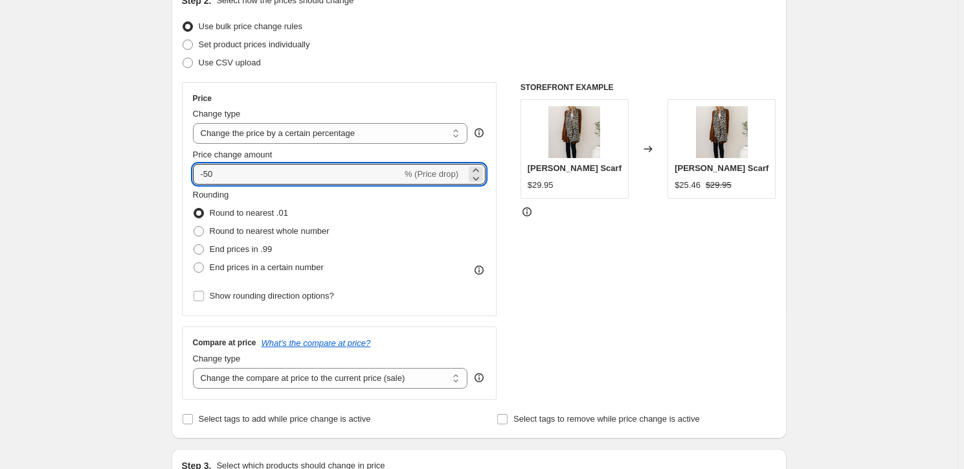
scroll to position [176, 0]
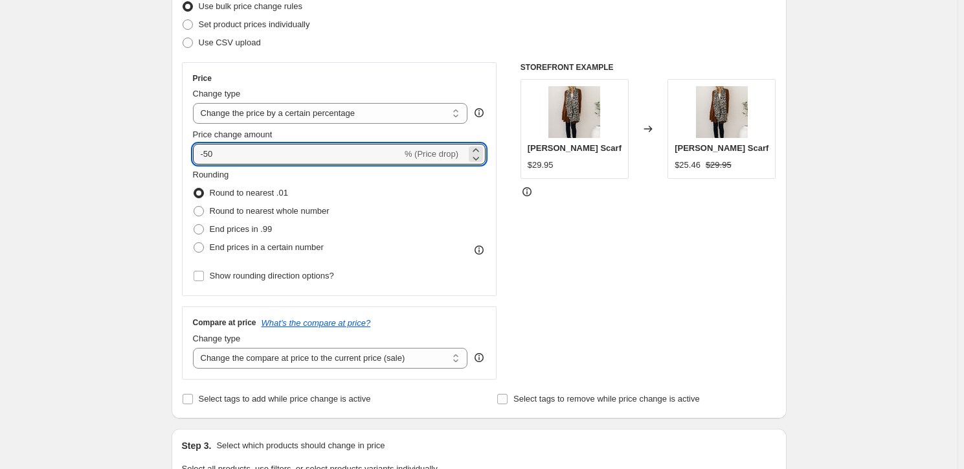
type input "-50"
click at [385, 199] on div "Rounding Round to nearest .01 Round to nearest whole number End prices in .99 E…" at bounding box center [339, 212] width 293 height 88
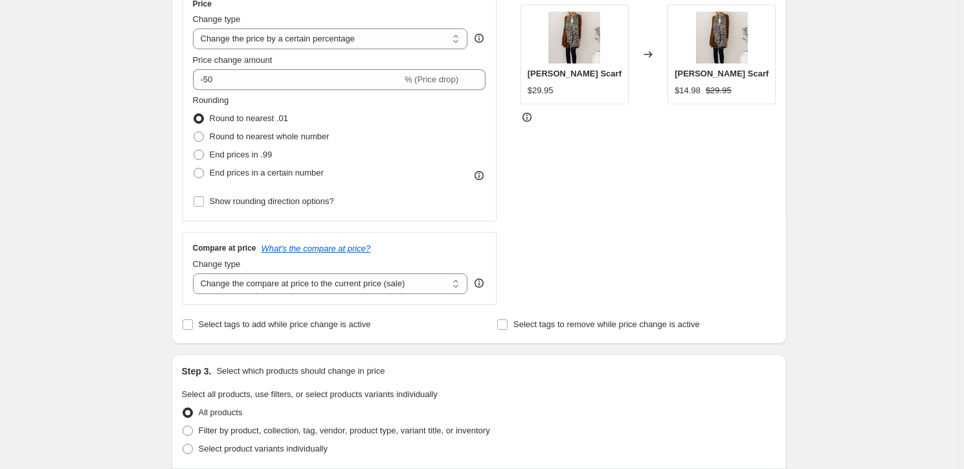
scroll to position [412, 0]
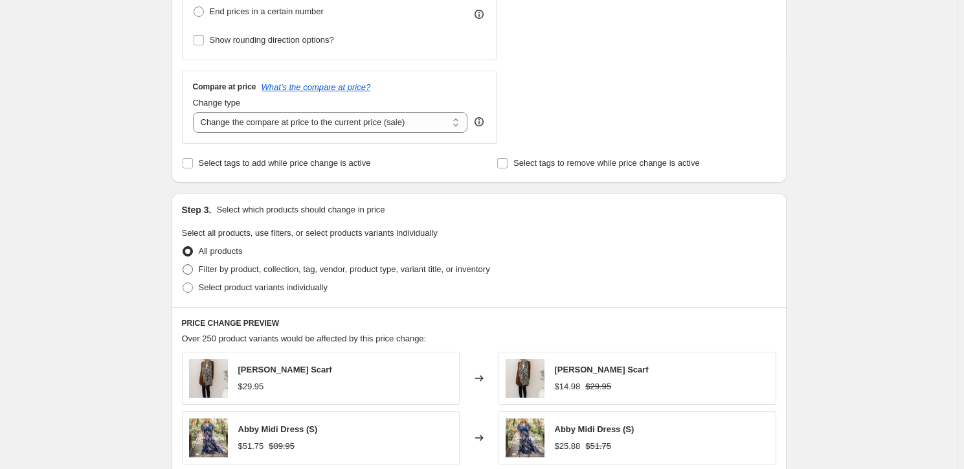
click at [207, 272] on span "Filter by product, collection, tag, vendor, product type, variant title, or inv…" at bounding box center [344, 269] width 291 height 10
click at [183, 265] on input "Filter by product, collection, tag, vendor, product type, variant title, or inv…" at bounding box center [183, 264] width 1 height 1
radio input "true"
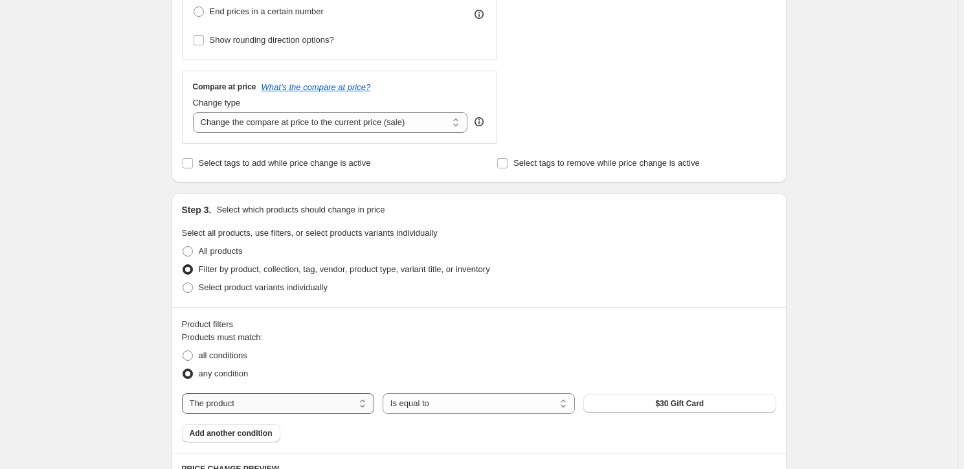
click at [271, 402] on select "The product The product's collection The product's tag The product's vendor The…" at bounding box center [278, 403] width 192 height 21
select select "collection"
click at [464, 401] on select "Is equal to Is not equal to" at bounding box center [479, 403] width 192 height 21
click at [714, 402] on button "[DATE]" at bounding box center [680, 403] width 192 height 18
click at [200, 356] on label "all conditions" at bounding box center [214, 355] width 65 height 18
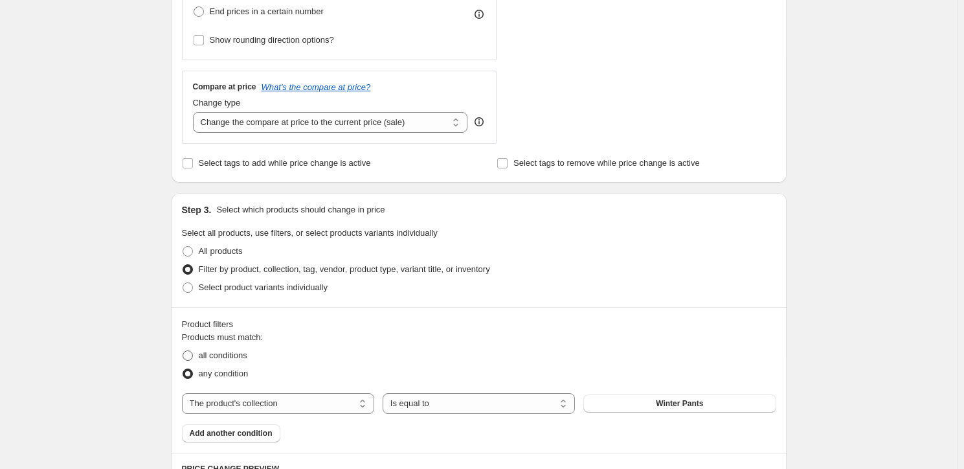
click at [183, 351] on input "all conditions" at bounding box center [183, 350] width 1 height 1
radio input "true"
click at [246, 431] on span "Add another condition" at bounding box center [231, 433] width 83 height 10
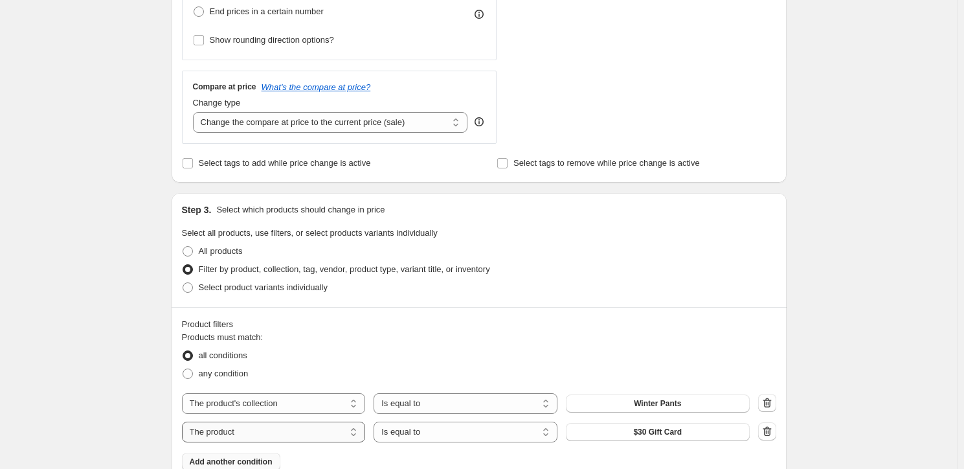
click at [250, 431] on select "The product The product's collection The product's tag The product's vendor The…" at bounding box center [274, 432] width 184 height 21
select select "collection"
click at [486, 431] on select "Is equal to Is not equal to" at bounding box center [466, 432] width 184 height 21
click at [624, 432] on button "[DATE]" at bounding box center [658, 432] width 184 height 18
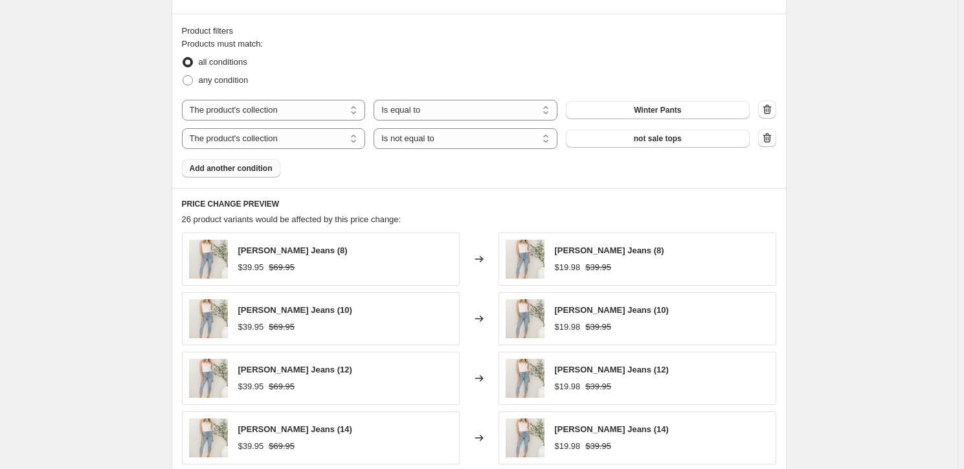
scroll to position [824, 0]
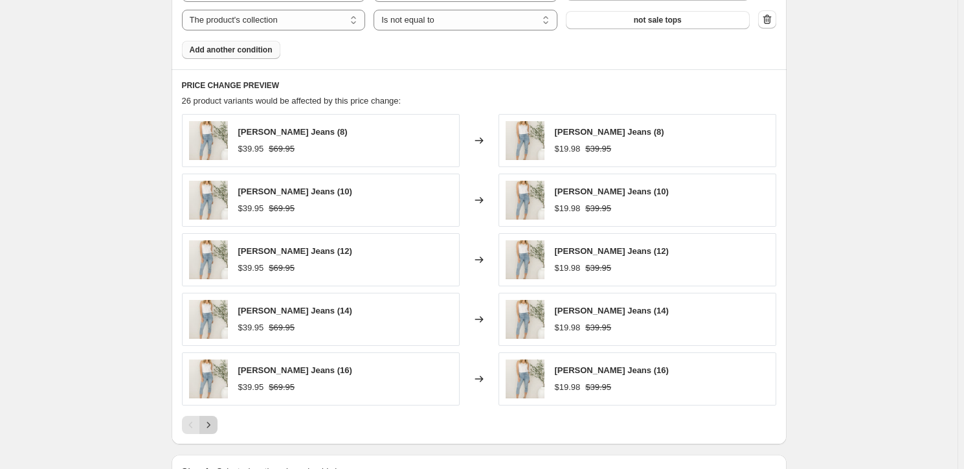
click at [215, 421] on icon "Next" at bounding box center [208, 424] width 13 height 13
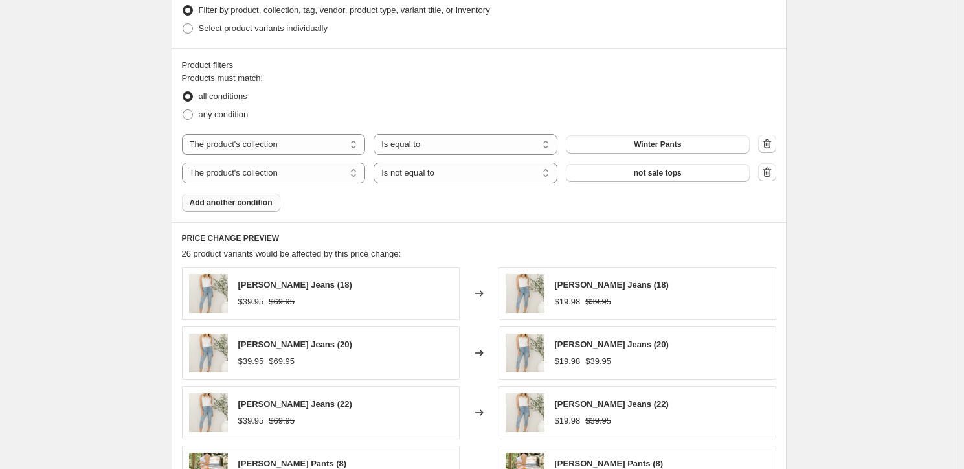
scroll to position [648, 0]
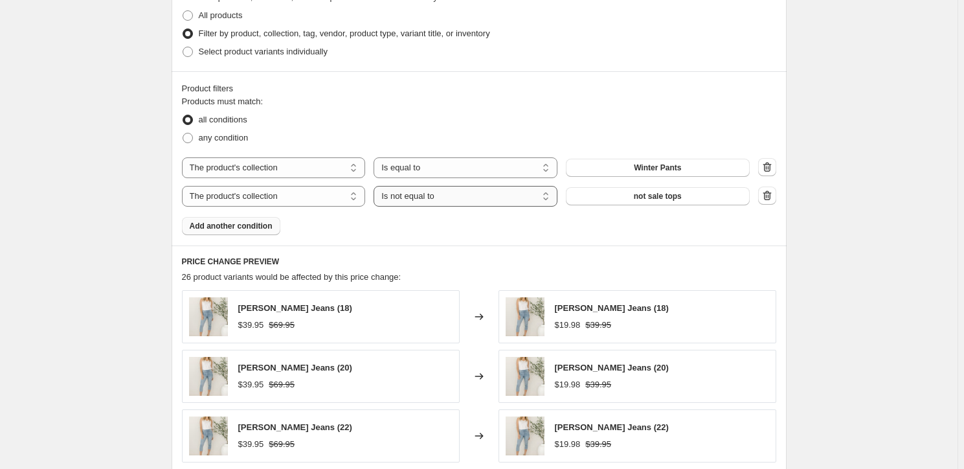
click at [511, 193] on select "Is equal to Is not equal to" at bounding box center [466, 196] width 184 height 21
select select "equal"
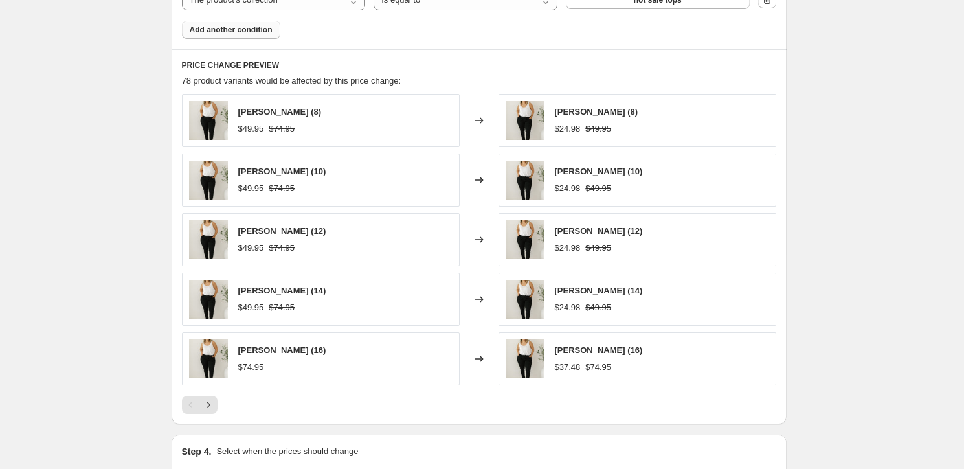
scroll to position [883, 0]
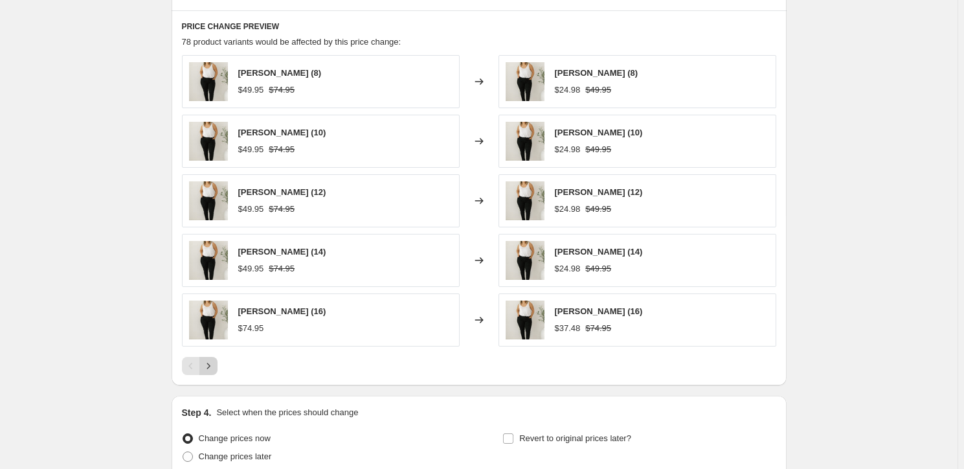
click at [214, 363] on icon "Next" at bounding box center [208, 365] width 13 height 13
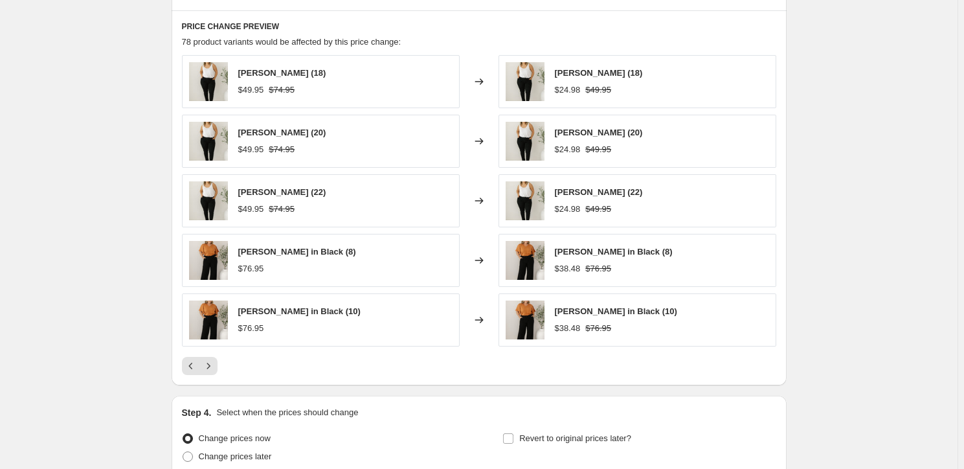
scroll to position [942, 0]
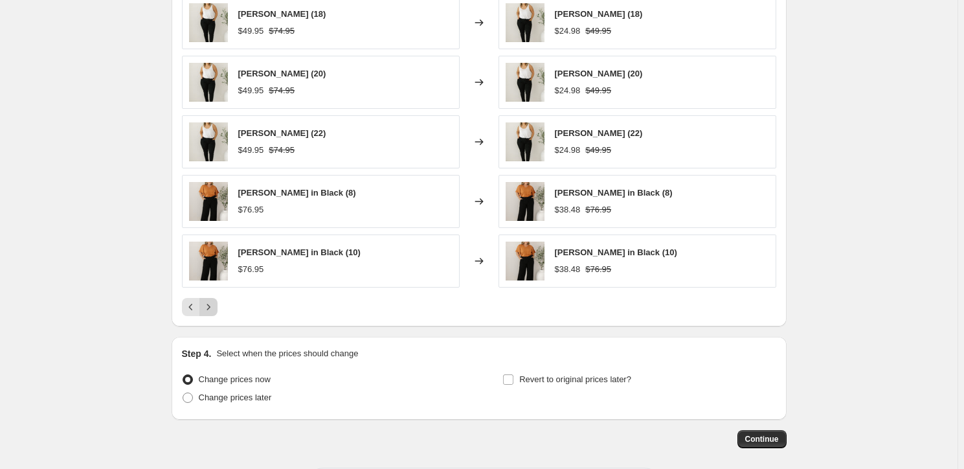
click at [212, 304] on icon "Next" at bounding box center [208, 307] width 13 height 13
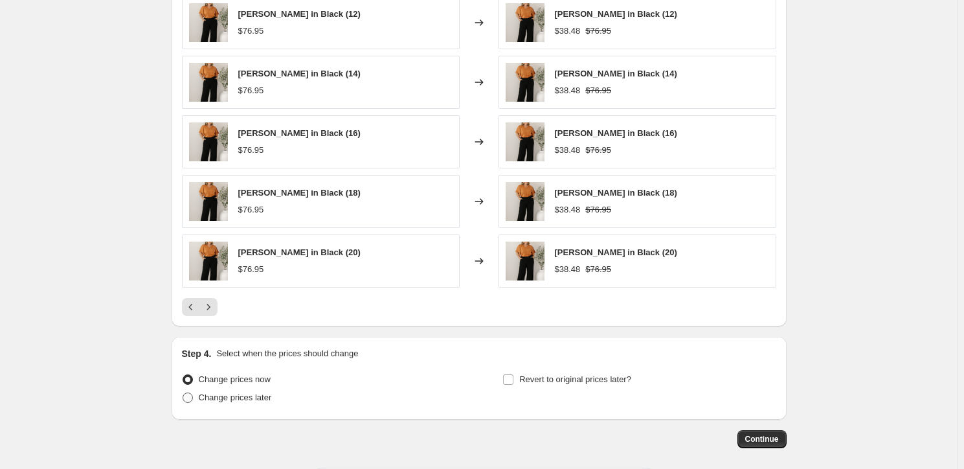
click at [234, 395] on span "Change prices later" at bounding box center [235, 397] width 73 height 10
click at [193, 396] on span at bounding box center [188, 397] width 10 height 10
click at [183, 393] on input "Change prices later" at bounding box center [183, 392] width 1 height 1
radio input "true"
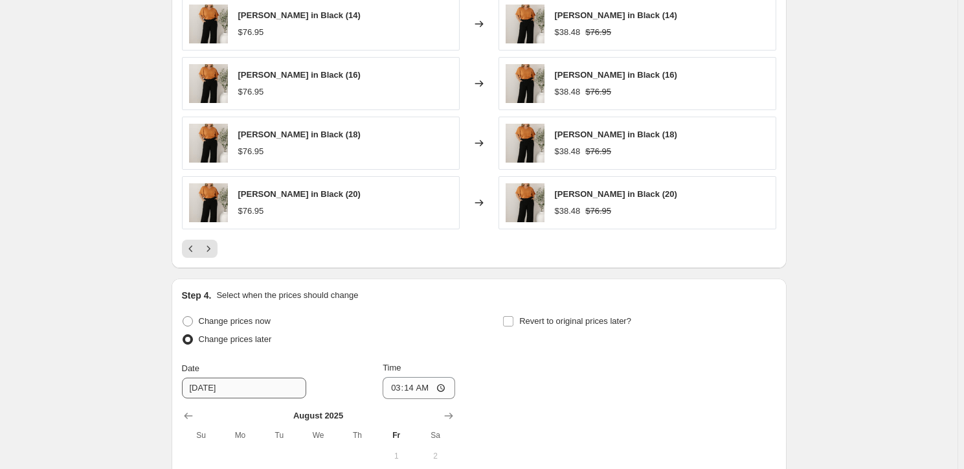
scroll to position [1001, 0]
click at [212, 385] on input "[DATE]" at bounding box center [244, 387] width 124 height 21
type input "[DATE]"
click at [402, 381] on input "03:14" at bounding box center [419, 387] width 73 height 22
click at [398, 382] on input "03:14" at bounding box center [419, 387] width 73 height 22
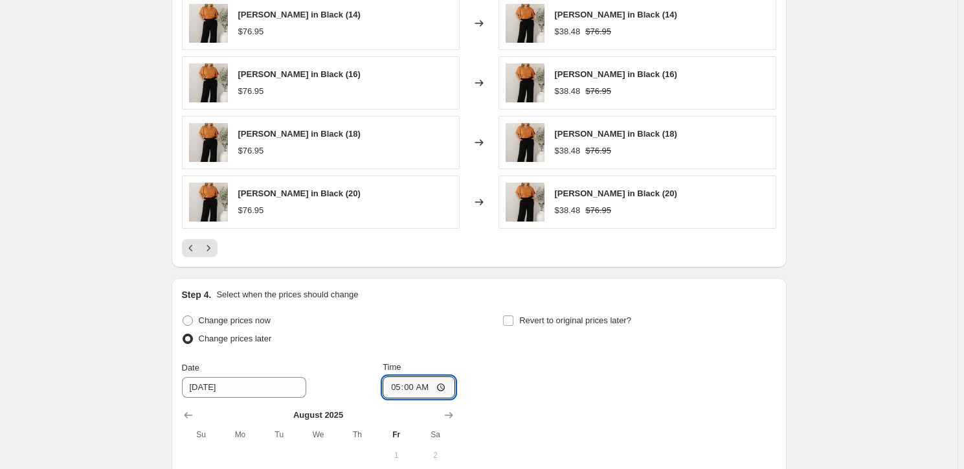
type input "17:00"
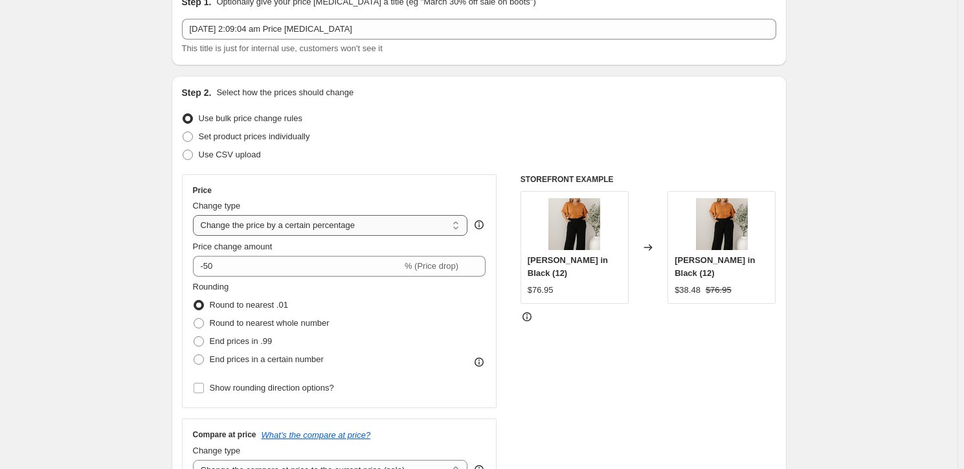
scroll to position [0, 0]
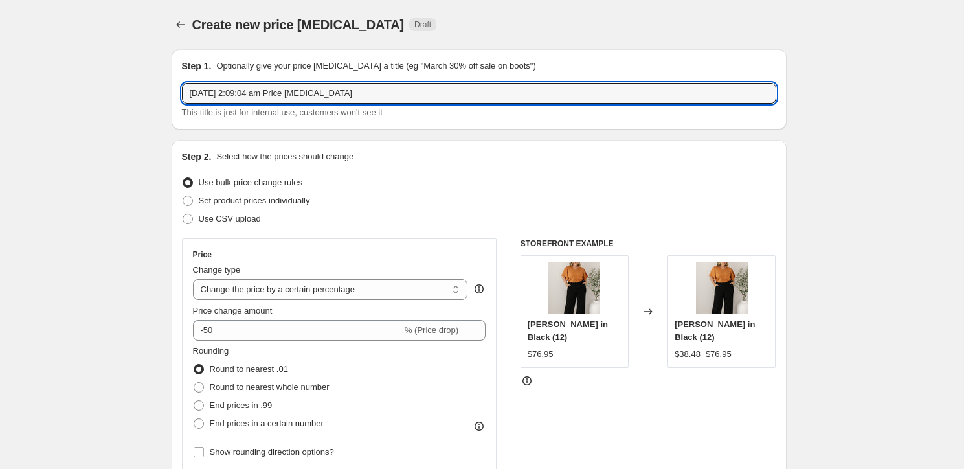
drag, startPoint x: 401, startPoint y: 92, endPoint x: 96, endPoint y: 69, distance: 305.9
type input "full price pants"
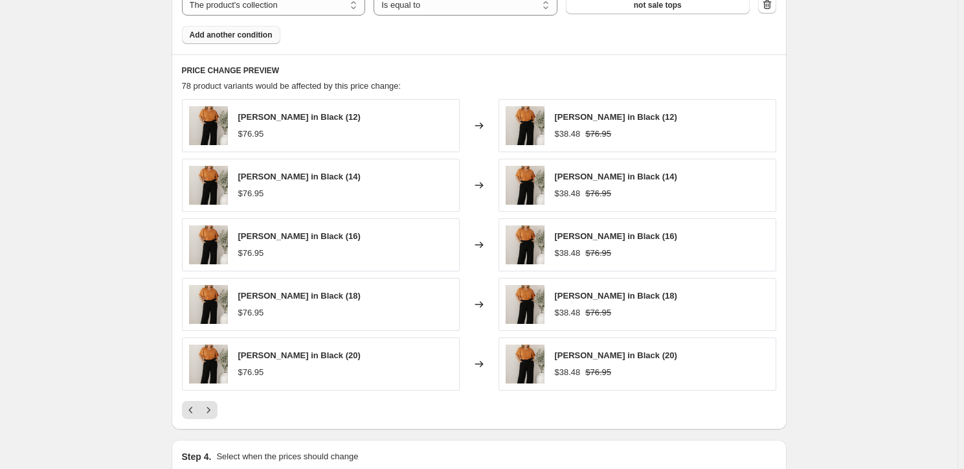
scroll to position [1182, 0]
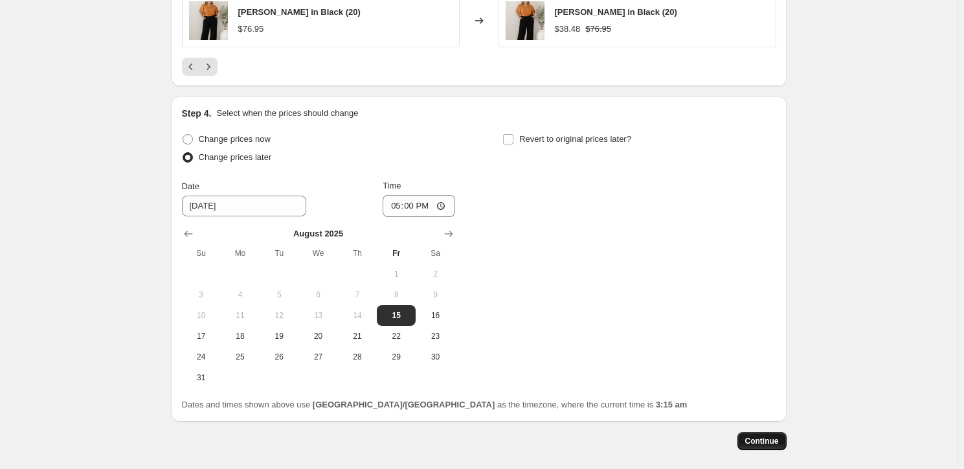
click at [759, 433] on button "Continue" at bounding box center [762, 441] width 49 height 18
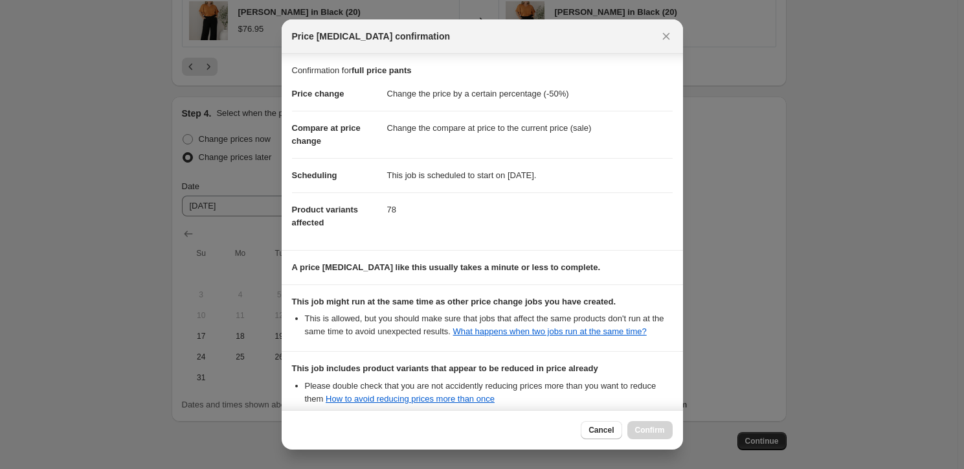
scroll to position [153, 0]
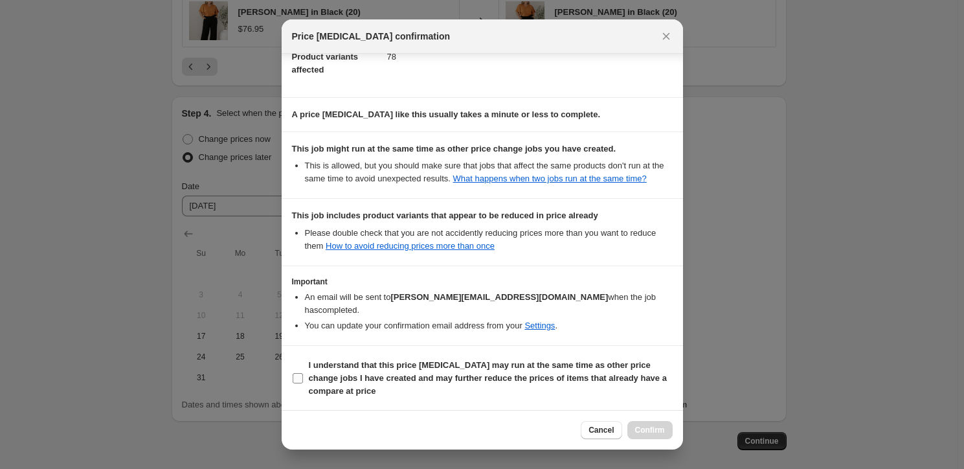
click at [295, 374] on input "I understand that this price [MEDICAL_DATA] may run at the same time as other p…" at bounding box center [298, 378] width 10 height 10
checkbox input "true"
click at [645, 428] on span "Confirm" at bounding box center [650, 430] width 30 height 10
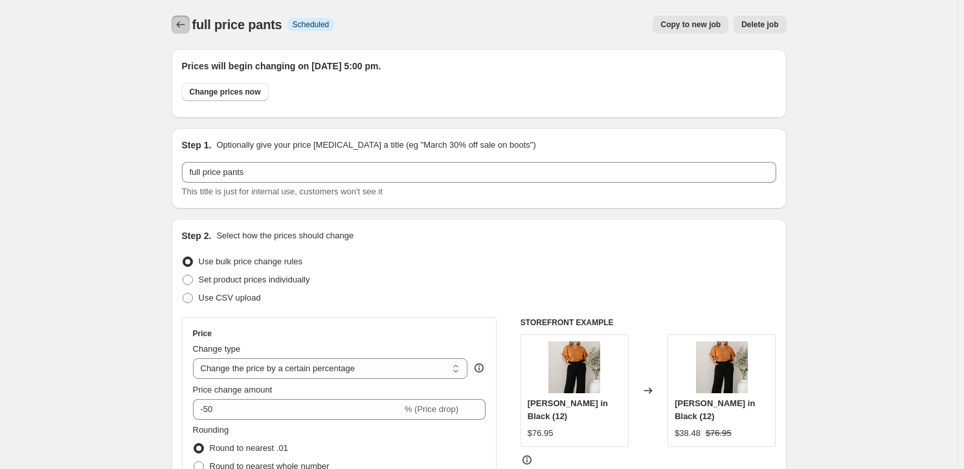
click at [178, 25] on icon "Price change jobs" at bounding box center [180, 24] width 13 height 13
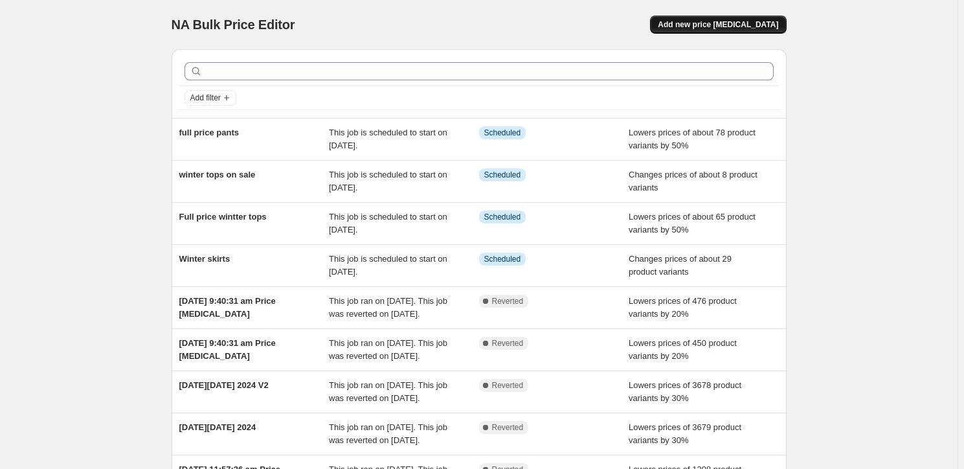
click at [714, 21] on span "Add new price [MEDICAL_DATA]" at bounding box center [718, 24] width 120 height 10
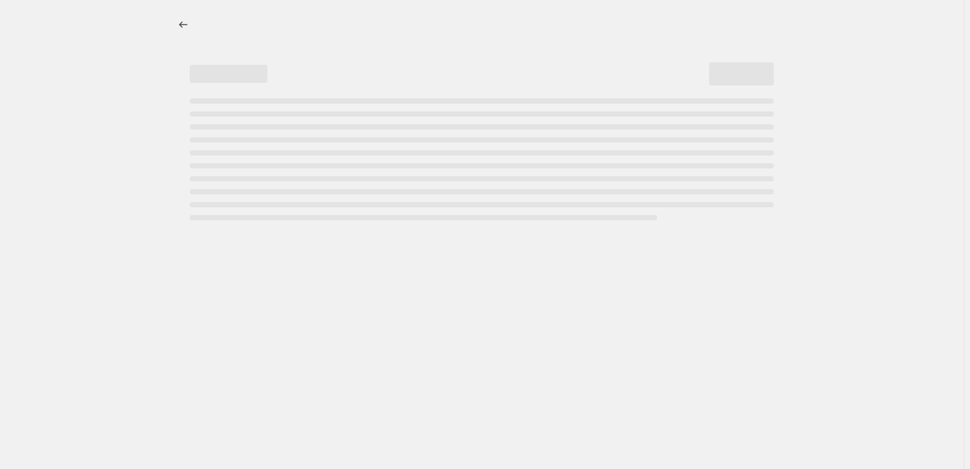
select select "percentage"
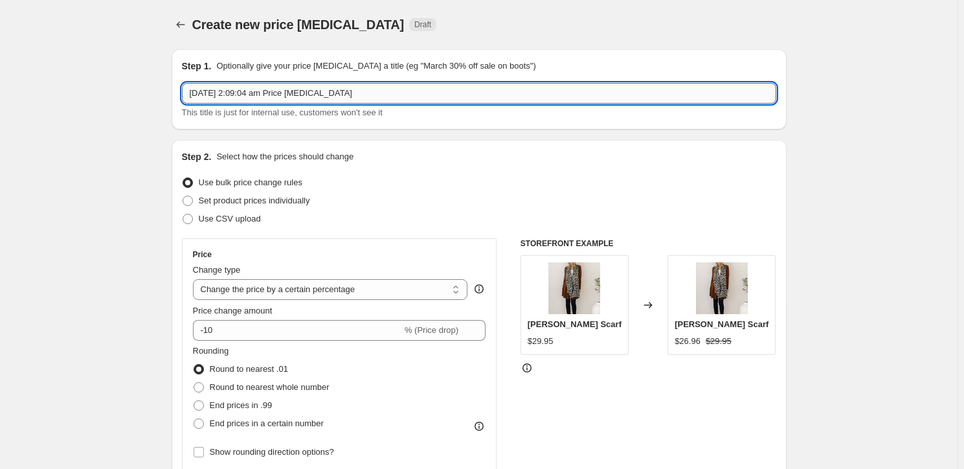
click at [267, 91] on input "[DATE] 2:09:04 am Price [MEDICAL_DATA]" at bounding box center [479, 93] width 595 height 21
drag, startPoint x: 374, startPoint y: 91, endPoint x: 43, endPoint y: 49, distance: 333.6
type input "sale pants"
click at [655, 171] on div "Step 2. Select how the prices should change Use bulk price change rules Set pro…" at bounding box center [479, 367] width 595 height 434
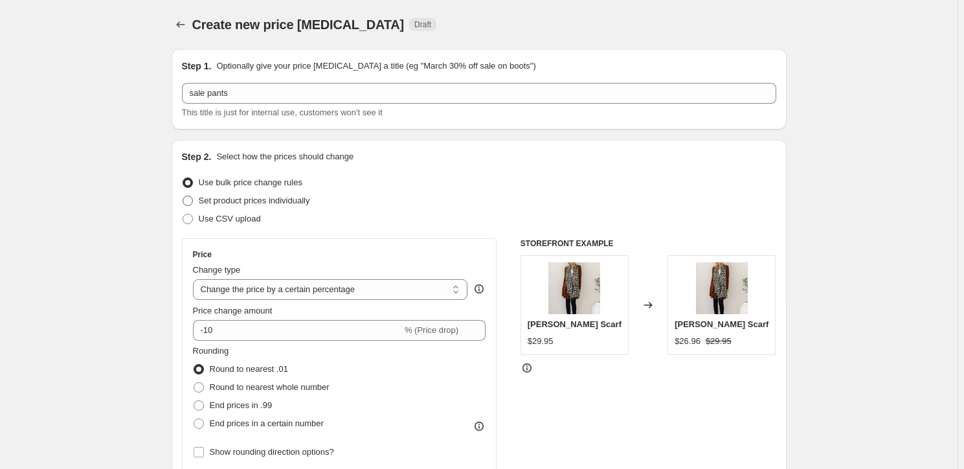
click at [236, 203] on span "Set product prices individually" at bounding box center [254, 201] width 111 height 10
click at [183, 196] on input "Set product prices individually" at bounding box center [183, 196] width 1 height 1
radio input "true"
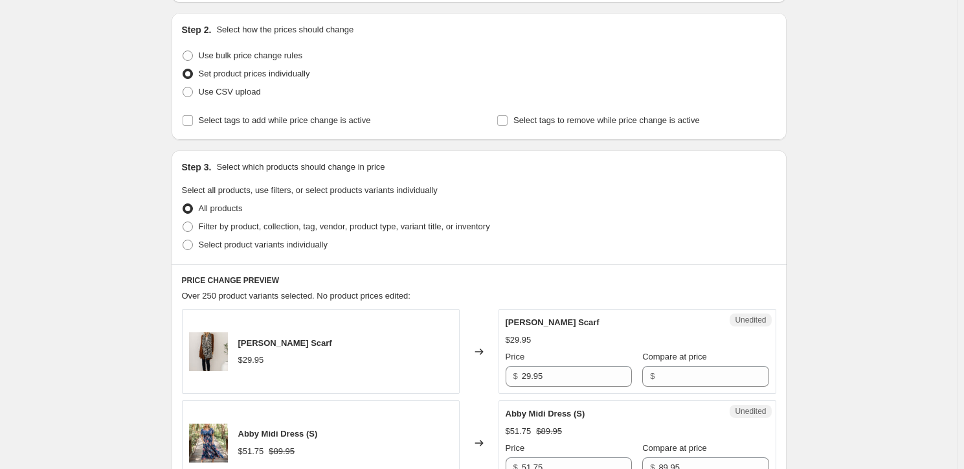
scroll to position [235, 0]
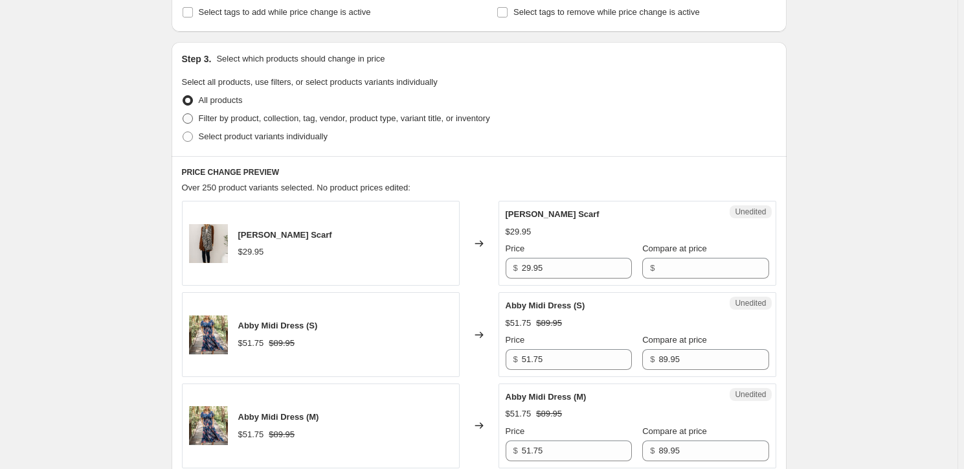
click at [220, 120] on span "Filter by product, collection, tag, vendor, product type, variant title, or inv…" at bounding box center [344, 118] width 291 height 10
click at [183, 114] on input "Filter by product, collection, tag, vendor, product type, variant title, or inv…" at bounding box center [183, 113] width 1 height 1
radio input "true"
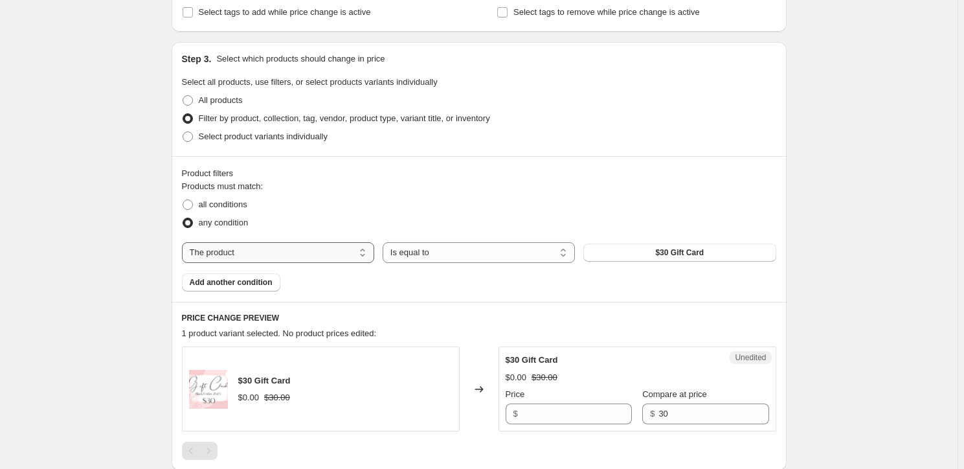
click at [289, 251] on select "The product The product's collection The product's tag The product's vendor The…" at bounding box center [278, 252] width 192 height 21
select select "collection"
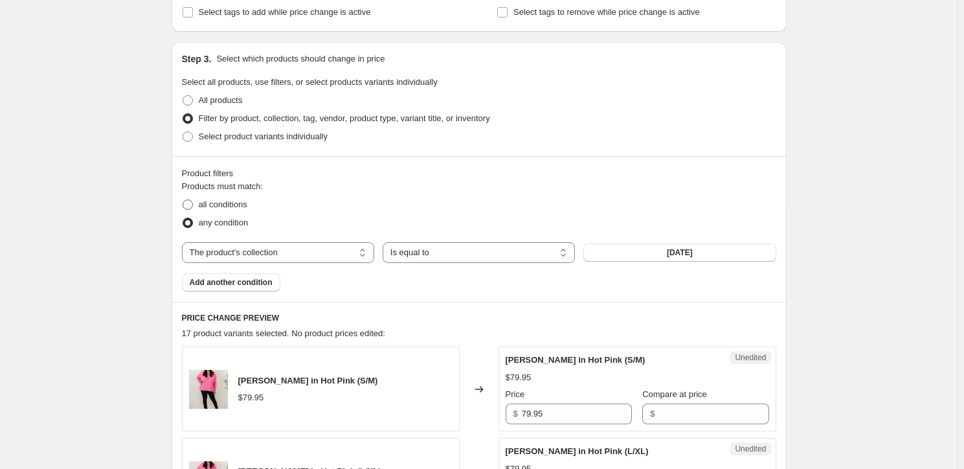
click at [228, 196] on label "all conditions" at bounding box center [214, 205] width 65 height 18
click at [183, 199] on input "all conditions" at bounding box center [183, 199] width 1 height 1
radio input "true"
click at [466, 257] on select "Is equal to Is not equal to" at bounding box center [479, 252] width 192 height 21
drag, startPoint x: 584, startPoint y: 189, endPoint x: 640, endPoint y: 224, distance: 65.8
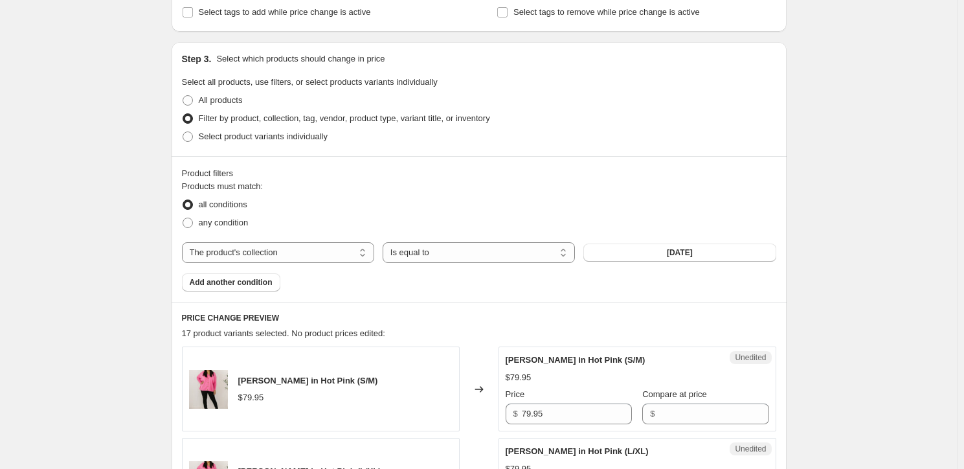
click at [592, 186] on fieldset "Products must match: all conditions any condition" at bounding box center [479, 206] width 595 height 52
click at [658, 250] on button "[DATE]" at bounding box center [680, 253] width 192 height 18
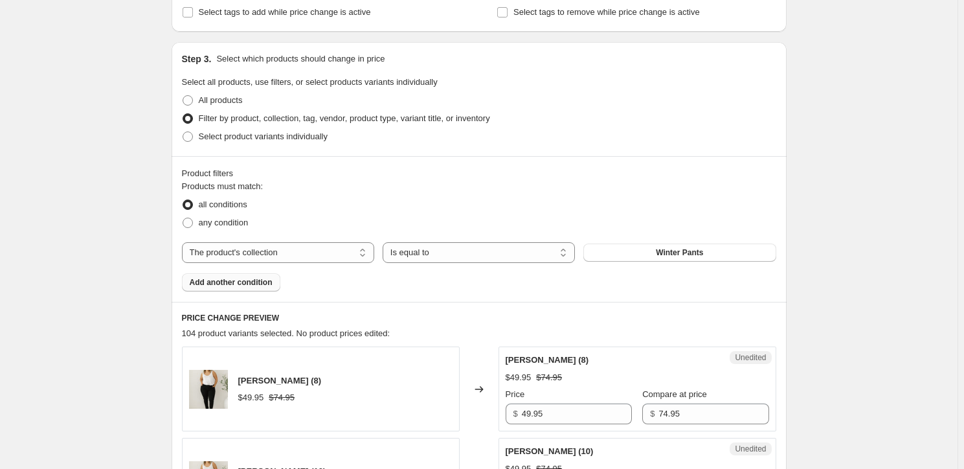
click at [259, 286] on span "Add another condition" at bounding box center [231, 282] width 83 height 10
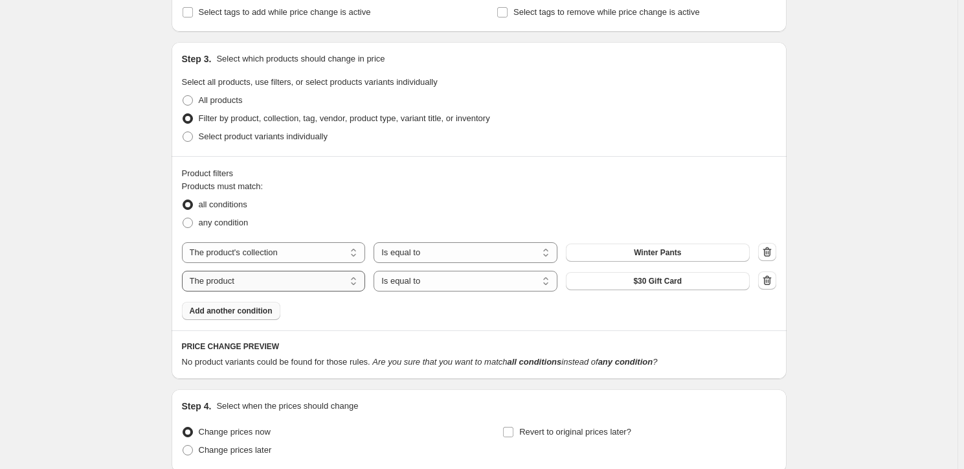
click at [262, 282] on select "The product The product's collection The product's tag The product's vendor The…" at bounding box center [274, 281] width 184 height 21
select select "collection"
click at [415, 280] on select "Is equal to Is not equal to" at bounding box center [466, 281] width 184 height 21
select select "not_equal"
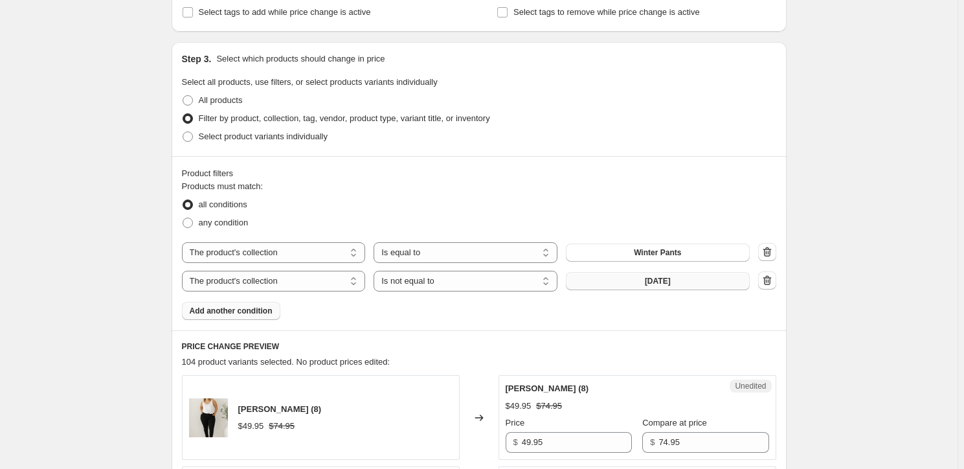
click at [621, 280] on button "[DATE]" at bounding box center [658, 281] width 184 height 18
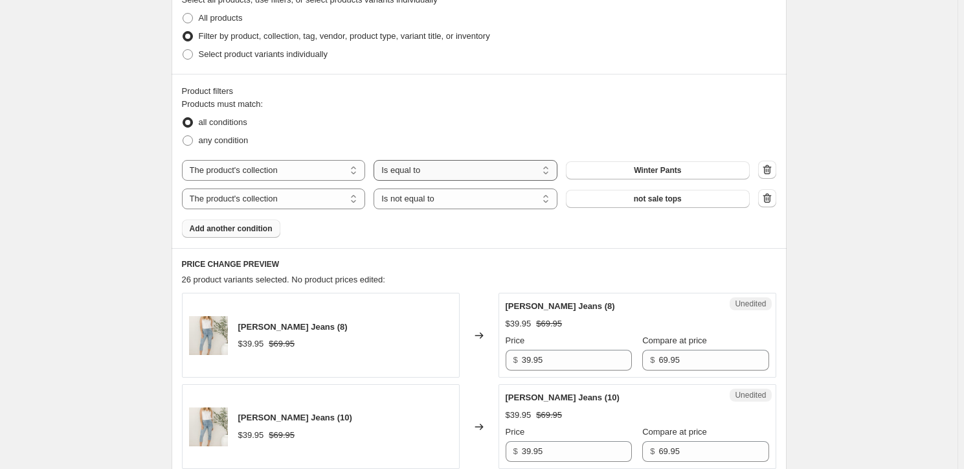
scroll to position [412, 0]
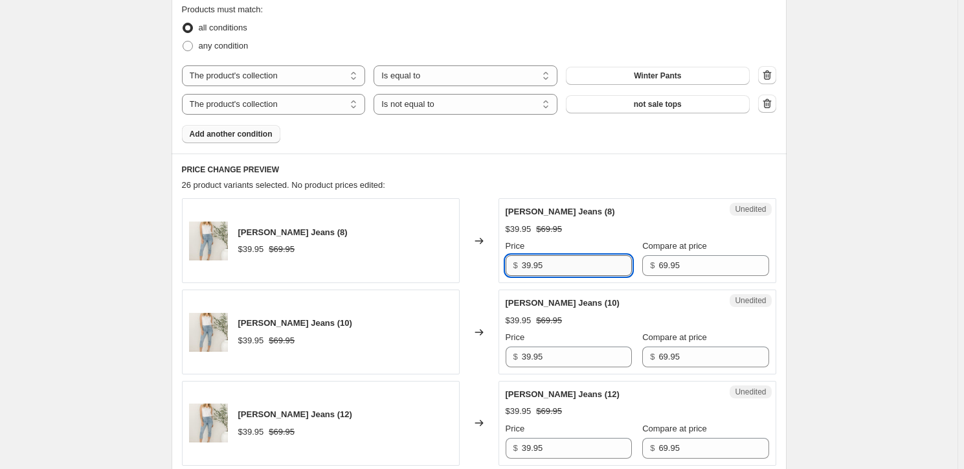
click at [580, 259] on input "39.95" at bounding box center [577, 265] width 110 height 21
click at [578, 259] on input "39.95" at bounding box center [577, 265] width 110 height 21
drag, startPoint x: 564, startPoint y: 264, endPoint x: 503, endPoint y: 258, distance: 61.2
click at [503, 258] on div "Unedited [PERSON_NAME] Jeans (8) $39.95 $69.95 Price $ 39.95 Compare at price $…" at bounding box center [638, 240] width 278 height 85
drag, startPoint x: 547, startPoint y: 263, endPoint x: 519, endPoint y: 263, distance: 27.8
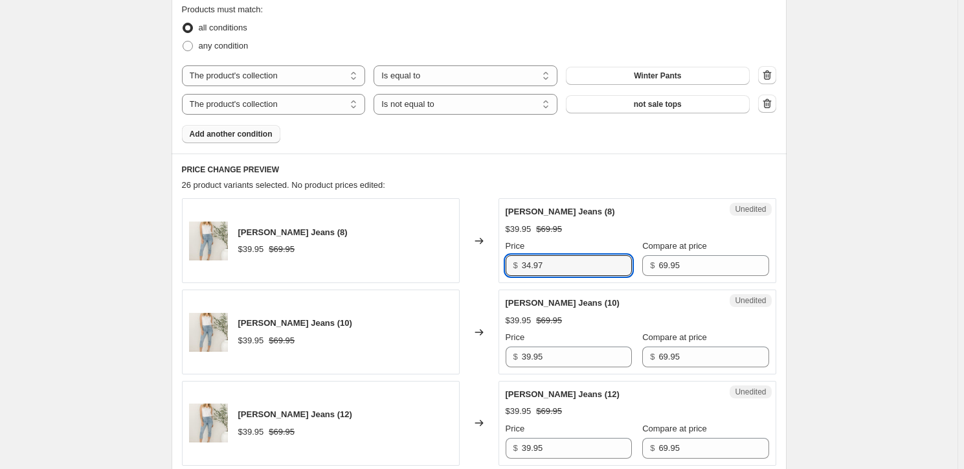
click at [519, 263] on div "$ 34.97" at bounding box center [569, 265] width 126 height 21
type input "34.97"
drag, startPoint x: 561, startPoint y: 344, endPoint x: 560, endPoint y: 357, distance: 13.1
click at [547, 349] on div "Price $ 39.95" at bounding box center [569, 349] width 126 height 36
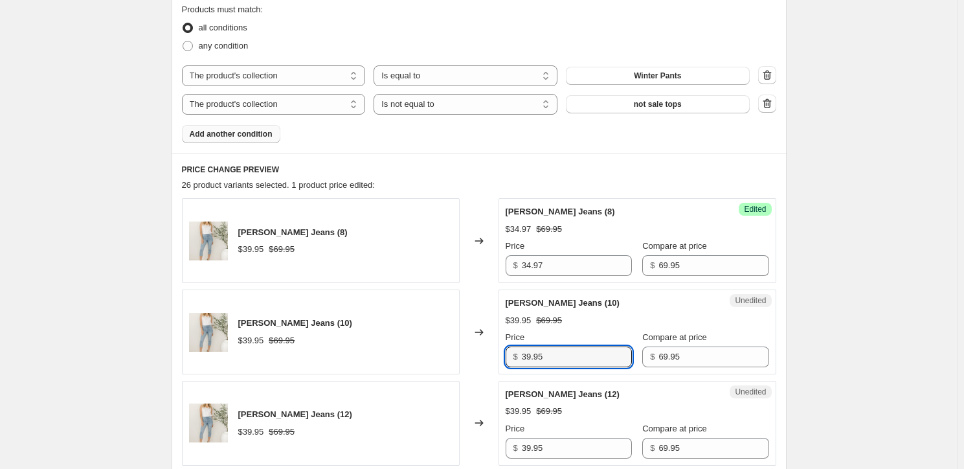
drag, startPoint x: 564, startPoint y: 357, endPoint x: 516, endPoint y: 356, distance: 48.6
click at [516, 356] on div "$ 39.95" at bounding box center [569, 356] width 126 height 21
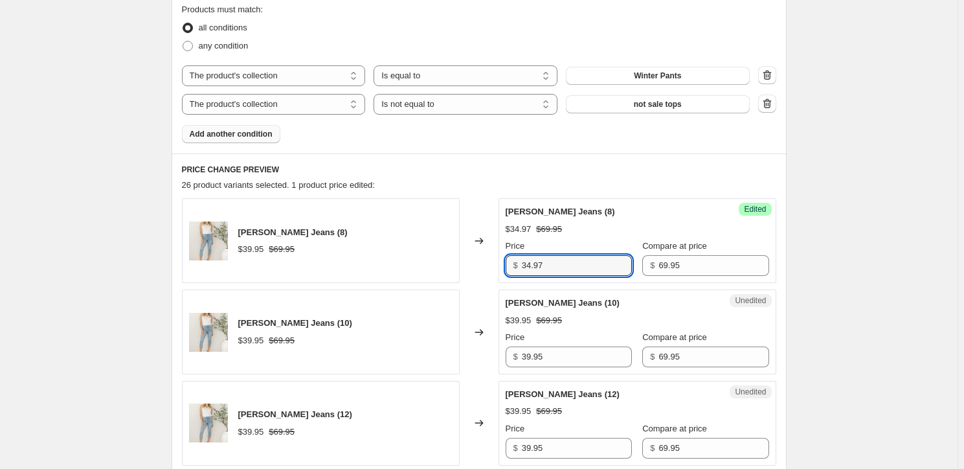
drag, startPoint x: 569, startPoint y: 266, endPoint x: 518, endPoint y: 266, distance: 51.2
click at [518, 266] on div "$ 34.97" at bounding box center [569, 265] width 126 height 21
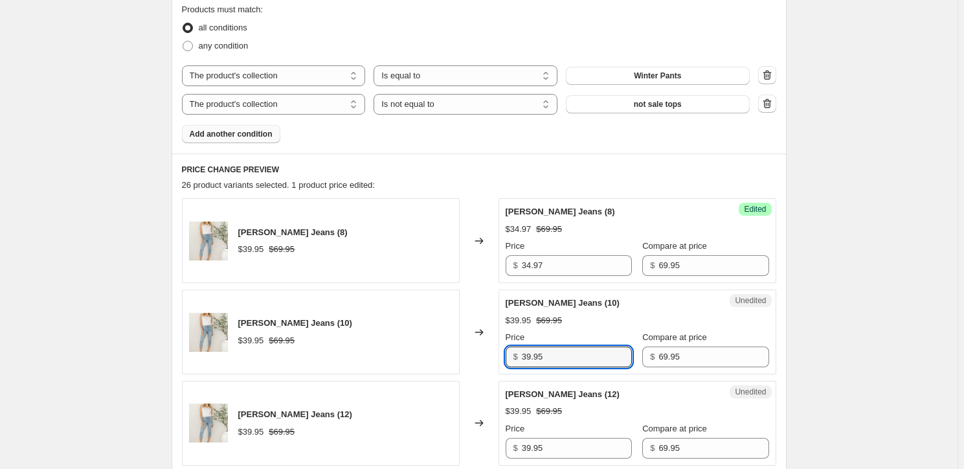
drag, startPoint x: 569, startPoint y: 354, endPoint x: 505, endPoint y: 348, distance: 64.3
click at [505, 346] on div "Unedited [PERSON_NAME] Jeans (10) $39.95 $69.95 Price $ 39.95 Compare at price …" at bounding box center [638, 331] width 278 height 85
paste input "4.97"
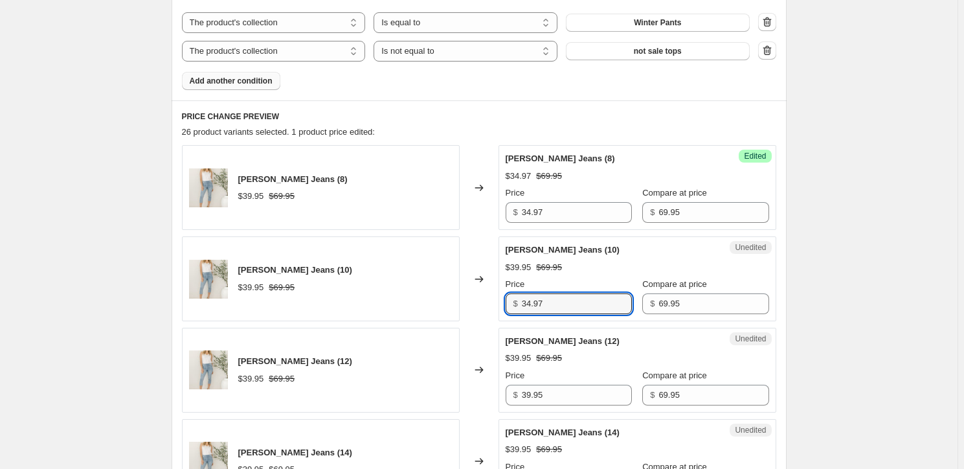
scroll to position [530, 0]
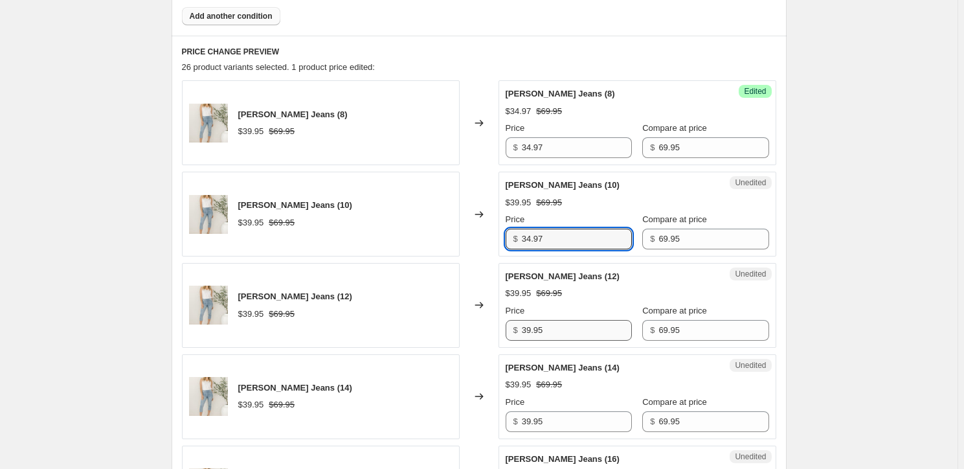
type input "34.97"
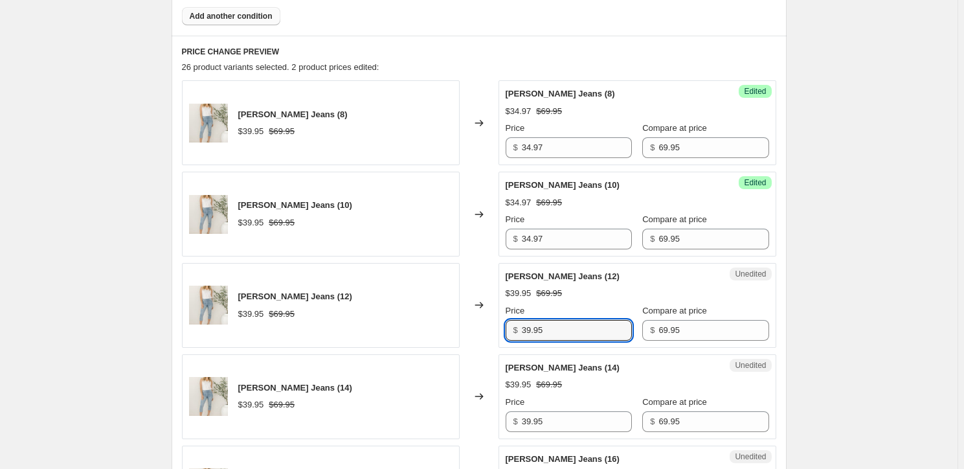
drag, startPoint x: 560, startPoint y: 329, endPoint x: 508, endPoint y: 328, distance: 51.2
click at [508, 328] on div "$ 39.95" at bounding box center [569, 330] width 126 height 21
paste input "4.97"
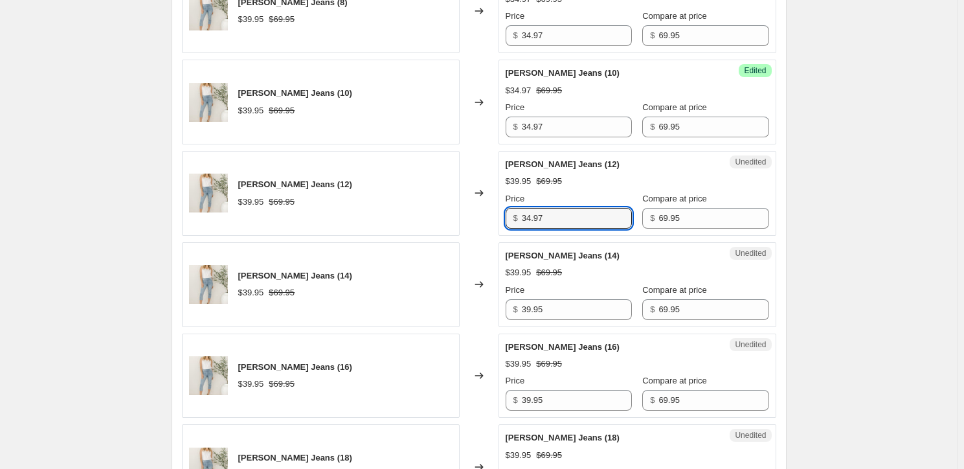
scroll to position [648, 0]
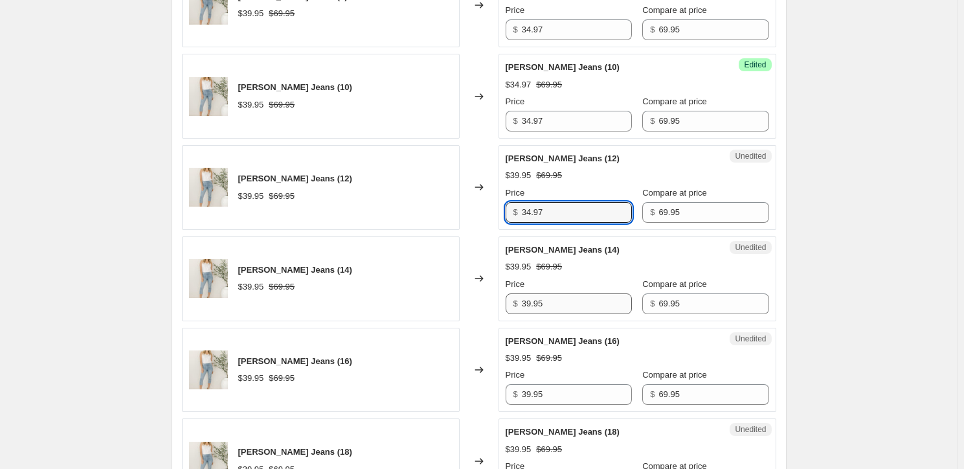
type input "34.97"
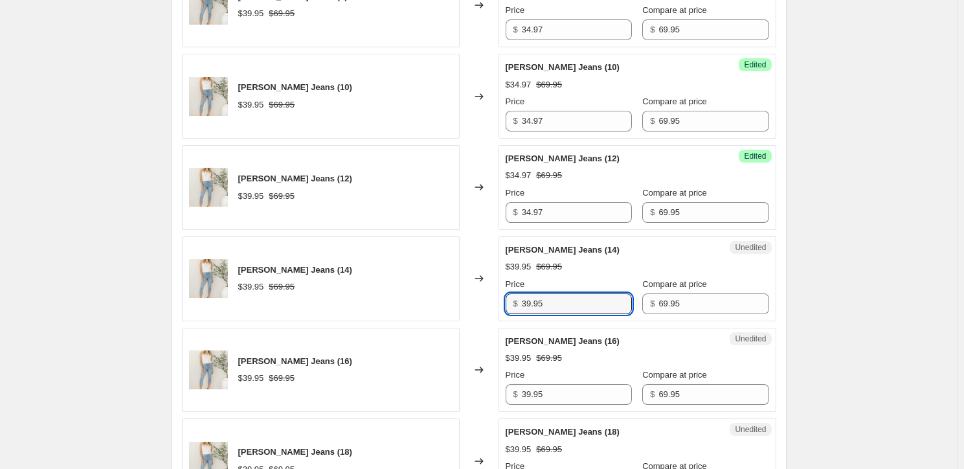
drag, startPoint x: 564, startPoint y: 301, endPoint x: 508, endPoint y: 302, distance: 55.7
click at [508, 302] on div "$ 39.95" at bounding box center [569, 303] width 126 height 21
paste input "4.97"
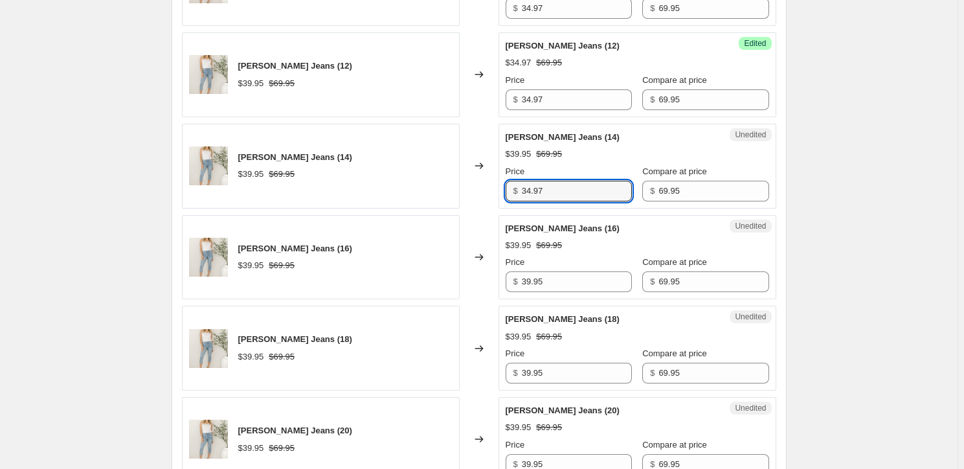
scroll to position [765, 0]
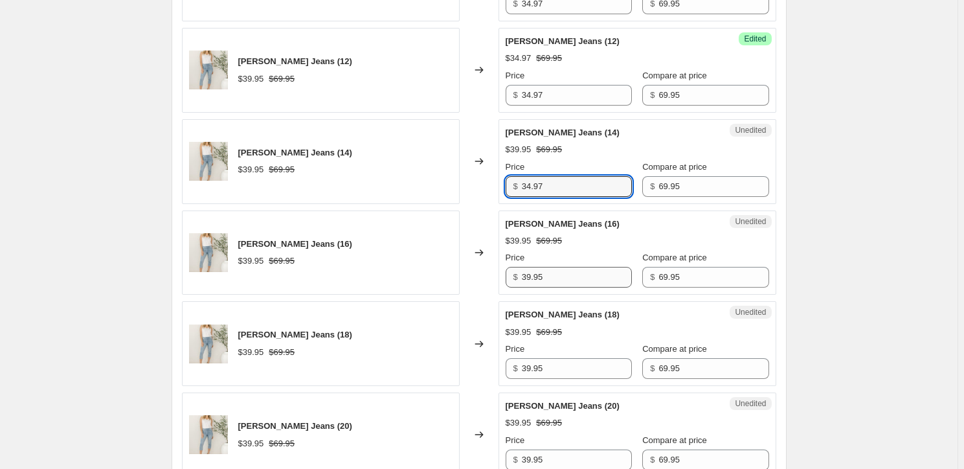
type input "34.97"
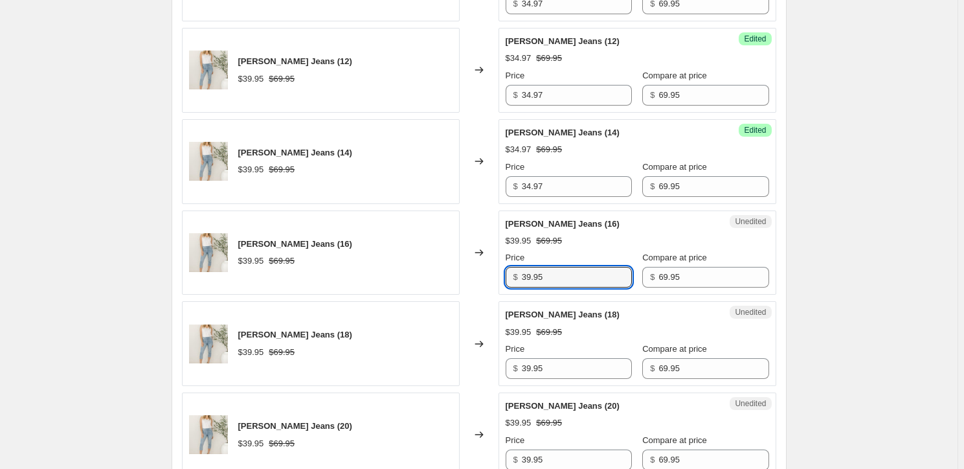
drag, startPoint x: 568, startPoint y: 279, endPoint x: 505, endPoint y: 274, distance: 63.0
click at [505, 274] on div "Unedited [PERSON_NAME] Jeans (16) $39.95 $69.95 Price $ 39.95 Compare at price …" at bounding box center [638, 252] width 278 height 85
paste input "4.97"
type input "34.97"
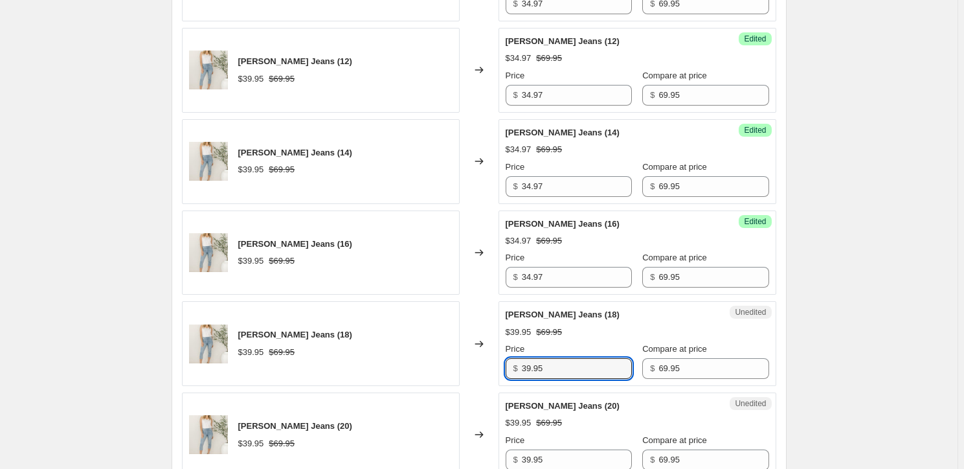
drag, startPoint x: 571, startPoint y: 368, endPoint x: 486, endPoint y: 365, distance: 85.5
click at [486, 365] on div "Maisie Capri Jeans (18) $39.95 $69.95 Changed to Unedited [PERSON_NAME] Jeans (…" at bounding box center [479, 343] width 595 height 85
paste input "4.97"
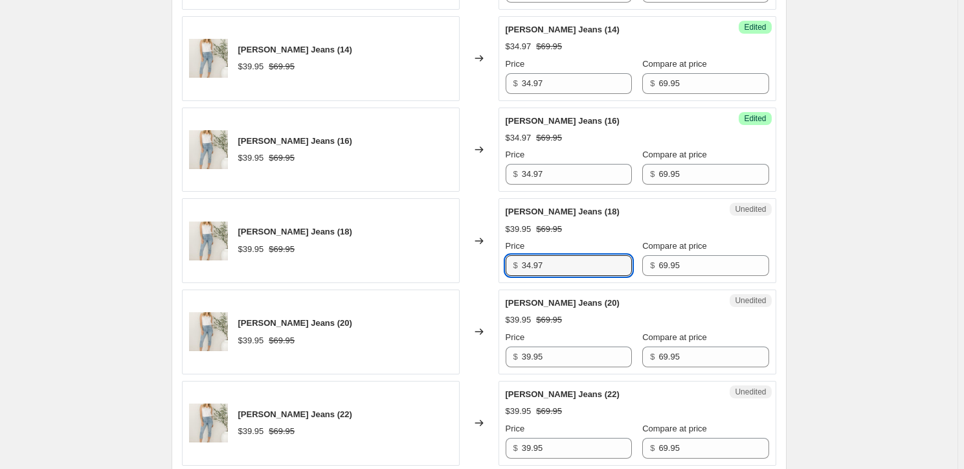
scroll to position [883, 0]
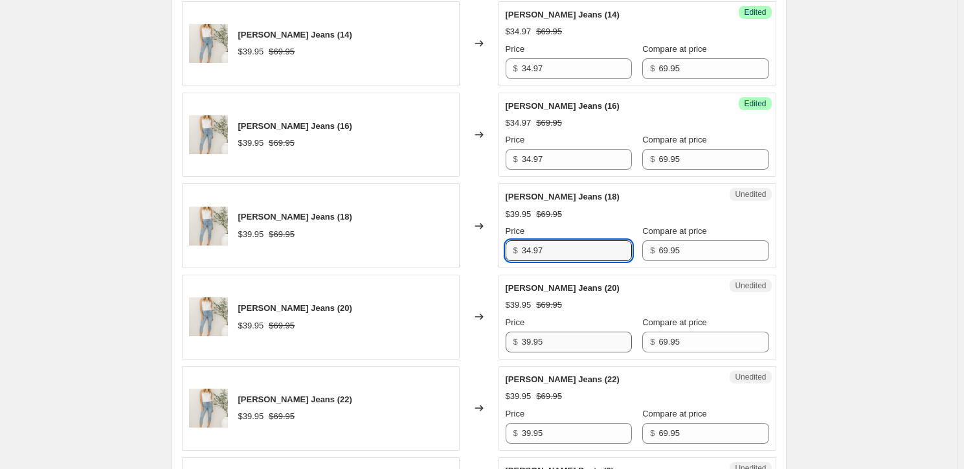
type input "34.97"
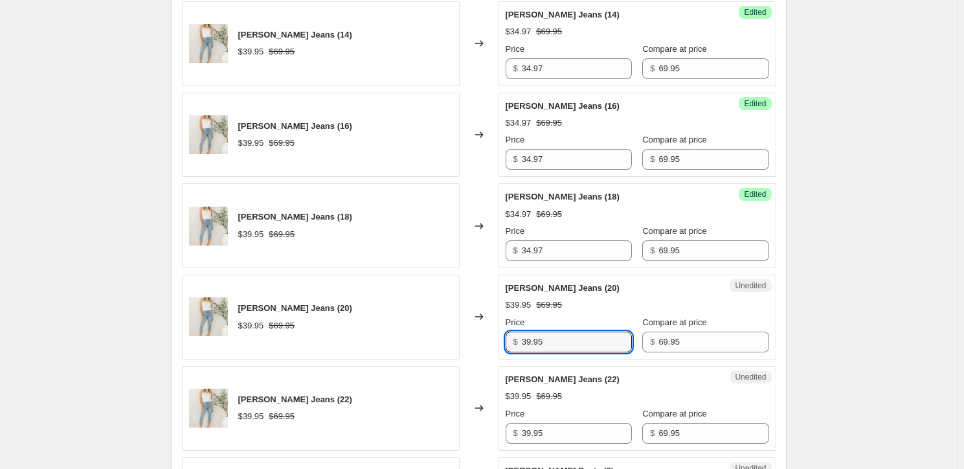
drag, startPoint x: 555, startPoint y: 343, endPoint x: 501, endPoint y: 347, distance: 54.6
click at [501, 347] on div "Unedited [PERSON_NAME] Jeans (20) $39.95 $69.95 Price $ 39.95 Compare at price …" at bounding box center [638, 317] width 278 height 85
paste input "4.97"
type input "34.97"
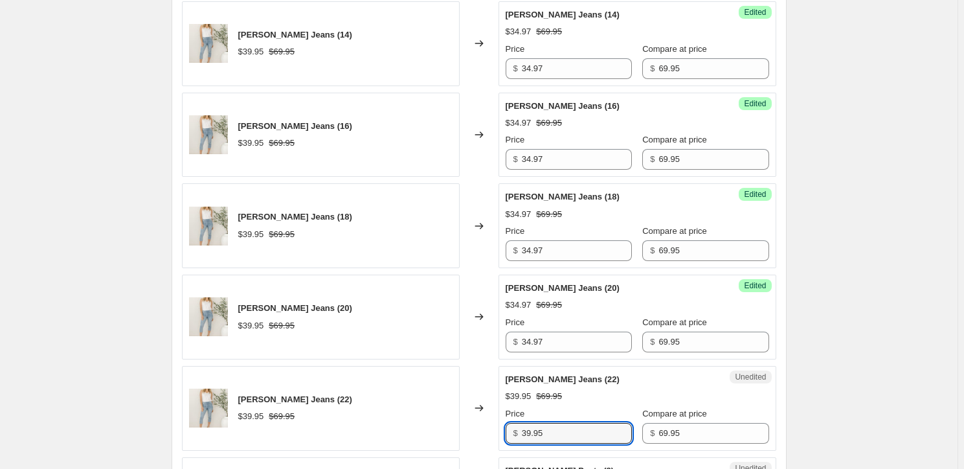
drag, startPoint x: 564, startPoint y: 433, endPoint x: 486, endPoint y: 413, distance: 80.1
click at [488, 414] on div "Maisie Capri Jeans (22) $39.95 $69.95 Changed to Unedited [PERSON_NAME] Jeans (…" at bounding box center [479, 408] width 595 height 85
paste input "4.97"
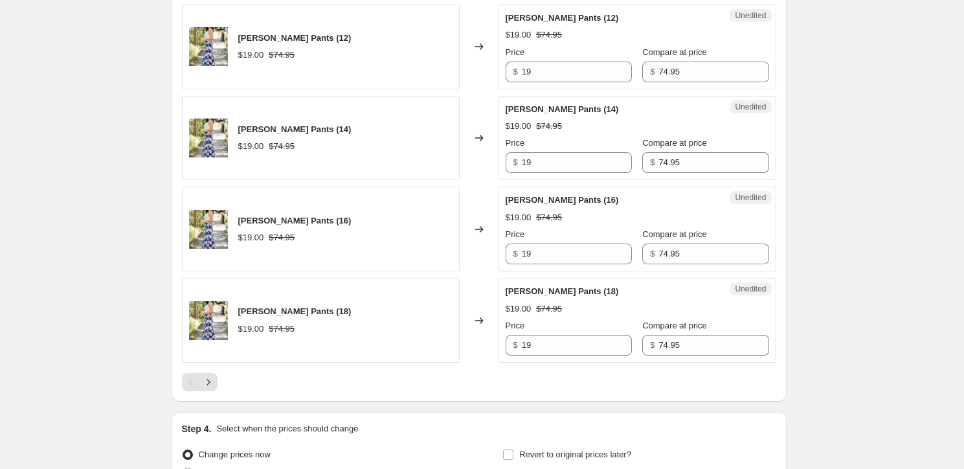
scroll to position [2178, 0]
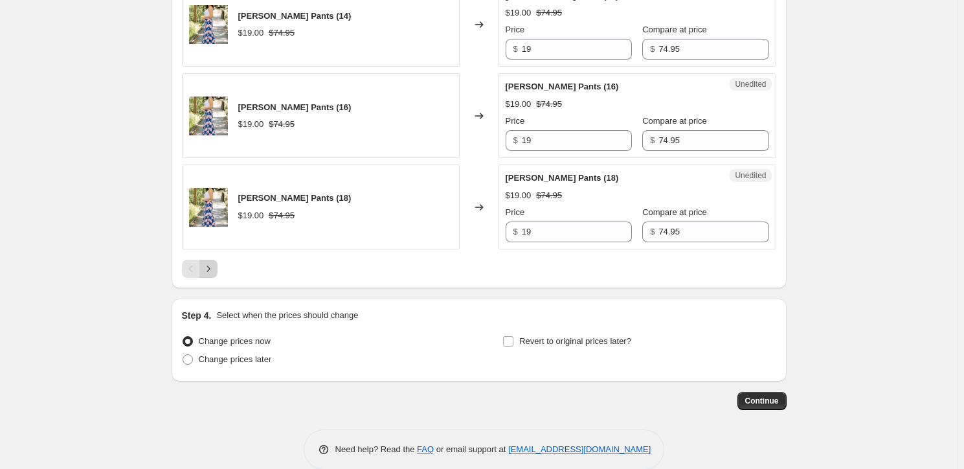
type input "34.97"
click at [212, 267] on icon "Next" at bounding box center [208, 268] width 13 height 13
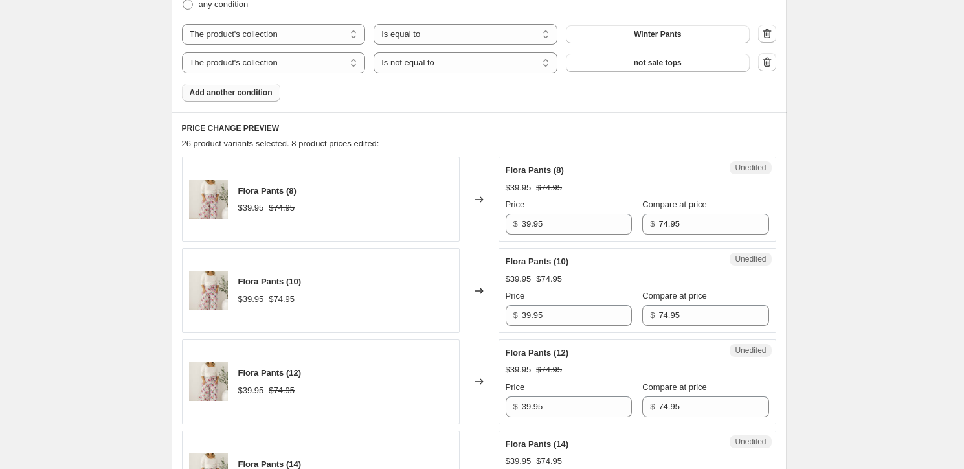
scroll to position [449, 0]
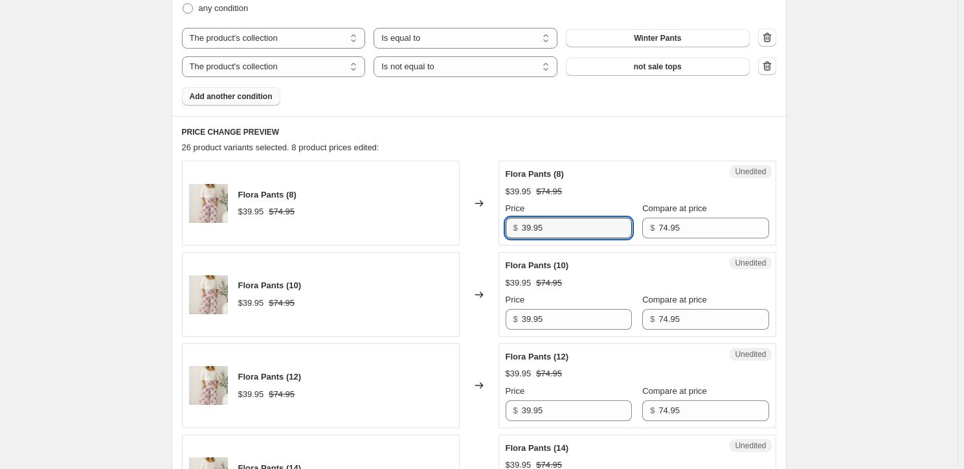
drag, startPoint x: 565, startPoint y: 221, endPoint x: 466, endPoint y: 224, distance: 99.1
click at [461, 224] on div "Flora Pants (8) $39.95 $74.95 Changed to Unedited Flora Pants (8) $39.95 $74.95…" at bounding box center [479, 203] width 595 height 85
drag, startPoint x: 573, startPoint y: 233, endPoint x: 467, endPoint y: 222, distance: 106.8
click at [465, 222] on div "Flora Pants (8) $39.95 $74.95 Changed to Unedited Flora Pants (8) $39.95 $74.95…" at bounding box center [479, 203] width 595 height 85
type input "39.95"
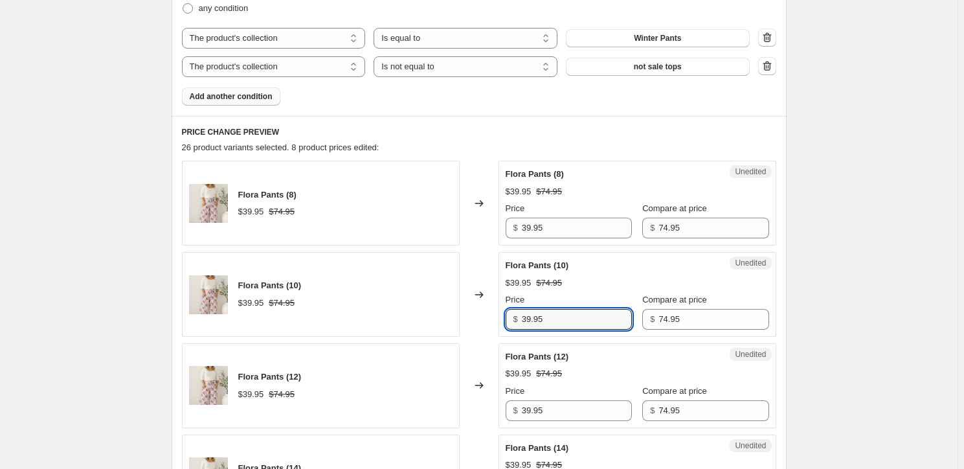
drag, startPoint x: 589, startPoint y: 320, endPoint x: 430, endPoint y: 312, distance: 158.9
click at [426, 310] on div "Flora Pants (10) $39.95 $74.95 Changed to Unedited Flora Pants (10) $39.95 $74.…" at bounding box center [479, 294] width 595 height 85
paste input "7.47"
type input "37.47"
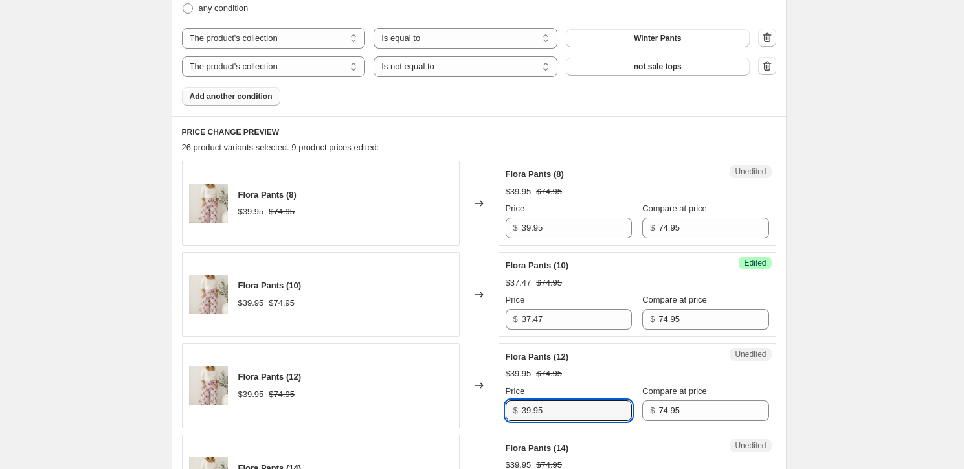
drag, startPoint x: 589, startPoint y: 408, endPoint x: 474, endPoint y: 406, distance: 114.6
click at [477, 402] on div "Flora Pants (12) $39.95 $74.95 Changed to Unedited Flora Pants (12) $39.95 $74.…" at bounding box center [479, 385] width 595 height 85
paste input "7.47"
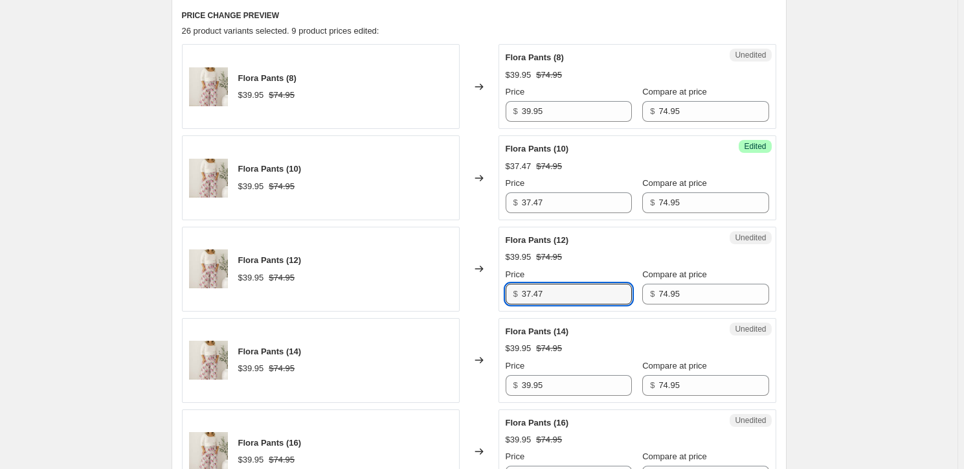
scroll to position [567, 0]
type input "37.47"
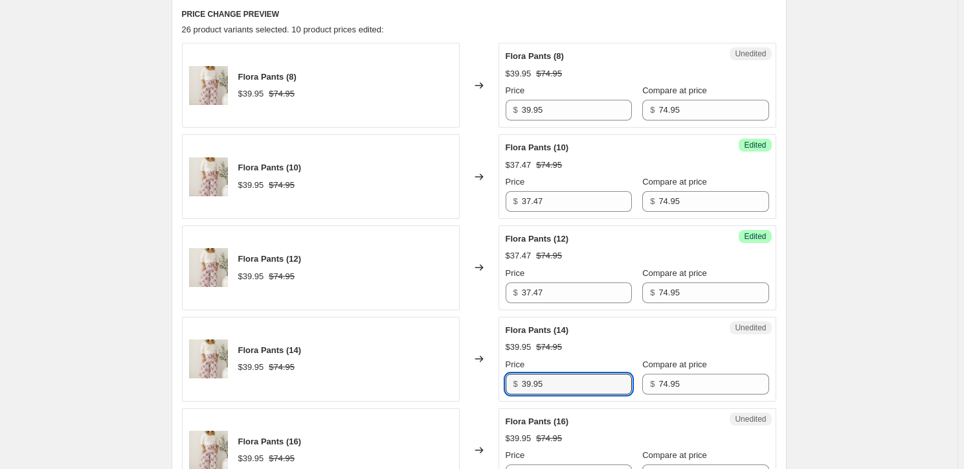
drag, startPoint x: 563, startPoint y: 386, endPoint x: 505, endPoint y: 384, distance: 57.7
click at [505, 384] on div "Unedited Flora Pants (14) $39.95 $74.95 Price $ 39.95 Compare at price $ 74.95" at bounding box center [638, 359] width 278 height 85
paste input "7.47"
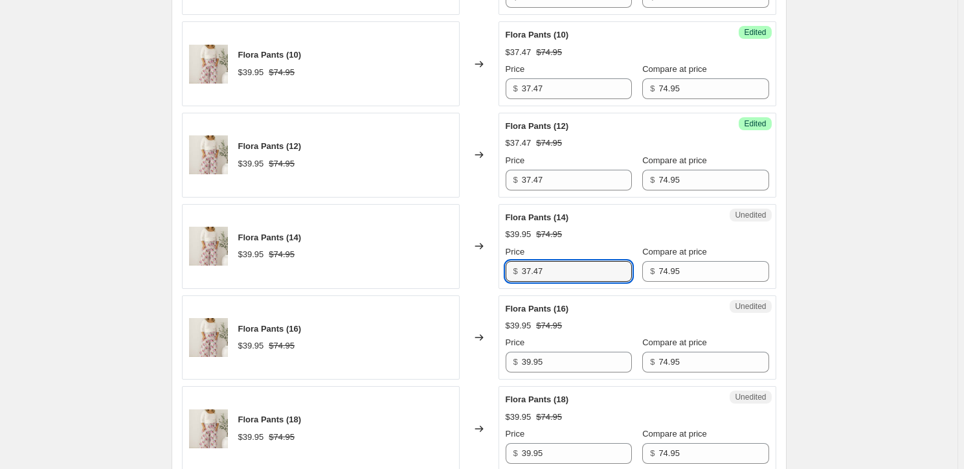
scroll to position [685, 0]
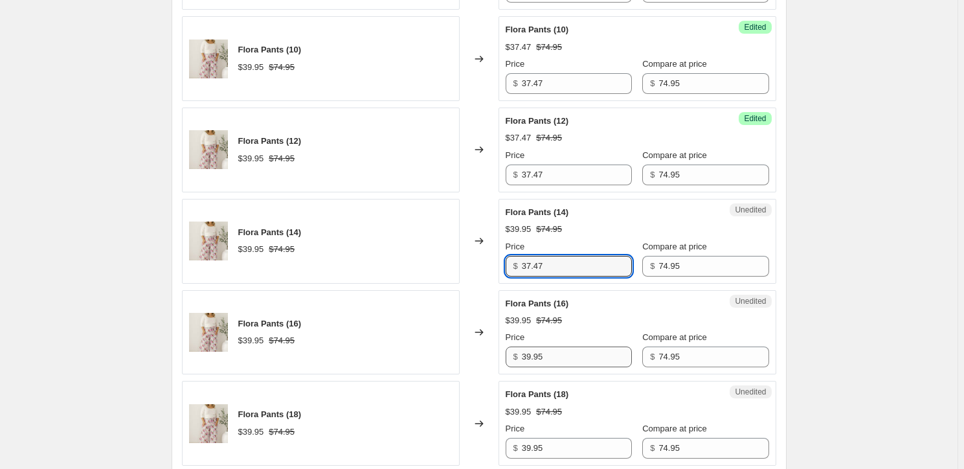
type input "37.47"
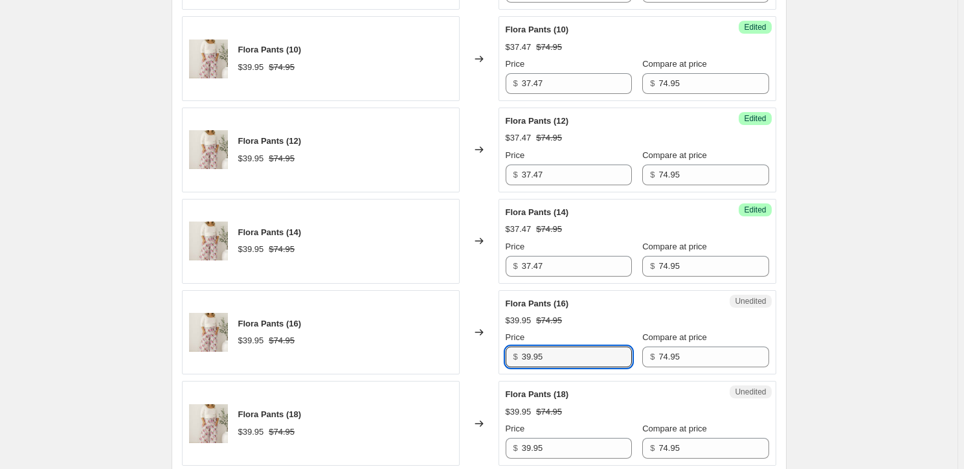
drag, startPoint x: 560, startPoint y: 357, endPoint x: 487, endPoint y: 352, distance: 72.7
click at [487, 352] on div "Flora Pants (16) $39.95 $74.95 Changed to Unedited Flora Pants (16) $39.95 $74.…" at bounding box center [479, 332] width 595 height 85
paste input "7.47"
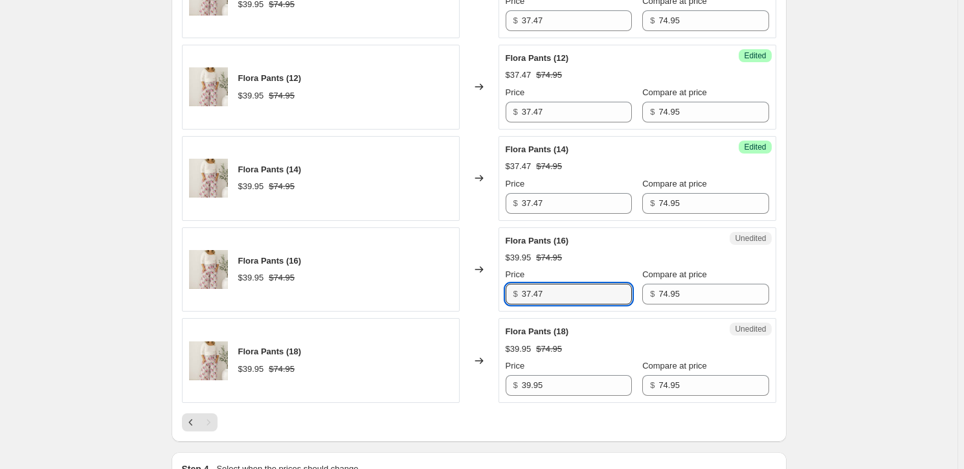
scroll to position [861, 0]
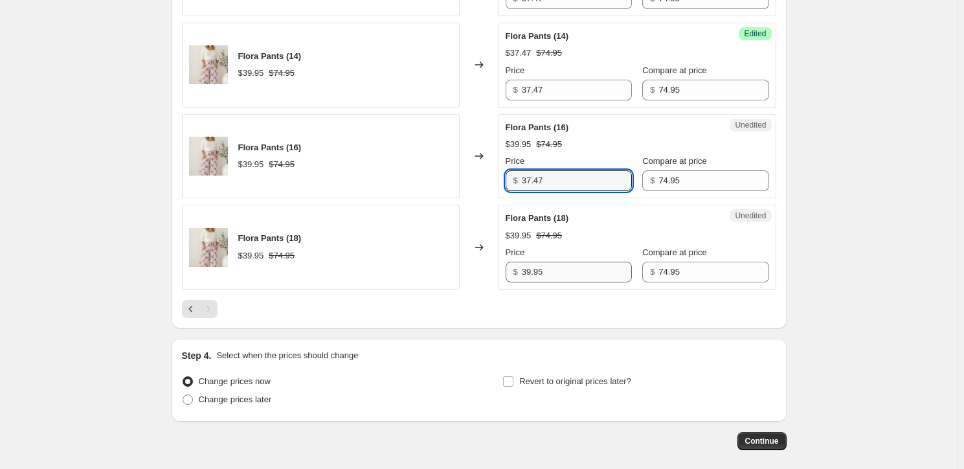
type input "37.47"
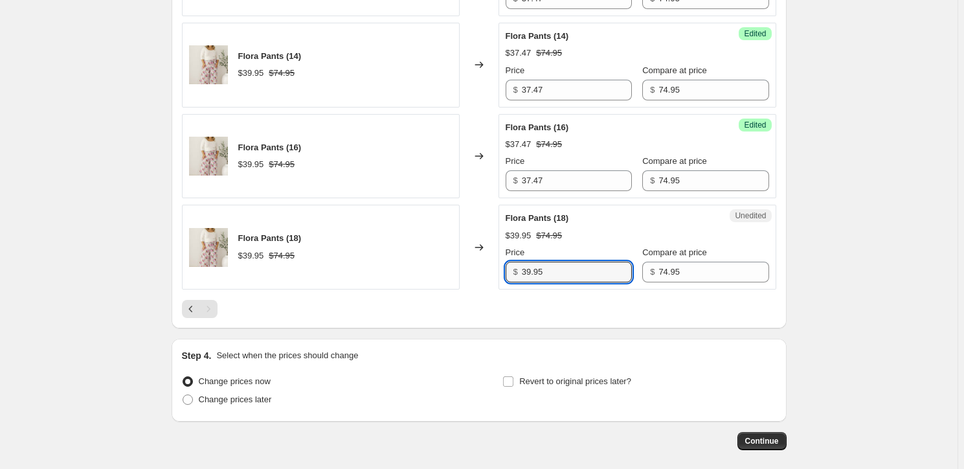
drag, startPoint x: 565, startPoint y: 270, endPoint x: 475, endPoint y: 254, distance: 90.8
click at [477, 253] on div "Flora Pants (18) $39.95 $74.95 Changed to Unedited Flora Pants (18) $39.95 $74.…" at bounding box center [479, 247] width 595 height 85
paste input "7.47"
type input "37.47"
click at [228, 395] on span "Change prices later" at bounding box center [235, 399] width 73 height 10
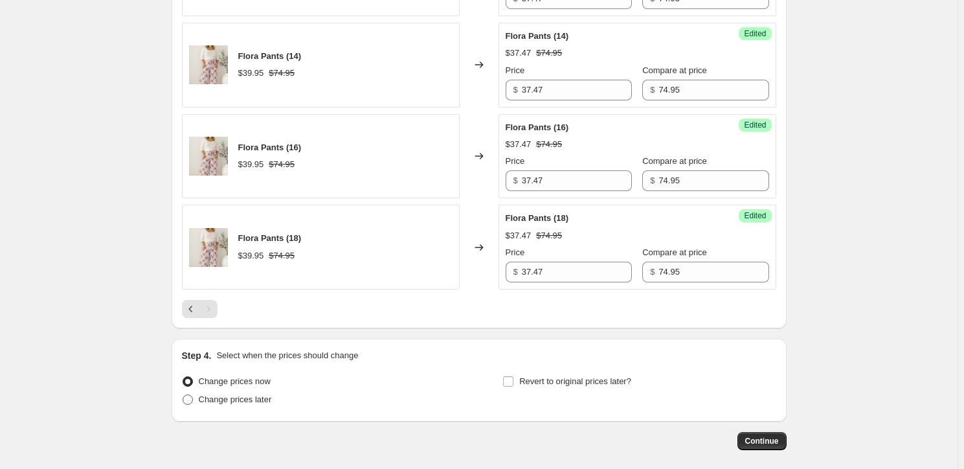
click at [183, 395] on input "Change prices later" at bounding box center [183, 394] width 1 height 1
radio input "true"
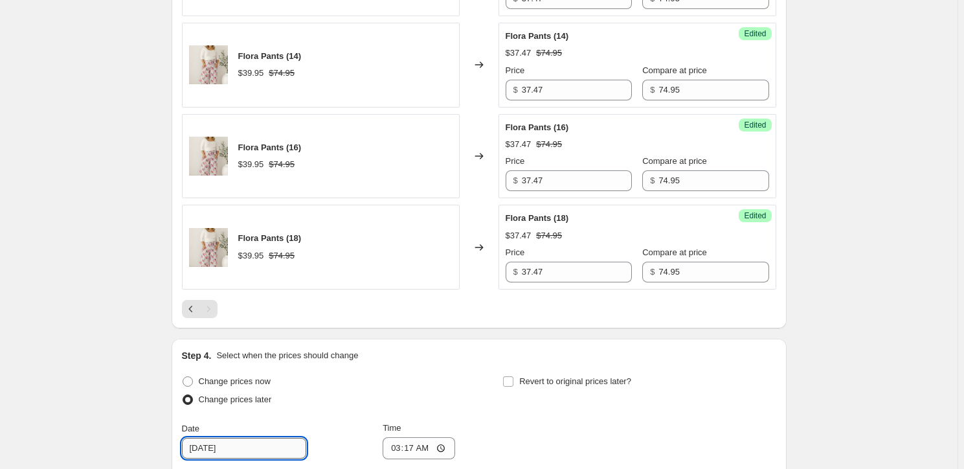
click at [212, 450] on input "[DATE]" at bounding box center [244, 448] width 124 height 21
type input "[DATE]"
click at [401, 446] on input "03:17" at bounding box center [419, 448] width 73 height 22
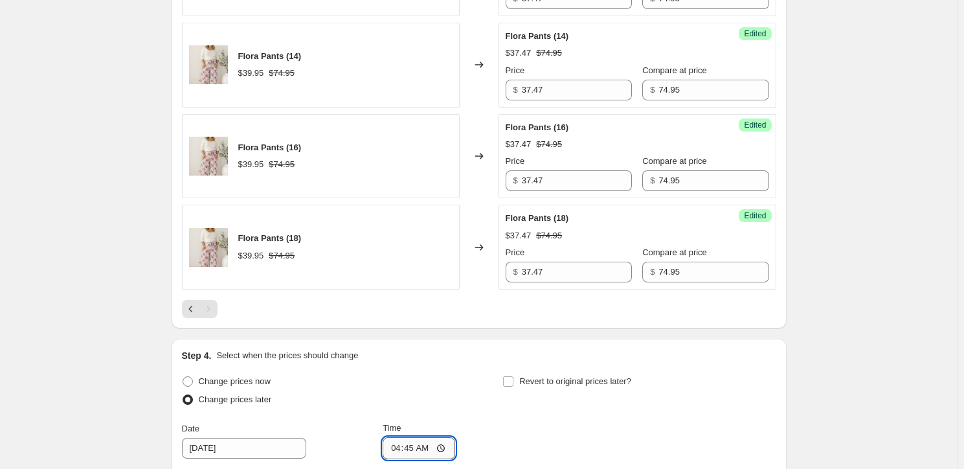
type input "16:45"
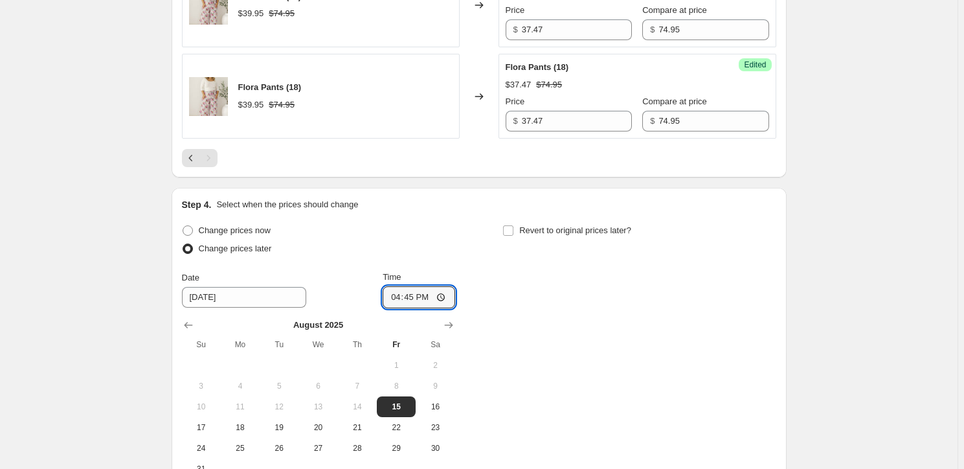
scroll to position [1162, 0]
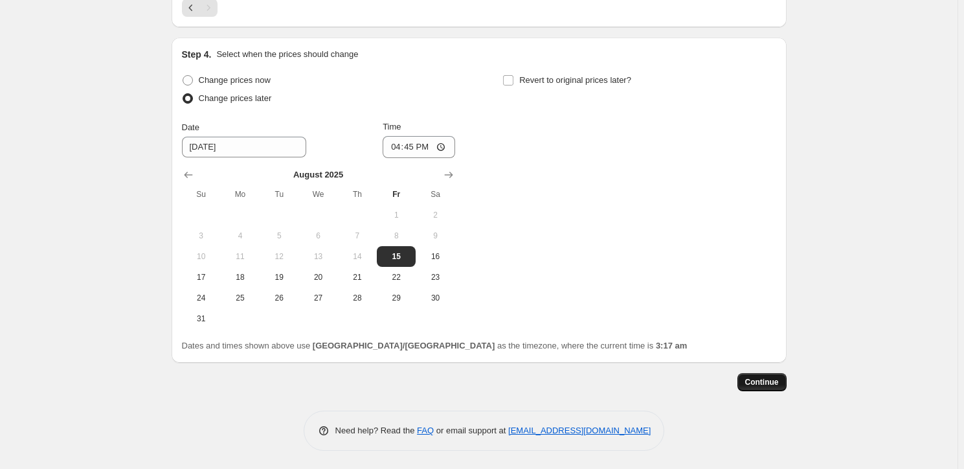
click at [751, 383] on span "Continue" at bounding box center [762, 382] width 34 height 10
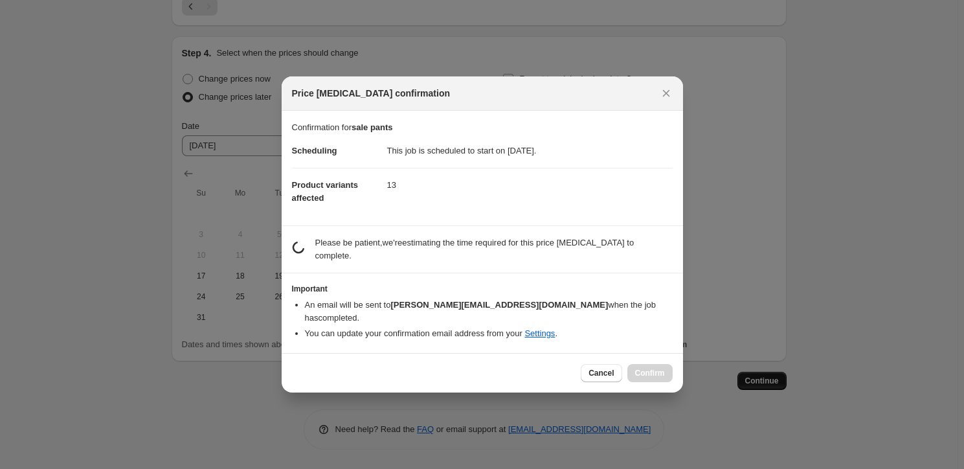
scroll to position [0, 0]
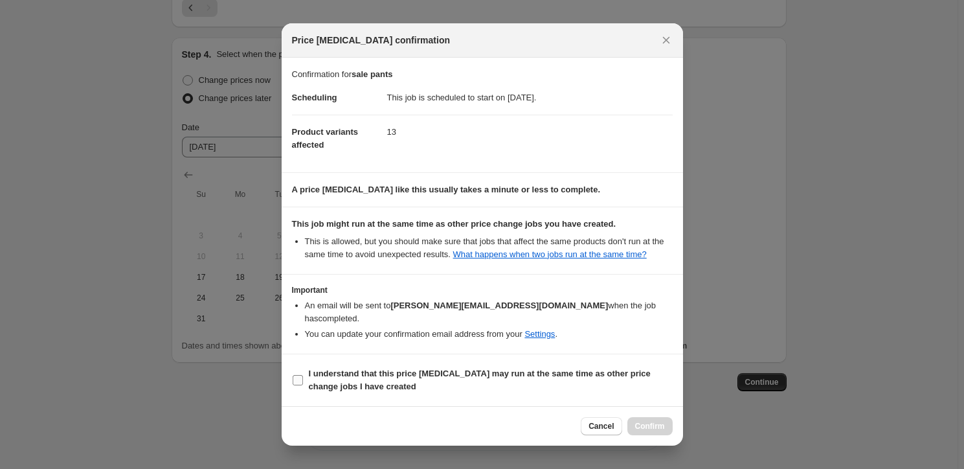
click at [301, 380] on input "I understand that this price [MEDICAL_DATA] may run at the same time as other p…" at bounding box center [298, 380] width 10 height 10
checkbox input "true"
click at [653, 424] on span "Confirm" at bounding box center [650, 426] width 30 height 10
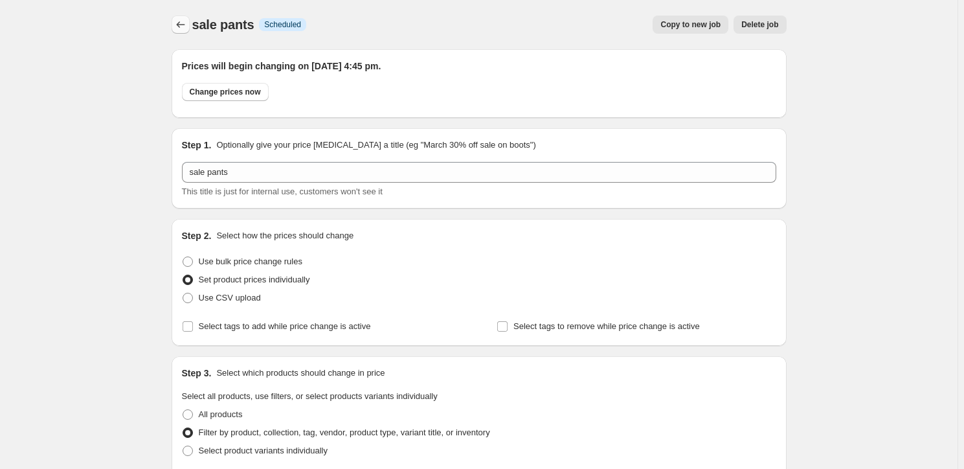
click at [179, 25] on icon "Price change jobs" at bounding box center [180, 24] width 13 height 13
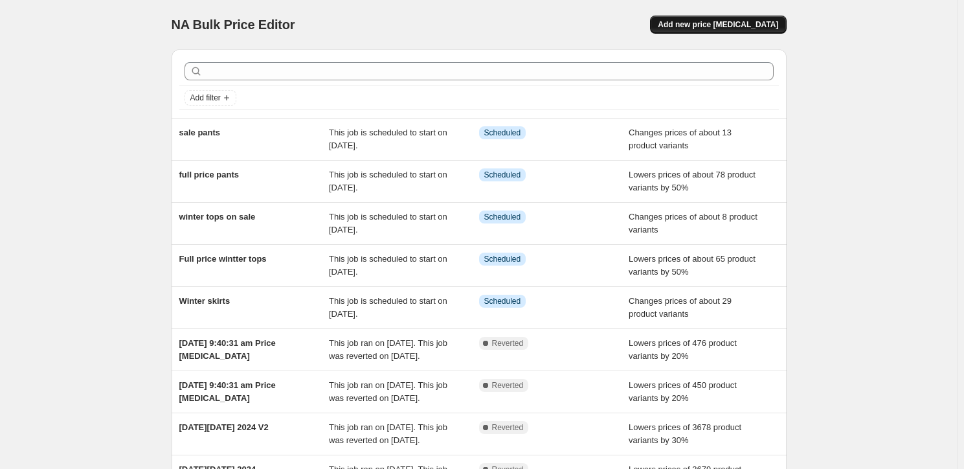
click at [746, 23] on span "Add new price [MEDICAL_DATA]" at bounding box center [718, 24] width 120 height 10
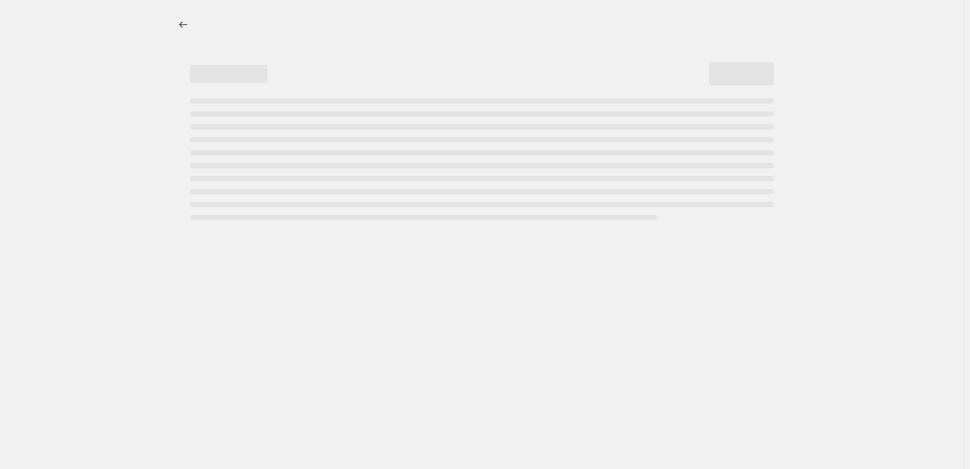
select select "percentage"
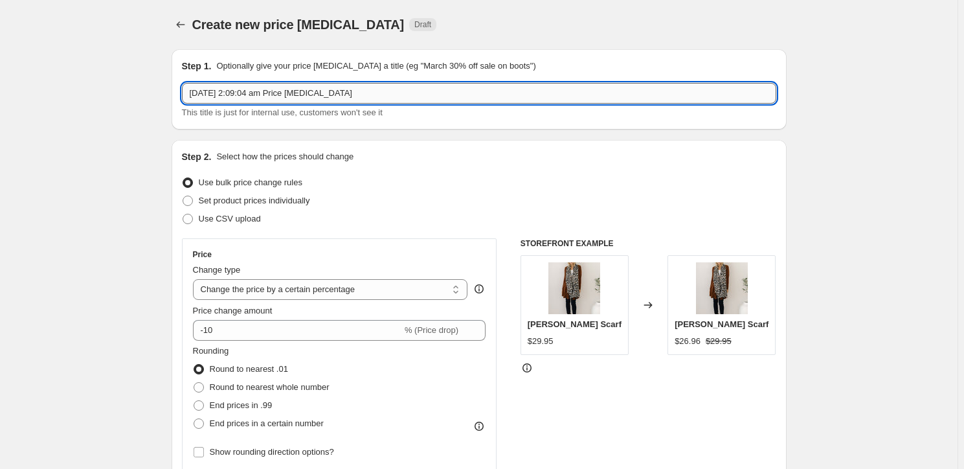
click at [260, 93] on input "[DATE] 2:09:04 am Price [MEDICAL_DATA]" at bounding box center [479, 93] width 595 height 21
drag, startPoint x: 391, startPoint y: 91, endPoint x: 100, endPoint y: 60, distance: 293.0
type input "full price jackets and knits"
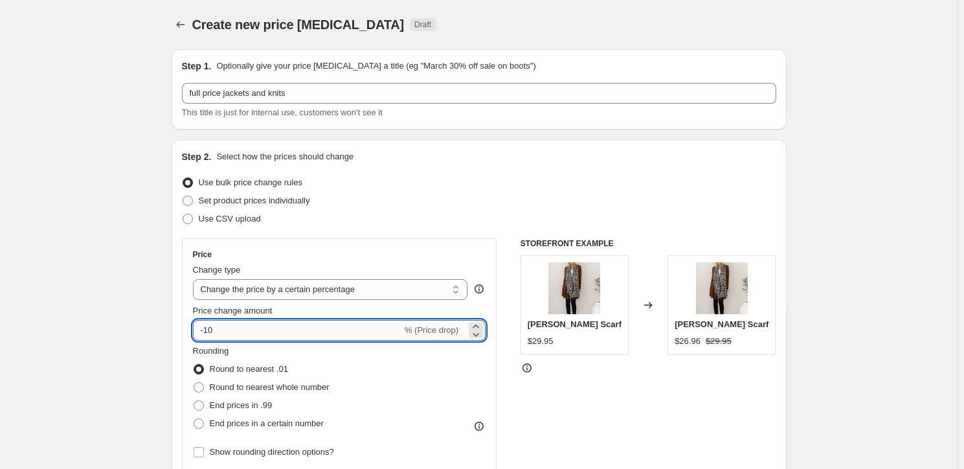
drag, startPoint x: 236, startPoint y: 334, endPoint x: 209, endPoint y: 332, distance: 28.0
click at [209, 332] on input "-10" at bounding box center [297, 330] width 209 height 21
type input "-50"
click at [319, 290] on select "Change the price to a certain amount Change the price by a certain amount Chang…" at bounding box center [330, 289] width 275 height 21
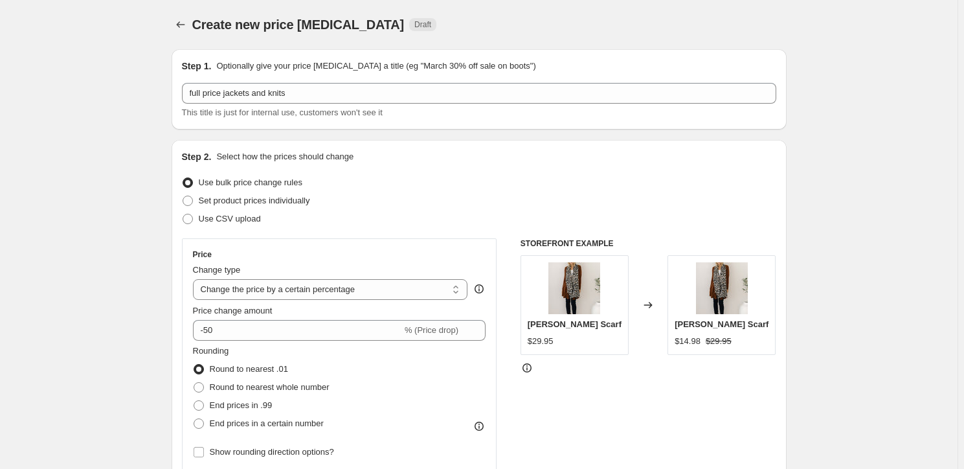
click at [416, 174] on div "Use bulk price change rules" at bounding box center [479, 183] width 595 height 18
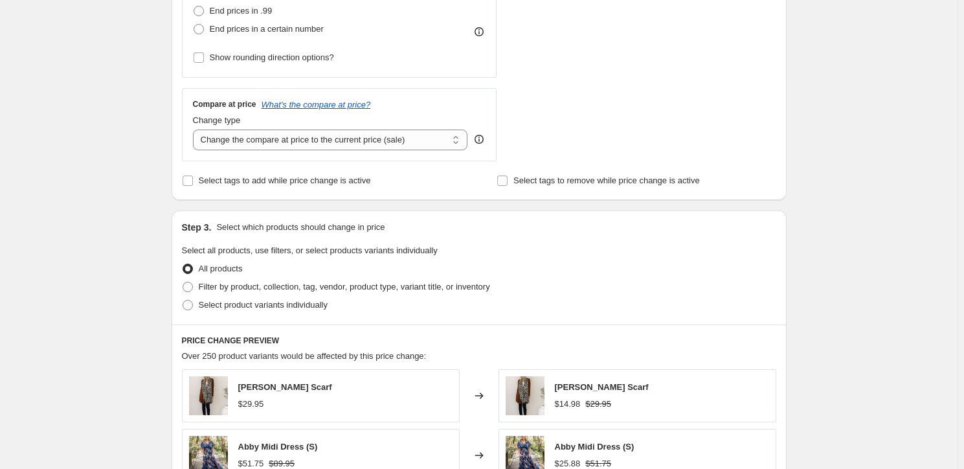
scroll to position [412, 0]
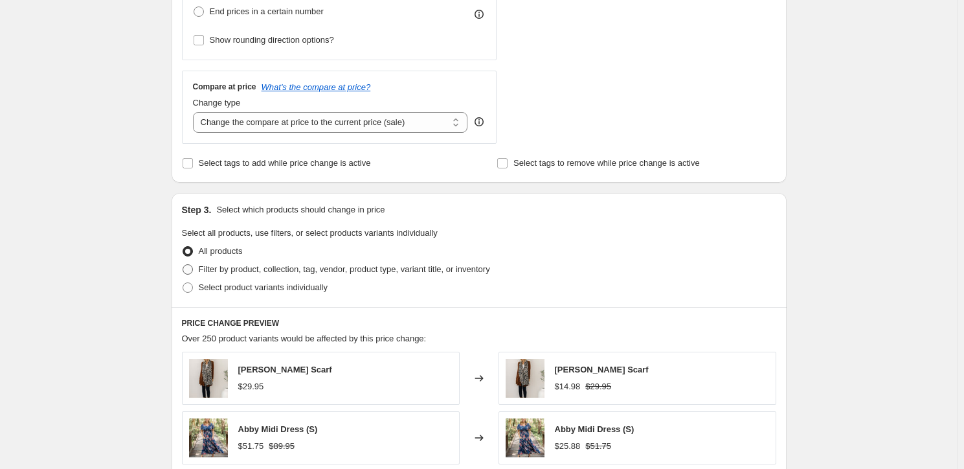
click at [221, 272] on span "Filter by product, collection, tag, vendor, product type, variant title, or inv…" at bounding box center [344, 269] width 291 height 10
click at [183, 265] on input "Filter by product, collection, tag, vendor, product type, variant title, or inv…" at bounding box center [183, 264] width 1 height 1
radio input "true"
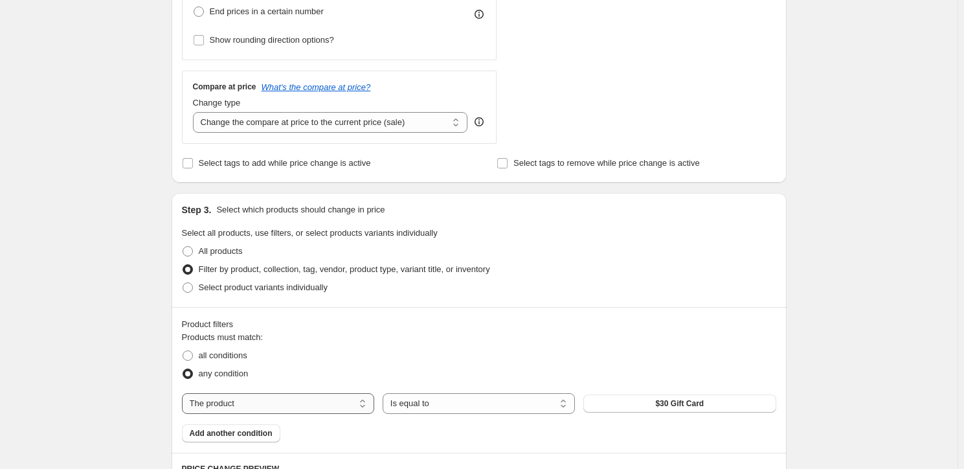
click at [264, 403] on select "The product The product's collection The product's tag The product's vendor The…" at bounding box center [278, 403] width 192 height 21
select select "collection"
click at [657, 405] on button "[DATE]" at bounding box center [680, 403] width 192 height 18
click at [222, 352] on span "all conditions" at bounding box center [223, 355] width 49 height 10
click at [183, 351] on input "all conditions" at bounding box center [183, 350] width 1 height 1
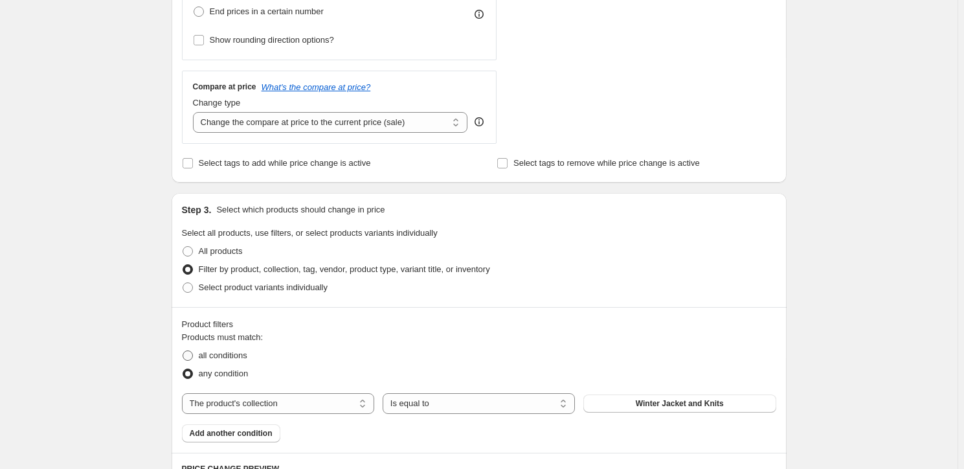
radio input "true"
click at [240, 433] on span "Add another condition" at bounding box center [231, 433] width 83 height 10
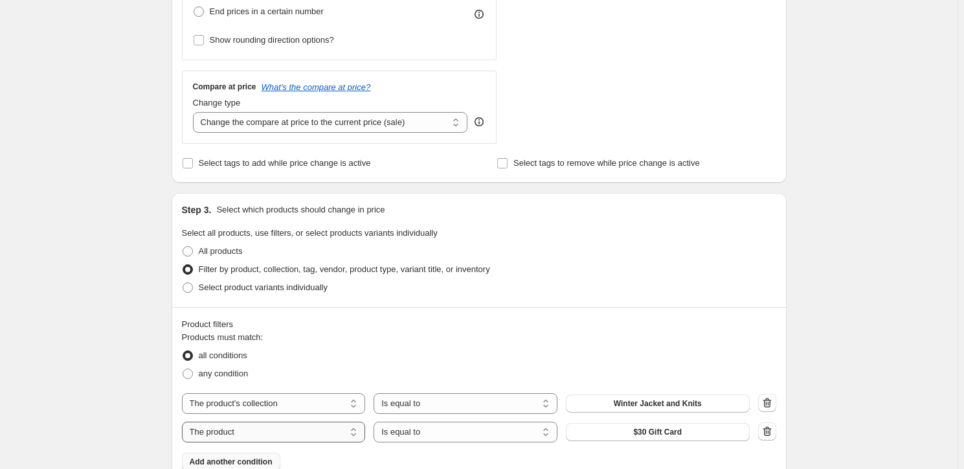
click at [247, 434] on select "The product The product's collection The product's tag The product's vendor The…" at bounding box center [274, 432] width 184 height 21
select select "collection"
click at [599, 428] on button "[DATE]" at bounding box center [658, 432] width 184 height 18
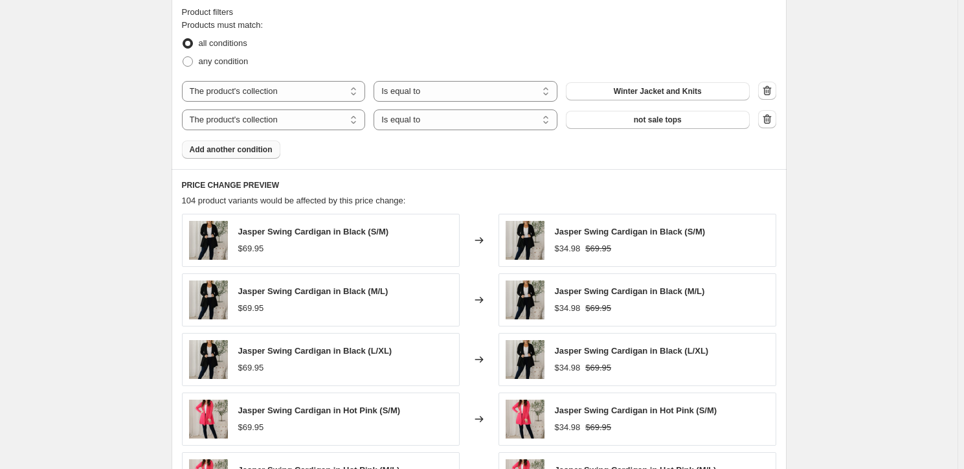
scroll to position [998, 0]
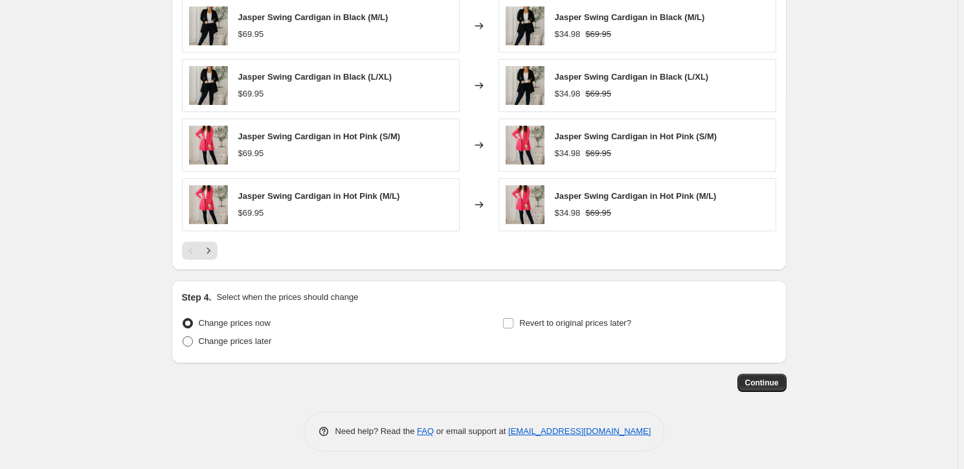
click at [216, 343] on span "Change prices later" at bounding box center [235, 341] width 73 height 10
click at [183, 337] on input "Change prices later" at bounding box center [183, 336] width 1 height 1
radio input "true"
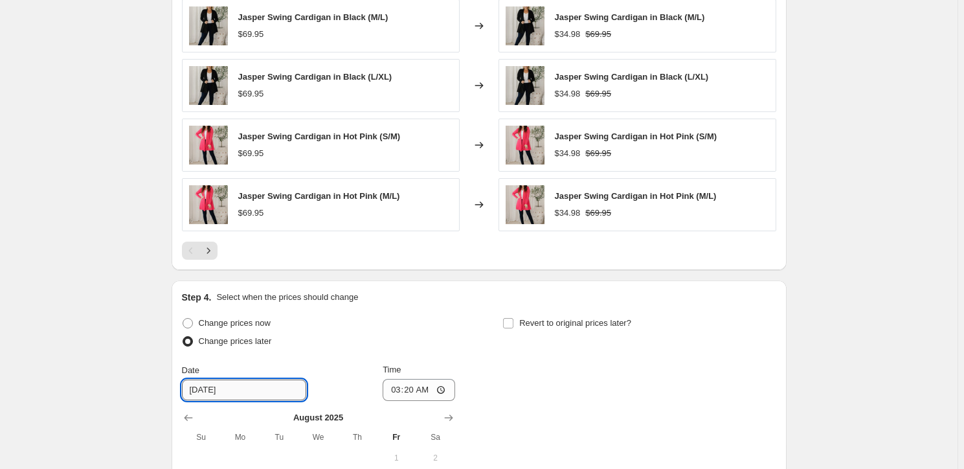
click at [208, 385] on input "[DATE]" at bounding box center [244, 390] width 124 height 21
type input "[DATE]"
drag, startPoint x: 409, startPoint y: 392, endPoint x: 402, endPoint y: 391, distance: 7.2
click at [407, 391] on input "03:20" at bounding box center [419, 390] width 73 height 22
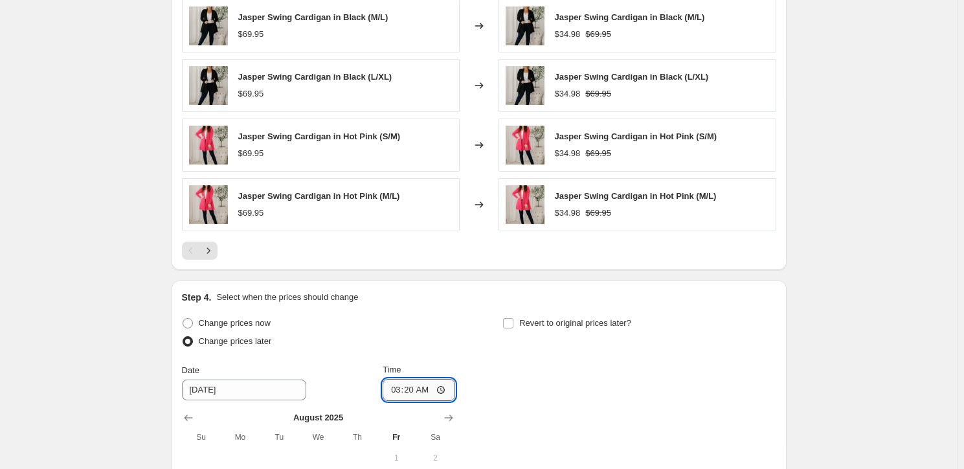
click at [397, 389] on input "03:20" at bounding box center [419, 390] width 73 height 22
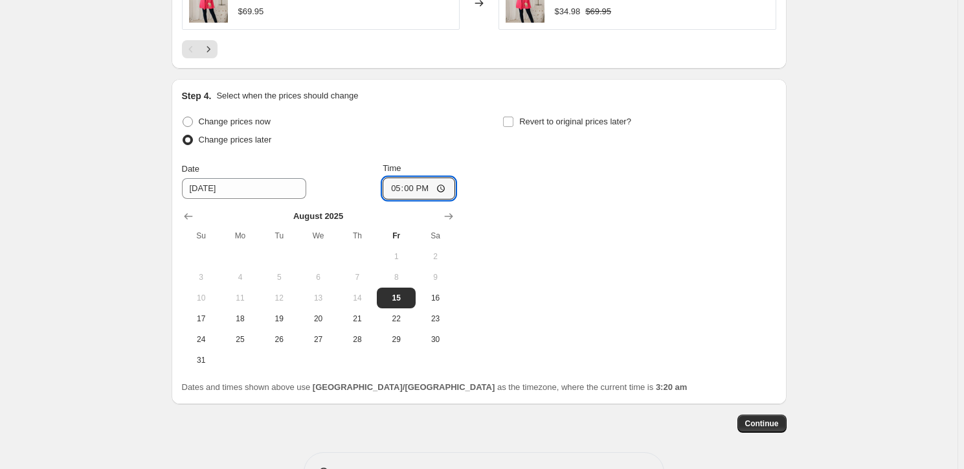
scroll to position [1241, 0]
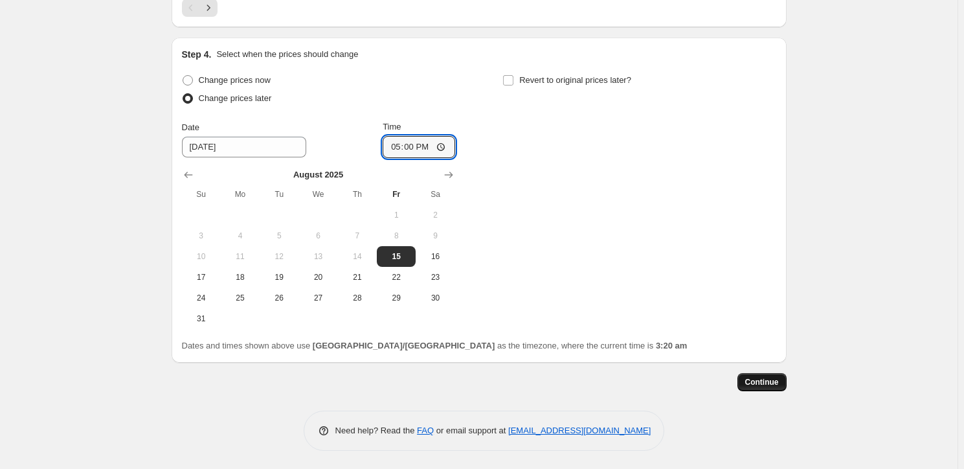
click at [760, 379] on span "Continue" at bounding box center [762, 382] width 34 height 10
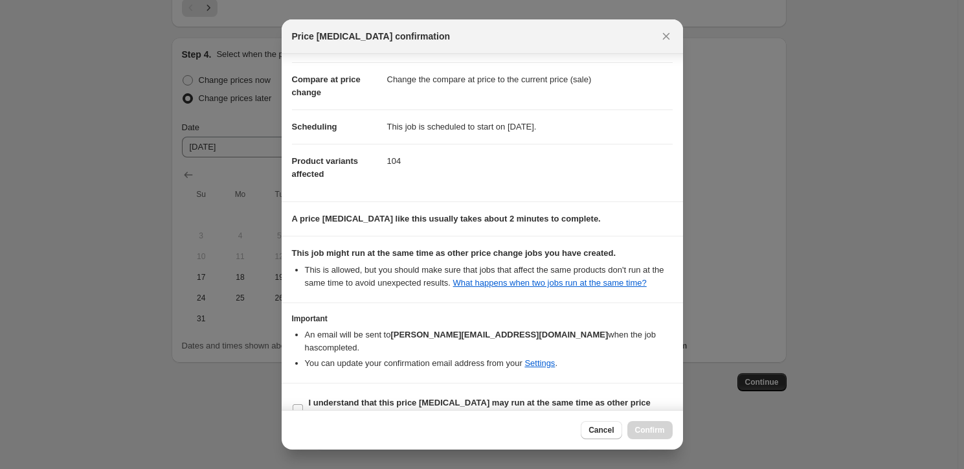
scroll to position [73, 0]
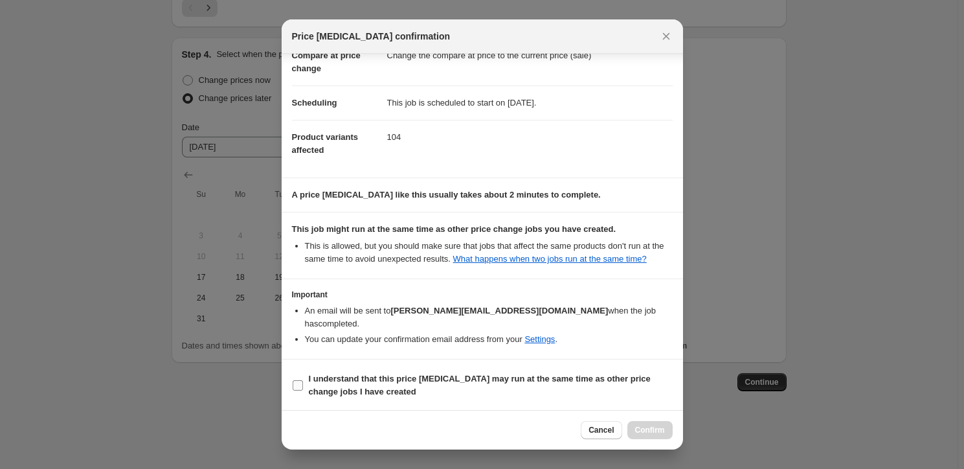
click at [304, 381] on label "I understand that this price [MEDICAL_DATA] may run at the same time as other p…" at bounding box center [482, 385] width 381 height 31
click at [303, 381] on input "I understand that this price [MEDICAL_DATA] may run at the same time as other p…" at bounding box center [298, 385] width 10 height 10
click at [640, 421] on button "Confirm" at bounding box center [650, 430] width 45 height 18
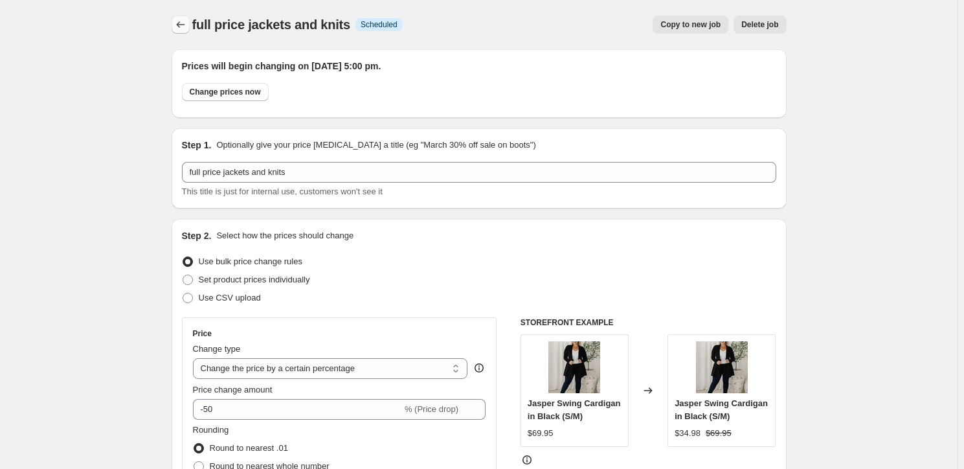
click at [187, 30] on icon "Price change jobs" at bounding box center [180, 24] width 13 height 13
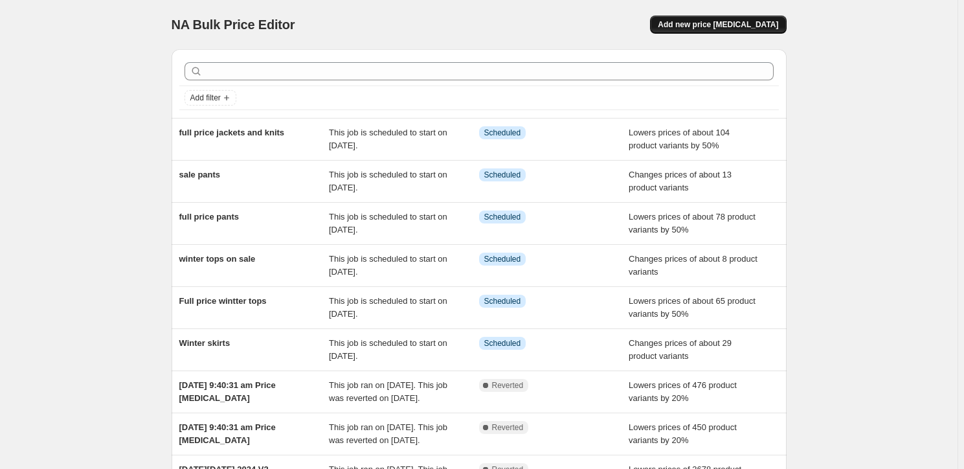
click at [695, 28] on span "Add new price [MEDICAL_DATA]" at bounding box center [718, 24] width 120 height 10
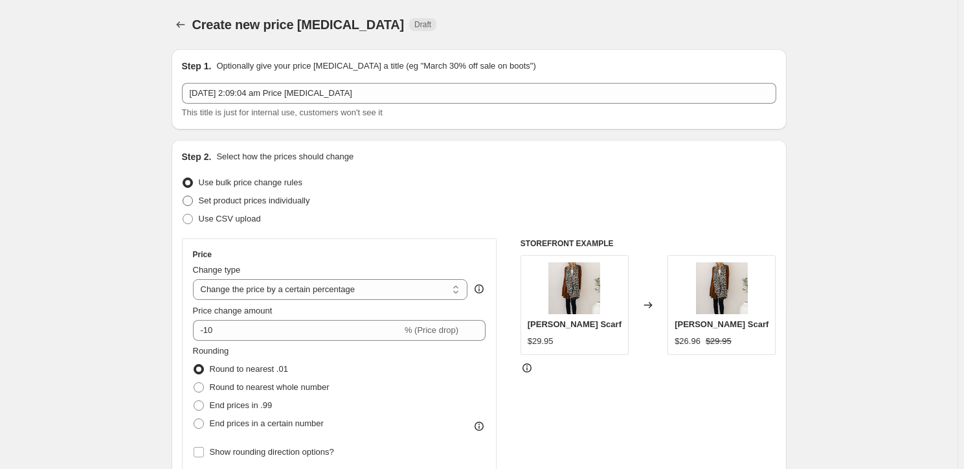
click at [256, 194] on span "Set product prices individually" at bounding box center [254, 200] width 111 height 13
click at [259, 208] on label "Set product prices individually" at bounding box center [246, 201] width 128 height 18
click at [183, 196] on input "Set product prices individually" at bounding box center [183, 196] width 1 height 1
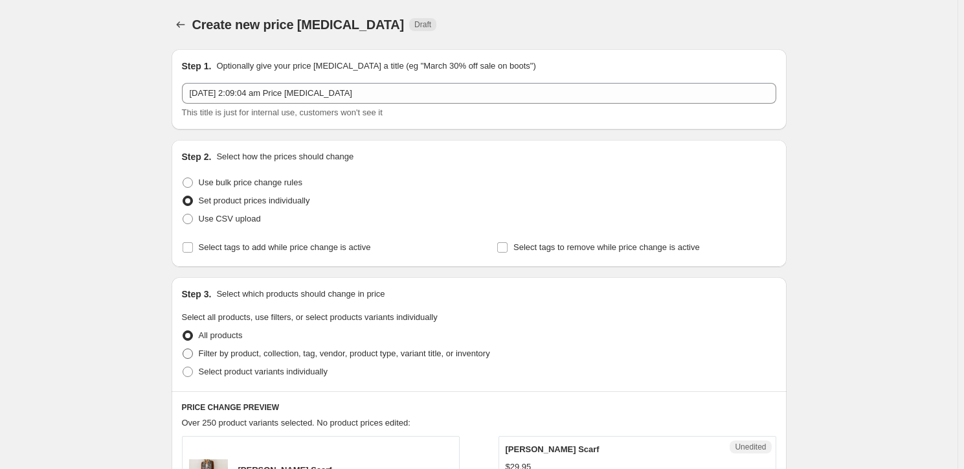
click at [205, 348] on span "Filter by product, collection, tag, vendor, product type, variant title, or inv…" at bounding box center [344, 353] width 291 height 10
click at [183, 348] on input "Filter by product, collection, tag, vendor, product type, variant title, or inv…" at bounding box center [183, 348] width 1 height 1
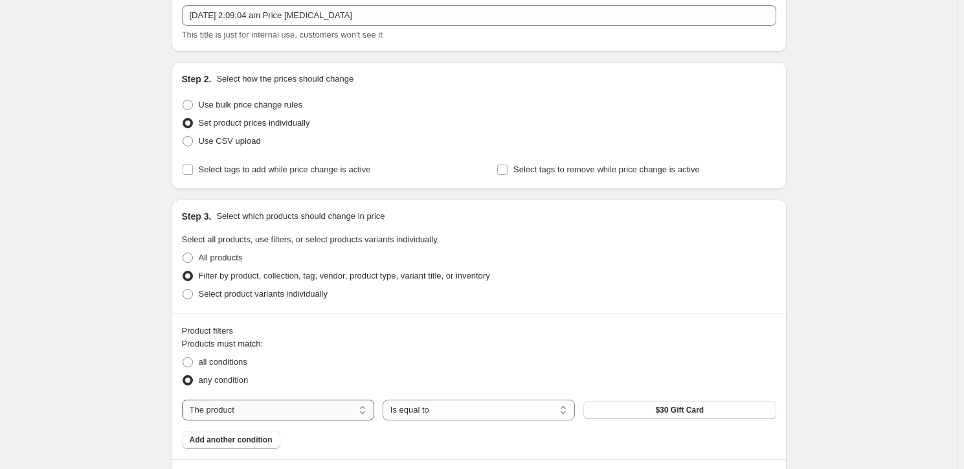
scroll to position [176, 0]
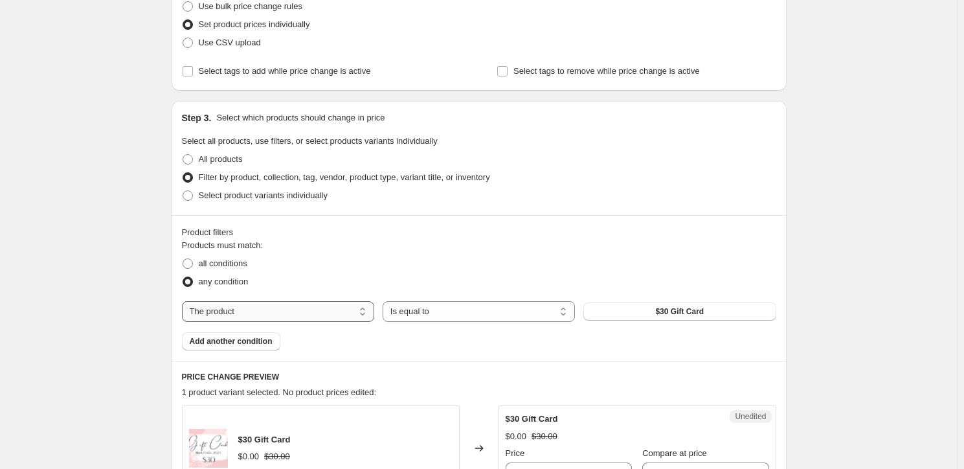
click at [253, 305] on select "The product The product's collection The product's tag The product's vendor The…" at bounding box center [278, 311] width 192 height 21
click at [244, 262] on span "all conditions" at bounding box center [223, 263] width 49 height 10
click at [183, 259] on input "all conditions" at bounding box center [183, 258] width 1 height 1
click at [264, 307] on select "The product The product's collection The product's tag The product's vendor The…" at bounding box center [278, 311] width 192 height 21
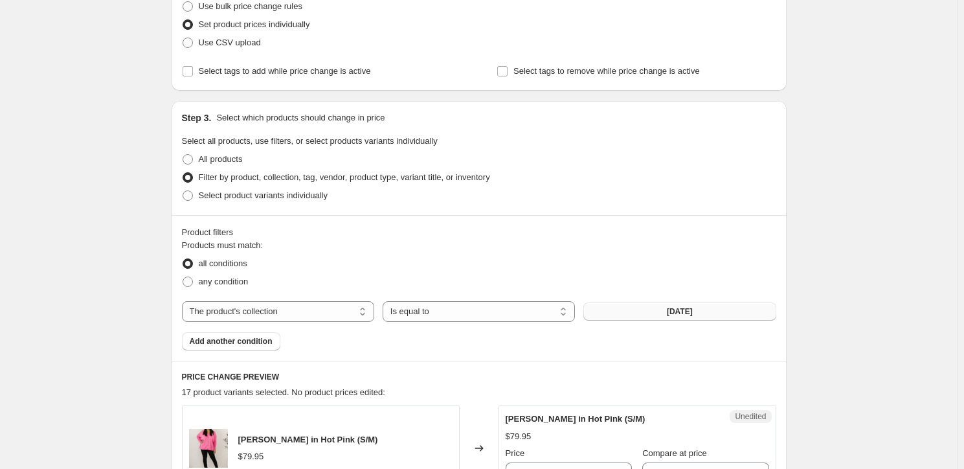
click at [693, 312] on span "[DATE]" at bounding box center [680, 311] width 26 height 10
click at [227, 341] on span "Add another condition" at bounding box center [231, 341] width 83 height 10
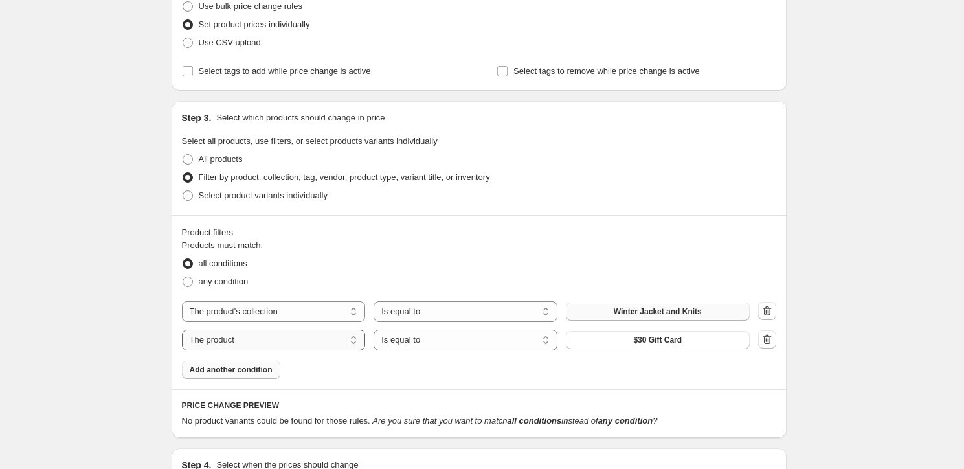
click at [247, 340] on select "The product The product's collection The product's tag The product's vendor The…" at bounding box center [274, 340] width 184 height 21
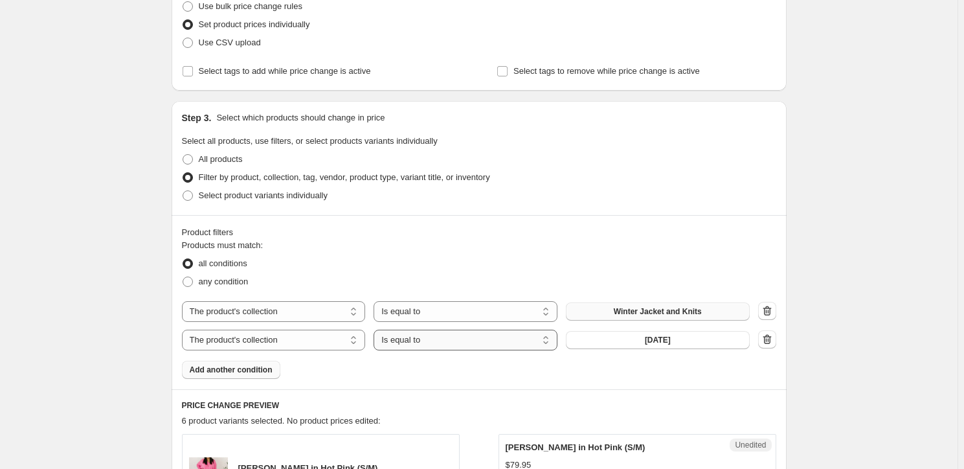
click at [413, 339] on select "Is equal to Is not equal to" at bounding box center [466, 340] width 184 height 21
click at [615, 335] on button "[DATE]" at bounding box center [658, 340] width 184 height 18
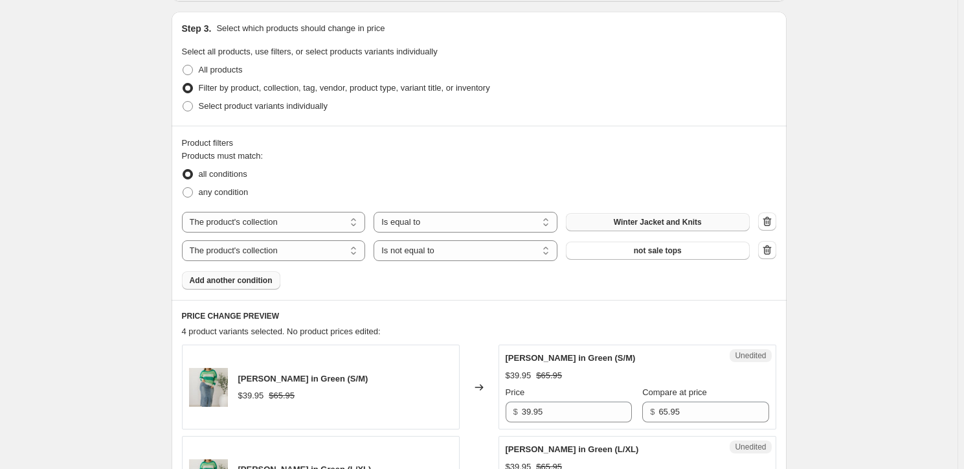
scroll to position [412, 0]
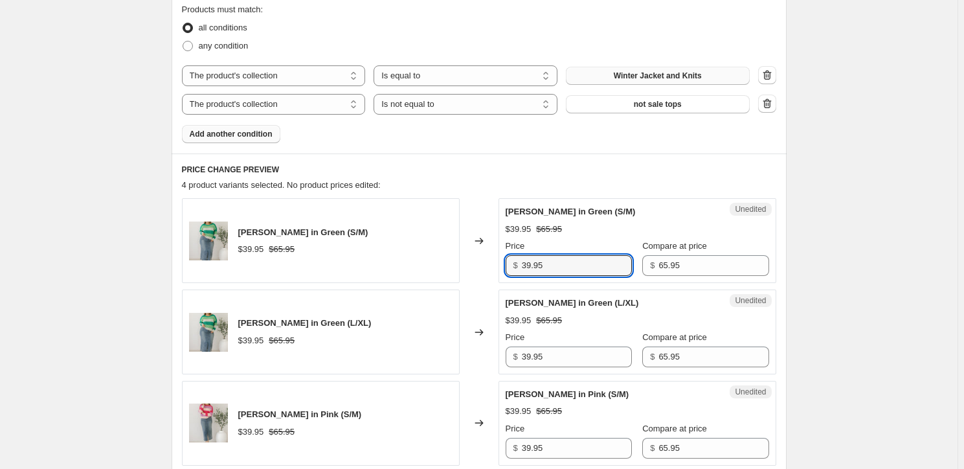
drag, startPoint x: 557, startPoint y: 264, endPoint x: 512, endPoint y: 274, distance: 46.4
click at [512, 274] on div "$ 39.95" at bounding box center [569, 265] width 126 height 21
drag, startPoint x: 554, startPoint y: 266, endPoint x: 507, endPoint y: 272, distance: 47.7
click at [507, 272] on div "Unedited [PERSON_NAME] in Green (S/M) $39.95 $65.95 Price $ 32.97 Compare at pr…" at bounding box center [638, 240] width 278 height 85
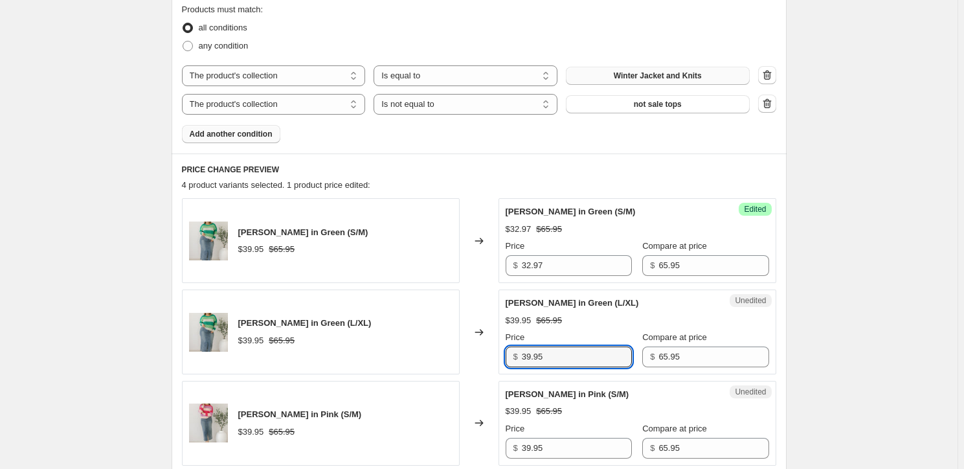
drag, startPoint x: 556, startPoint y: 358, endPoint x: 514, endPoint y: 362, distance: 42.3
click at [514, 362] on div "$ 39.95" at bounding box center [569, 356] width 126 height 21
paste input "2.97"
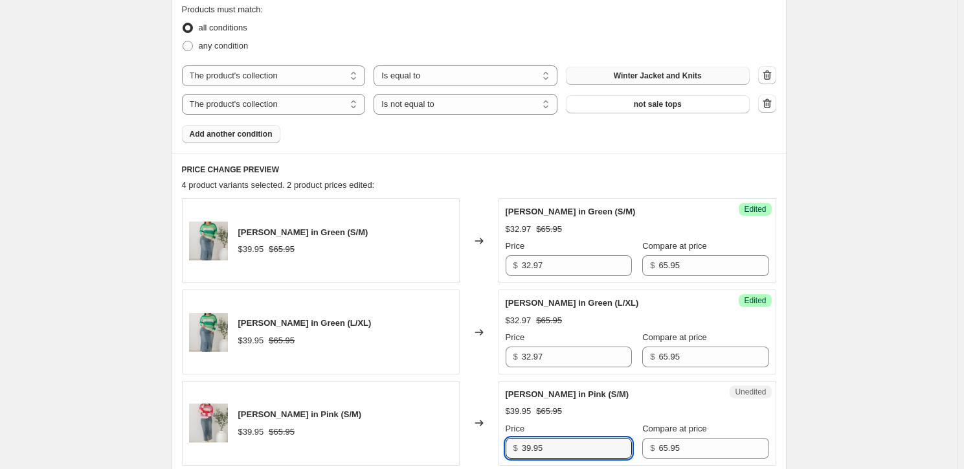
drag, startPoint x: 569, startPoint y: 453, endPoint x: 525, endPoint y: 452, distance: 44.7
click at [525, 452] on div "$ 39.95" at bounding box center [569, 448] width 126 height 21
paste input "2.97"
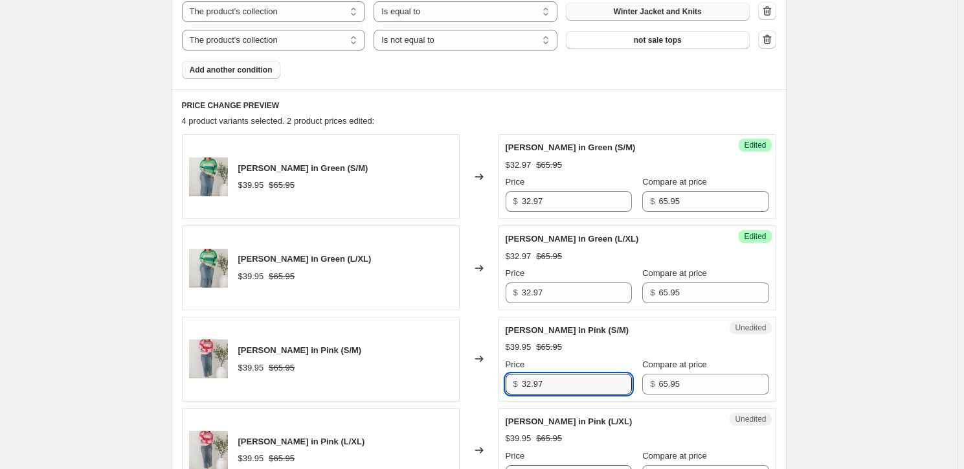
scroll to position [530, 0]
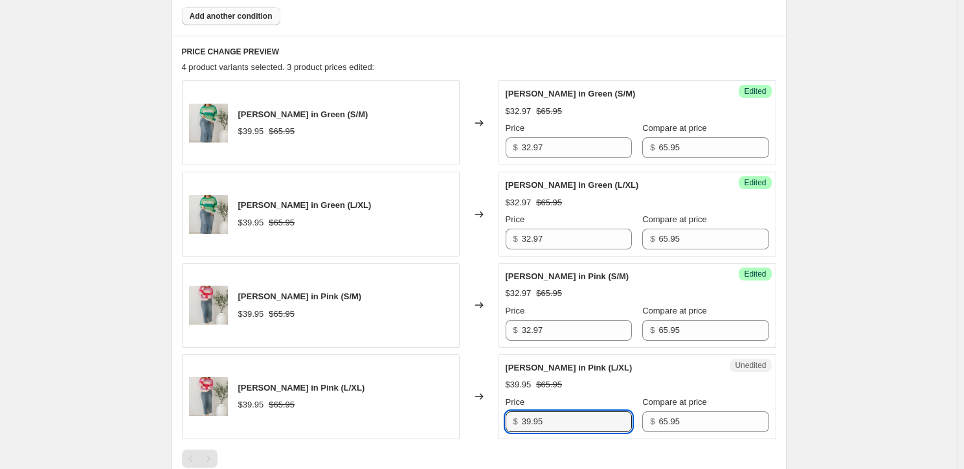
drag, startPoint x: 560, startPoint y: 421, endPoint x: 521, endPoint y: 434, distance: 41.6
click at [521, 434] on div "Unedited [PERSON_NAME] in Pink (L/XL) $39.95 $65.95 Price $ 39.95 Compare at pr…" at bounding box center [638, 396] width 278 height 85
paste input "2.97"
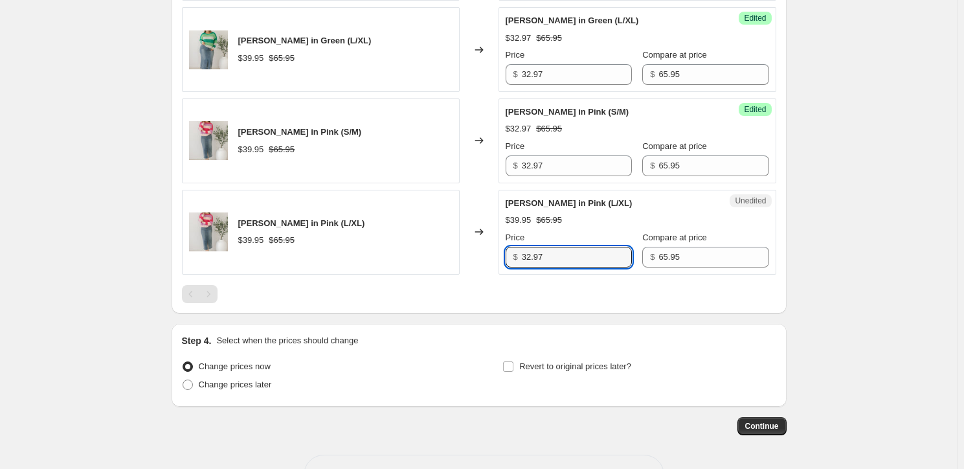
scroll to position [738, 0]
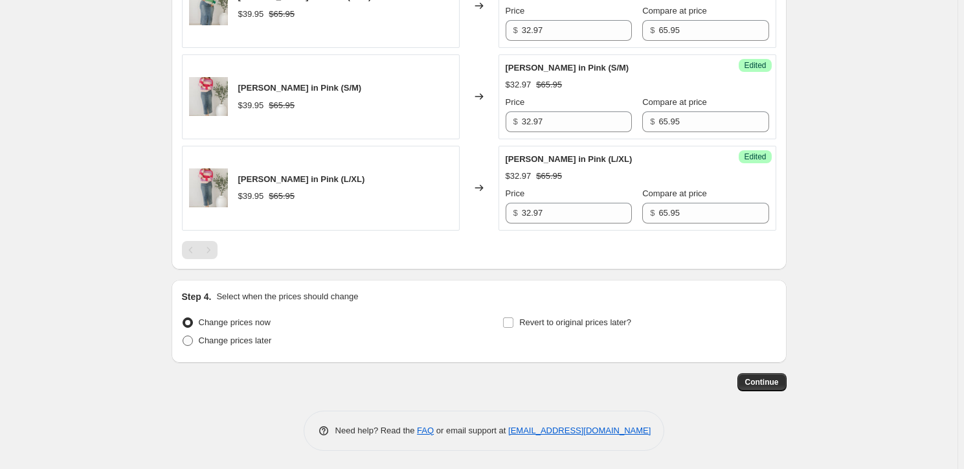
click at [214, 340] on span "Change prices later" at bounding box center [235, 340] width 73 height 10
click at [183, 336] on input "Change prices later" at bounding box center [183, 335] width 1 height 1
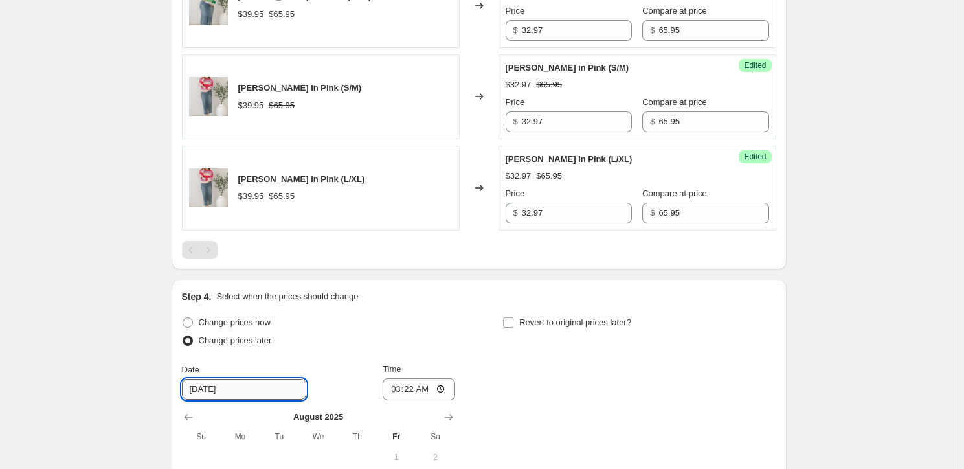
click at [210, 387] on input "[DATE]" at bounding box center [244, 389] width 124 height 21
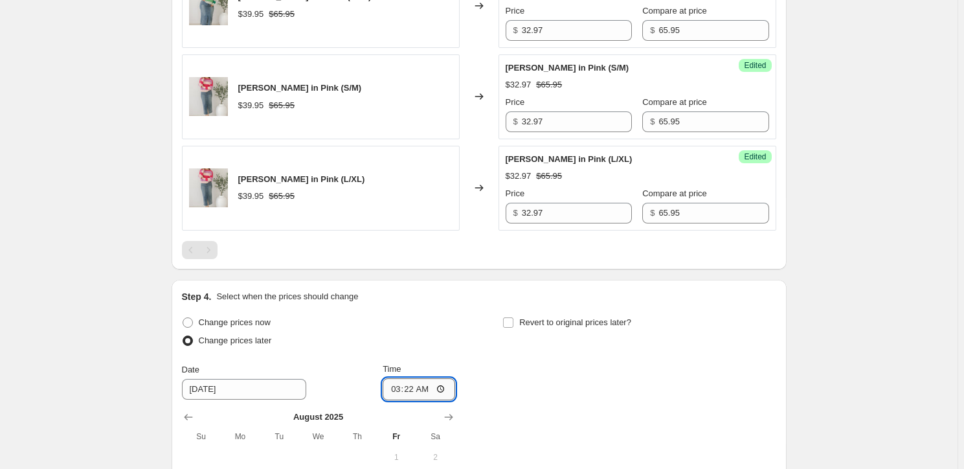
click at [401, 387] on input "03:22" at bounding box center [419, 389] width 73 height 22
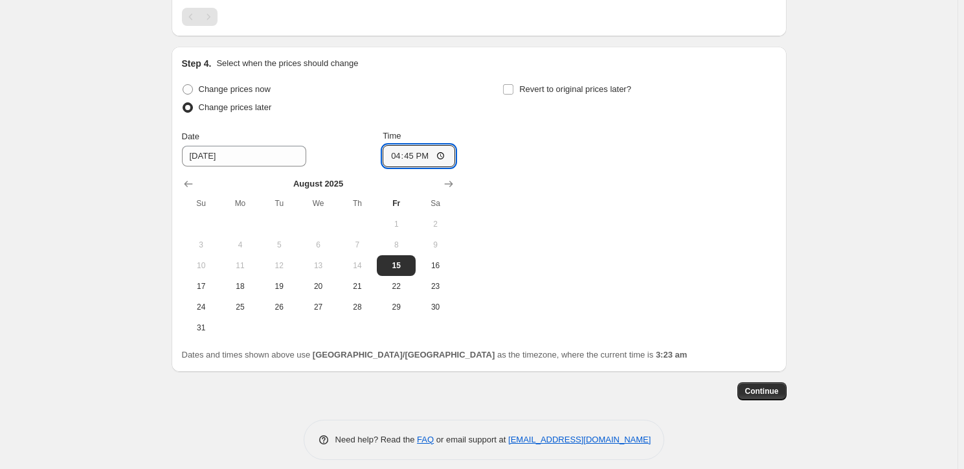
scroll to position [981, 0]
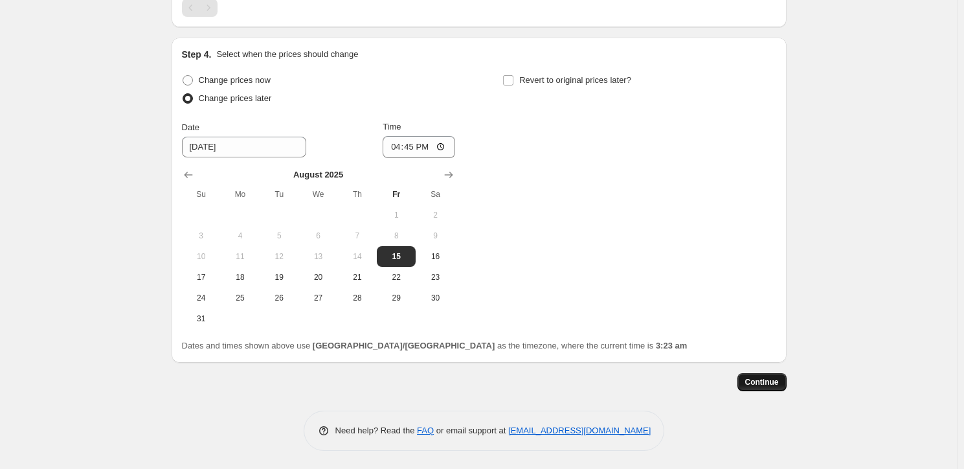
click at [758, 380] on span "Continue" at bounding box center [762, 382] width 34 height 10
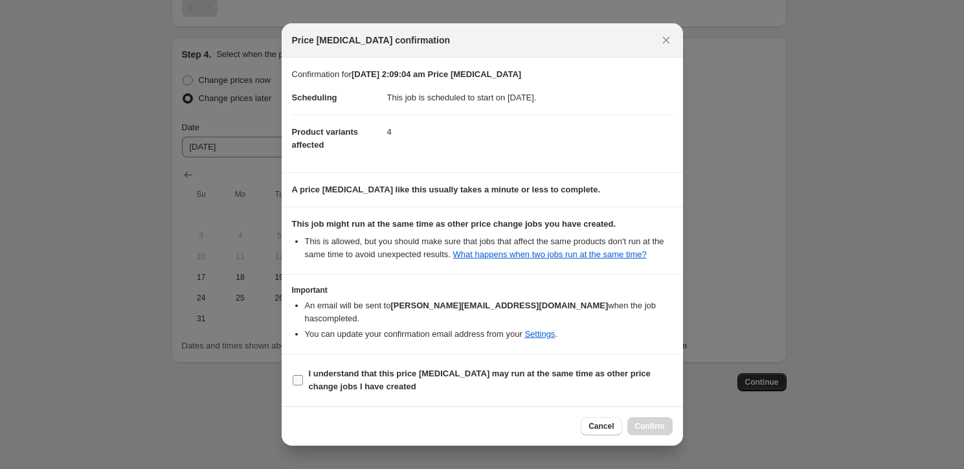
click at [297, 379] on input "I understand that this price [MEDICAL_DATA] may run at the same time as other p…" at bounding box center [298, 380] width 10 height 10
click at [641, 422] on span "Confirm" at bounding box center [650, 426] width 30 height 10
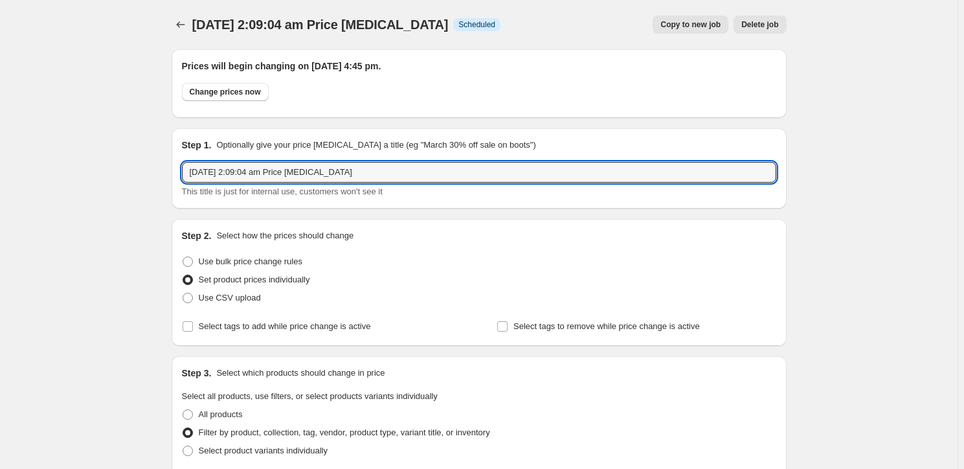
drag, startPoint x: 379, startPoint y: 174, endPoint x: 156, endPoint y: 157, distance: 223.4
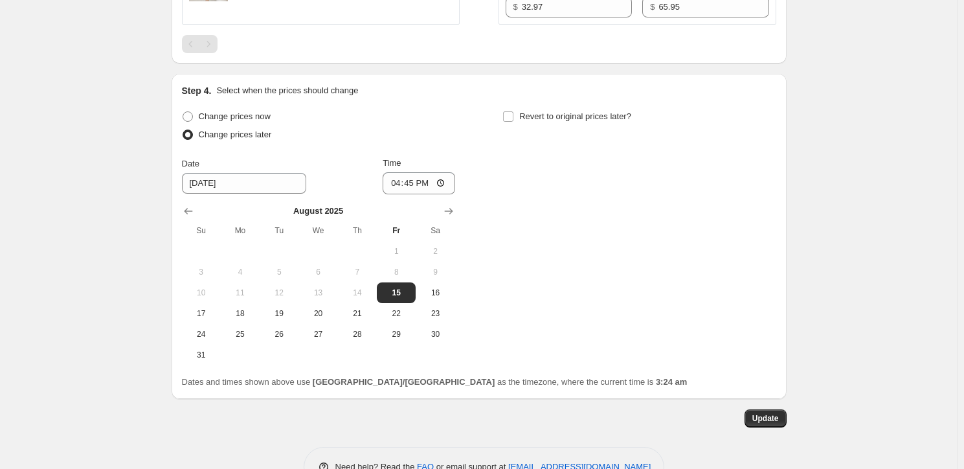
scroll to position [1060, 0]
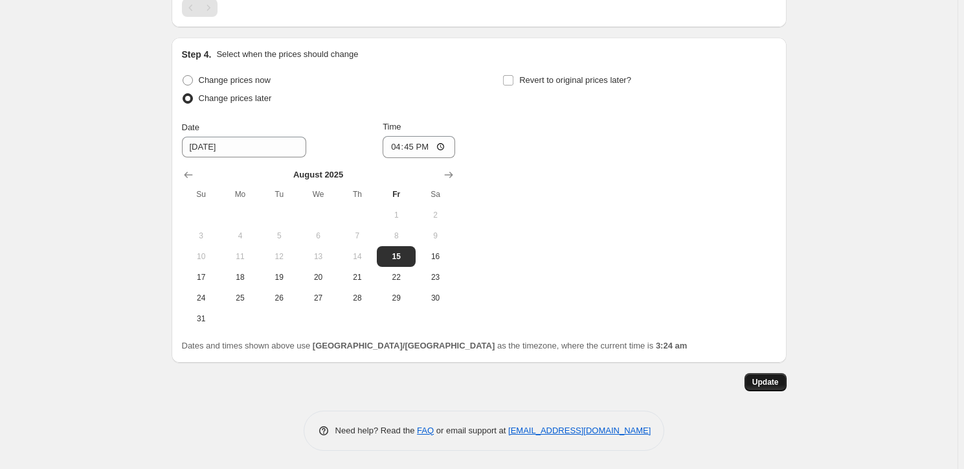
click at [758, 381] on span "Update" at bounding box center [766, 382] width 27 height 10
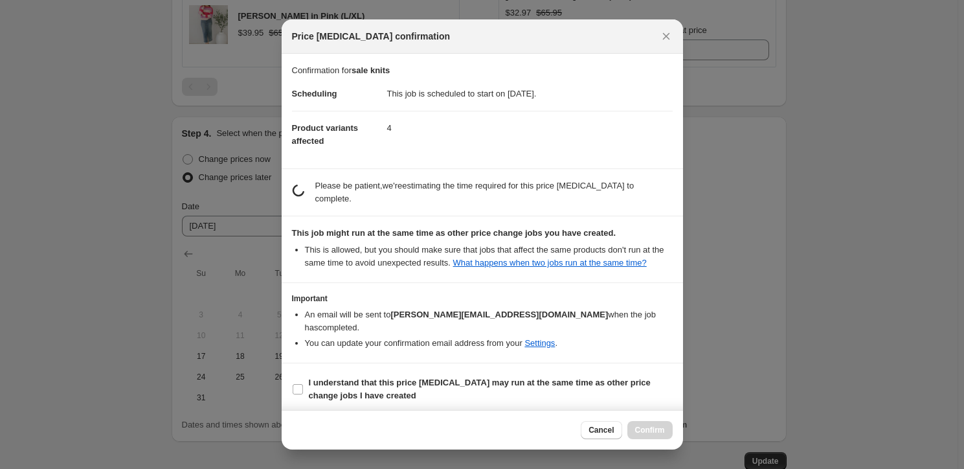
scroll to position [0, 0]
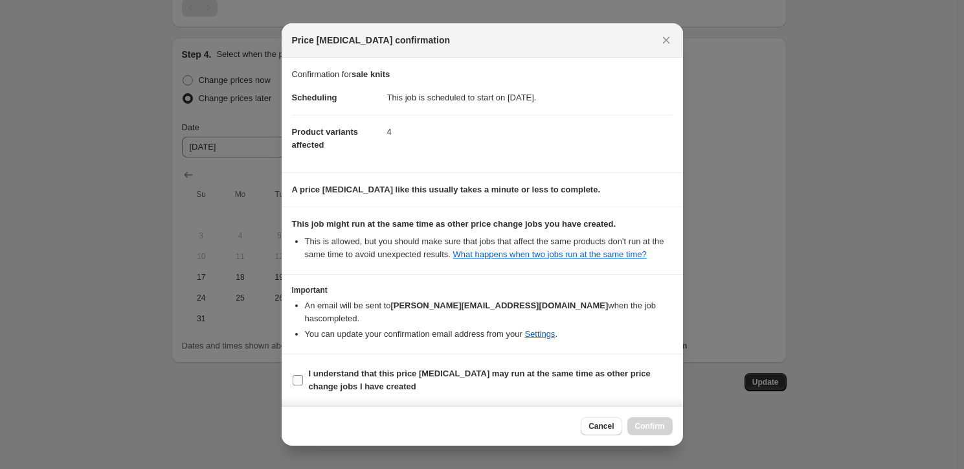
drag, startPoint x: 306, startPoint y: 373, endPoint x: 313, endPoint y: 376, distance: 7.6
click at [310, 373] on label "I understand that this price [MEDICAL_DATA] may run at the same time as other p…" at bounding box center [482, 380] width 381 height 31
click at [303, 375] on input "I understand that this price [MEDICAL_DATA] may run at the same time as other p…" at bounding box center [298, 380] width 10 height 10
click at [649, 428] on span "Confirm" at bounding box center [650, 426] width 30 height 10
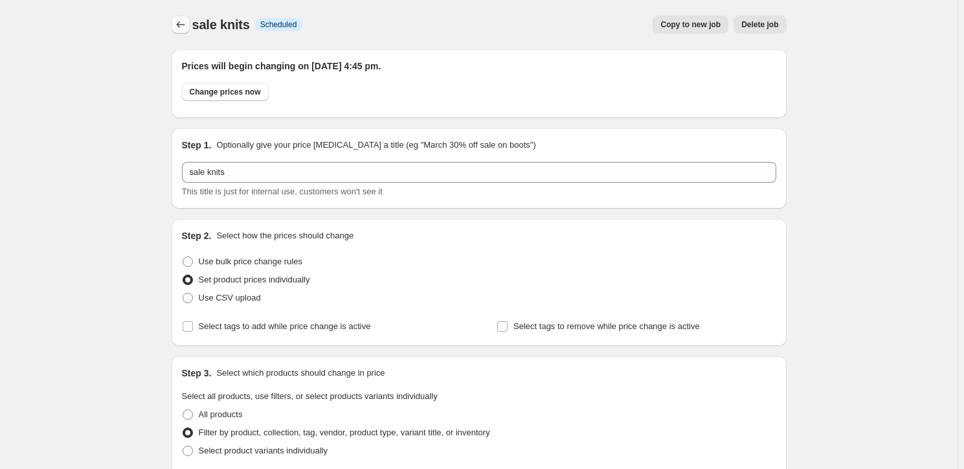
click at [188, 30] on button "Price change jobs" at bounding box center [181, 25] width 18 height 18
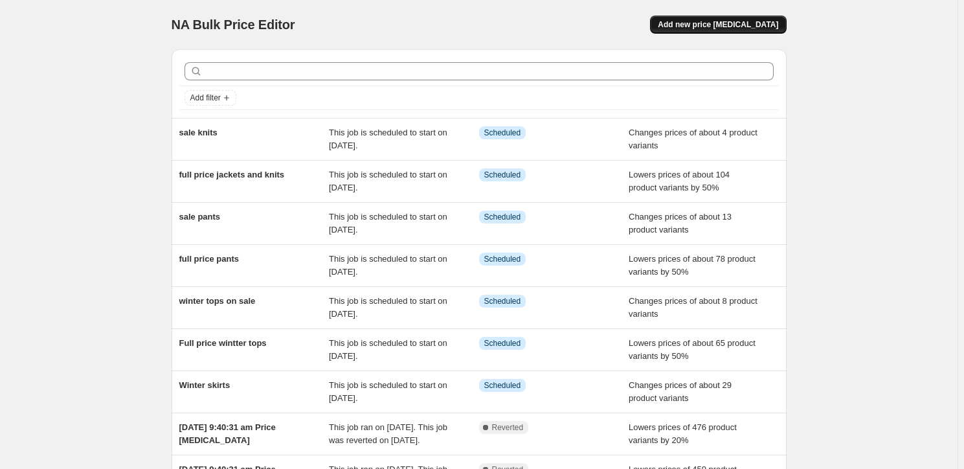
click at [716, 17] on button "Add new price [MEDICAL_DATA]" at bounding box center [718, 25] width 136 height 18
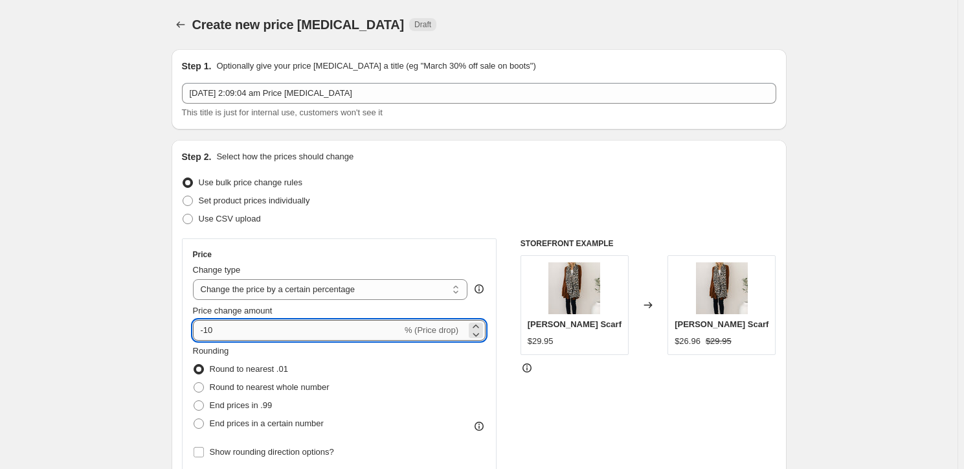
click at [217, 329] on input "-10" at bounding box center [297, 330] width 209 height 21
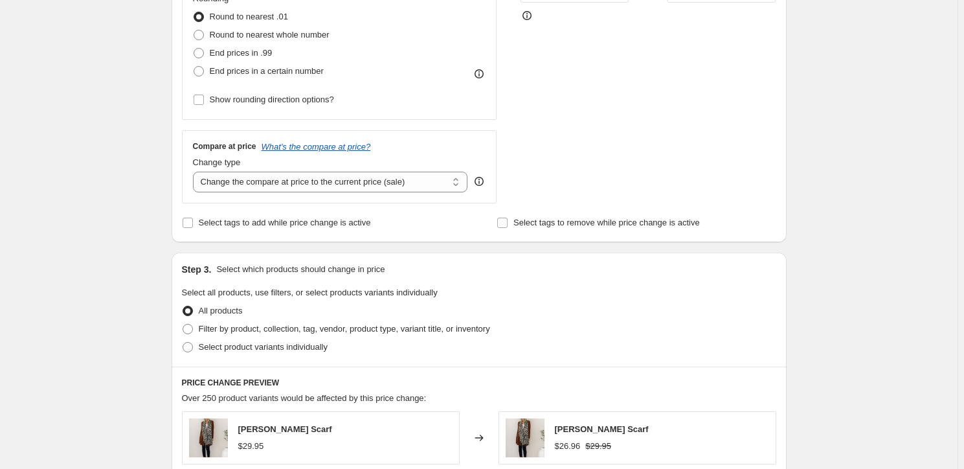
scroll to position [471, 0]
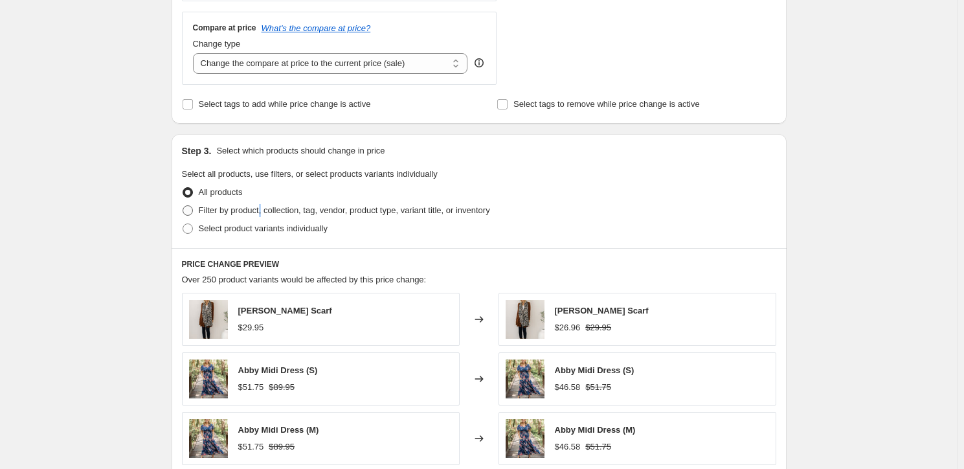
click at [275, 205] on span "Filter by product, collection, tag, vendor, product type, variant title, or inv…" at bounding box center [344, 210] width 291 height 10
click at [209, 210] on span "Filter by product, collection, tag, vendor, product type, variant title, or inv…" at bounding box center [344, 210] width 291 height 10
click at [183, 206] on input "Filter by product, collection, tag, vendor, product type, variant title, or inv…" at bounding box center [183, 205] width 1 height 1
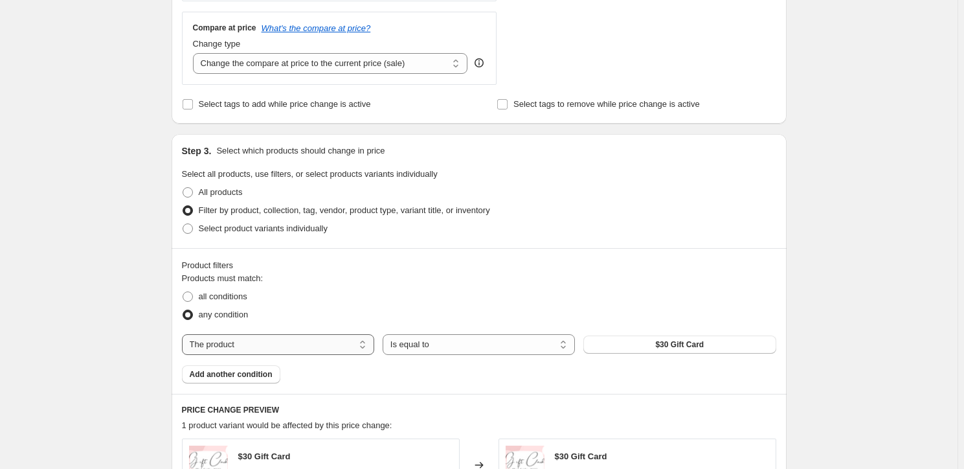
click at [271, 341] on select "The product The product's collection The product's tag The product's vendor The…" at bounding box center [278, 344] width 192 height 21
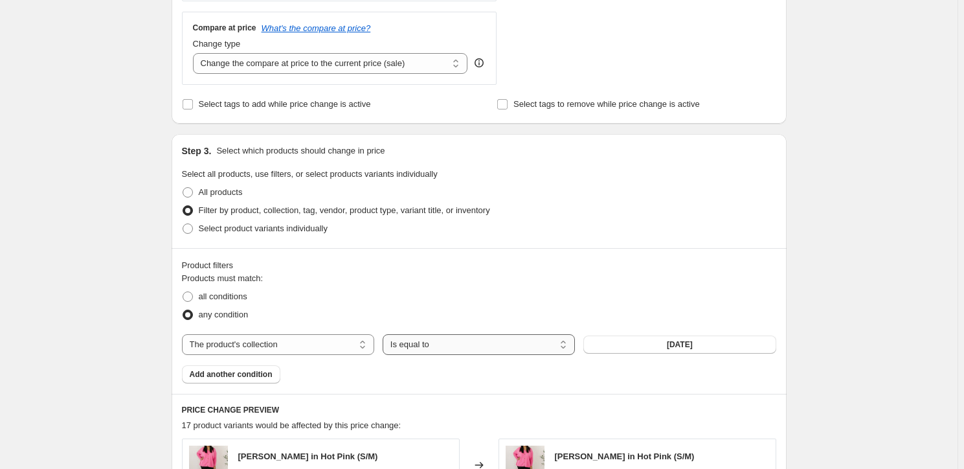
click at [481, 342] on select "Is equal to Is not equal to" at bounding box center [479, 344] width 192 height 21
click at [659, 343] on button "[DATE]" at bounding box center [680, 344] width 192 height 18
click at [230, 374] on span "Add another condition" at bounding box center [231, 374] width 83 height 10
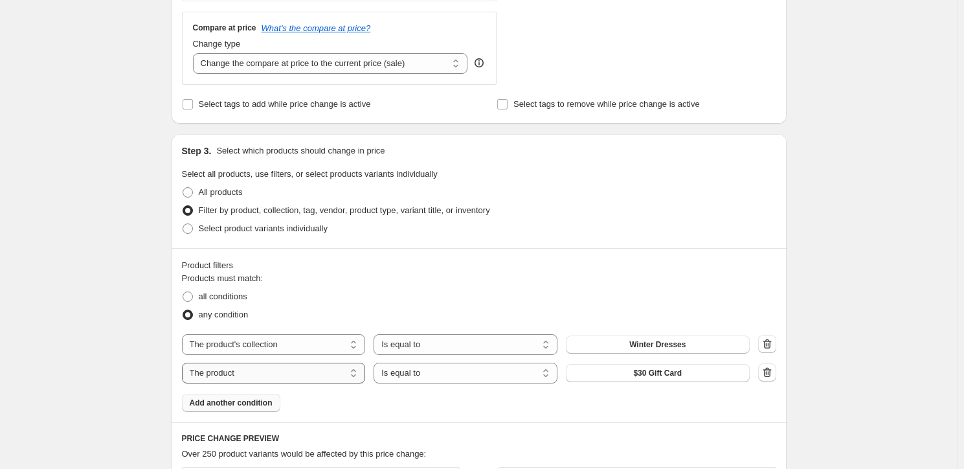
click at [259, 363] on select "The product The product's collection The product's tag The product's vendor The…" at bounding box center [274, 373] width 184 height 21
click at [686, 368] on button "[DATE]" at bounding box center [658, 373] width 184 height 18
click at [210, 292] on span "all conditions" at bounding box center [223, 296] width 49 height 10
click at [183, 292] on input "all conditions" at bounding box center [183, 291] width 1 height 1
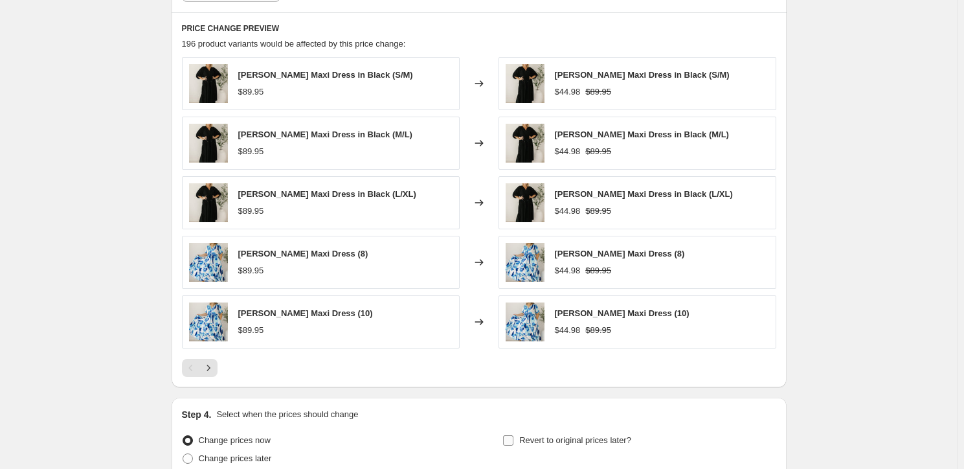
scroll to position [998, 0]
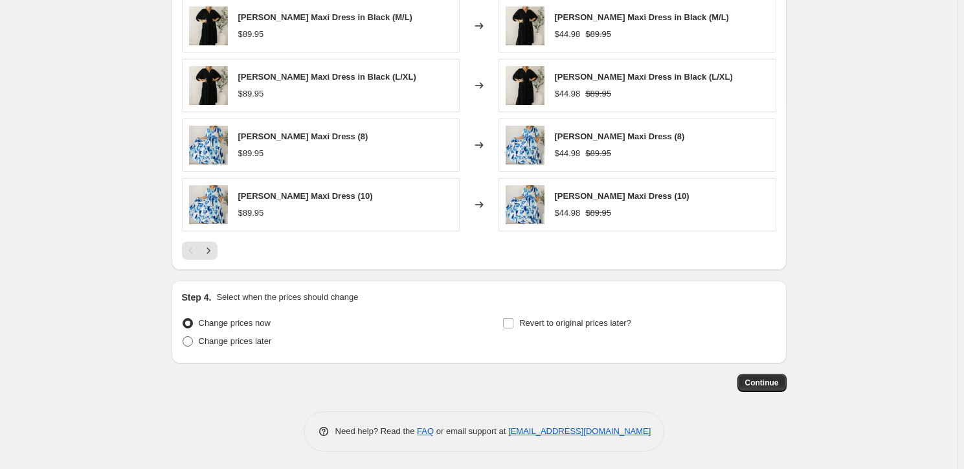
click at [229, 341] on span "Change prices later" at bounding box center [235, 341] width 73 height 10
click at [183, 337] on input "Change prices later" at bounding box center [183, 336] width 1 height 1
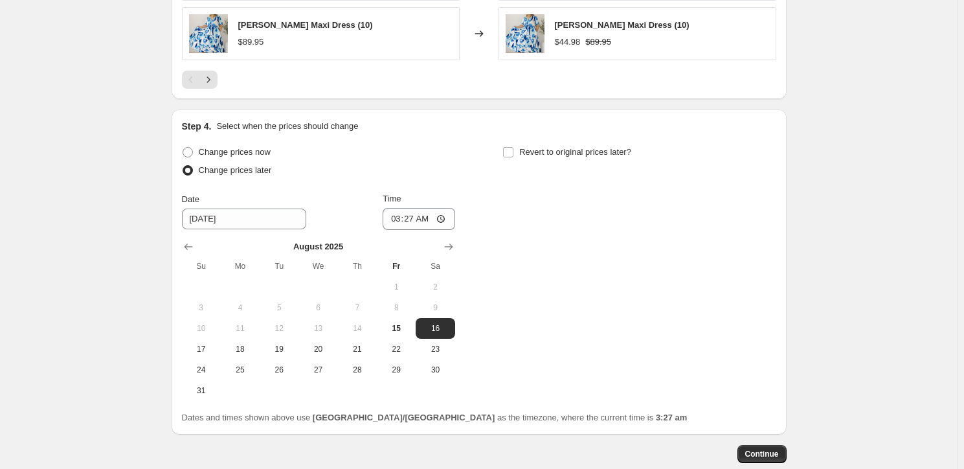
scroll to position [1175, 0]
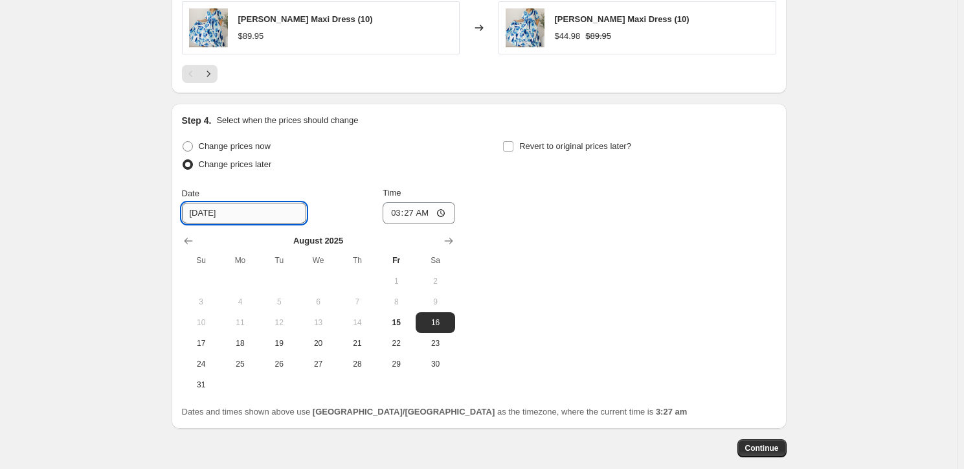
click at [207, 209] on input "[DATE]" at bounding box center [244, 213] width 124 height 21
click at [208, 209] on input "[DATE]" at bounding box center [244, 213] width 124 height 21
click at [394, 205] on input "03:27" at bounding box center [419, 213] width 73 height 22
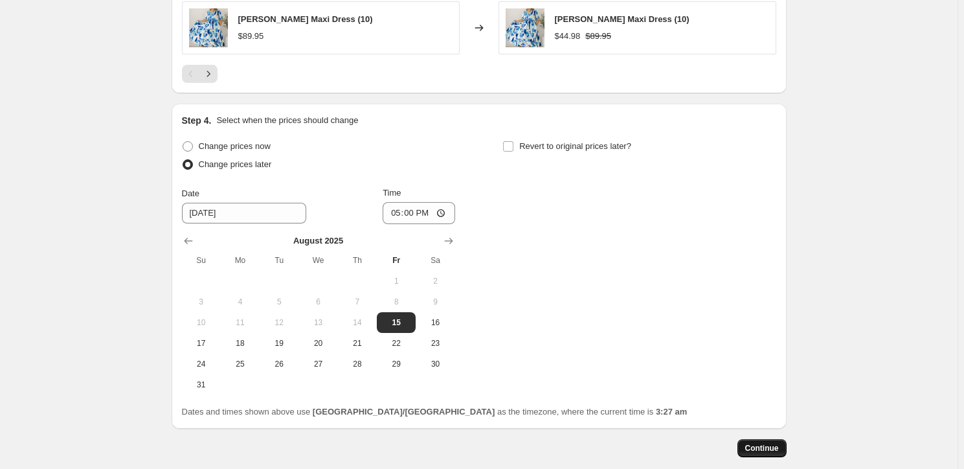
click at [764, 440] on button "Continue" at bounding box center [762, 448] width 49 height 18
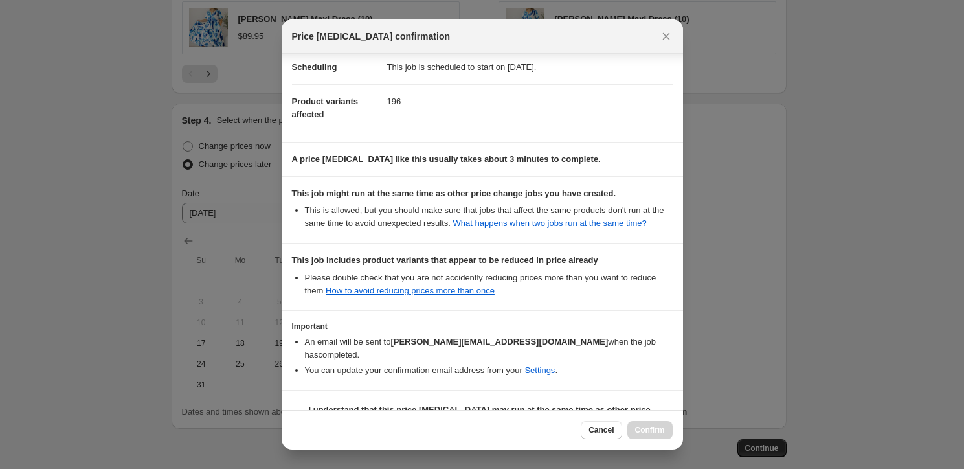
scroll to position [153, 0]
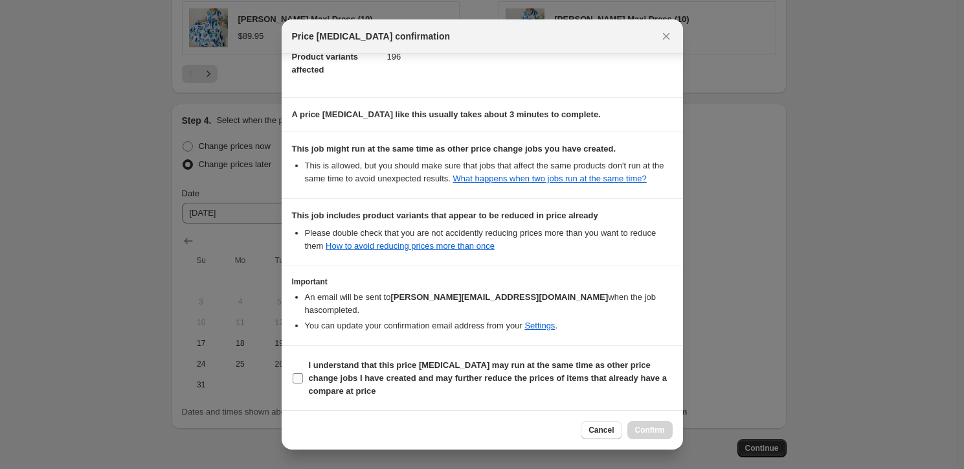
click at [298, 375] on input "I understand that this price [MEDICAL_DATA] may run at the same time as other p…" at bounding box center [298, 378] width 10 height 10
click at [653, 427] on span "Confirm" at bounding box center [650, 430] width 30 height 10
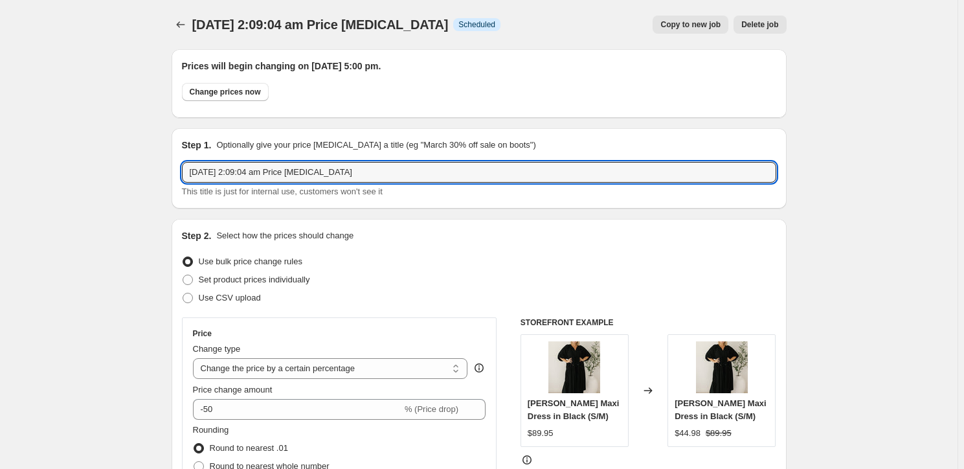
drag, startPoint x: 394, startPoint y: 176, endPoint x: 91, endPoint y: 113, distance: 309.5
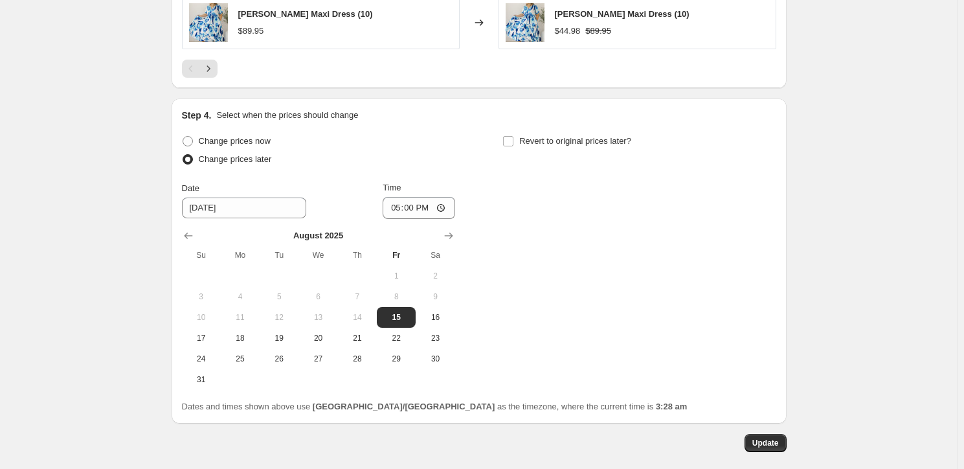
scroll to position [1320, 0]
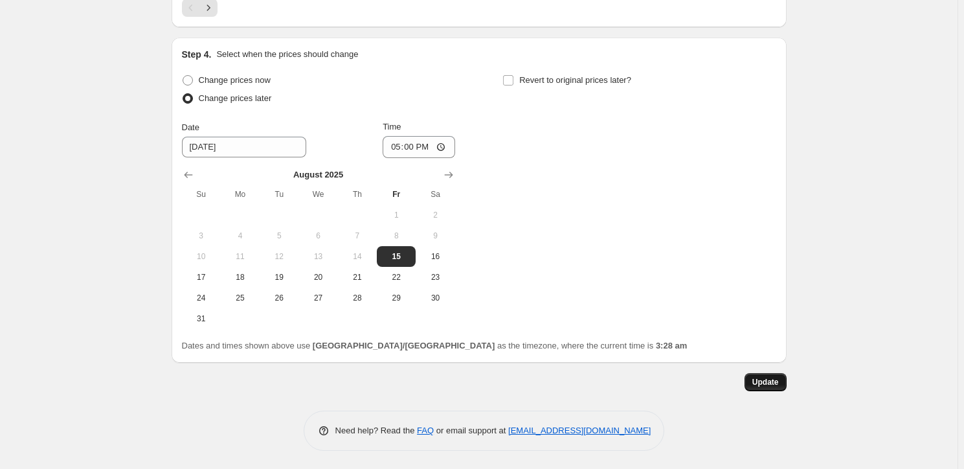
click at [764, 380] on span "Update" at bounding box center [766, 382] width 27 height 10
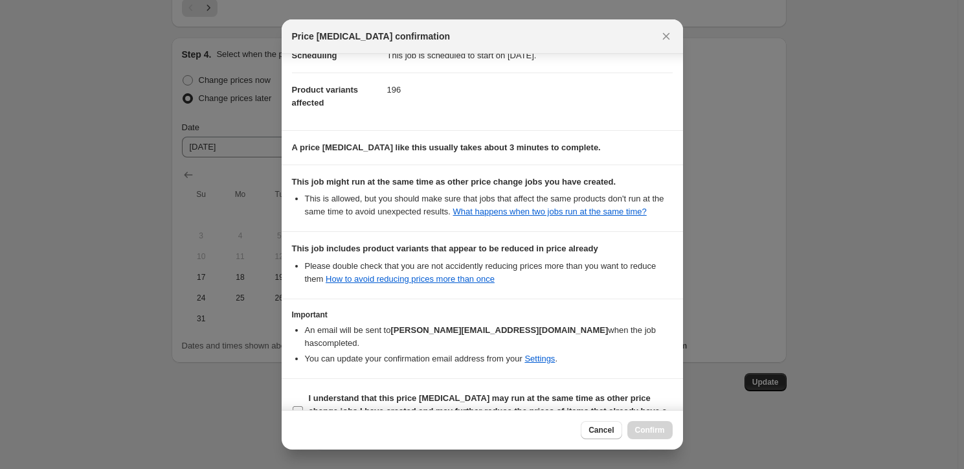
scroll to position [153, 0]
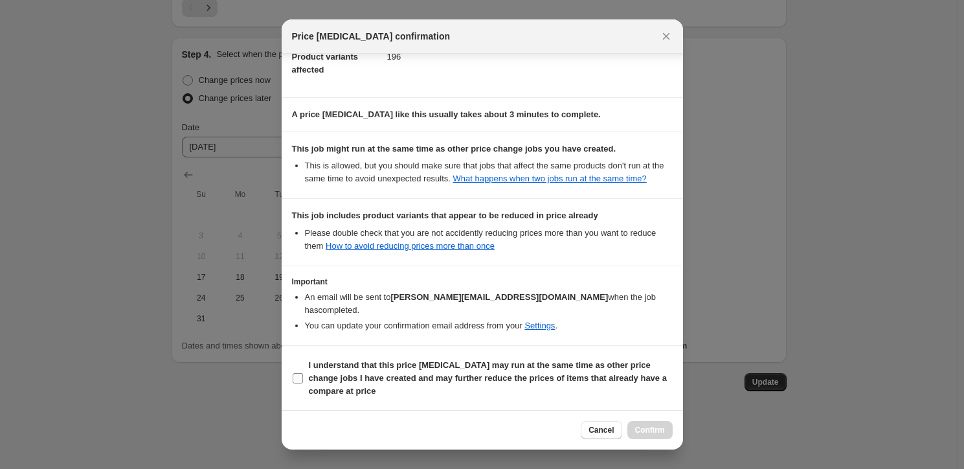
click at [305, 376] on label "I understand that this price [MEDICAL_DATA] may run at the same time as other p…" at bounding box center [482, 378] width 381 height 44
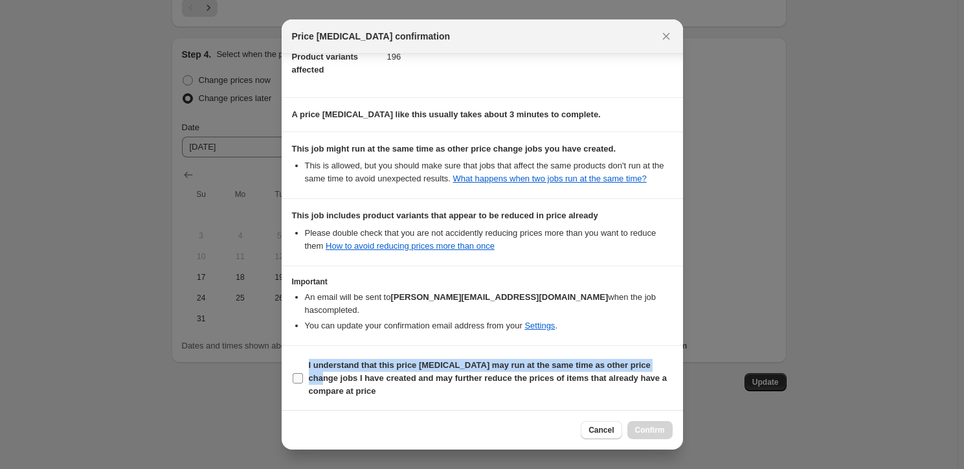
click at [301, 374] on input "I understand that this price [MEDICAL_DATA] may run at the same time as other p…" at bounding box center [298, 378] width 10 height 10
click at [645, 424] on button "Confirm" at bounding box center [650, 430] width 45 height 18
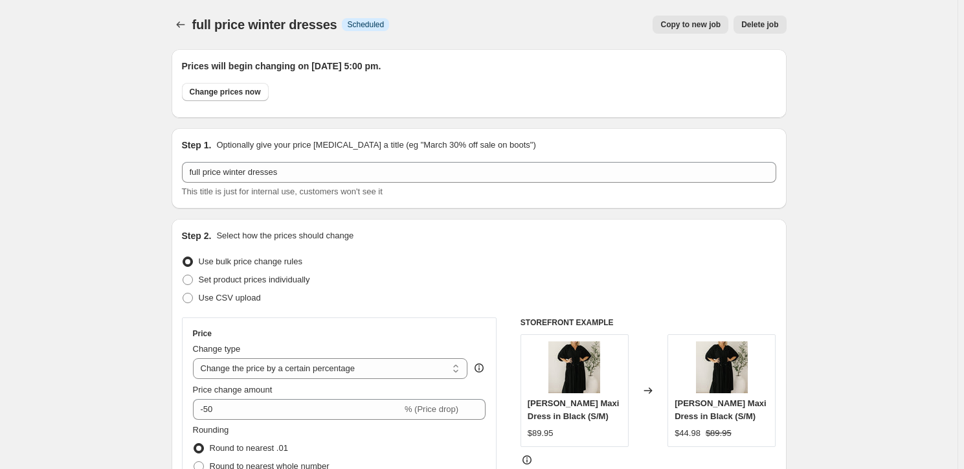
scroll to position [1320, 0]
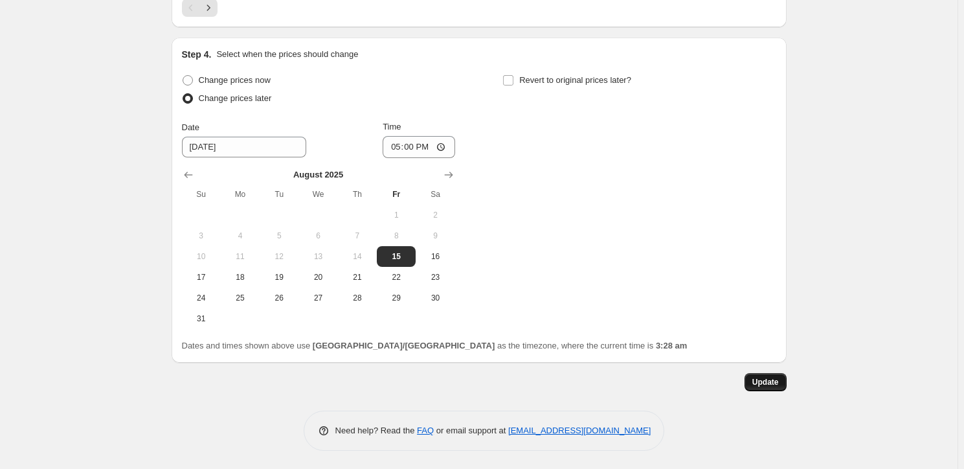
click at [763, 382] on span "Update" at bounding box center [766, 382] width 27 height 10
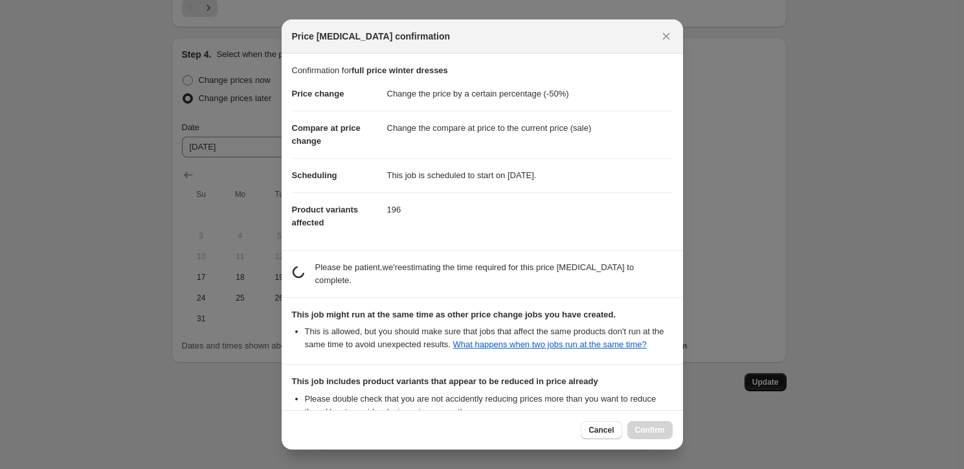
scroll to position [0, 0]
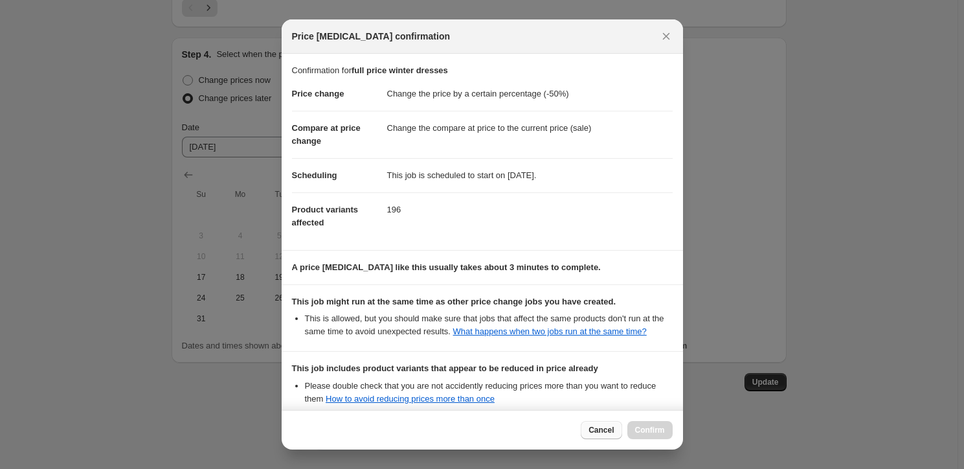
click at [599, 431] on span "Cancel" at bounding box center [601, 430] width 25 height 10
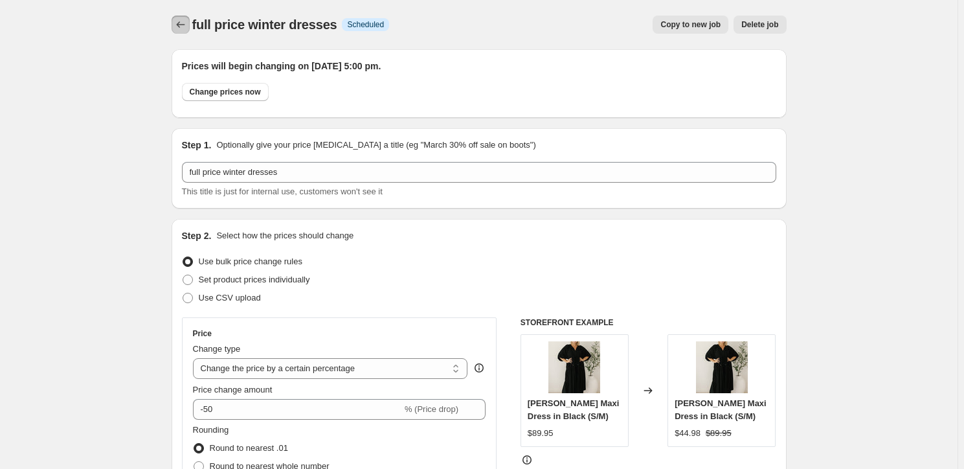
click at [182, 22] on icon "Price change jobs" at bounding box center [180, 24] width 13 height 13
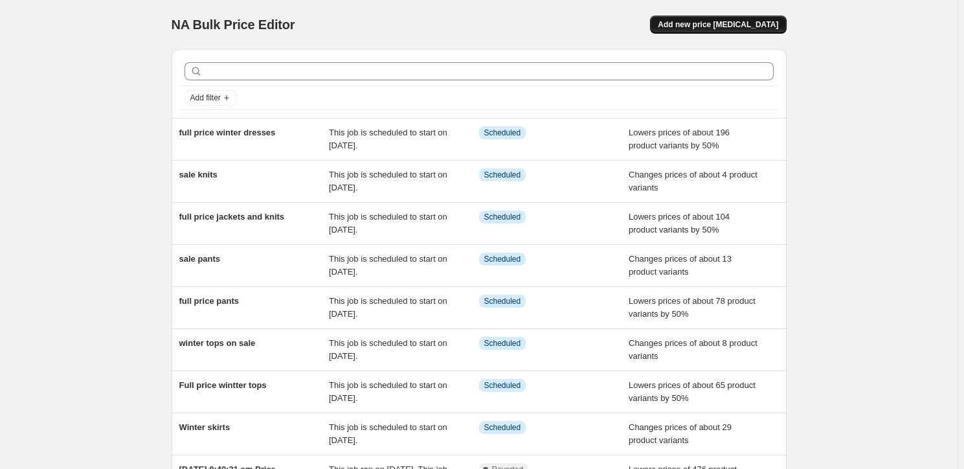
click at [729, 26] on span "Add new price [MEDICAL_DATA]" at bounding box center [718, 24] width 120 height 10
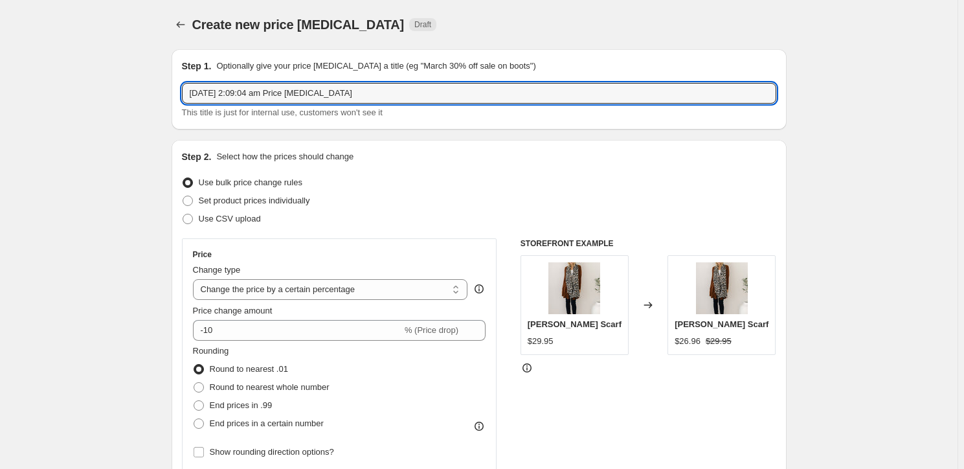
drag, startPoint x: 392, startPoint y: 92, endPoint x: 50, endPoint y: 28, distance: 348.4
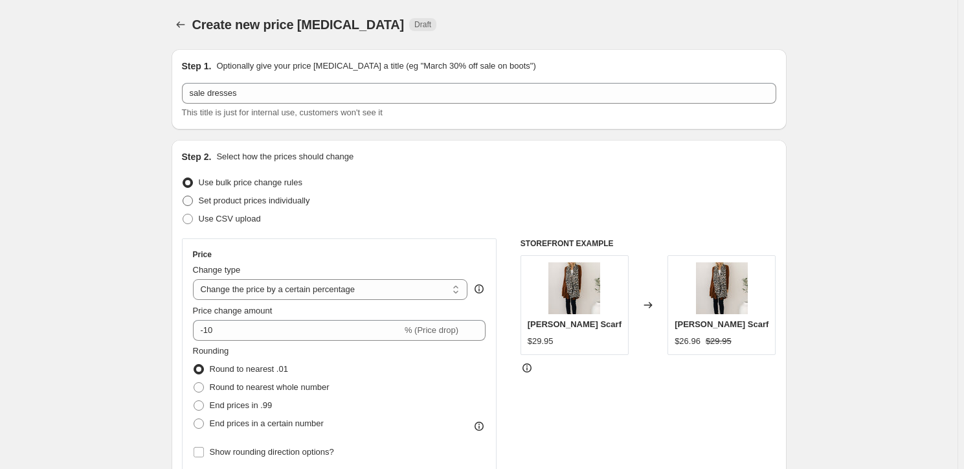
click at [201, 201] on label "Set product prices individually" at bounding box center [246, 201] width 128 height 18
click at [183, 196] on input "Set product prices individually" at bounding box center [183, 196] width 1 height 1
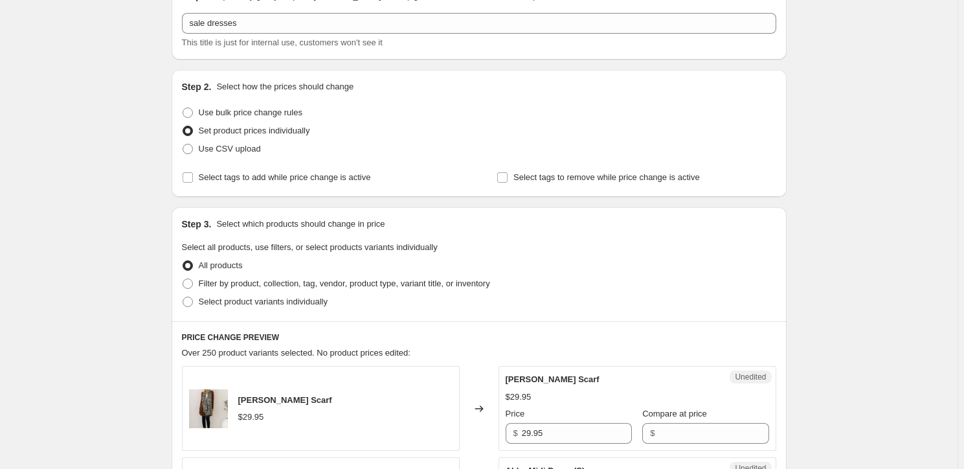
scroll to position [176, 0]
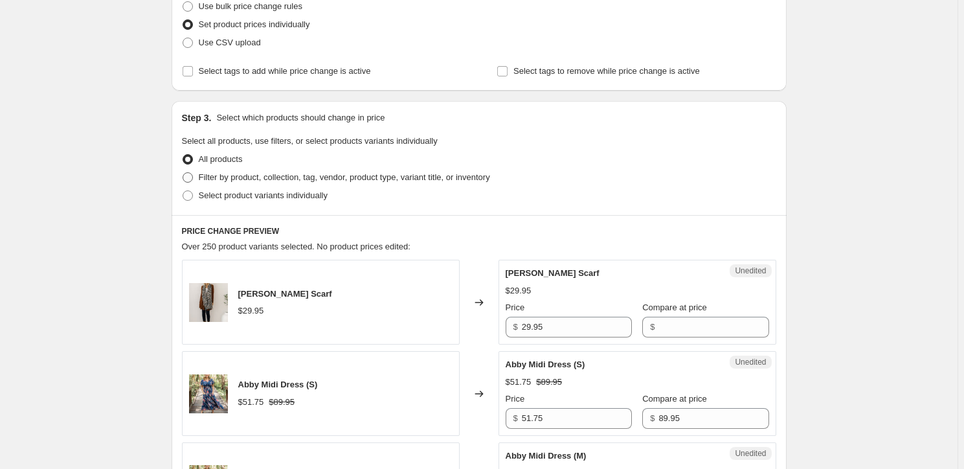
click at [267, 178] on span "Filter by product, collection, tag, vendor, product type, variant title, or inv…" at bounding box center [344, 177] width 291 height 10
click at [183, 173] on input "Filter by product, collection, tag, vendor, product type, variant title, or inv…" at bounding box center [183, 172] width 1 height 1
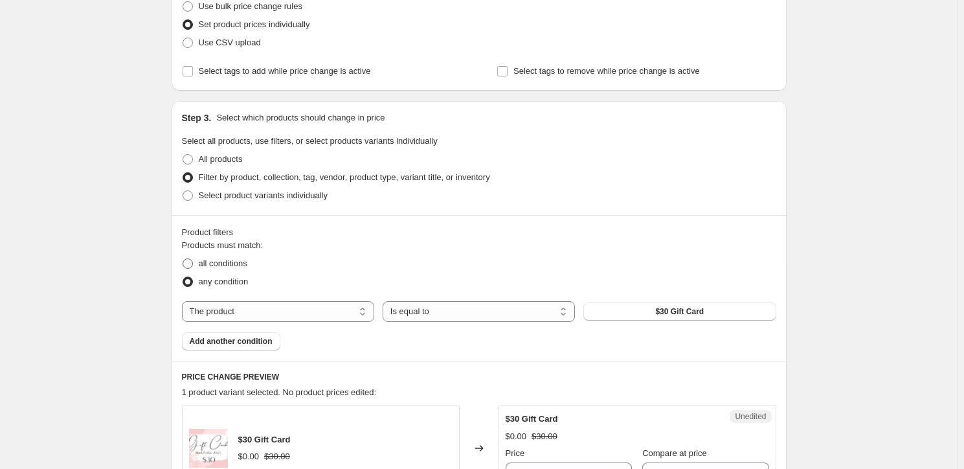
drag, startPoint x: 220, startPoint y: 263, endPoint x: 227, endPoint y: 264, distance: 6.6
click at [220, 262] on span "all conditions" at bounding box center [223, 263] width 49 height 10
click at [196, 259] on label "all conditions" at bounding box center [214, 264] width 65 height 18
click at [183, 259] on input "all conditions" at bounding box center [183, 258] width 1 height 1
click at [236, 310] on select "The product The product's collection The product's tag The product's vendor The…" at bounding box center [278, 311] width 192 height 21
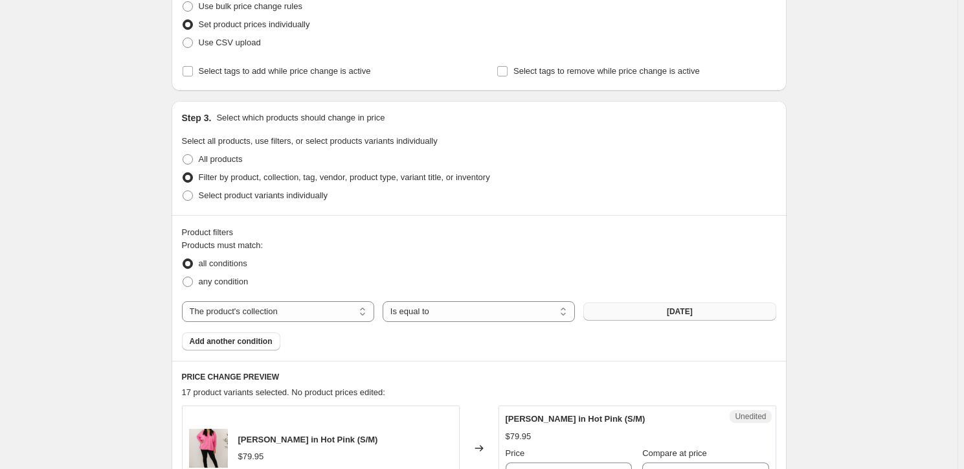
click at [672, 310] on span "[DATE]" at bounding box center [680, 311] width 26 height 10
click at [234, 337] on span "Add another condition" at bounding box center [231, 341] width 83 height 10
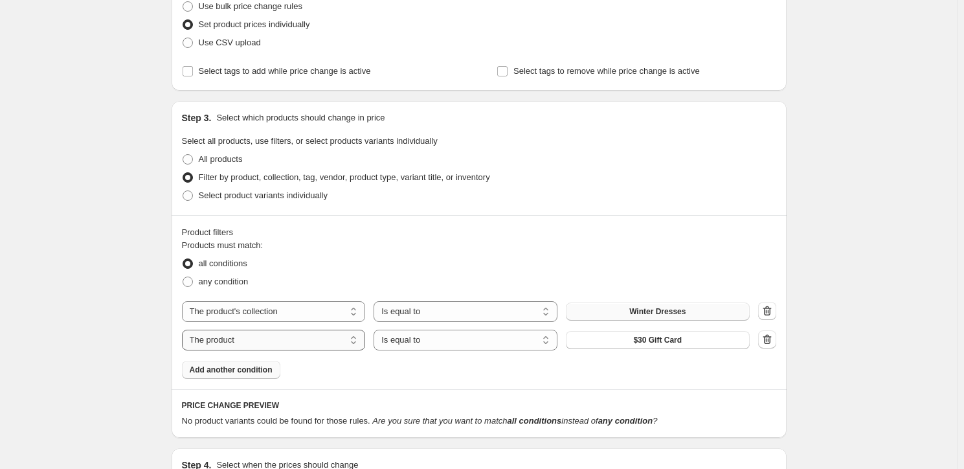
click at [236, 337] on select "The product The product's collection The product's tag The product's vendor The…" at bounding box center [274, 340] width 184 height 21
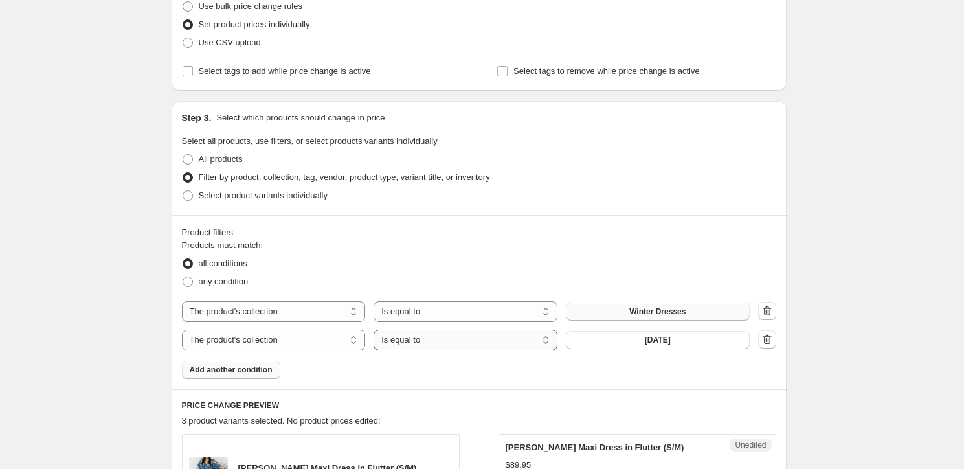
click at [405, 340] on select "Is equal to Is not equal to" at bounding box center [466, 340] width 184 height 21
click at [671, 341] on span "[DATE]" at bounding box center [658, 340] width 26 height 10
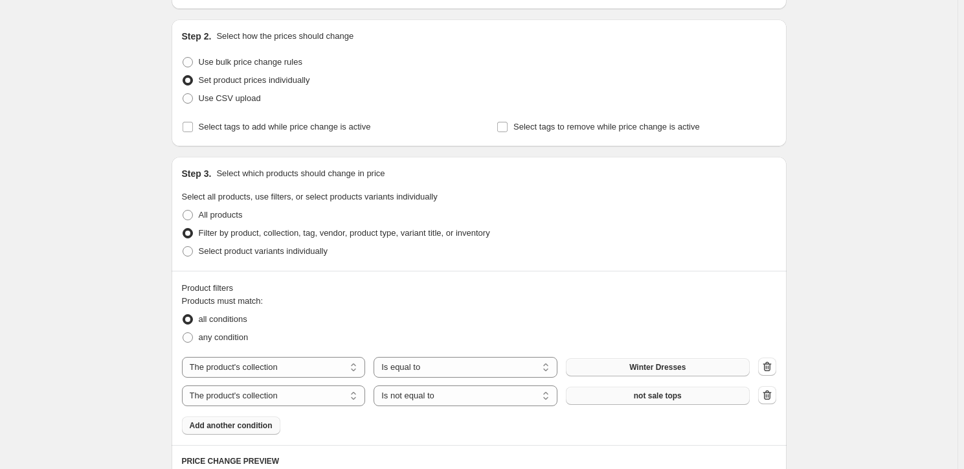
scroll to position [117, 0]
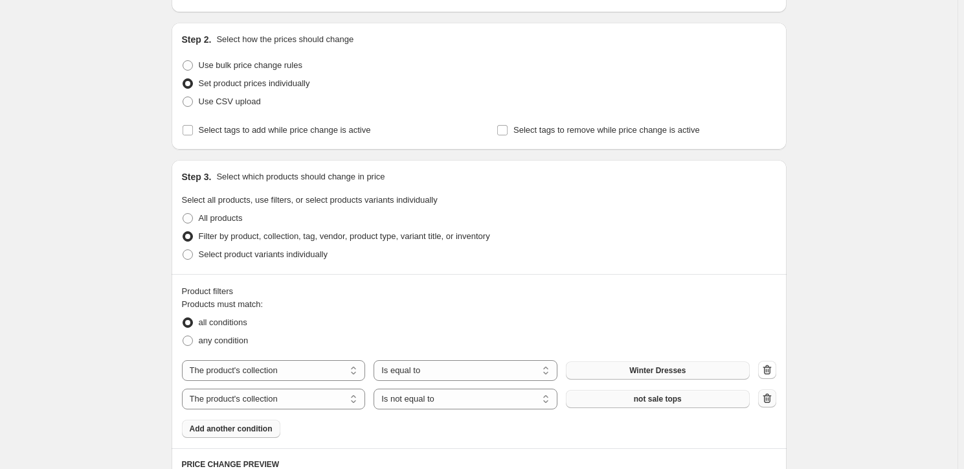
click at [769, 396] on icon "button" at bounding box center [767, 398] width 13 height 13
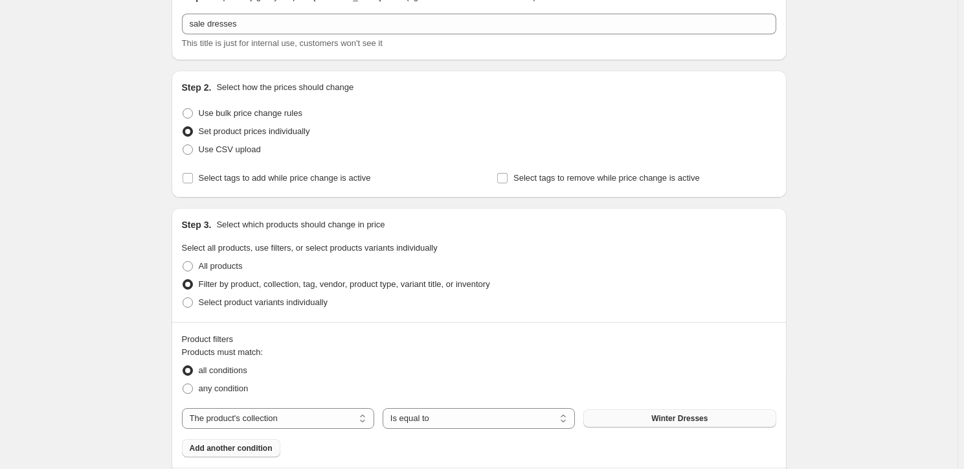
scroll to position [0, 0]
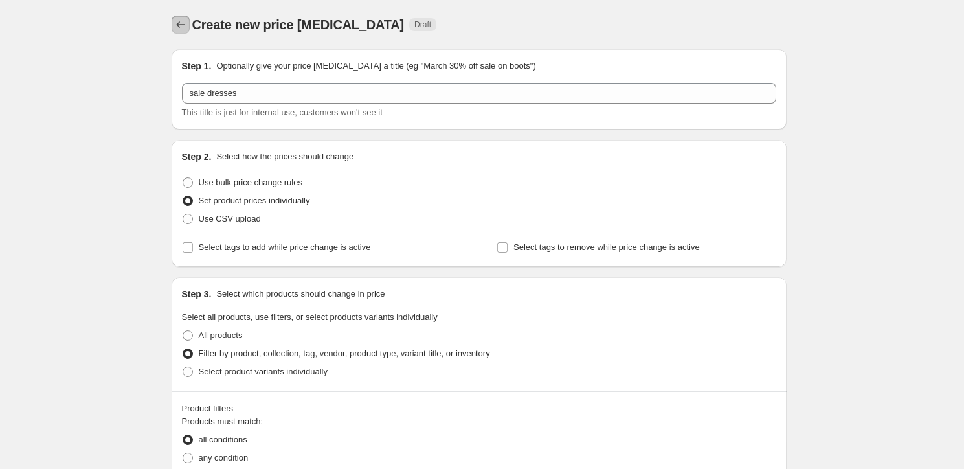
click at [180, 26] on icon "Price change jobs" at bounding box center [180, 24] width 13 height 13
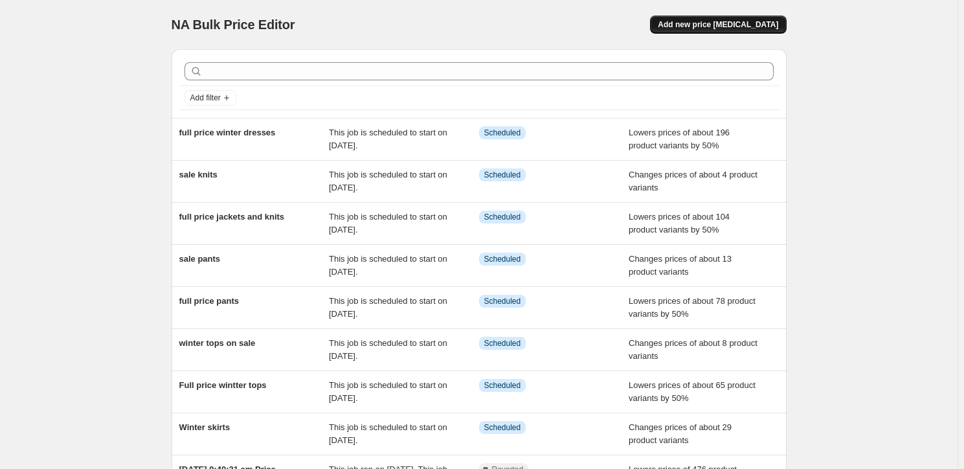
click at [734, 24] on span "Add new price [MEDICAL_DATA]" at bounding box center [718, 24] width 120 height 10
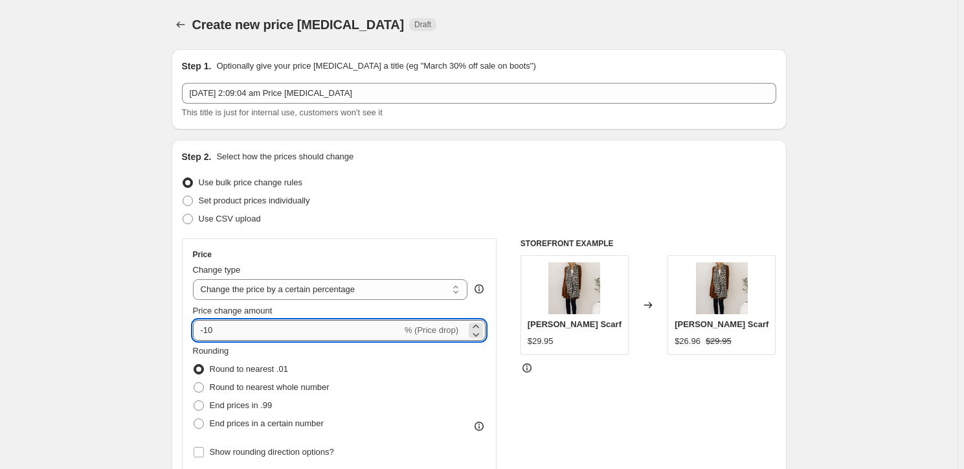
click at [262, 328] on input "-10" at bounding box center [297, 330] width 209 height 21
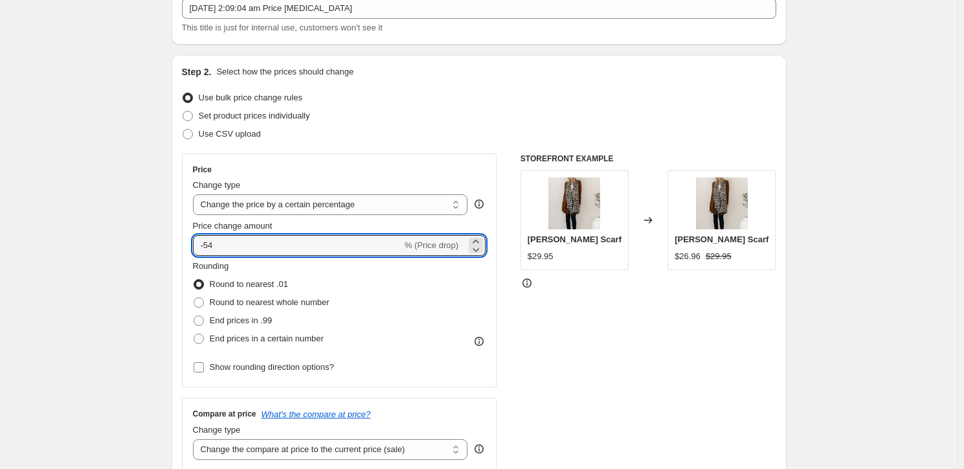
scroll to position [294, 0]
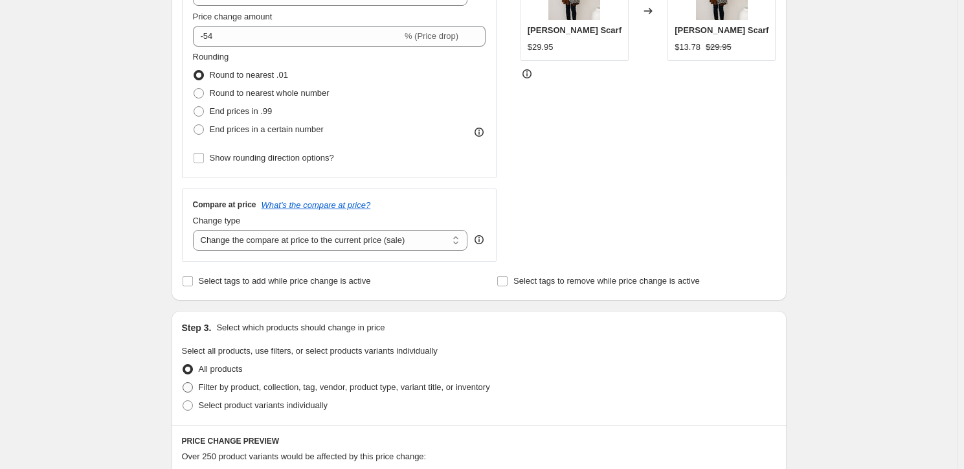
click at [264, 383] on span "Filter by product, collection, tag, vendor, product type, variant title, or inv…" at bounding box center [344, 387] width 291 height 10
click at [183, 383] on input "Filter by product, collection, tag, vendor, product type, variant title, or inv…" at bounding box center [183, 382] width 1 height 1
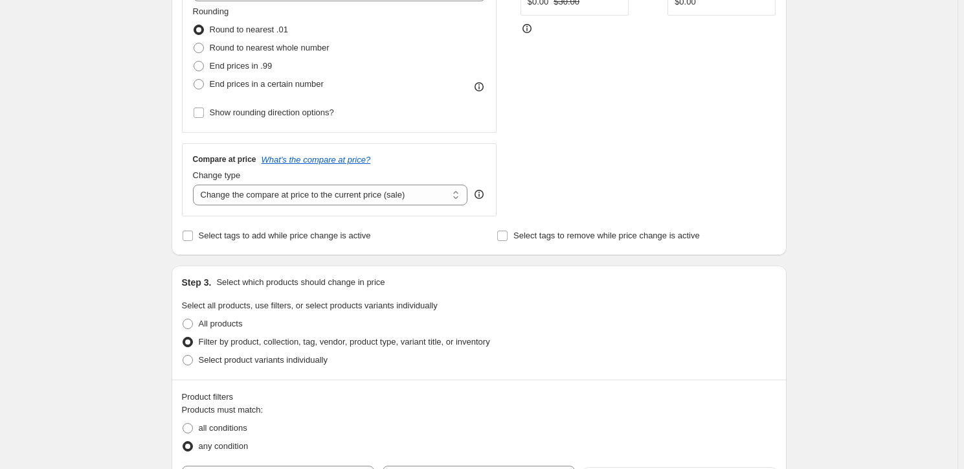
scroll to position [471, 0]
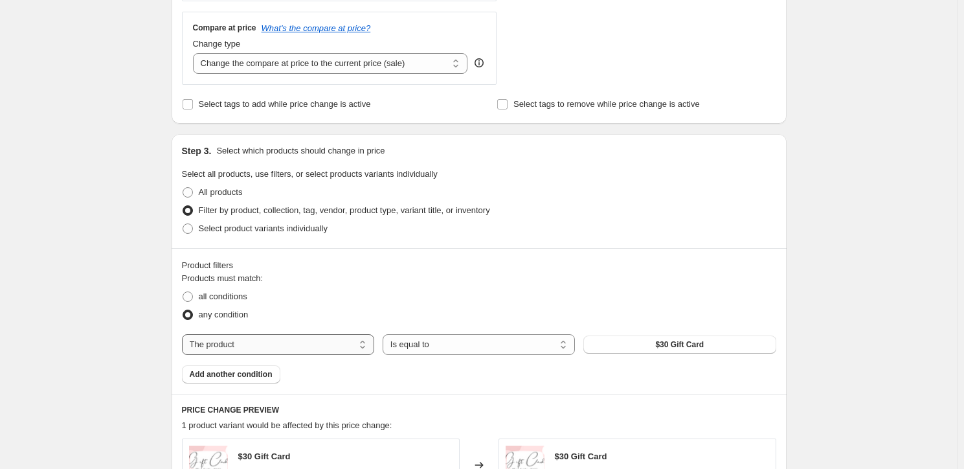
click at [245, 348] on select "The product The product's collection The product's tag The product's vendor The…" at bounding box center [278, 344] width 192 height 21
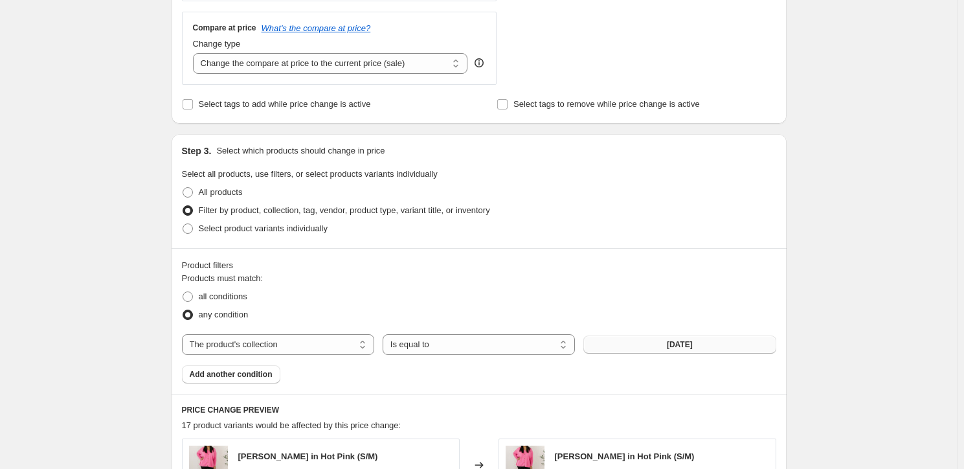
click at [636, 346] on button "[DATE]" at bounding box center [680, 344] width 192 height 18
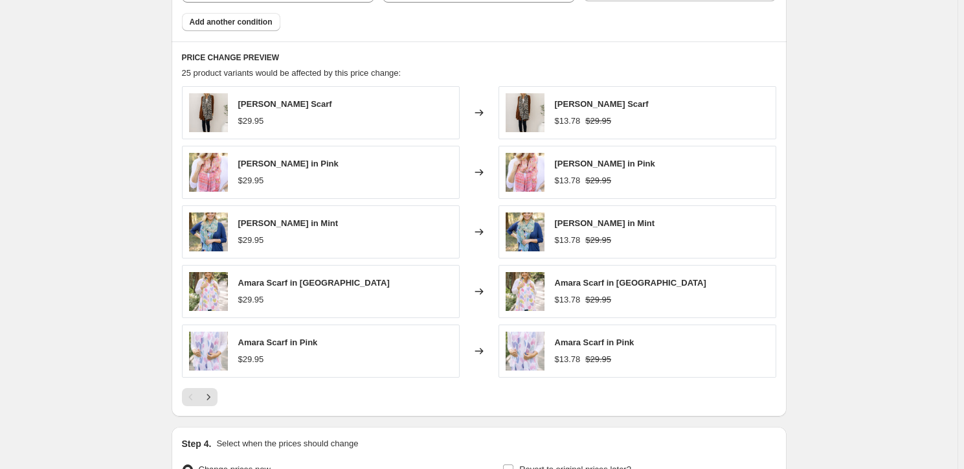
scroll to position [970, 0]
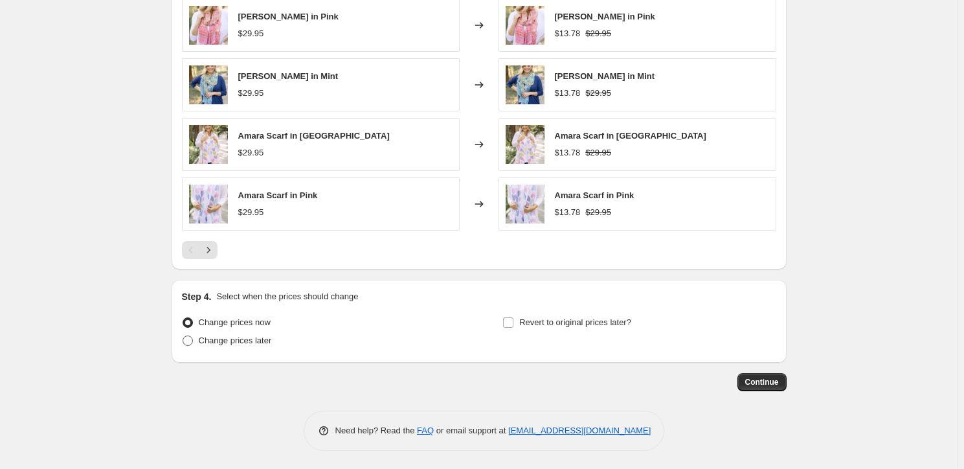
click at [199, 335] on label "Change prices later" at bounding box center [227, 341] width 90 height 18
click at [183, 335] on input "Change prices later" at bounding box center [183, 335] width 1 height 1
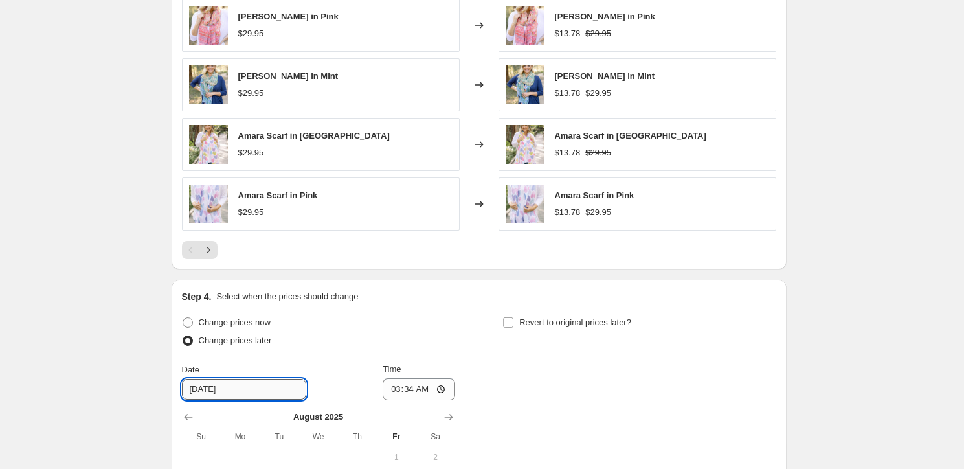
click at [210, 390] on input "[DATE]" at bounding box center [244, 389] width 124 height 21
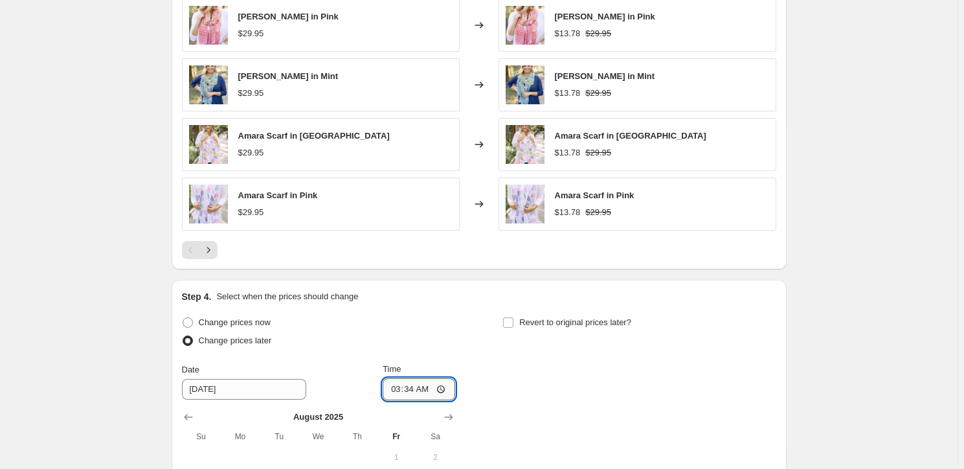
click at [396, 394] on input "03:34" at bounding box center [419, 389] width 73 height 22
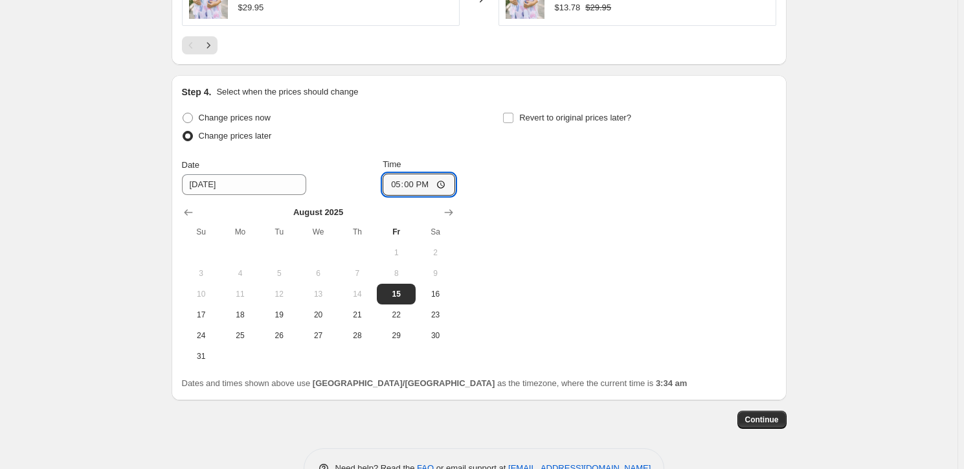
scroll to position [1212, 0]
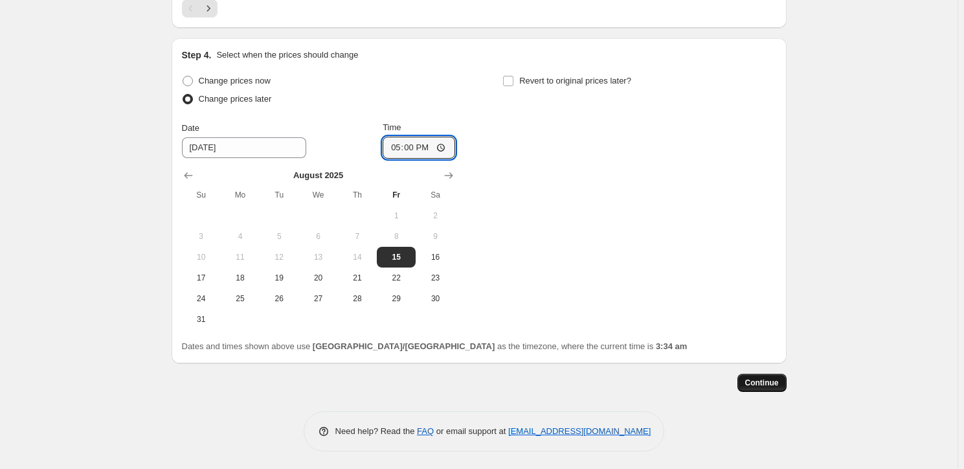
click at [771, 380] on span "Continue" at bounding box center [762, 383] width 34 height 10
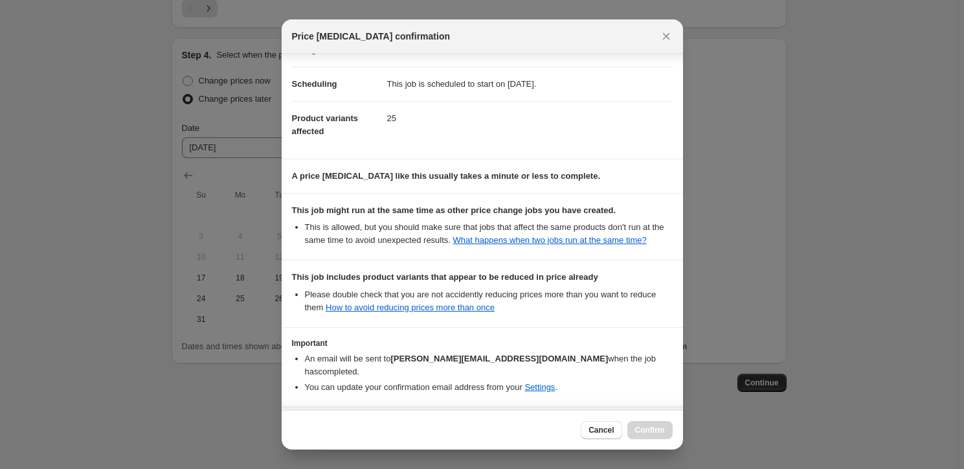
scroll to position [153, 0]
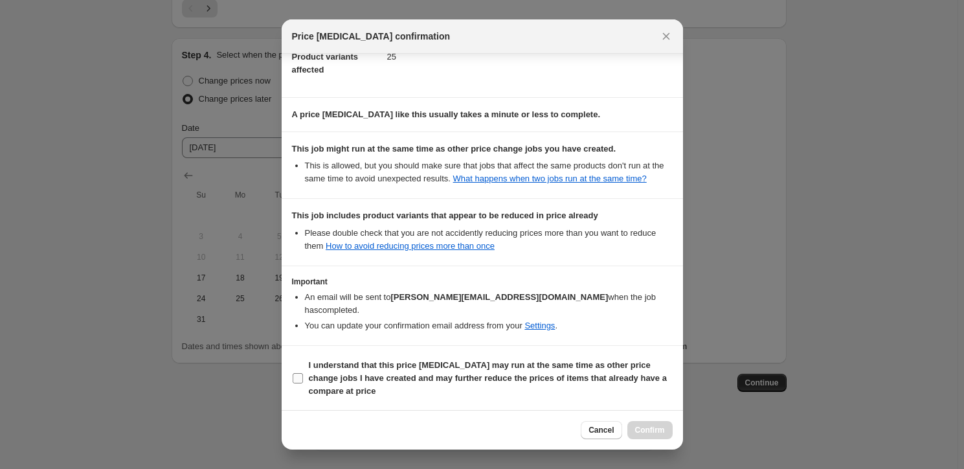
drag, startPoint x: 297, startPoint y: 383, endPoint x: 352, endPoint y: 367, distance: 57.4
click at [298, 383] on span ":r4a4:" at bounding box center [298, 378] width 12 height 12
click at [298, 383] on input "I understand that this price [MEDICAL_DATA] may run at the same time as other p…" at bounding box center [298, 378] width 10 height 10
click at [646, 428] on span "Confirm" at bounding box center [650, 430] width 30 height 10
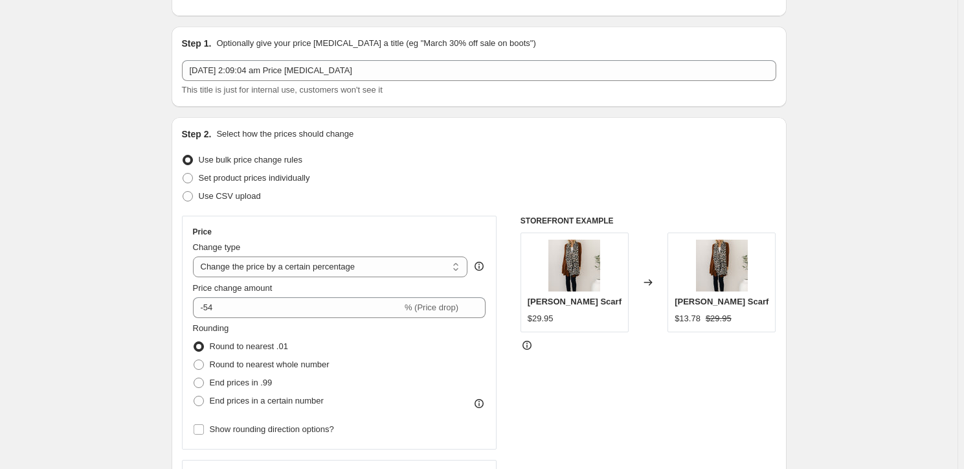
scroll to position [93, 0]
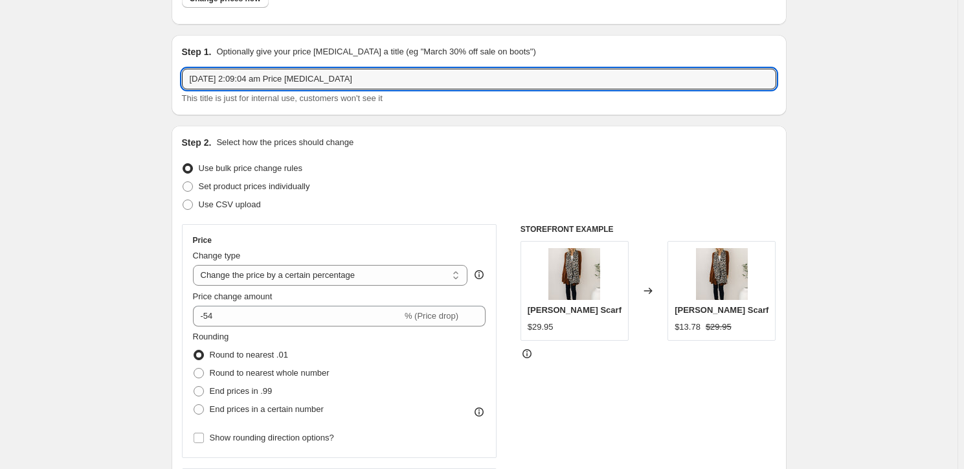
drag, startPoint x: 402, startPoint y: 79, endPoint x: 16, endPoint y: 58, distance: 386.5
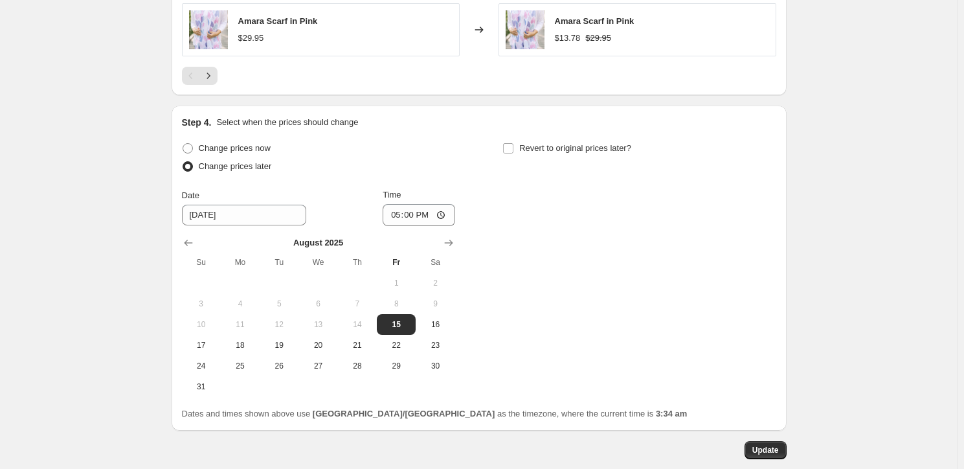
scroll to position [1291, 0]
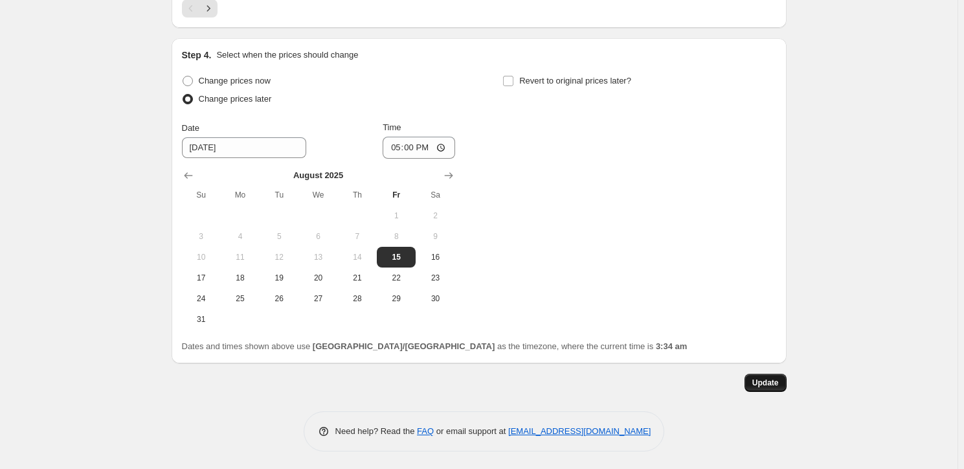
click at [775, 379] on span "Update" at bounding box center [766, 383] width 27 height 10
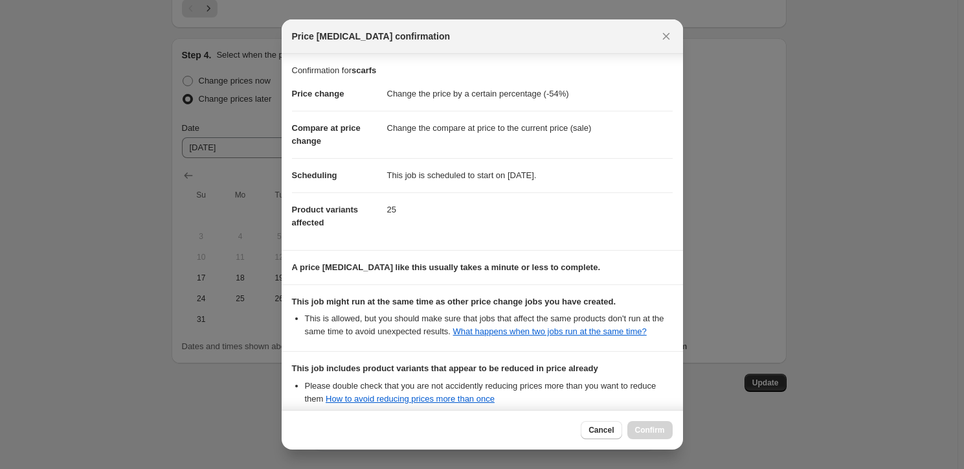
scroll to position [153, 0]
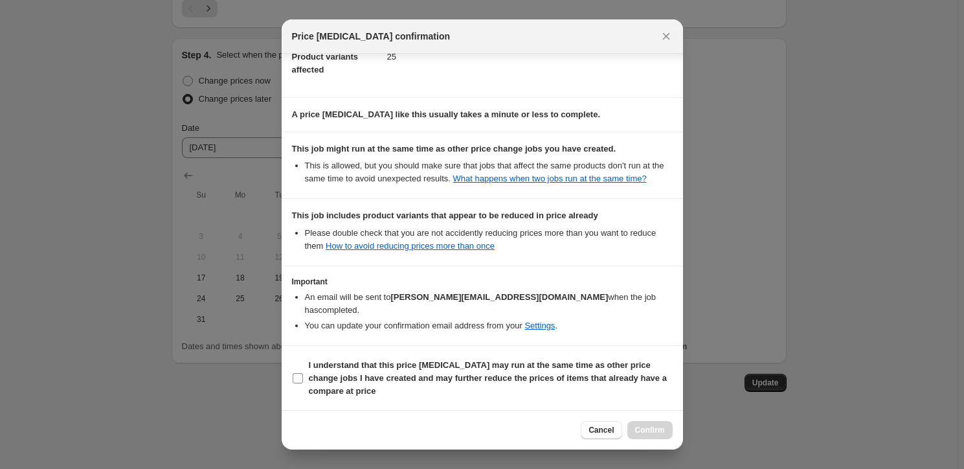
drag, startPoint x: 309, startPoint y: 378, endPoint x: 323, endPoint y: 374, distance: 14.1
click at [310, 378] on b "I understand that this price [MEDICAL_DATA] may run at the same time as other p…" at bounding box center [488, 378] width 358 height 36
click at [303, 378] on input "I understand that this price [MEDICAL_DATA] may run at the same time as other p…" at bounding box center [298, 378] width 10 height 10
click at [650, 427] on span "Confirm" at bounding box center [650, 430] width 30 height 10
